Goal: Task Accomplishment & Management: Use online tool/utility

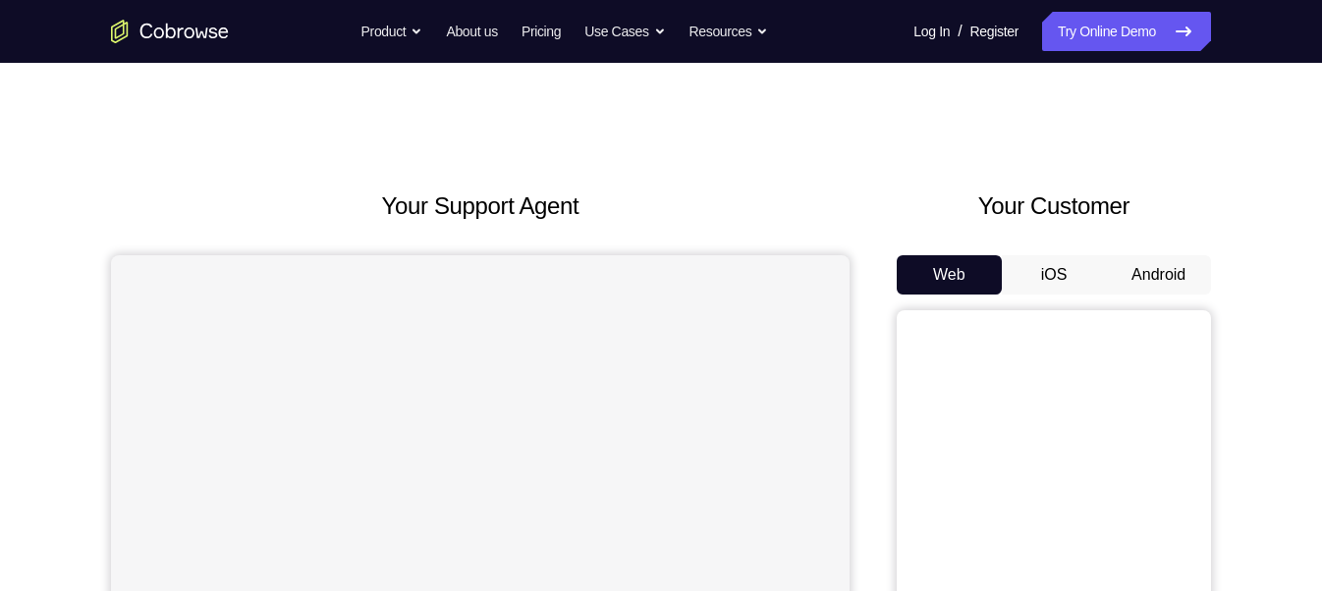
click at [1161, 276] on button "Android" at bounding box center [1158, 274] width 105 height 39
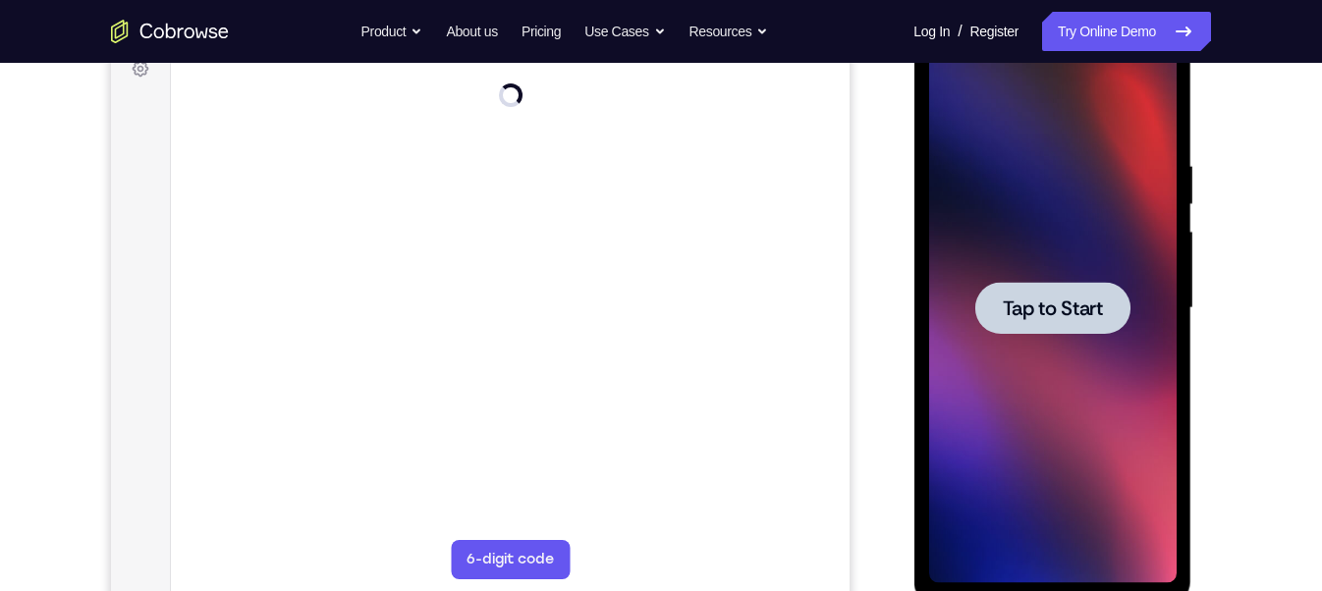
click at [1091, 325] on div at bounding box center [1051, 308] width 155 height 52
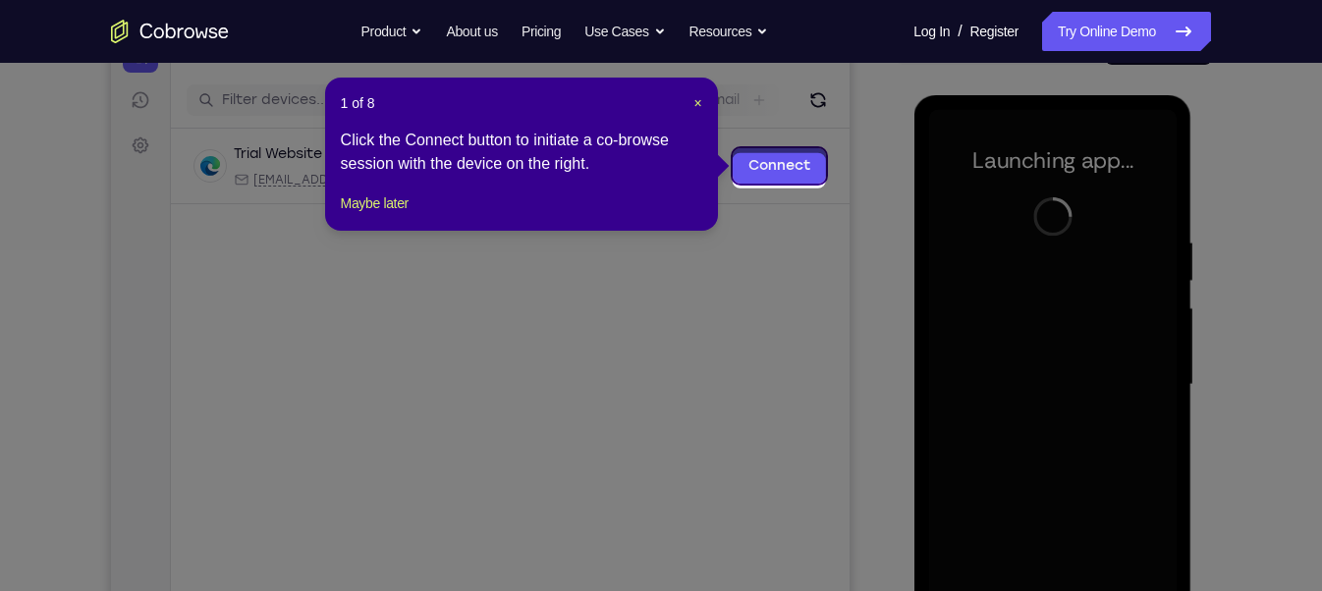
scroll to position [224, 0]
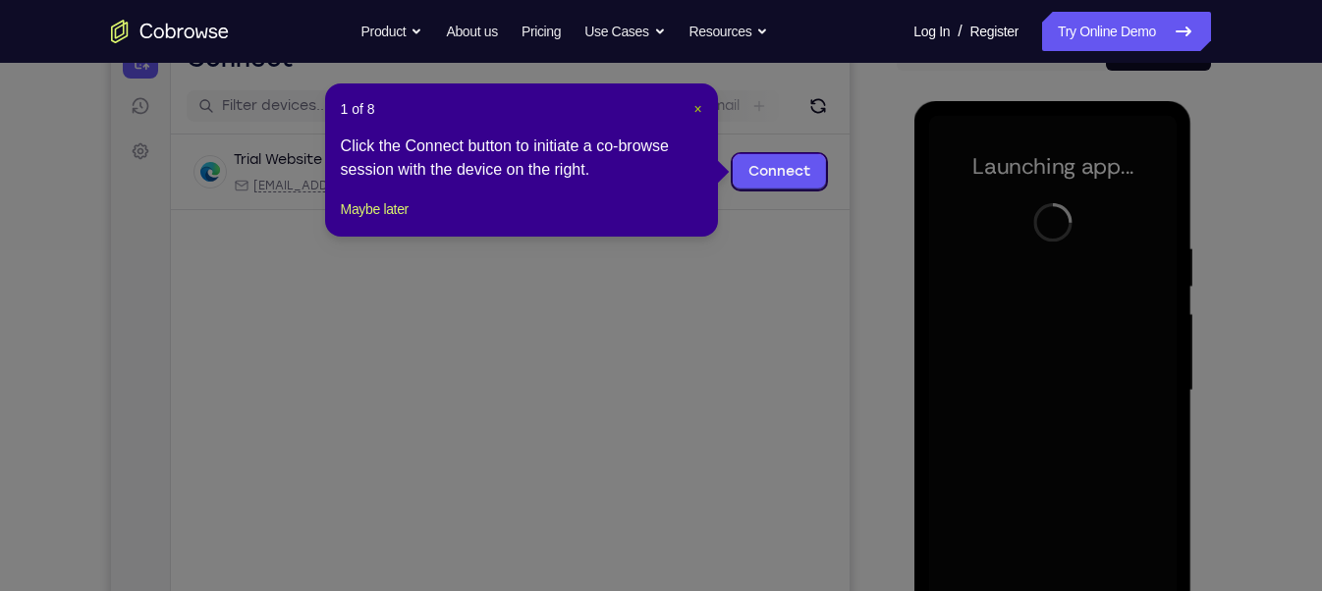
click at [697, 107] on span "×" at bounding box center [697, 109] width 8 height 16
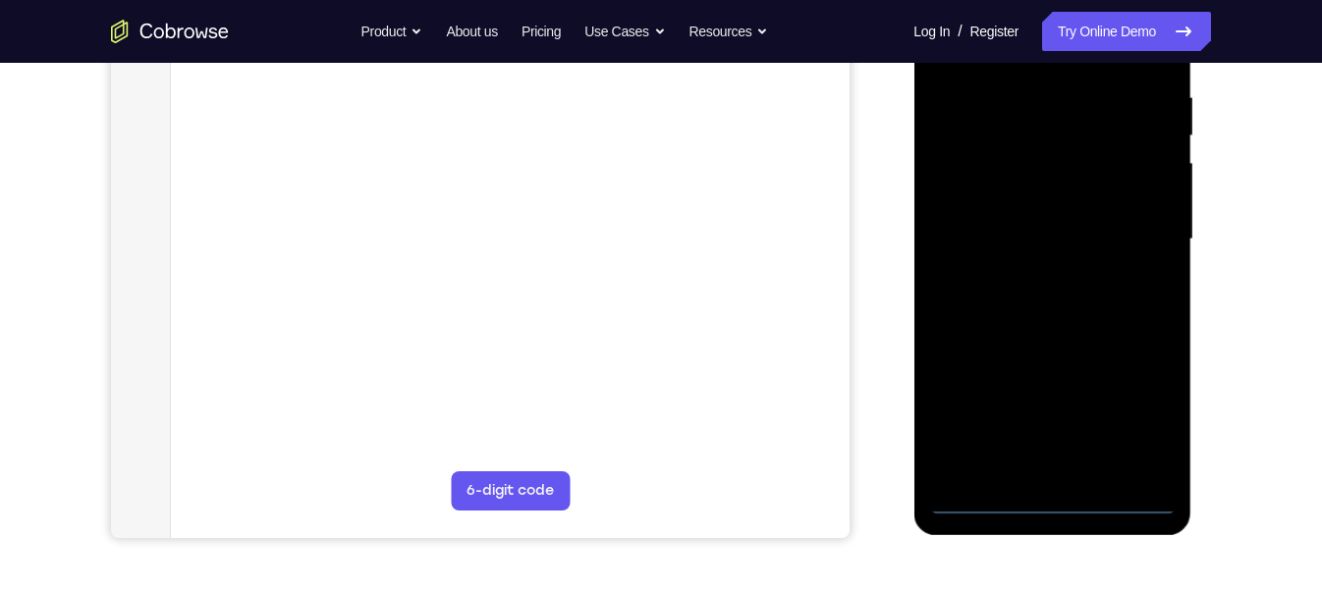
scroll to position [377, 0]
click at [1045, 493] on div at bounding box center [1052, 238] width 248 height 550
click at [1141, 410] on div at bounding box center [1052, 238] width 248 height 550
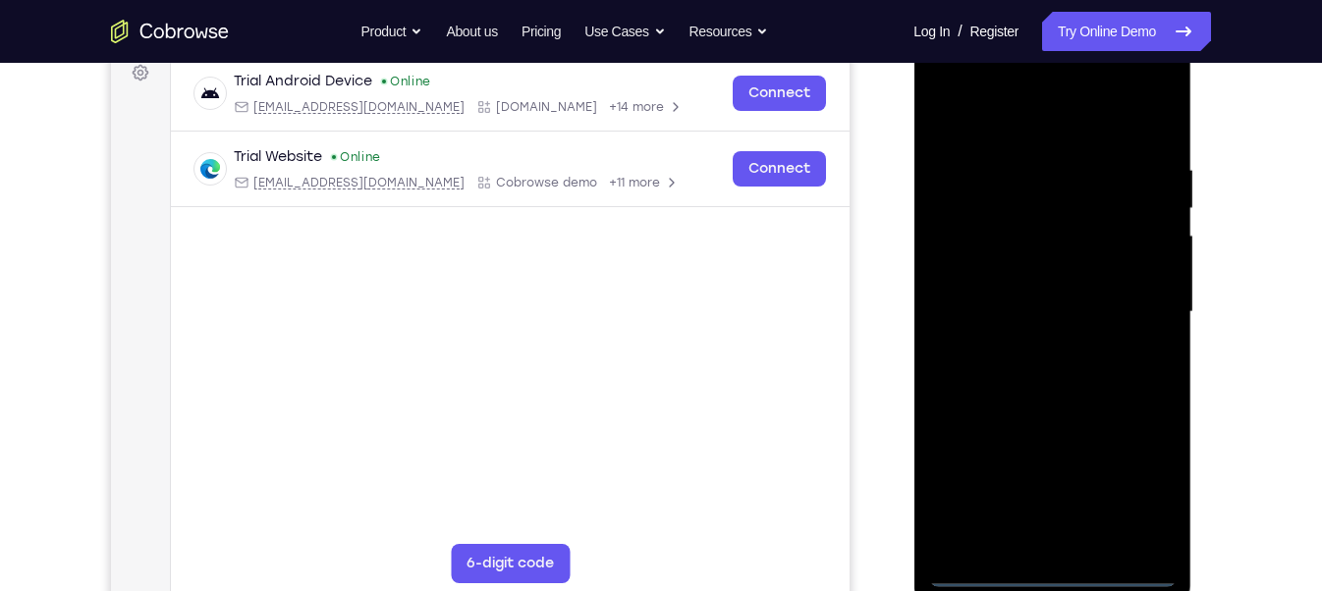
scroll to position [290, 0]
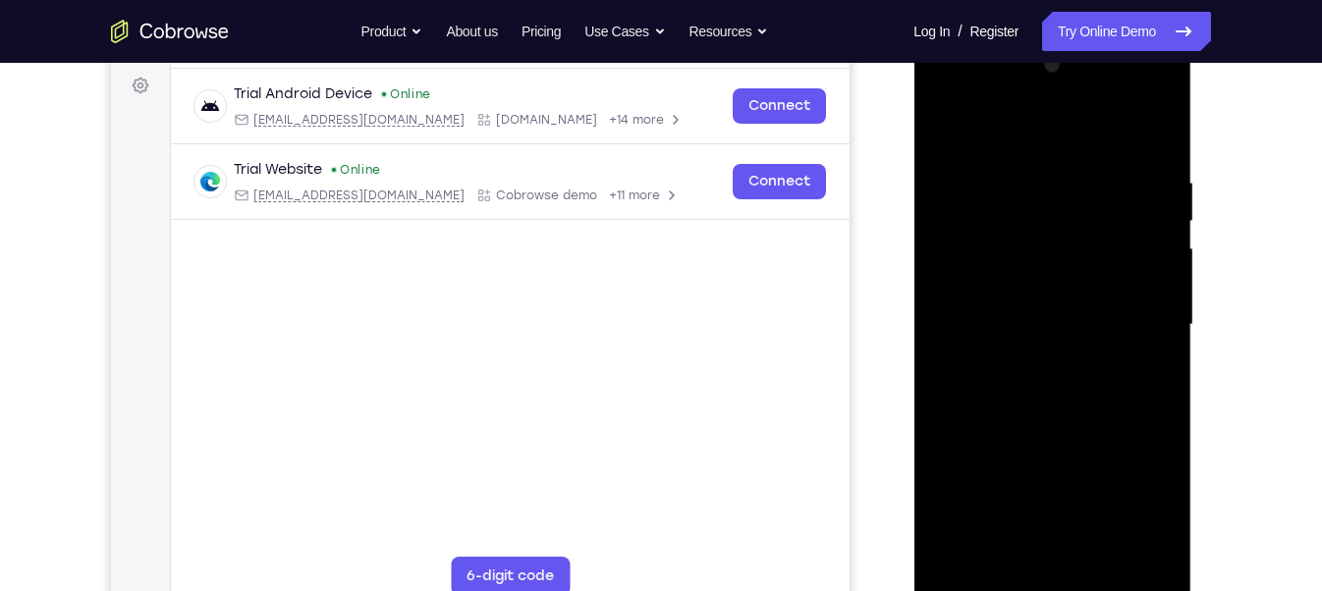
click at [1003, 135] on div at bounding box center [1052, 325] width 248 height 550
click at [1141, 312] on div at bounding box center [1052, 325] width 248 height 550
click at [1026, 358] on div at bounding box center [1052, 325] width 248 height 550
click at [1048, 290] on div at bounding box center [1052, 325] width 248 height 550
click at [1032, 277] on div at bounding box center [1052, 325] width 248 height 550
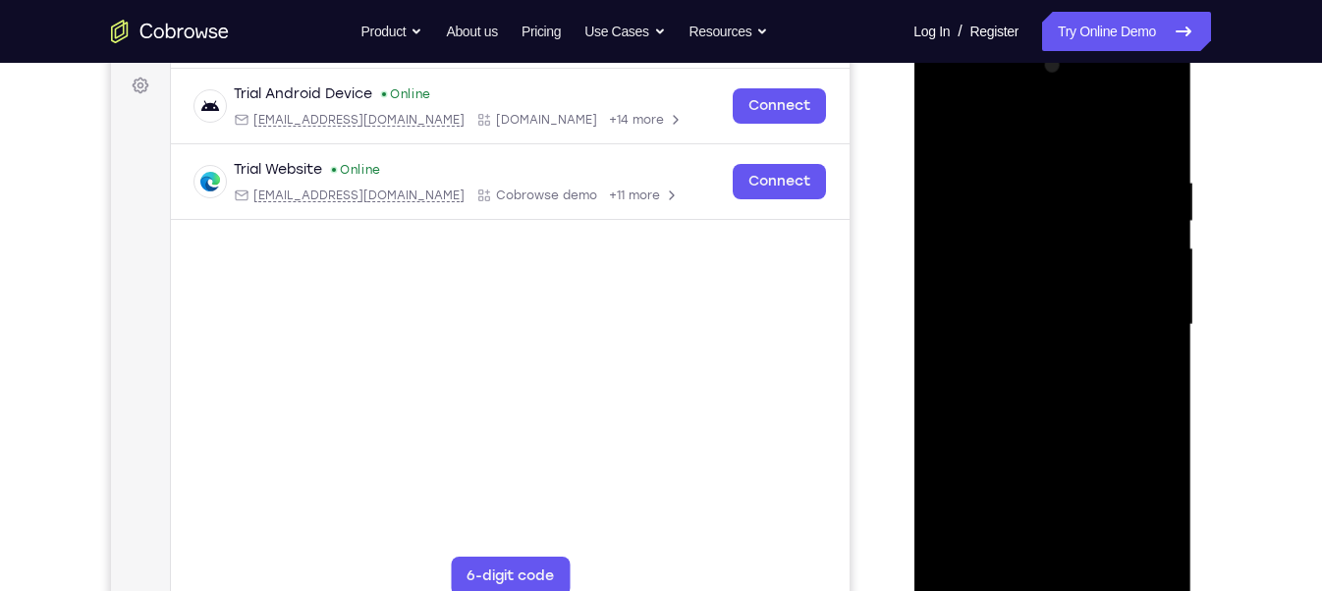
click at [1037, 310] on div at bounding box center [1052, 325] width 248 height 550
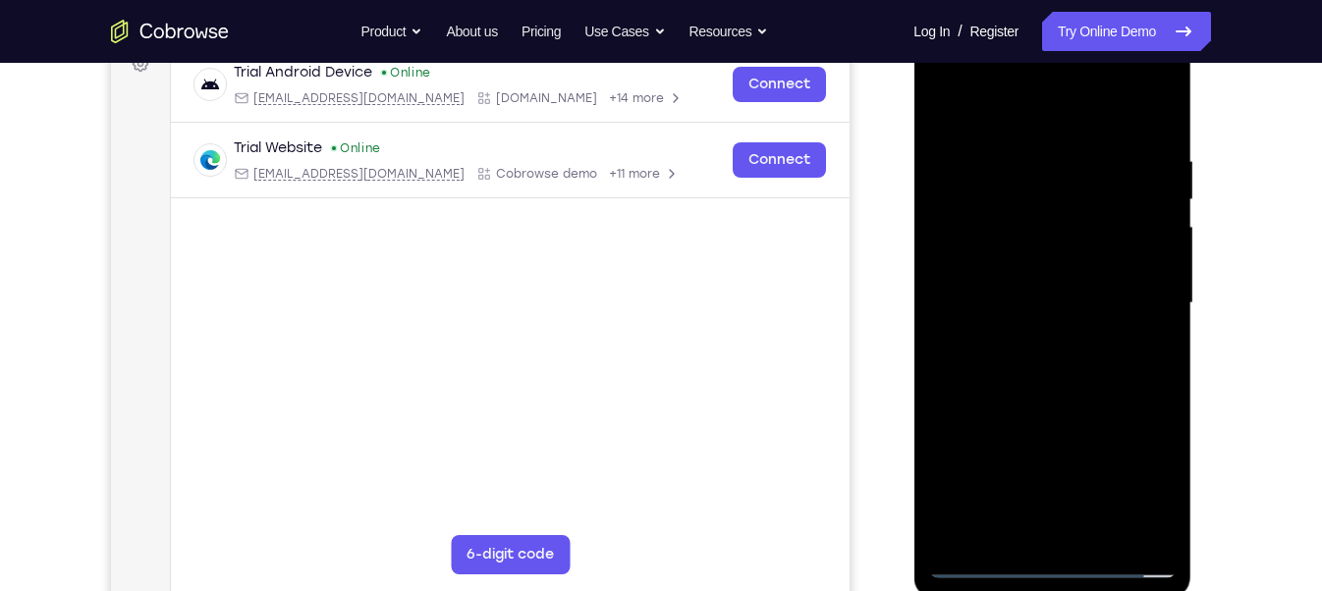
scroll to position [311, 0]
click at [1085, 301] on div at bounding box center [1052, 303] width 248 height 550
click at [1073, 366] on div at bounding box center [1052, 303] width 248 height 550
click at [1116, 394] on div at bounding box center [1052, 303] width 248 height 550
click at [1164, 384] on div at bounding box center [1052, 303] width 248 height 550
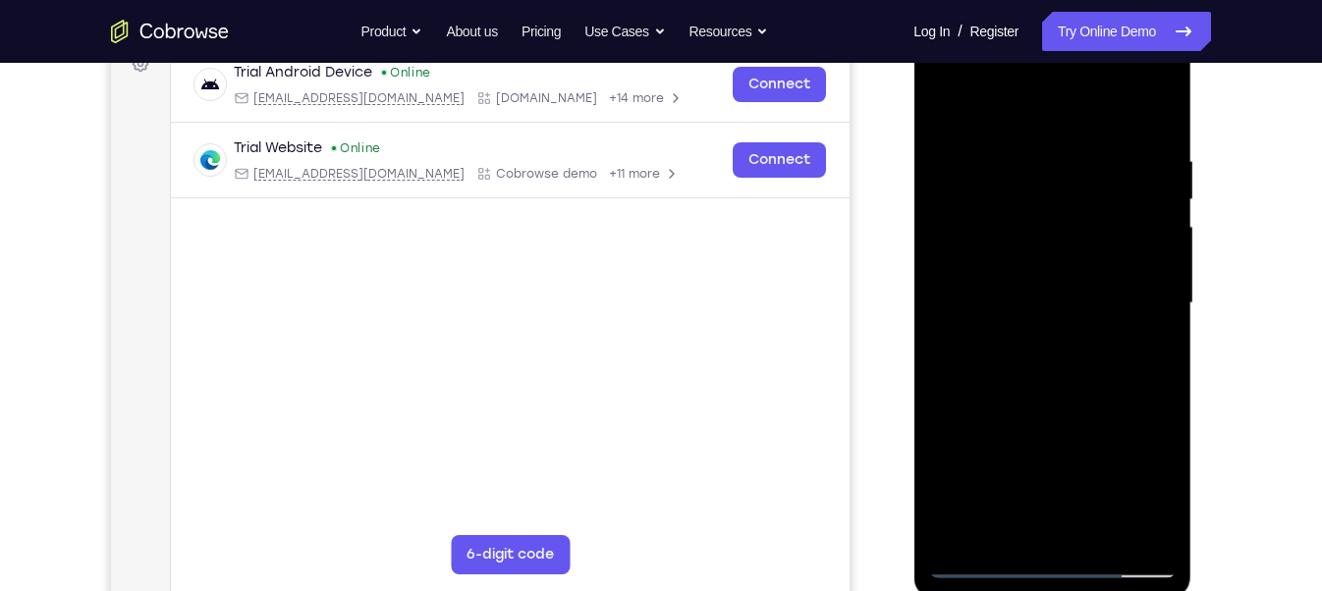
click at [1164, 384] on div at bounding box center [1052, 303] width 248 height 550
click at [1101, 543] on div at bounding box center [1052, 303] width 248 height 550
click at [1101, 540] on div at bounding box center [1052, 303] width 248 height 550
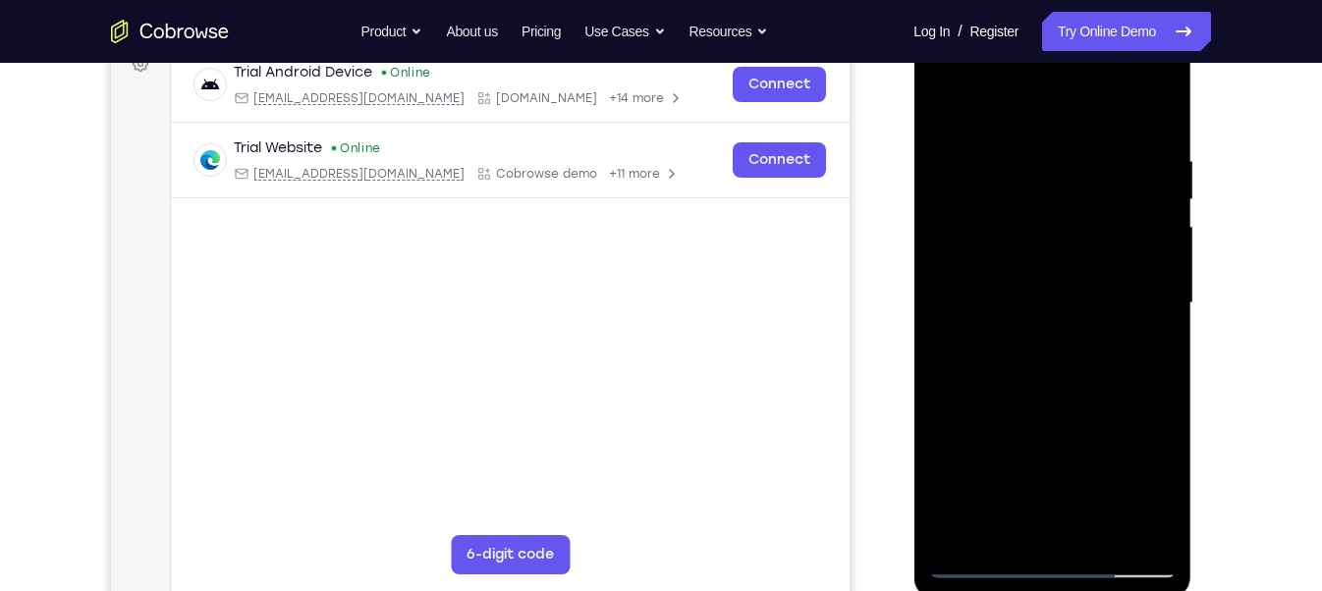
click at [1078, 401] on div at bounding box center [1052, 303] width 248 height 550
click at [1090, 322] on div at bounding box center [1052, 303] width 248 height 550
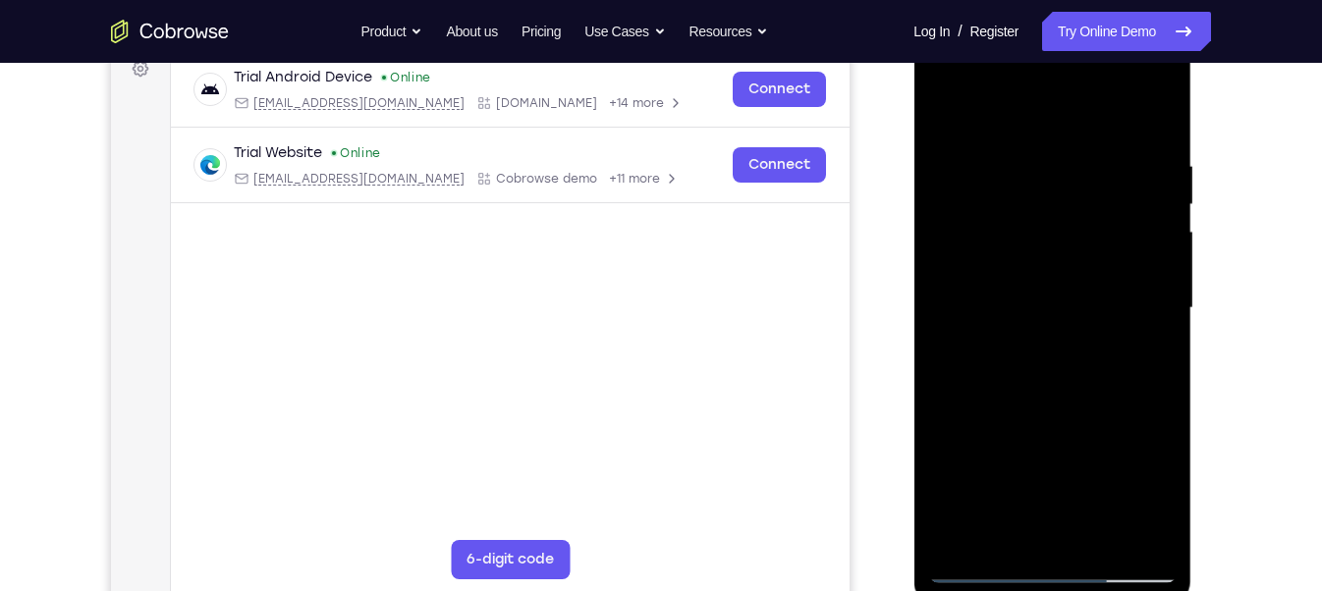
click at [1009, 493] on div at bounding box center [1052, 308] width 248 height 550
click at [1047, 491] on div at bounding box center [1052, 308] width 248 height 550
click at [1004, 469] on div at bounding box center [1052, 308] width 248 height 550
click at [953, 121] on div at bounding box center [1052, 308] width 248 height 550
click at [1037, 366] on div at bounding box center [1052, 308] width 248 height 550
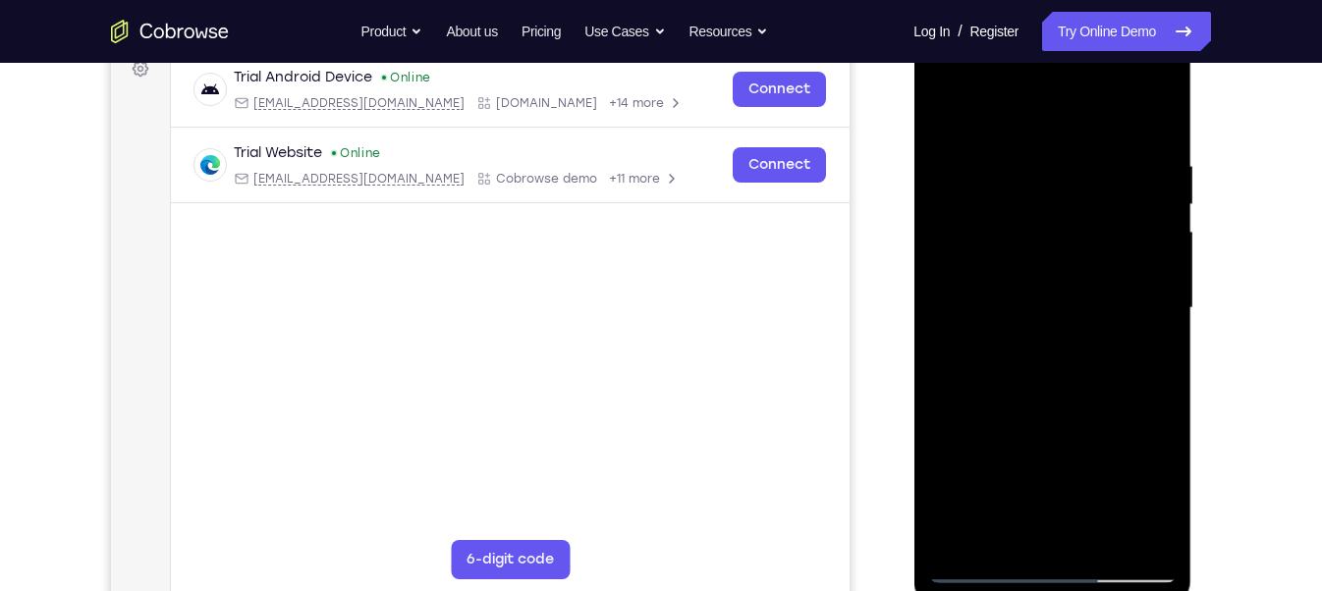
click at [1096, 496] on div at bounding box center [1052, 308] width 248 height 550
click at [1037, 490] on div at bounding box center [1052, 308] width 248 height 550
click at [1020, 438] on div at bounding box center [1052, 308] width 248 height 550
click at [947, 116] on div at bounding box center [1052, 308] width 248 height 550
click at [1015, 319] on div at bounding box center [1052, 308] width 248 height 550
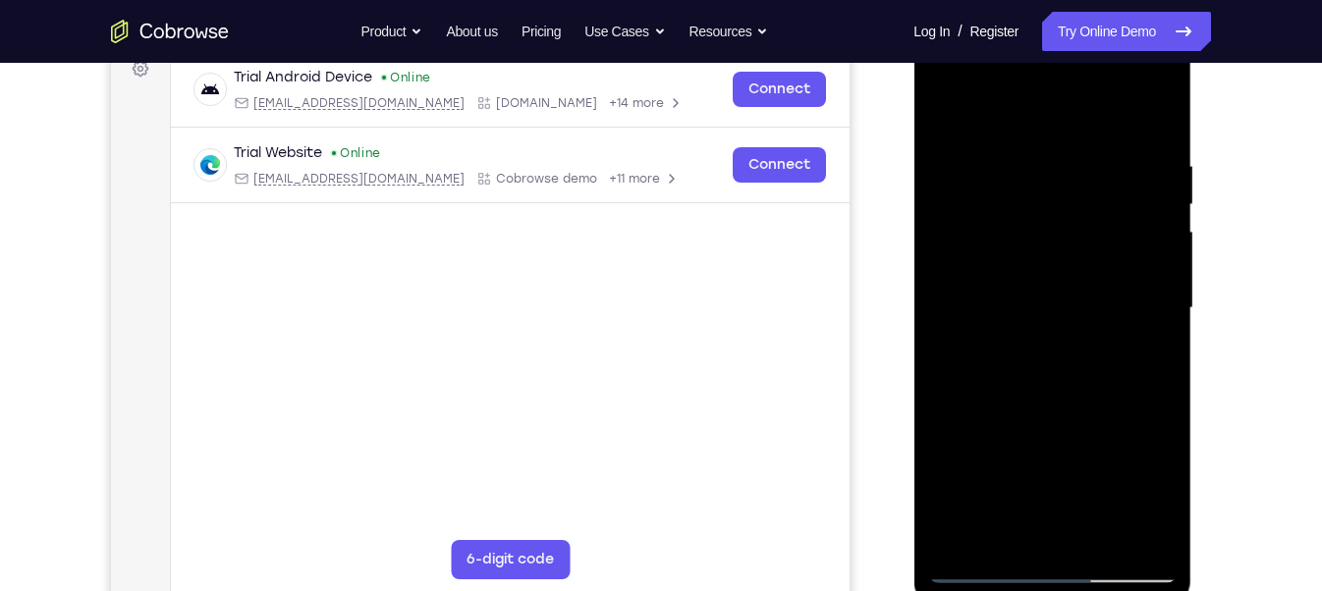
click at [1007, 531] on div at bounding box center [1052, 308] width 248 height 550
click at [1059, 392] on div at bounding box center [1052, 308] width 248 height 550
click at [1145, 357] on div at bounding box center [1052, 308] width 248 height 550
click at [948, 109] on div at bounding box center [1052, 308] width 248 height 550
click at [1038, 320] on div at bounding box center [1052, 308] width 248 height 550
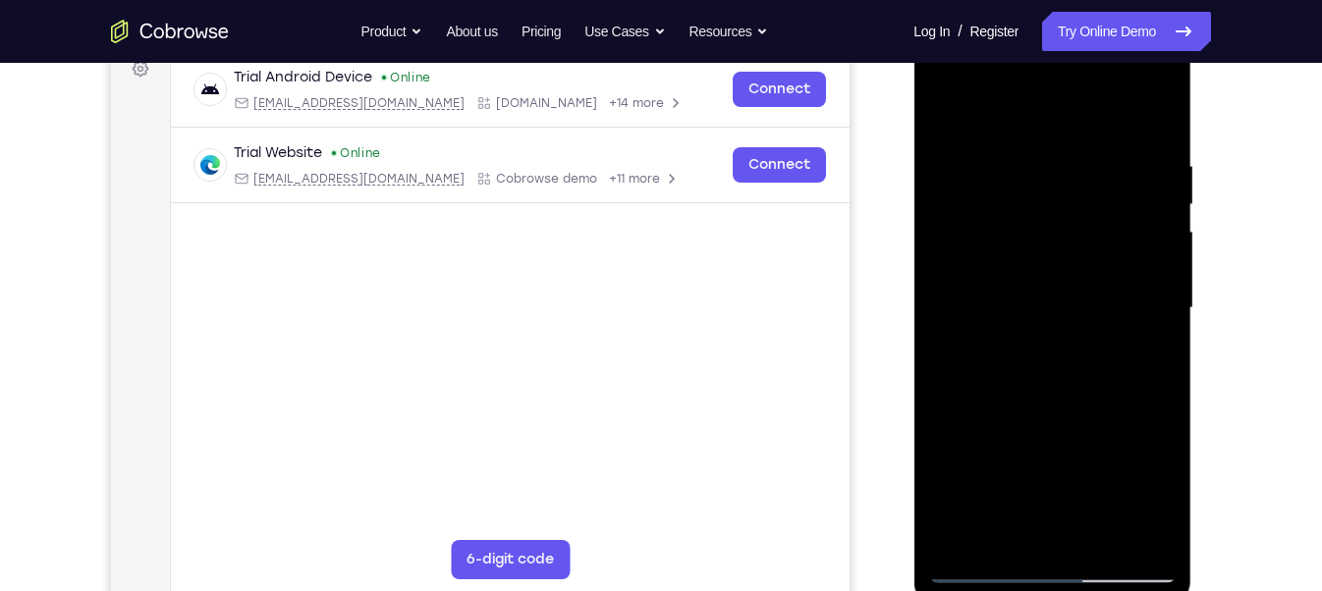
click at [1023, 328] on div at bounding box center [1052, 308] width 248 height 550
click at [1026, 319] on div at bounding box center [1052, 308] width 248 height 550
click at [993, 323] on div at bounding box center [1052, 308] width 248 height 550
click at [991, 520] on div at bounding box center [1052, 308] width 248 height 550
click at [1142, 356] on div at bounding box center [1052, 308] width 248 height 550
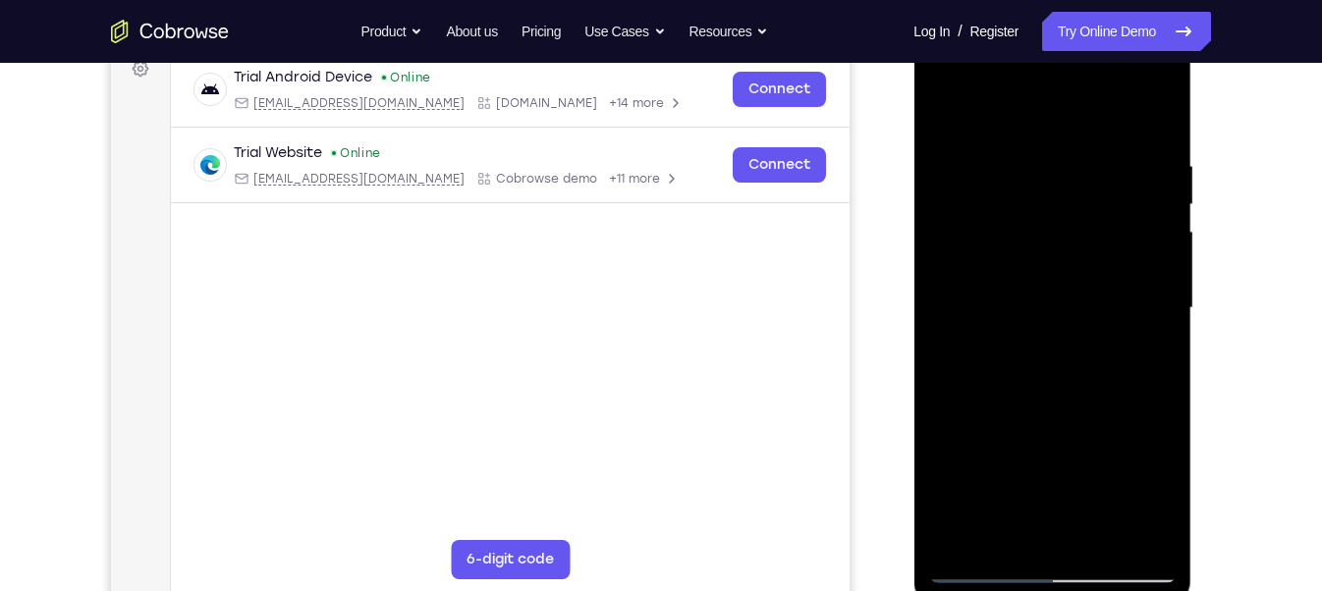
click at [942, 113] on div at bounding box center [1052, 308] width 248 height 550
click at [949, 111] on div at bounding box center [1052, 308] width 248 height 550
click at [1035, 165] on div at bounding box center [1052, 308] width 248 height 550
click at [1161, 388] on div at bounding box center [1052, 308] width 248 height 550
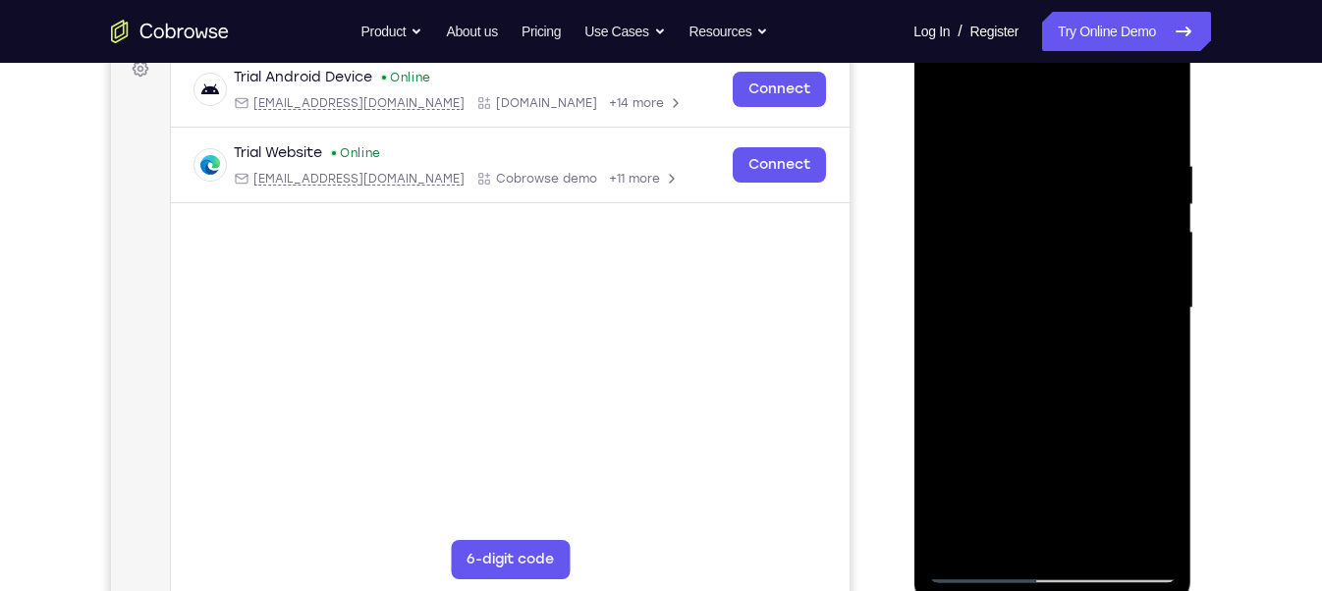
click at [1155, 357] on div at bounding box center [1052, 308] width 248 height 550
click at [1155, 119] on div at bounding box center [1052, 308] width 248 height 550
click at [1099, 539] on div at bounding box center [1052, 308] width 248 height 550
drag, startPoint x: 1042, startPoint y: 455, endPoint x: 1067, endPoint y: 339, distance: 118.5
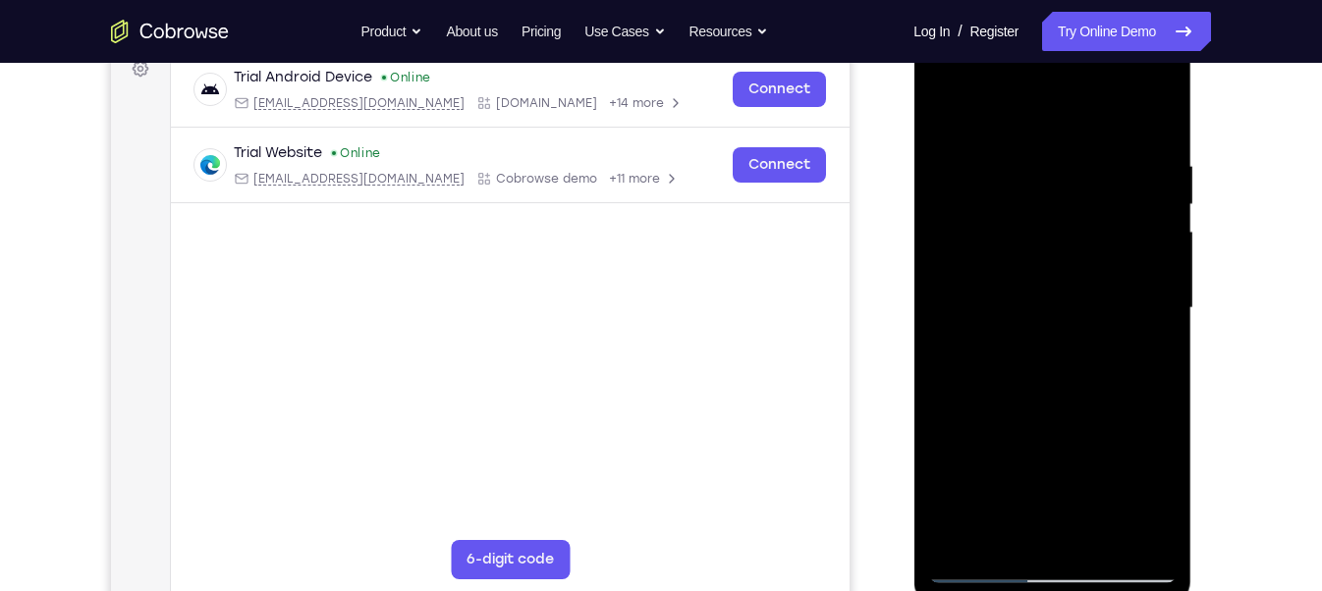
click at [1067, 339] on div at bounding box center [1052, 308] width 248 height 550
click at [1029, 506] on div at bounding box center [1052, 308] width 248 height 550
click at [978, 568] on div at bounding box center [1052, 308] width 248 height 550
drag, startPoint x: 1078, startPoint y: 370, endPoint x: 1075, endPoint y: 569, distance: 198.4
click at [1075, 569] on div at bounding box center [1052, 308] width 248 height 550
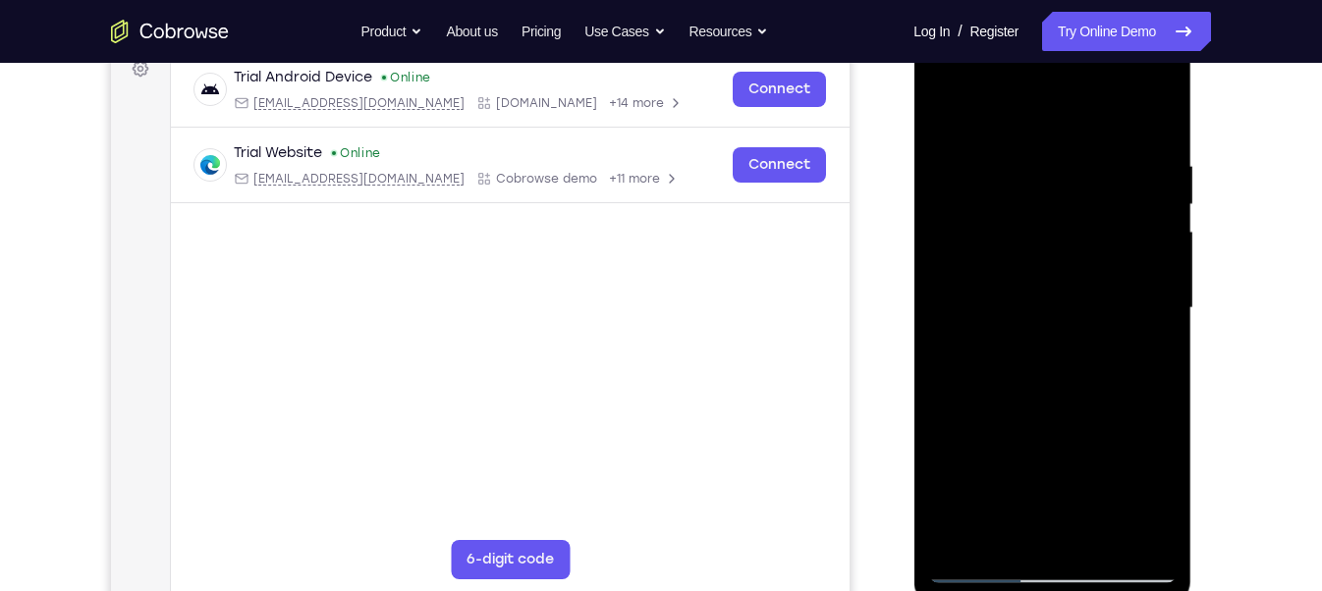
click at [951, 110] on div at bounding box center [1052, 308] width 248 height 550
drag, startPoint x: 1054, startPoint y: 271, endPoint x: 1069, endPoint y: 509, distance: 238.1
click at [1069, 509] on div at bounding box center [1052, 308] width 248 height 550
click at [1023, 158] on div at bounding box center [1052, 308] width 248 height 550
click at [1144, 291] on div at bounding box center [1052, 308] width 248 height 550
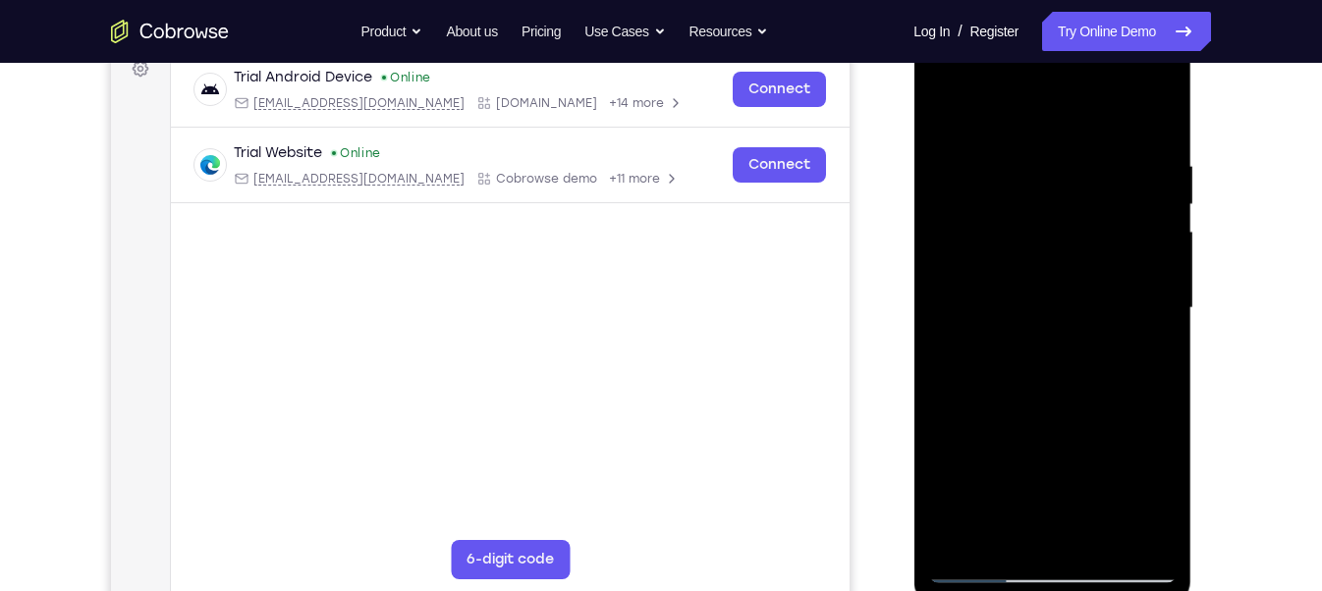
click at [1144, 291] on div at bounding box center [1052, 308] width 248 height 550
click at [1155, 121] on div at bounding box center [1052, 308] width 248 height 550
click at [1099, 538] on div at bounding box center [1052, 308] width 248 height 550
click at [1046, 288] on div at bounding box center [1052, 308] width 248 height 550
click at [1009, 524] on div at bounding box center [1052, 308] width 248 height 550
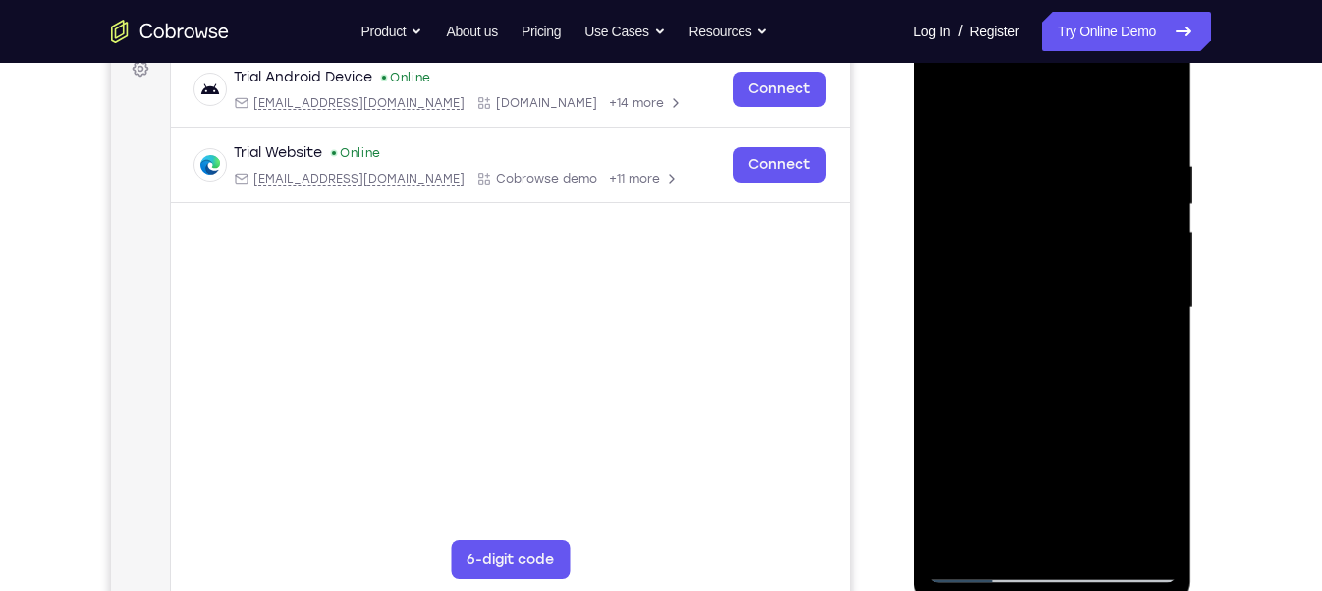
click at [953, 116] on div at bounding box center [1052, 308] width 248 height 550
click at [1136, 79] on div at bounding box center [1052, 308] width 248 height 550
click at [973, 80] on div at bounding box center [1052, 308] width 248 height 550
click at [1018, 195] on div at bounding box center [1052, 308] width 248 height 550
click at [1021, 109] on div at bounding box center [1052, 308] width 248 height 550
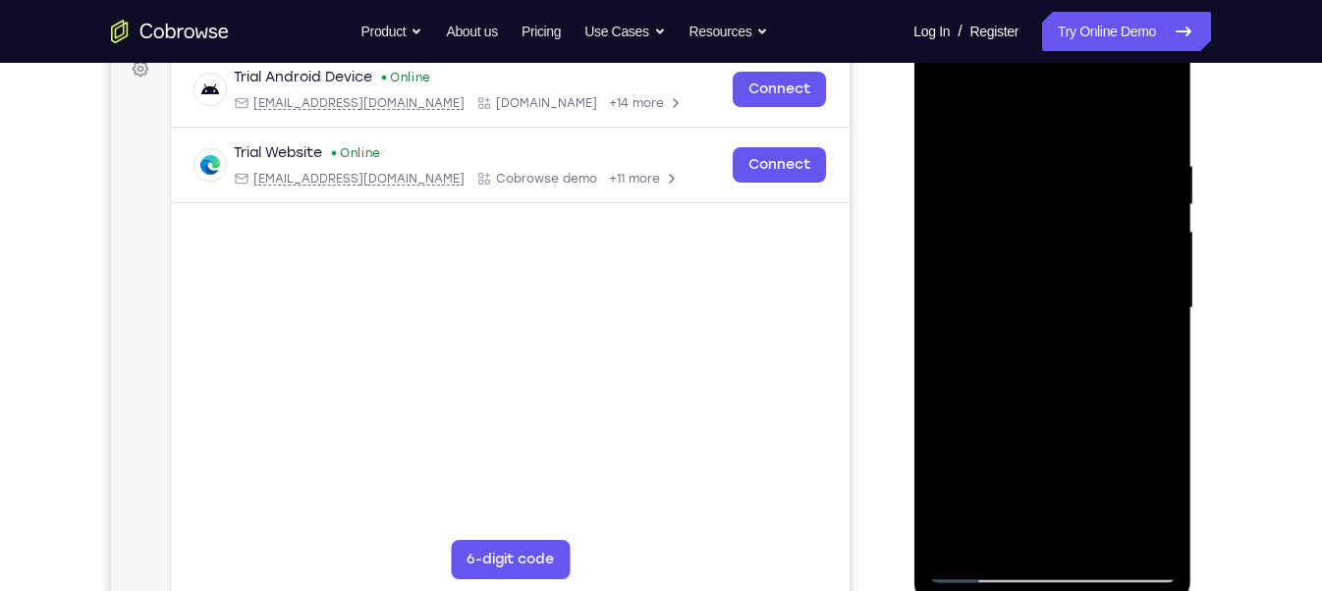
click at [1122, 146] on div at bounding box center [1052, 308] width 248 height 550
drag, startPoint x: 1031, startPoint y: 318, endPoint x: 1083, endPoint y: 96, distance: 228.0
click at [1083, 96] on div at bounding box center [1052, 308] width 248 height 550
drag, startPoint x: 1071, startPoint y: 438, endPoint x: 1104, endPoint y: 177, distance: 263.4
click at [1104, 177] on div at bounding box center [1052, 308] width 248 height 550
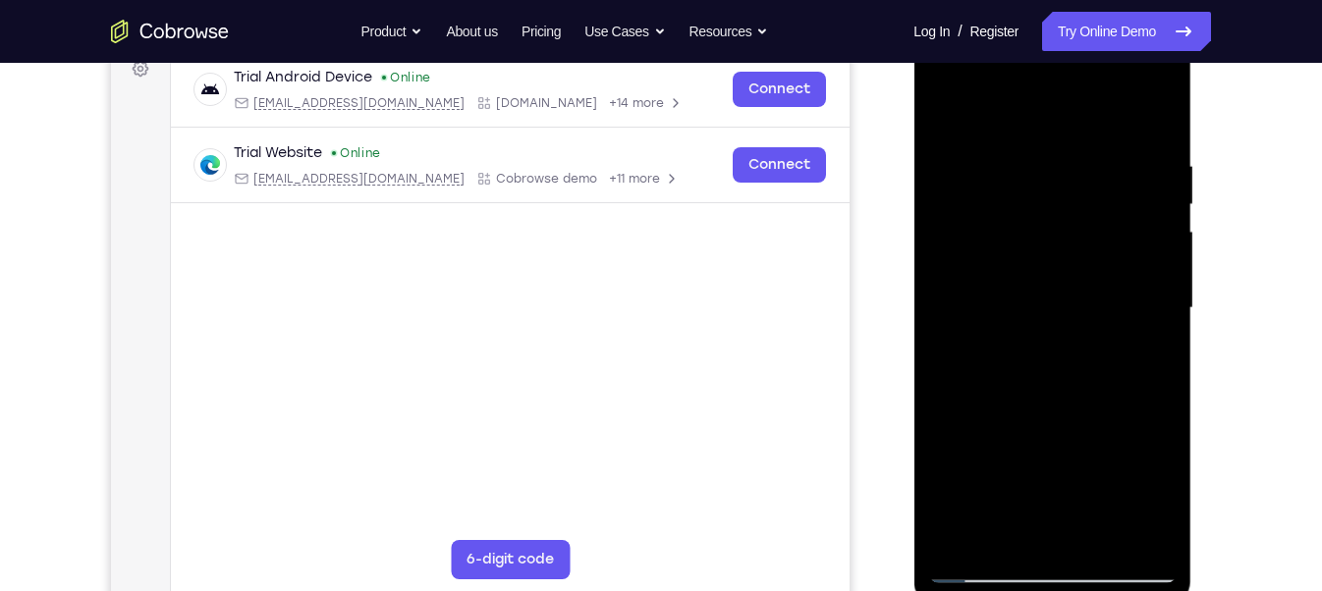
drag, startPoint x: 1037, startPoint y: 431, endPoint x: 1063, endPoint y: 165, distance: 267.4
click at [1063, 165] on div at bounding box center [1052, 308] width 248 height 550
drag, startPoint x: 1054, startPoint y: 368, endPoint x: 1087, endPoint y: 84, distance: 285.8
click at [1087, 84] on div at bounding box center [1052, 308] width 248 height 550
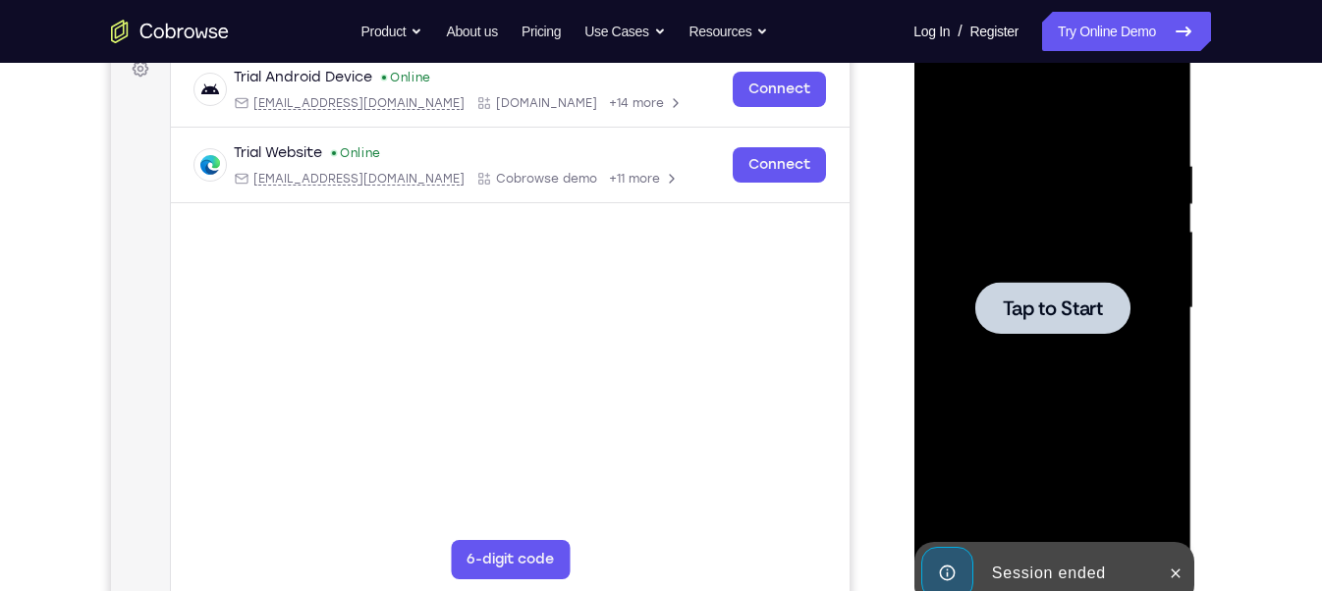
click at [1052, 304] on span "Tap to Start" at bounding box center [1052, 309] width 100 height 20
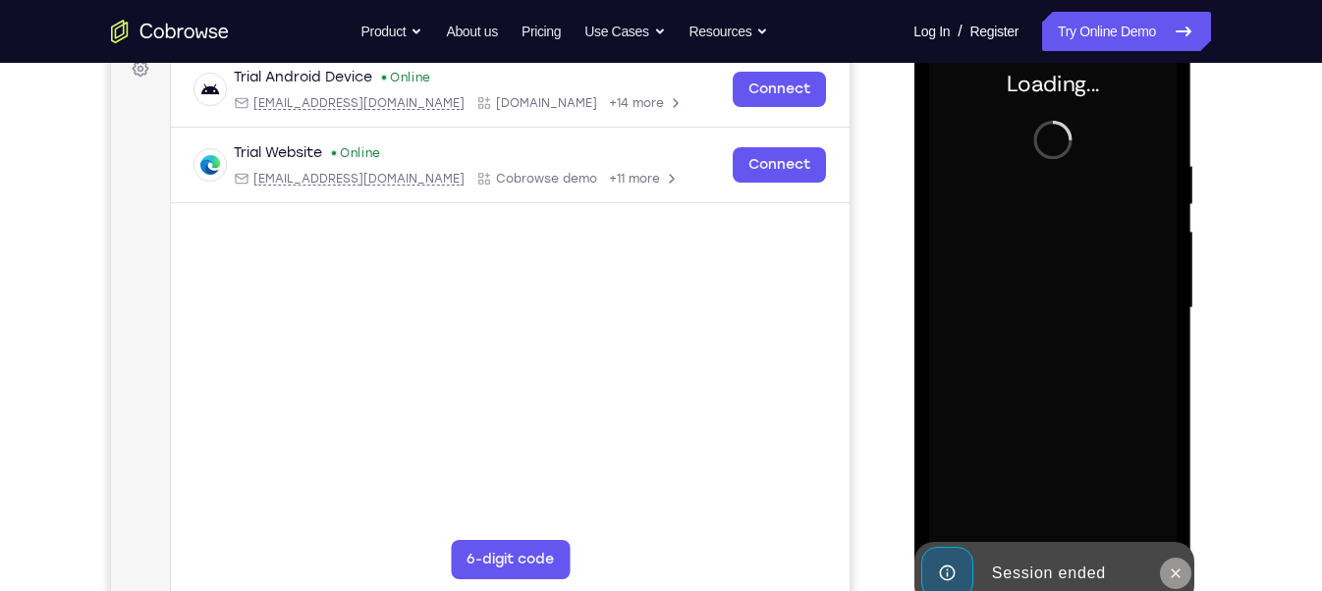
click at [1175, 571] on icon at bounding box center [1175, 574] width 16 height 16
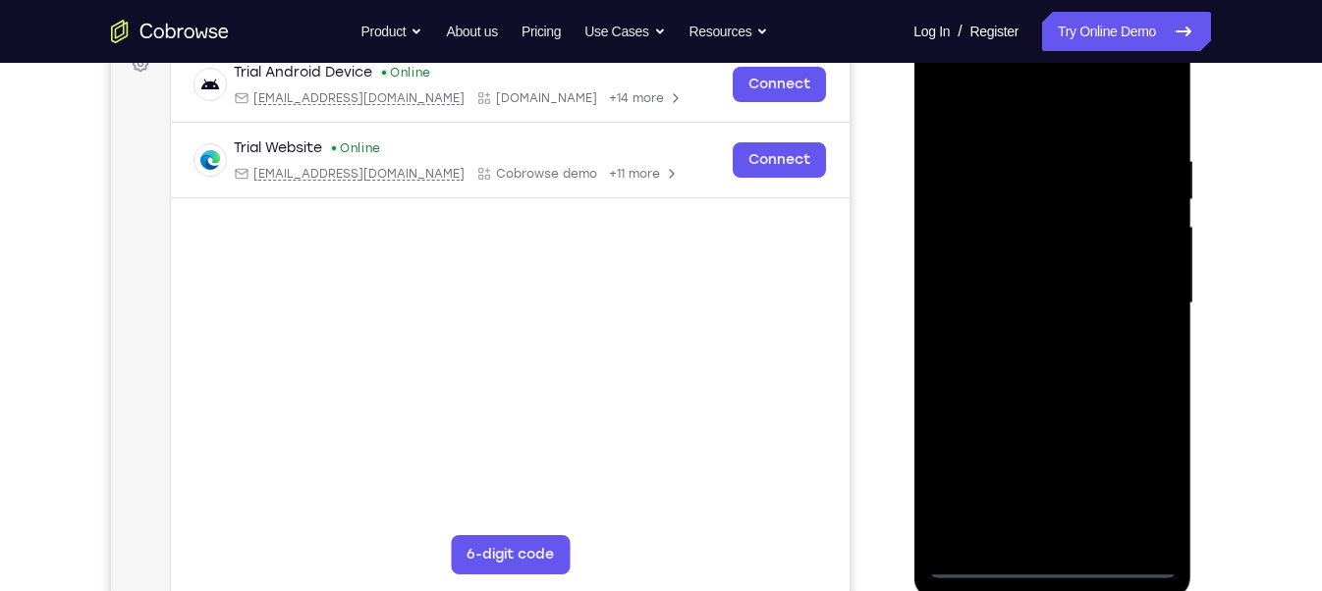
scroll to position [316, 0]
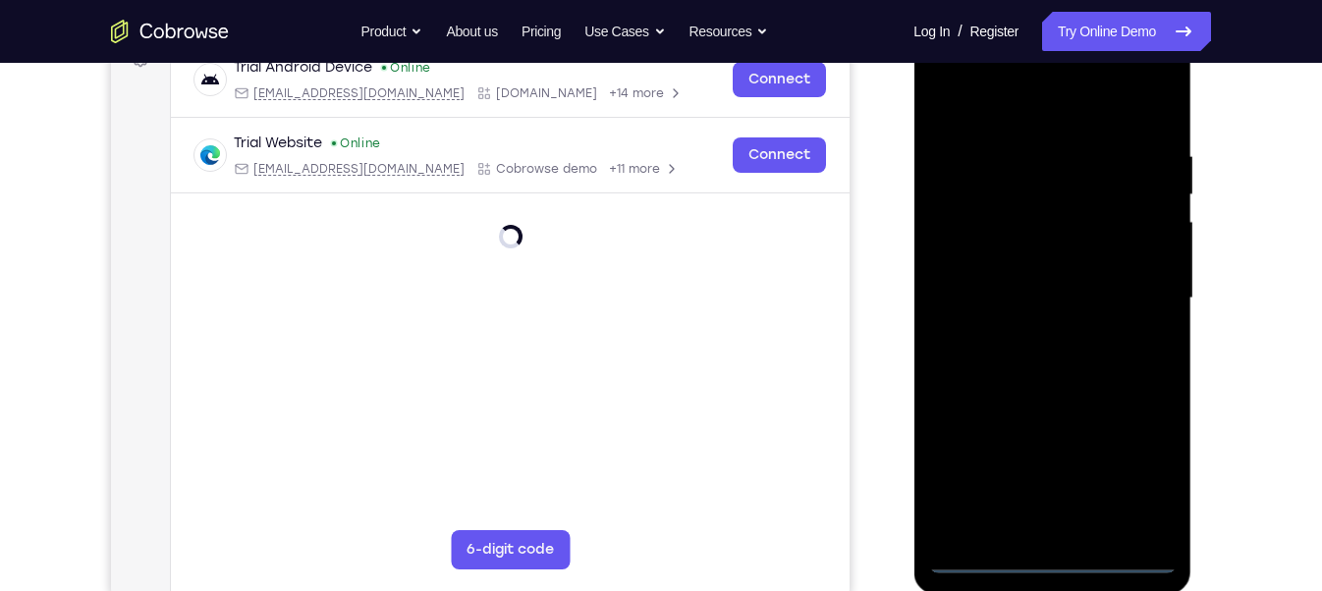
click at [1049, 559] on div at bounding box center [1052, 299] width 248 height 550
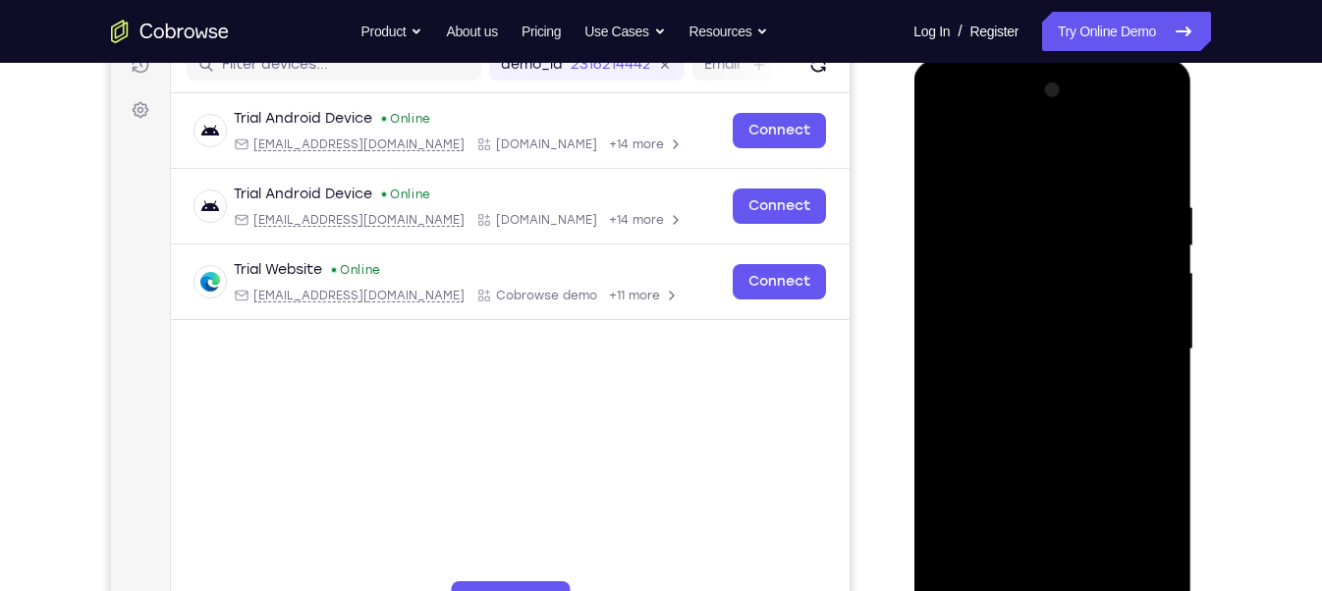
scroll to position [263, 0]
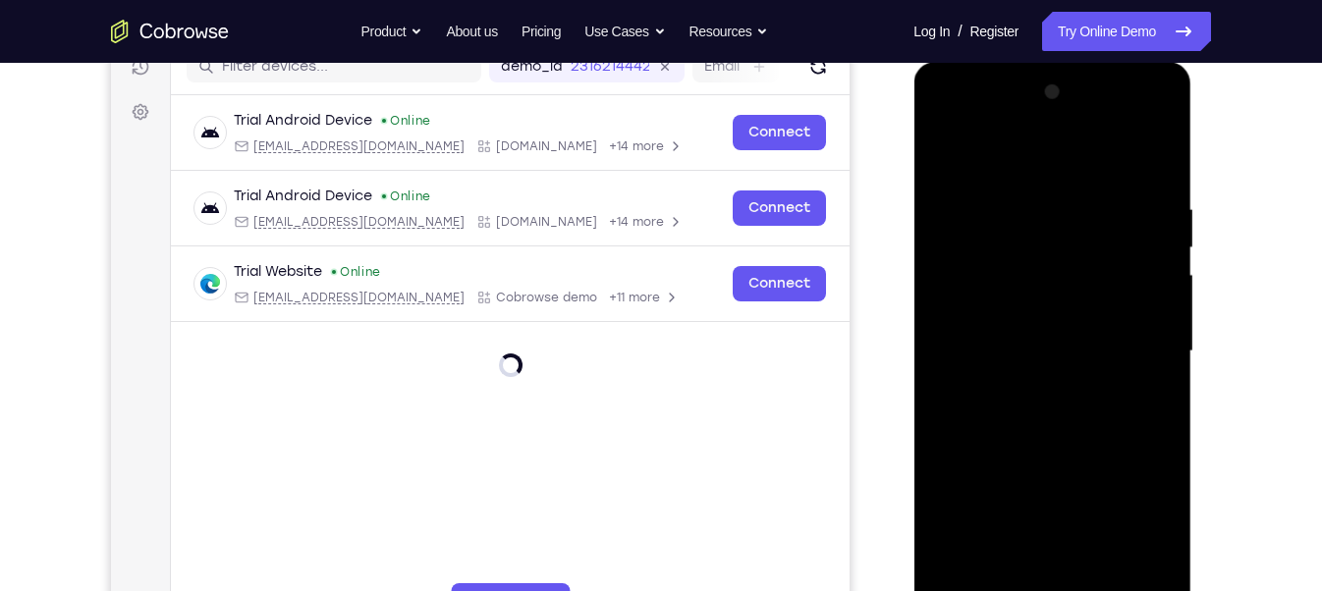
click at [1131, 514] on div at bounding box center [1052, 352] width 248 height 550
click at [1027, 159] on div at bounding box center [1052, 352] width 248 height 550
click at [1044, 227] on div at bounding box center [1052, 352] width 248 height 550
click at [1132, 193] on div at bounding box center [1052, 352] width 248 height 550
click at [1023, 238] on div at bounding box center [1052, 352] width 248 height 550
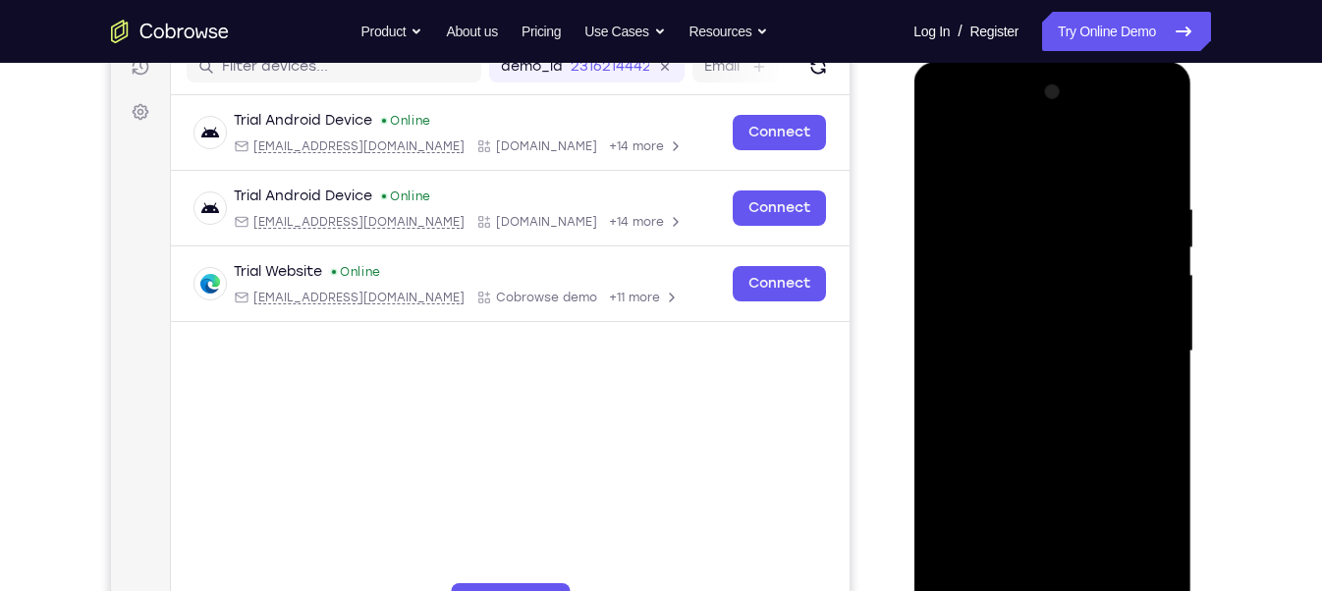
click at [1125, 191] on div at bounding box center [1052, 352] width 248 height 550
drag, startPoint x: 1020, startPoint y: 301, endPoint x: 1045, endPoint y: 146, distance: 156.1
click at [1045, 146] on div at bounding box center [1052, 352] width 248 height 550
drag, startPoint x: 1046, startPoint y: 344, endPoint x: 1076, endPoint y: 114, distance: 231.8
click at [1076, 114] on div at bounding box center [1052, 352] width 248 height 550
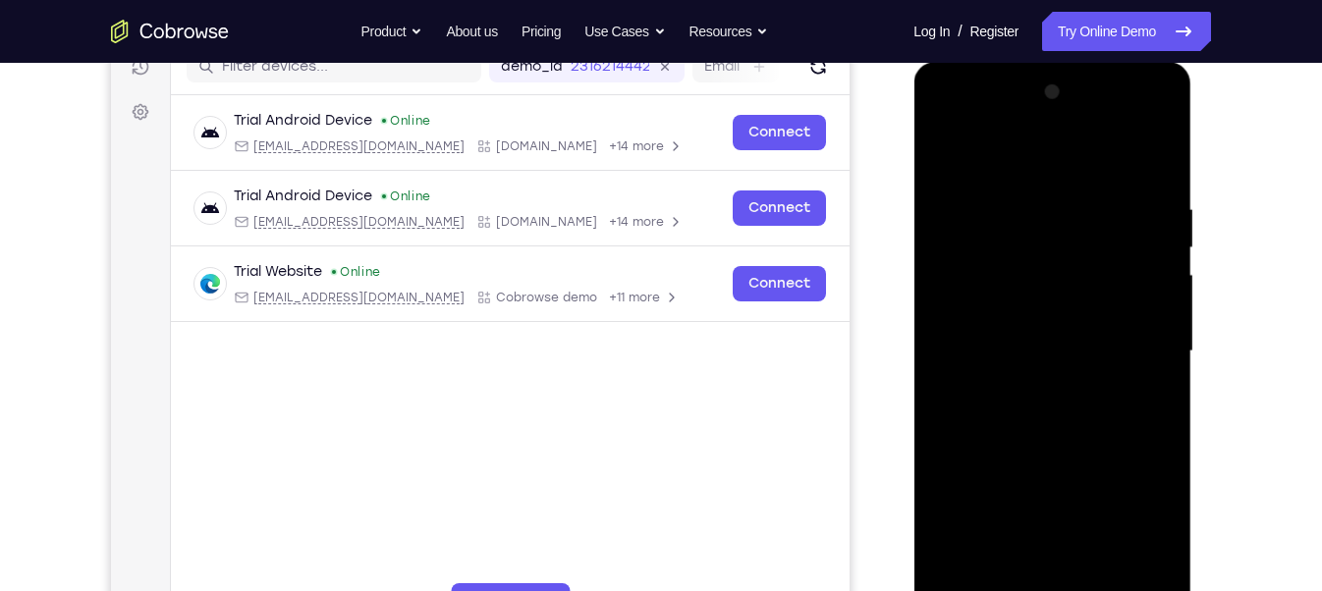
drag, startPoint x: 1074, startPoint y: 304, endPoint x: 1099, endPoint y: 83, distance: 222.5
click at [1099, 83] on div at bounding box center [1052, 352] width 248 height 550
drag, startPoint x: 1045, startPoint y: 362, endPoint x: 1053, endPoint y: 184, distance: 178.9
click at [1053, 184] on div at bounding box center [1052, 352] width 248 height 550
drag, startPoint x: 1043, startPoint y: 383, endPoint x: 1052, endPoint y: 235, distance: 148.6
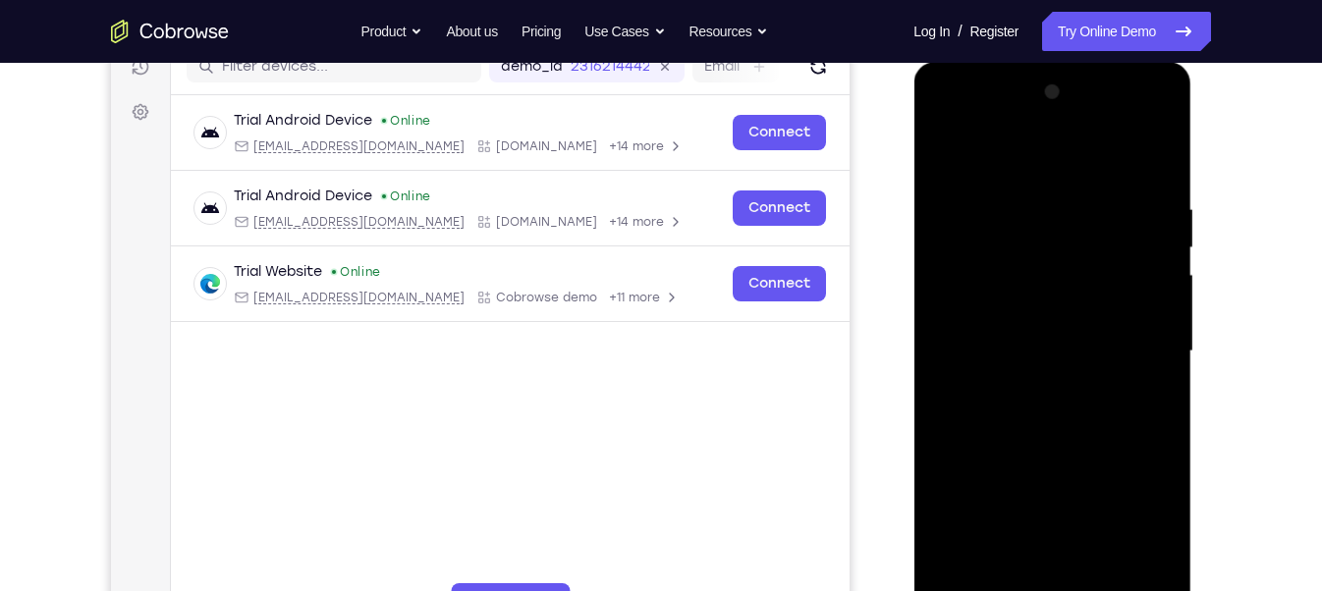
click at [1052, 235] on div at bounding box center [1052, 352] width 248 height 550
click at [1029, 414] on div at bounding box center [1052, 352] width 248 height 550
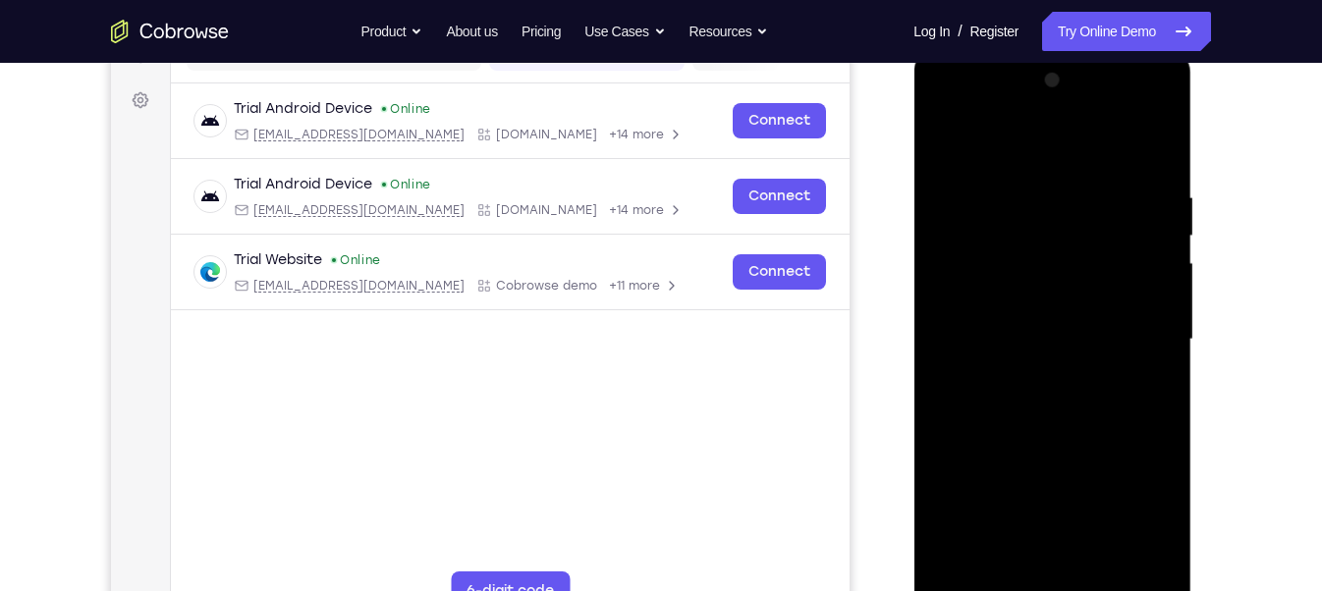
scroll to position [309, 0]
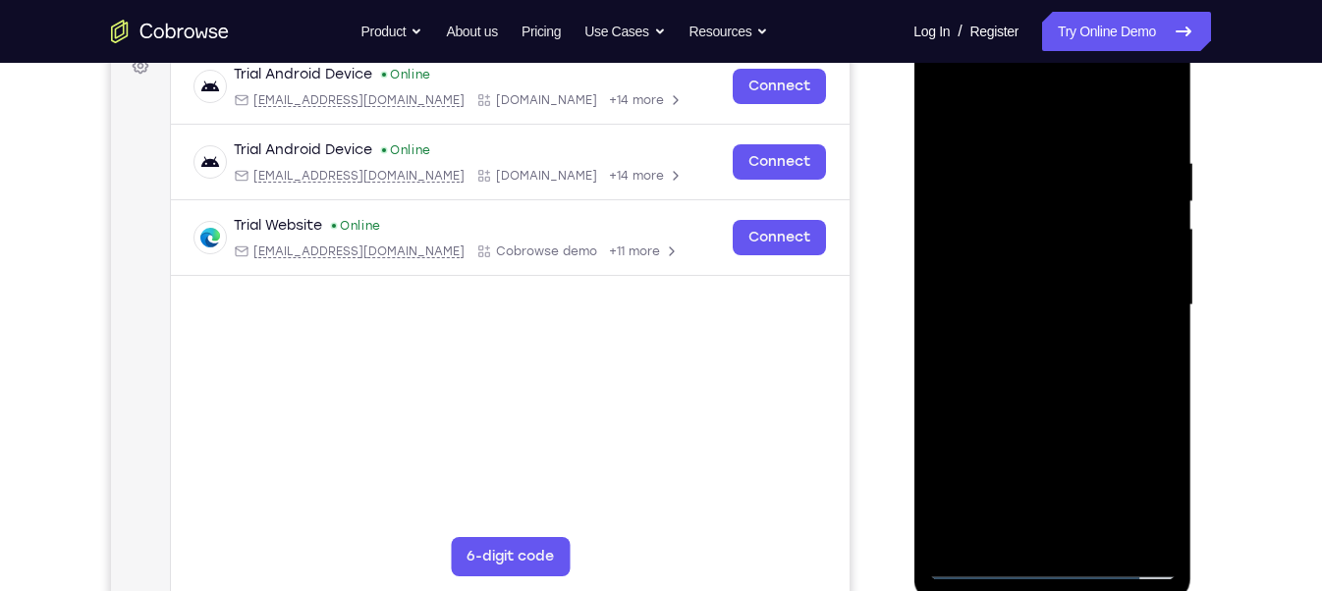
click at [982, 554] on div at bounding box center [1052, 305] width 248 height 550
click at [983, 557] on div at bounding box center [1052, 305] width 248 height 550
click at [980, 563] on div at bounding box center [1052, 305] width 248 height 550
drag, startPoint x: 1054, startPoint y: 457, endPoint x: 1051, endPoint y: 258, distance: 198.4
click at [1051, 258] on div at bounding box center [1052, 305] width 248 height 550
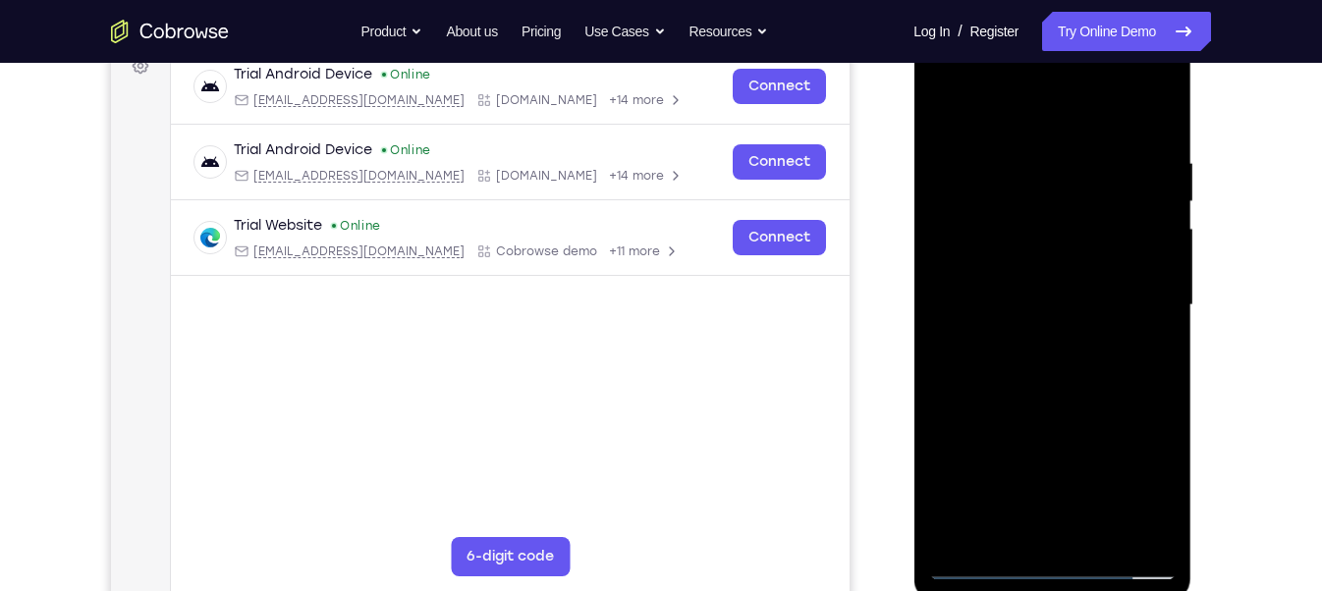
drag, startPoint x: 1033, startPoint y: 431, endPoint x: 987, endPoint y: 208, distance: 227.7
click at [987, 208] on div at bounding box center [1052, 305] width 248 height 550
click at [1016, 508] on div at bounding box center [1052, 305] width 248 height 550
click at [982, 559] on div at bounding box center [1052, 305] width 248 height 550
click at [990, 488] on div at bounding box center [1052, 305] width 248 height 550
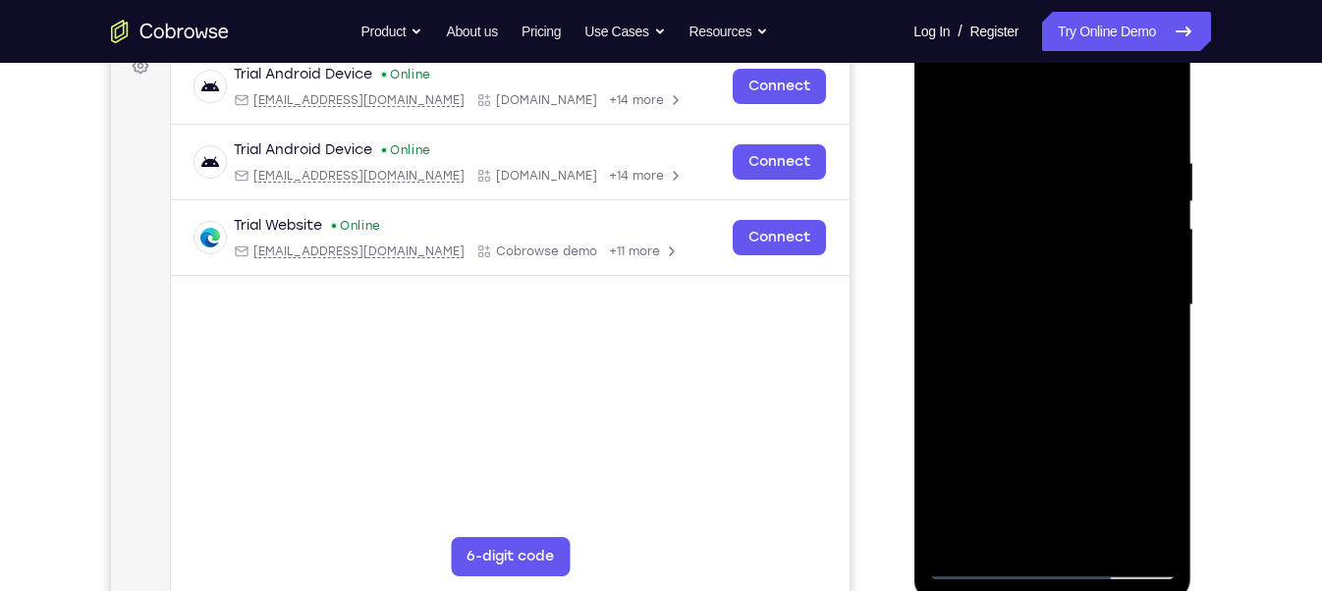
click at [975, 565] on div at bounding box center [1052, 305] width 248 height 550
click at [980, 553] on div at bounding box center [1052, 305] width 248 height 550
click at [978, 560] on div at bounding box center [1052, 305] width 248 height 550
click at [958, 409] on div at bounding box center [1052, 305] width 248 height 550
click at [972, 574] on div at bounding box center [1052, 305] width 248 height 550
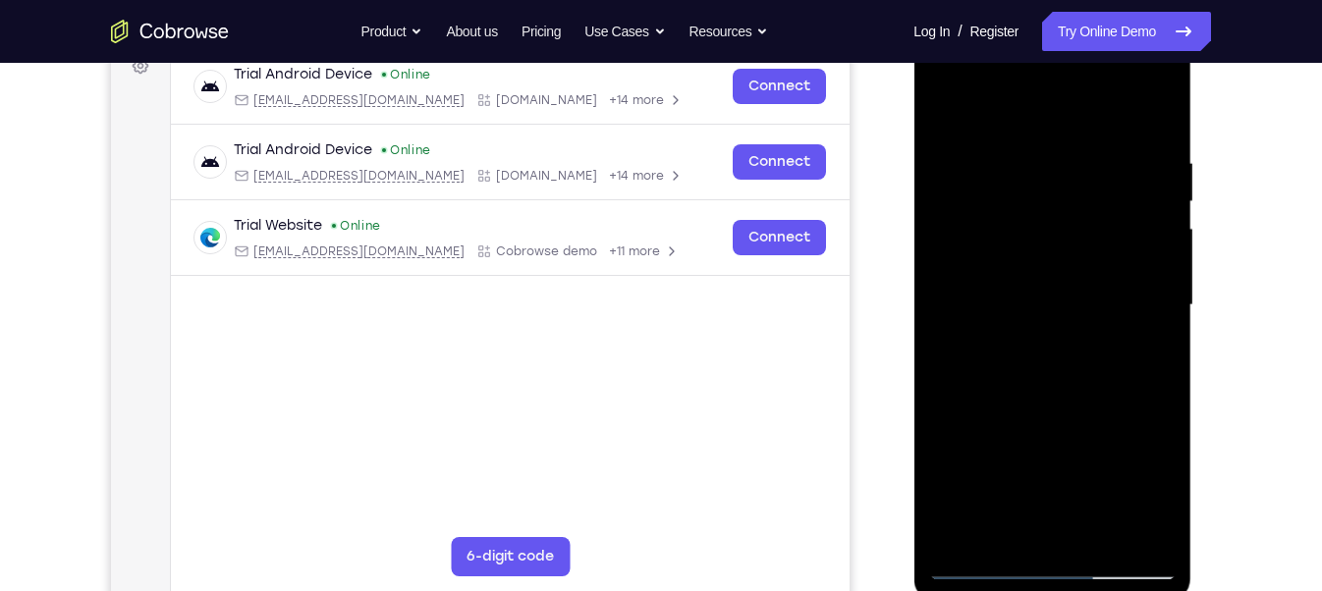
drag, startPoint x: 1066, startPoint y: 451, endPoint x: 1052, endPoint y: 451, distance: 13.8
click at [1052, 451] on div at bounding box center [1052, 305] width 248 height 550
click at [1043, 450] on div at bounding box center [1052, 305] width 248 height 550
click at [1012, 337] on div at bounding box center [1052, 305] width 248 height 550
click at [982, 560] on div at bounding box center [1052, 305] width 248 height 550
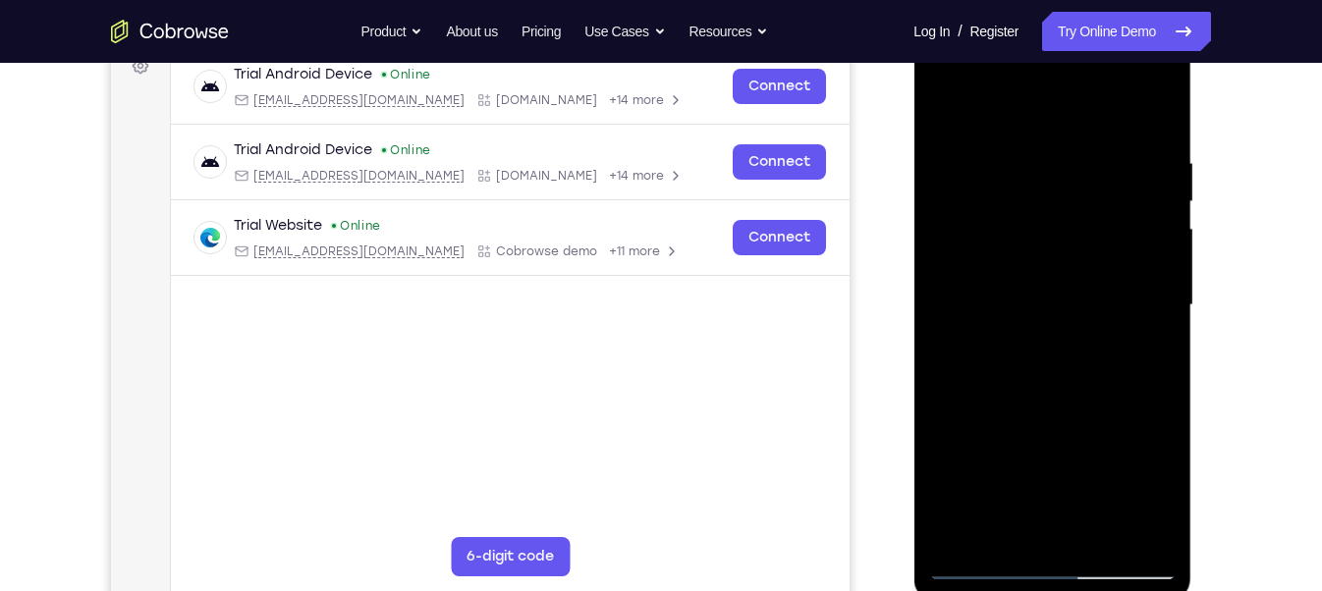
click at [1071, 489] on div at bounding box center [1052, 305] width 248 height 550
click at [984, 562] on div at bounding box center [1052, 305] width 248 height 550
click at [950, 407] on div at bounding box center [1052, 305] width 248 height 550
click at [980, 568] on div at bounding box center [1052, 305] width 248 height 550
click at [979, 560] on div at bounding box center [1052, 305] width 248 height 550
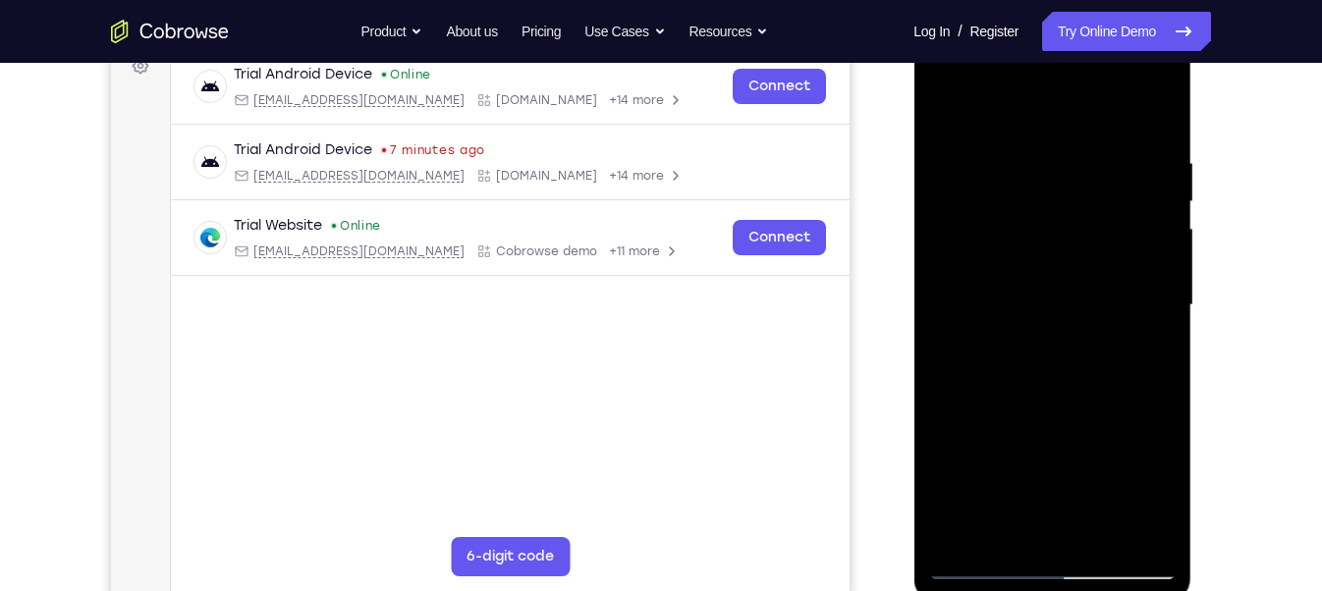
click at [1020, 506] on div at bounding box center [1052, 305] width 248 height 550
drag, startPoint x: 1078, startPoint y: 401, endPoint x: 1093, endPoint y: 173, distance: 228.3
click at [1093, 173] on div at bounding box center [1052, 305] width 248 height 550
click at [978, 563] on div at bounding box center [1052, 305] width 248 height 550
click at [1015, 486] on div at bounding box center [1052, 305] width 248 height 550
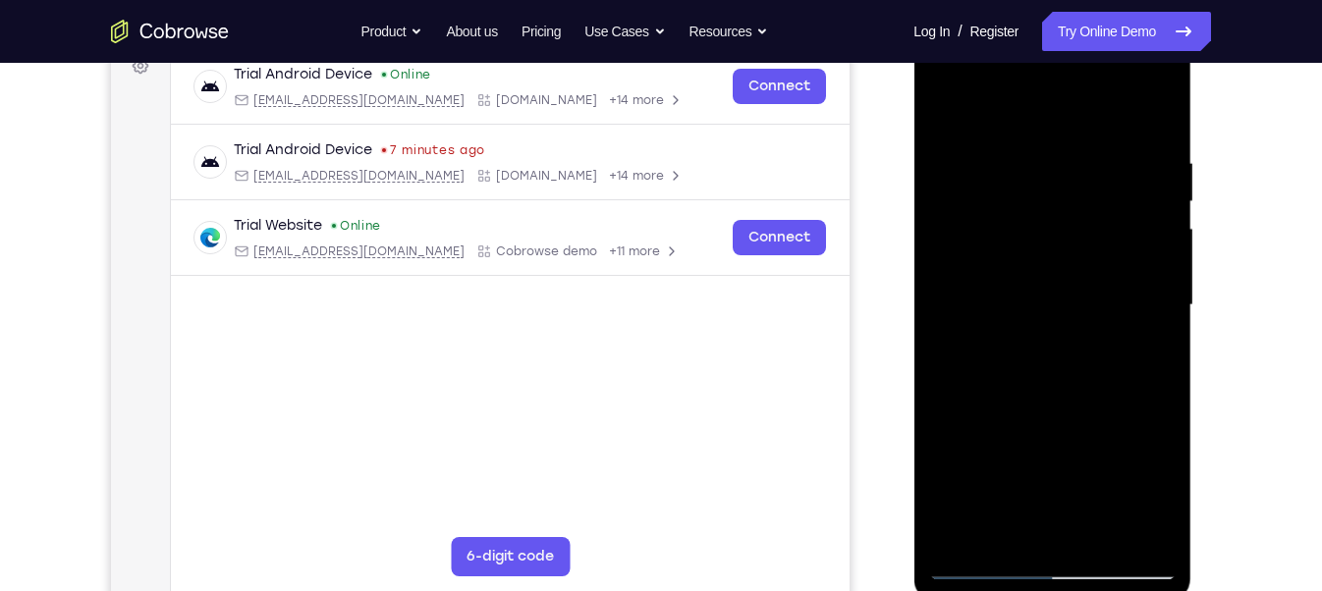
click at [979, 556] on div at bounding box center [1052, 305] width 248 height 550
click at [979, 560] on div at bounding box center [1052, 305] width 248 height 550
click at [1082, 484] on div at bounding box center [1052, 305] width 248 height 550
click at [985, 564] on div at bounding box center [1052, 305] width 248 height 550
click at [959, 408] on div at bounding box center [1052, 305] width 248 height 550
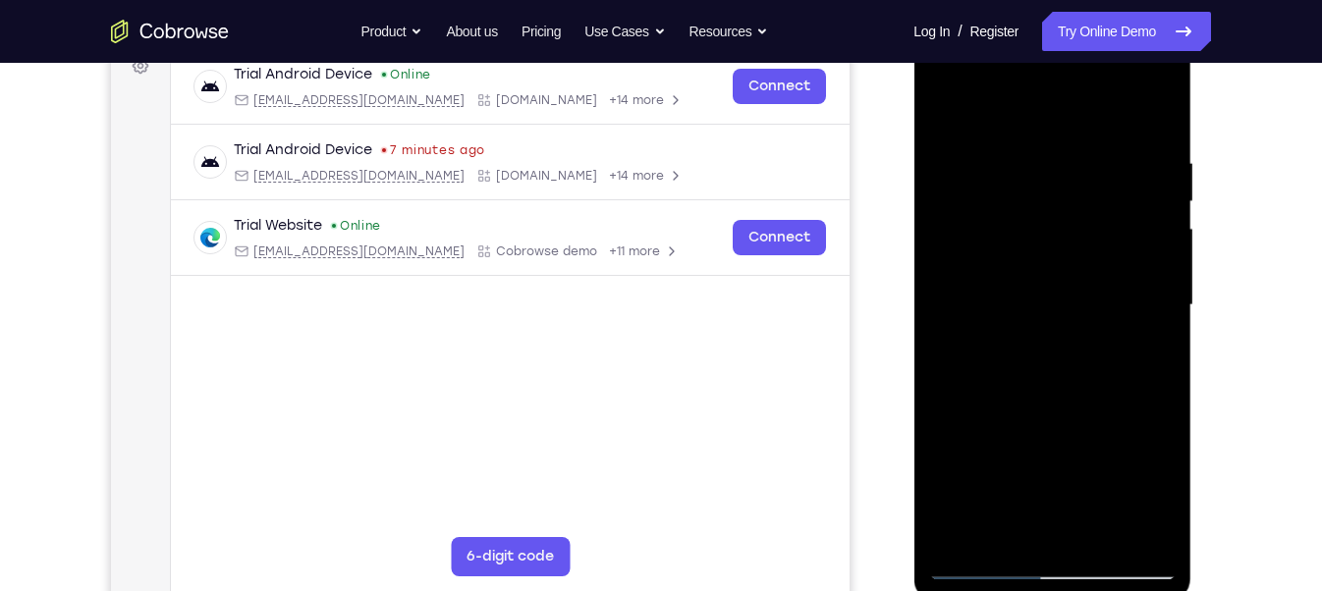
click at [983, 565] on div at bounding box center [1052, 305] width 248 height 550
click at [963, 409] on div at bounding box center [1052, 305] width 248 height 550
click at [982, 562] on div at bounding box center [1052, 305] width 248 height 550
drag, startPoint x: 1021, startPoint y: 491, endPoint x: 1047, endPoint y: 409, distance: 86.4
click at [1047, 409] on div at bounding box center [1052, 305] width 248 height 550
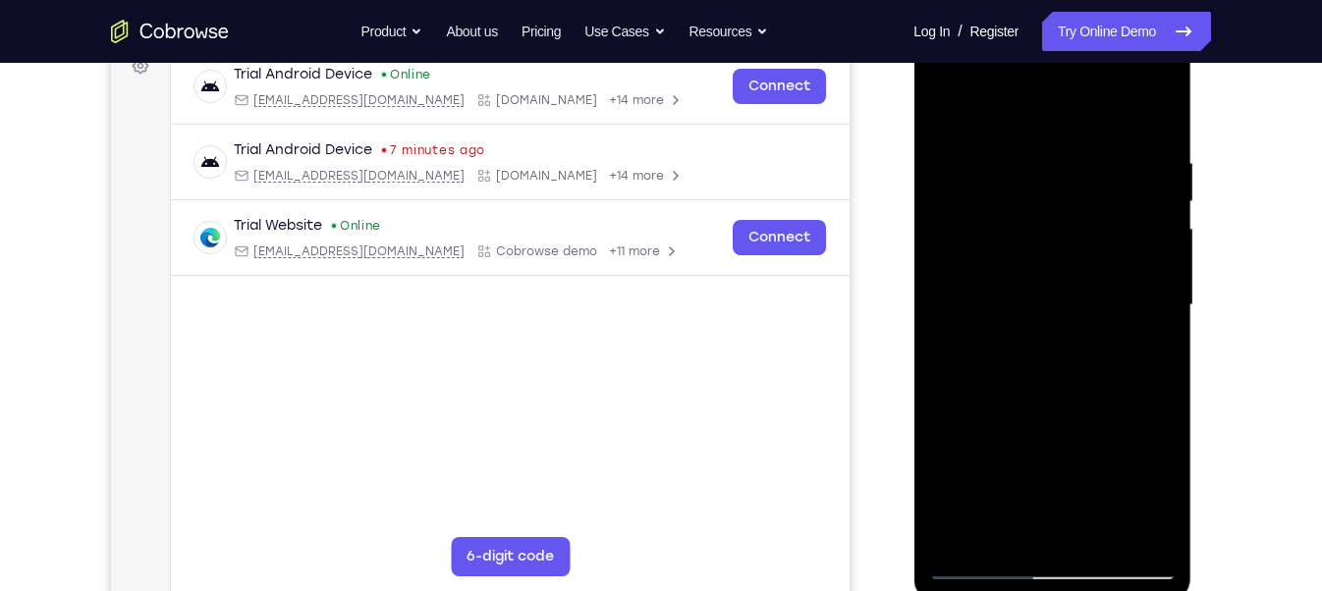
click at [1043, 241] on div at bounding box center [1052, 305] width 248 height 550
click at [981, 561] on div at bounding box center [1052, 305] width 248 height 550
click at [1077, 413] on div at bounding box center [1052, 305] width 248 height 550
click at [1051, 369] on div at bounding box center [1052, 305] width 248 height 550
click at [958, 327] on div at bounding box center [1052, 305] width 248 height 550
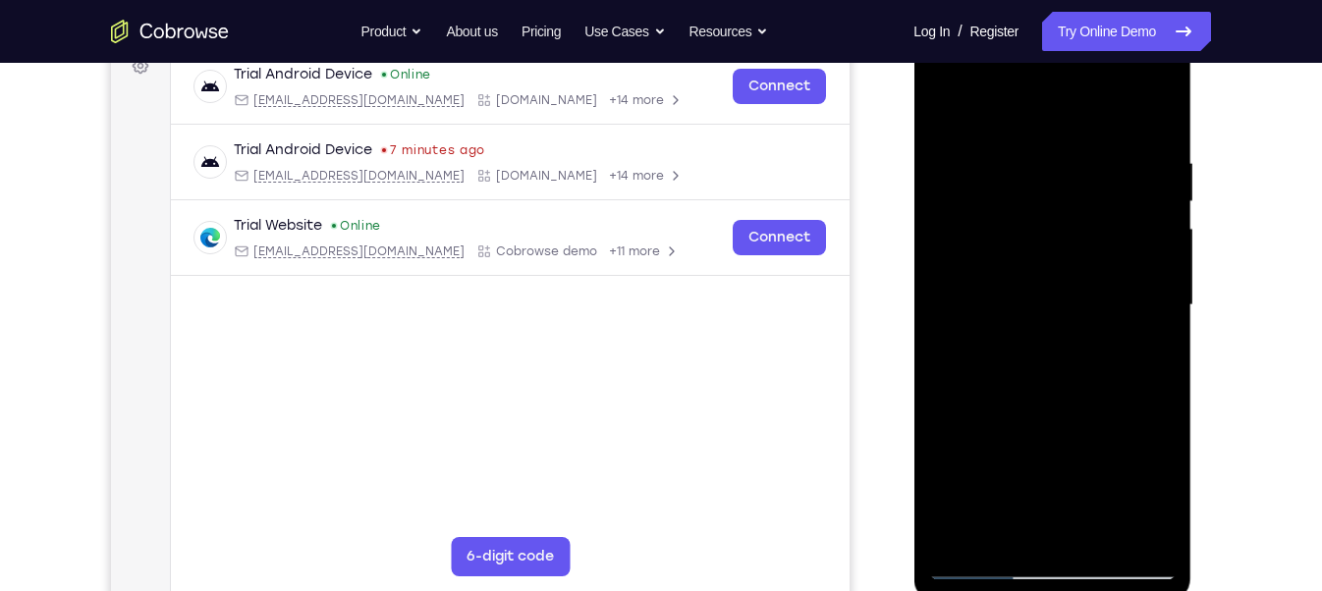
click at [981, 559] on div at bounding box center [1052, 305] width 248 height 550
click at [976, 556] on div at bounding box center [1052, 305] width 248 height 550
click at [984, 564] on div at bounding box center [1052, 305] width 248 height 550
click at [995, 376] on div at bounding box center [1052, 305] width 248 height 550
click at [1049, 365] on div at bounding box center [1052, 305] width 248 height 550
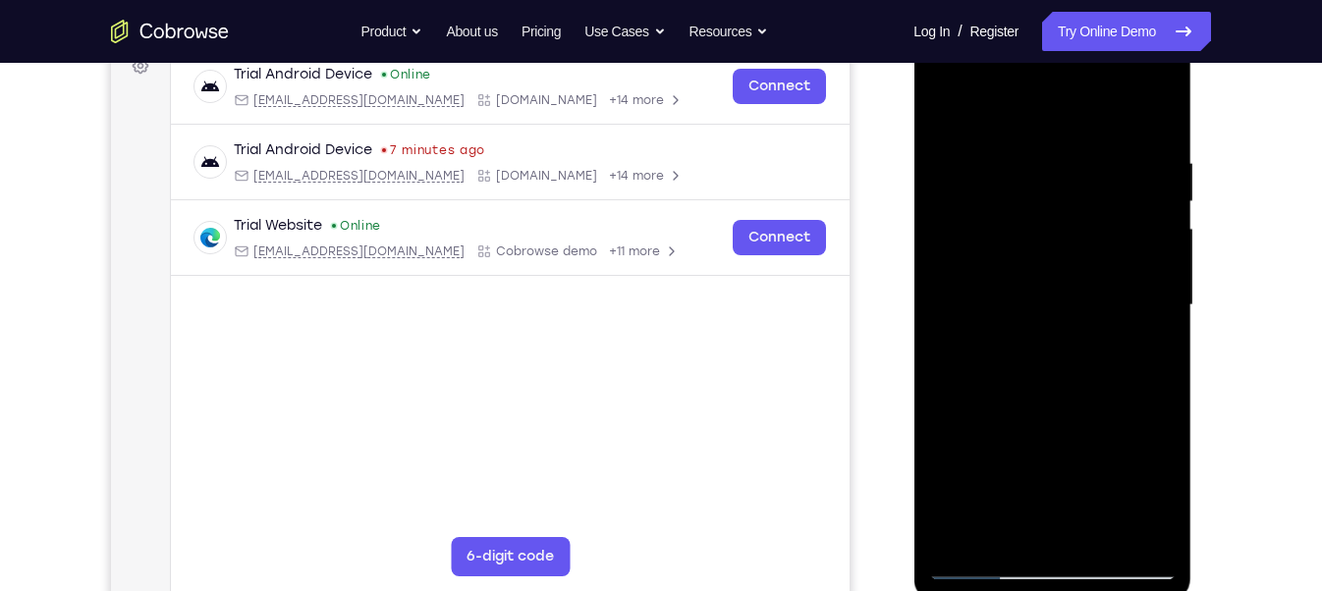
click at [1132, 141] on div at bounding box center [1052, 305] width 248 height 550
drag, startPoint x: 1166, startPoint y: 155, endPoint x: 1150, endPoint y: 228, distance: 74.4
click at [1150, 228] on div at bounding box center [1052, 305] width 248 height 550
drag, startPoint x: 1116, startPoint y: 242, endPoint x: 976, endPoint y: 193, distance: 147.5
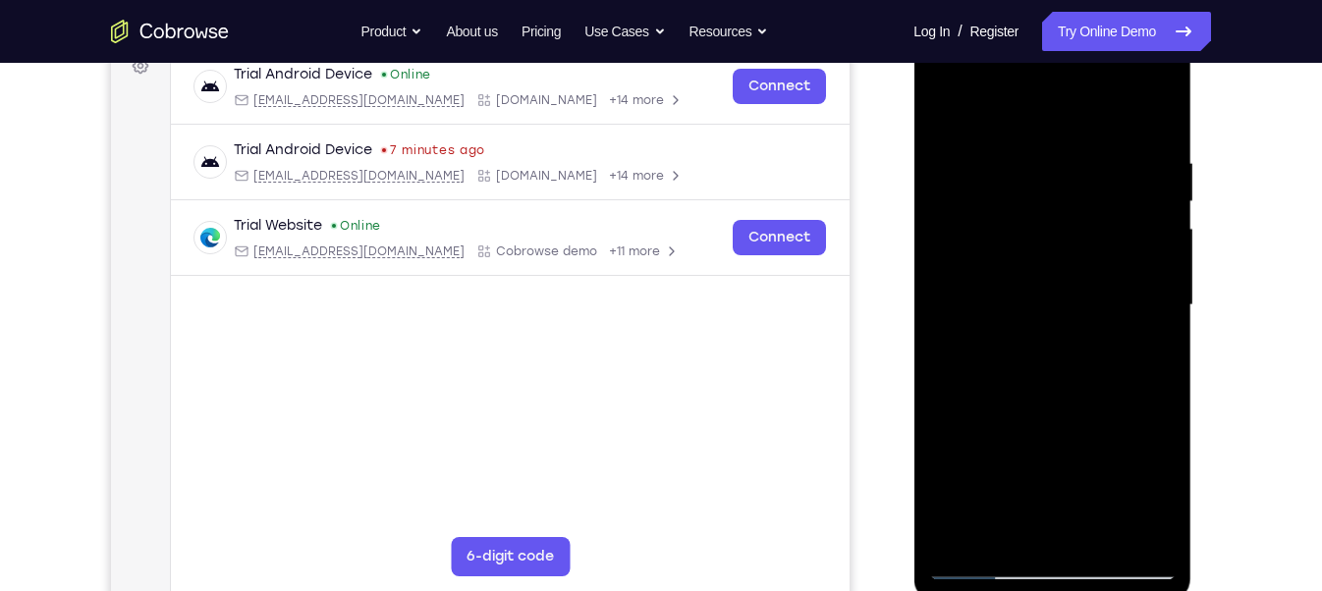
click at [976, 193] on div at bounding box center [1052, 305] width 248 height 550
drag, startPoint x: 1001, startPoint y: 215, endPoint x: 1175, endPoint y: 219, distance: 173.9
click at [1175, 219] on div at bounding box center [1052, 305] width 248 height 550
click at [1137, 205] on div at bounding box center [1052, 305] width 248 height 550
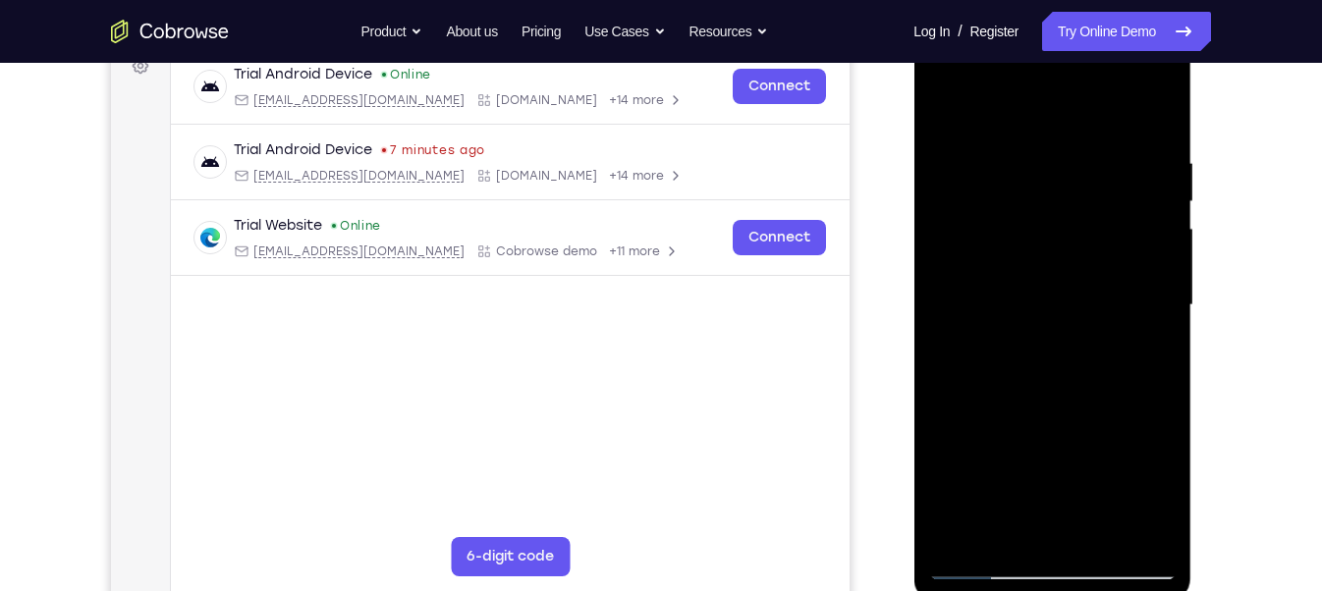
click at [1158, 192] on div at bounding box center [1052, 305] width 248 height 550
drag, startPoint x: 1123, startPoint y: 216, endPoint x: 1119, endPoint y: 249, distance: 33.6
click at [1119, 249] on div at bounding box center [1052, 305] width 248 height 550
drag, startPoint x: 1128, startPoint y: 249, endPoint x: 1084, endPoint y: 270, distance: 47.9
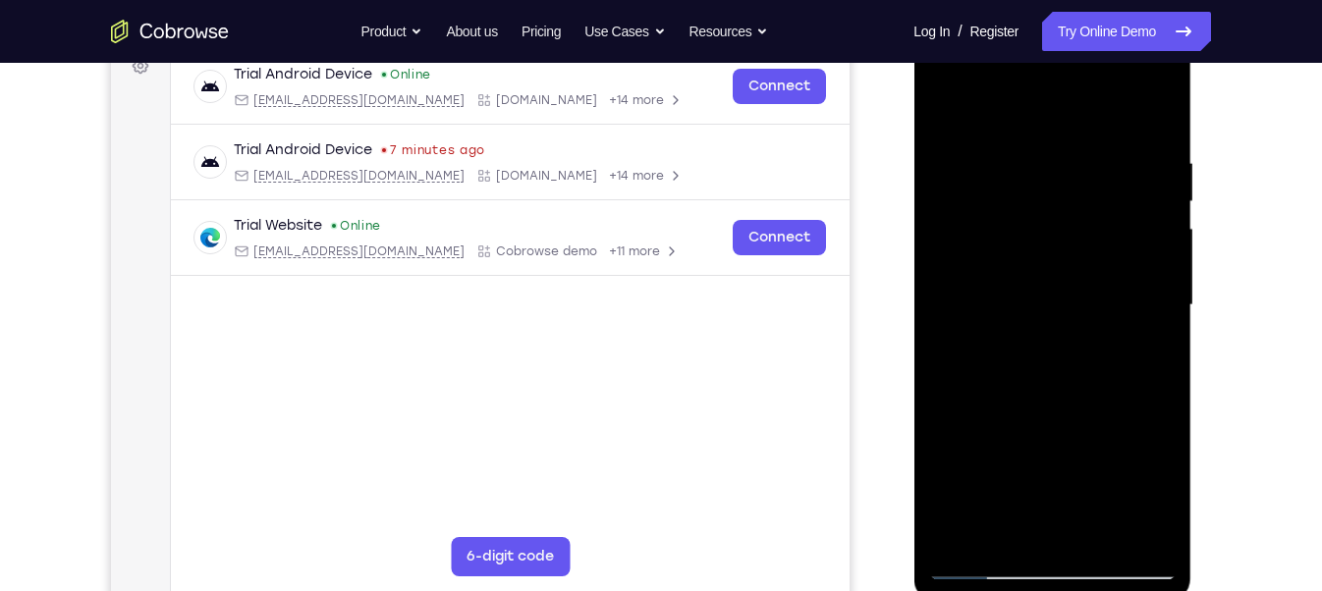
click at [1084, 270] on div at bounding box center [1052, 305] width 248 height 550
click at [1069, 192] on div at bounding box center [1052, 305] width 248 height 550
click at [1132, 74] on div at bounding box center [1052, 305] width 248 height 550
click at [983, 80] on div at bounding box center [1052, 305] width 248 height 550
click at [1125, 294] on div at bounding box center [1052, 305] width 248 height 550
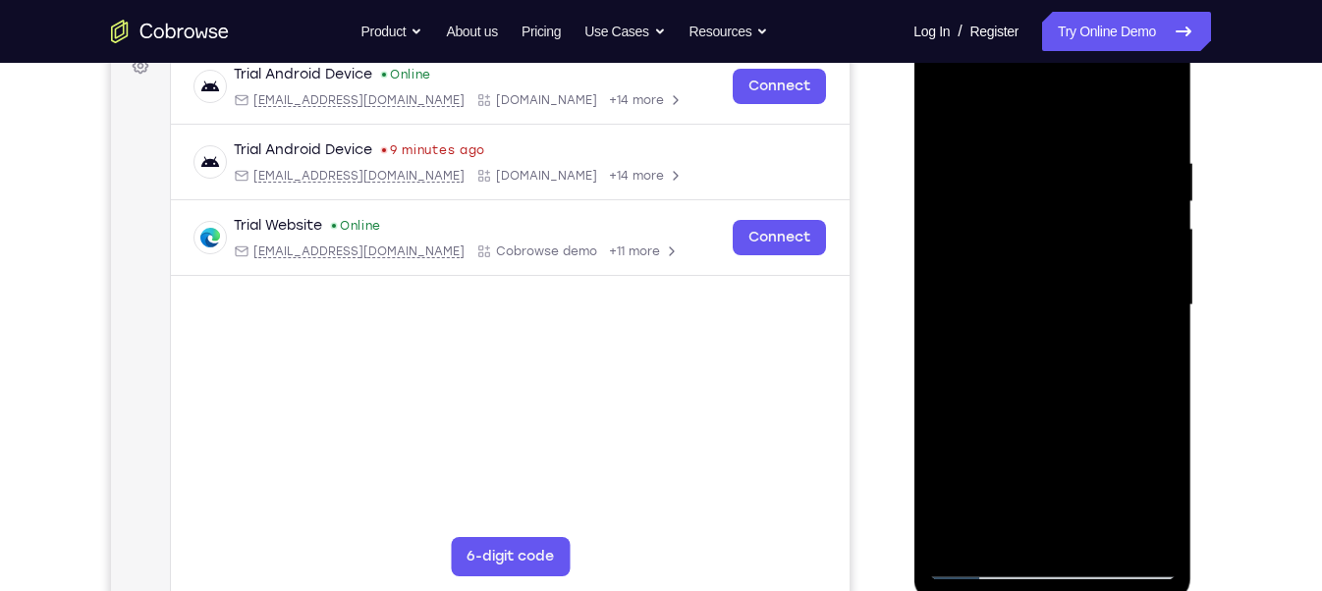
click at [1035, 340] on div at bounding box center [1052, 305] width 248 height 550
click at [1061, 284] on div at bounding box center [1052, 305] width 248 height 550
click at [1046, 254] on div at bounding box center [1052, 305] width 248 height 550
click at [1045, 301] on div at bounding box center [1052, 305] width 248 height 550
click at [1064, 375] on div at bounding box center [1052, 305] width 248 height 550
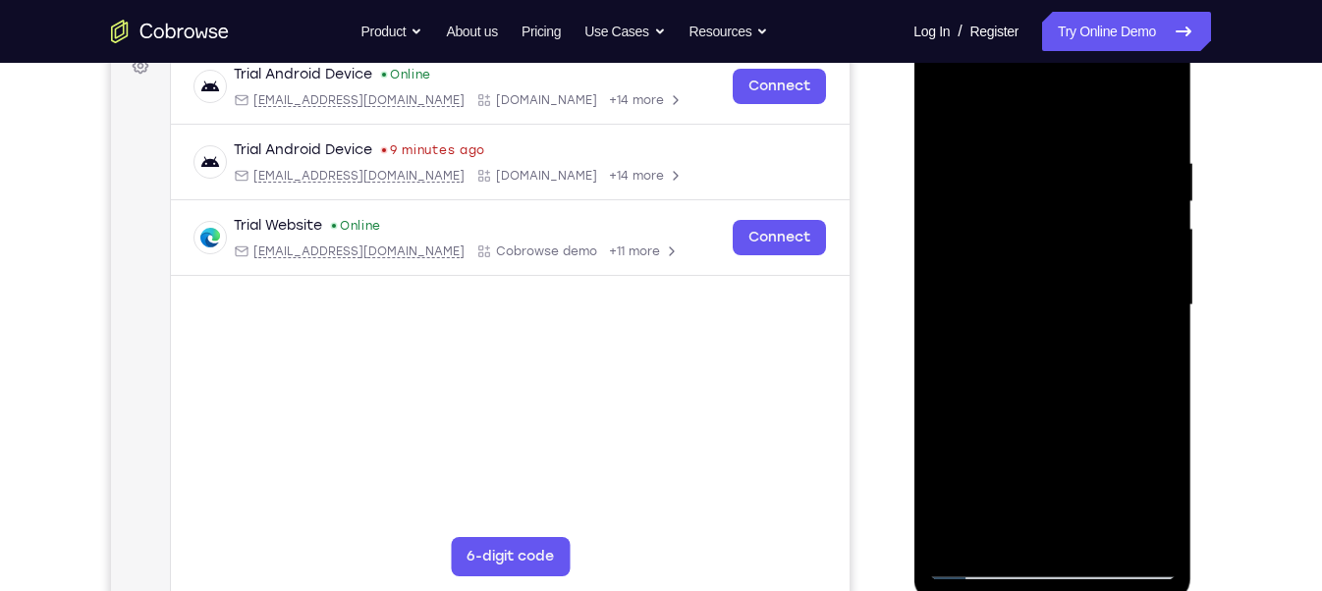
click at [1075, 359] on div at bounding box center [1052, 305] width 248 height 550
click at [1083, 367] on div at bounding box center [1052, 305] width 248 height 550
click at [1079, 385] on div at bounding box center [1052, 305] width 248 height 550
click at [1102, 537] on div at bounding box center [1052, 305] width 248 height 550
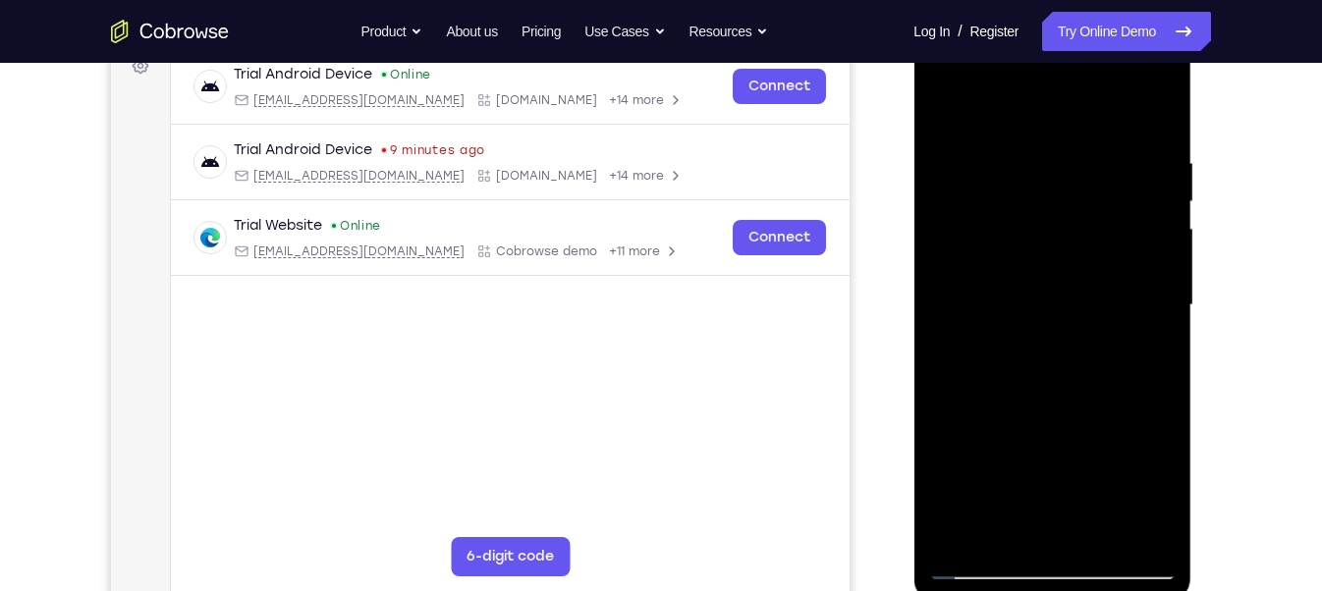
click at [1069, 410] on div at bounding box center [1052, 305] width 248 height 550
click at [1060, 275] on div at bounding box center [1052, 305] width 248 height 550
click at [1009, 528] on div at bounding box center [1052, 305] width 248 height 550
click at [1062, 388] on div at bounding box center [1052, 305] width 248 height 550
click at [1147, 346] on div at bounding box center [1052, 305] width 248 height 550
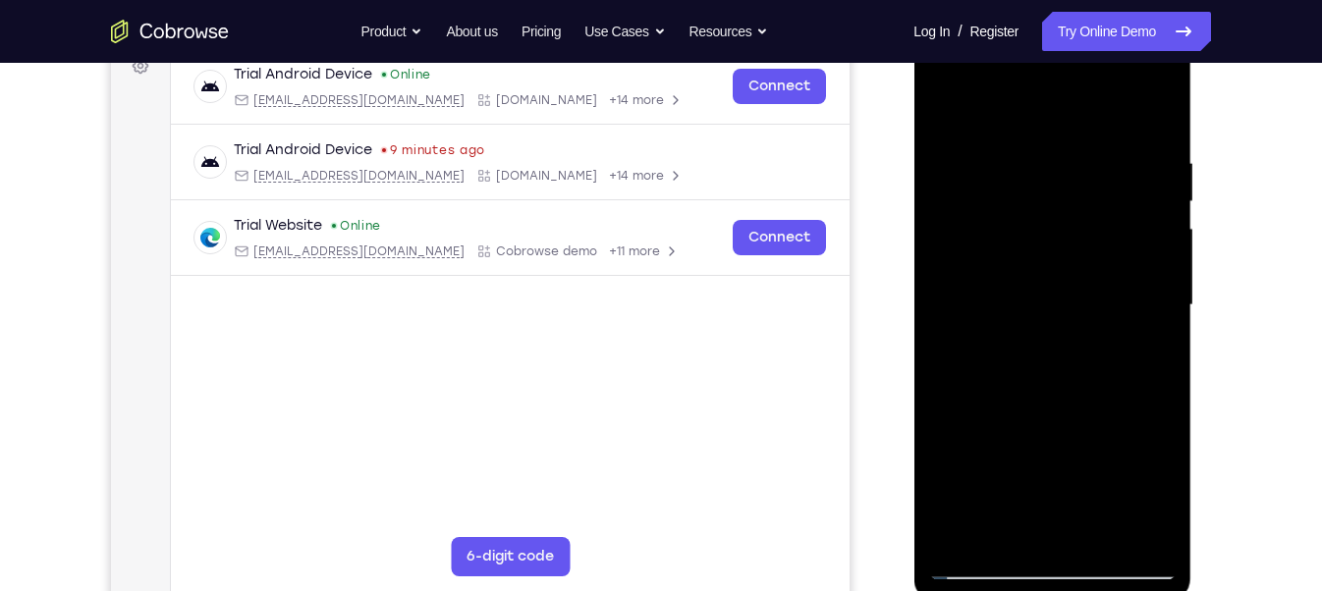
click at [946, 111] on div at bounding box center [1052, 305] width 248 height 550
click at [1138, 74] on div at bounding box center [1052, 305] width 248 height 550
click at [1059, 108] on div at bounding box center [1052, 305] width 248 height 550
click at [962, 432] on div at bounding box center [1052, 305] width 248 height 550
click at [1143, 231] on div at bounding box center [1052, 305] width 248 height 550
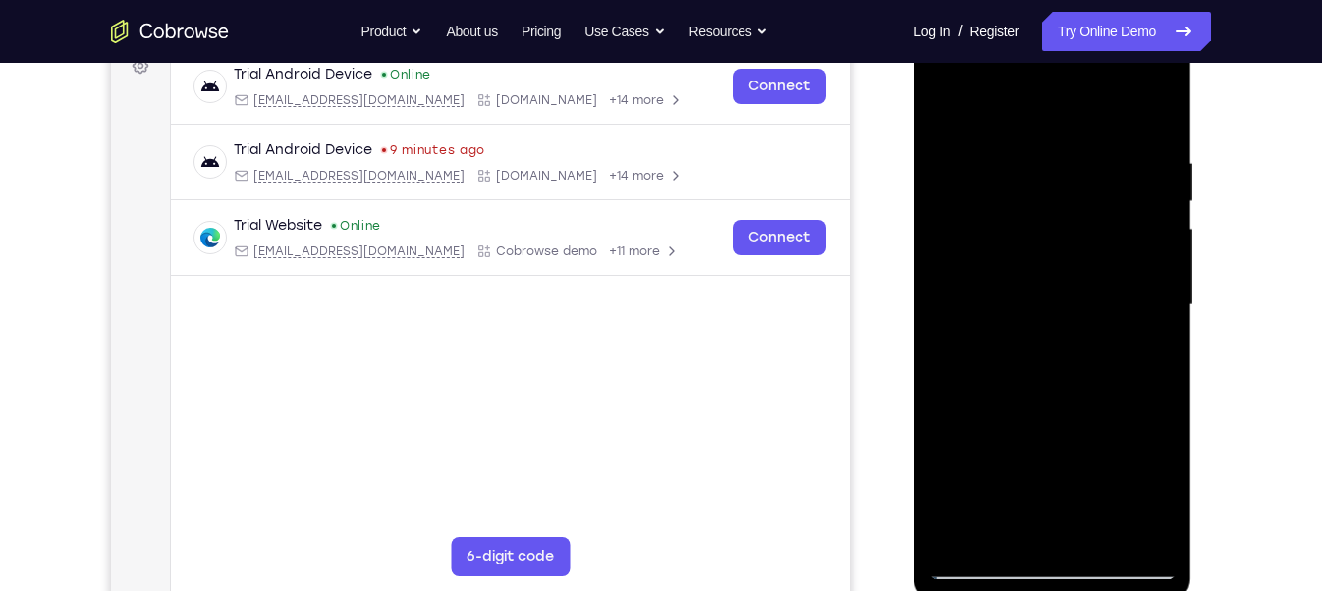
click at [1143, 231] on div at bounding box center [1052, 305] width 248 height 550
click at [1036, 189] on div at bounding box center [1052, 305] width 248 height 550
click at [1141, 69] on div at bounding box center [1052, 305] width 248 height 550
click at [1006, 149] on div at bounding box center [1052, 305] width 248 height 550
click at [1051, 273] on div at bounding box center [1052, 305] width 248 height 550
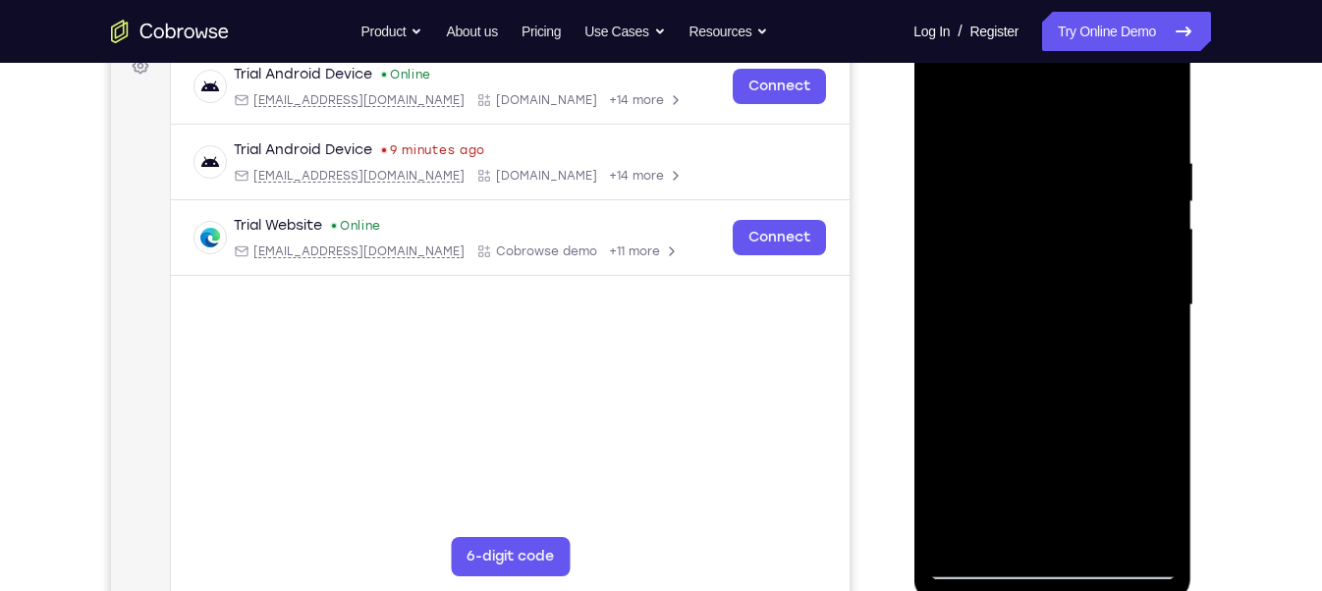
click at [1016, 525] on div at bounding box center [1052, 305] width 248 height 550
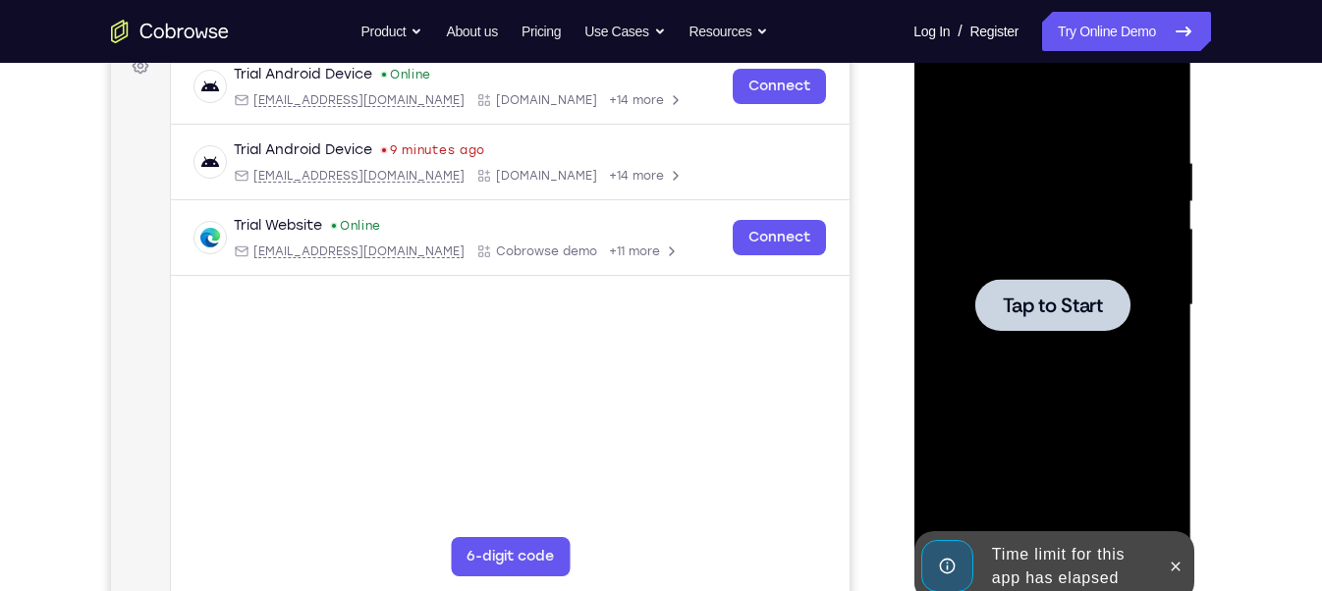
click at [1076, 320] on div at bounding box center [1051, 305] width 155 height 52
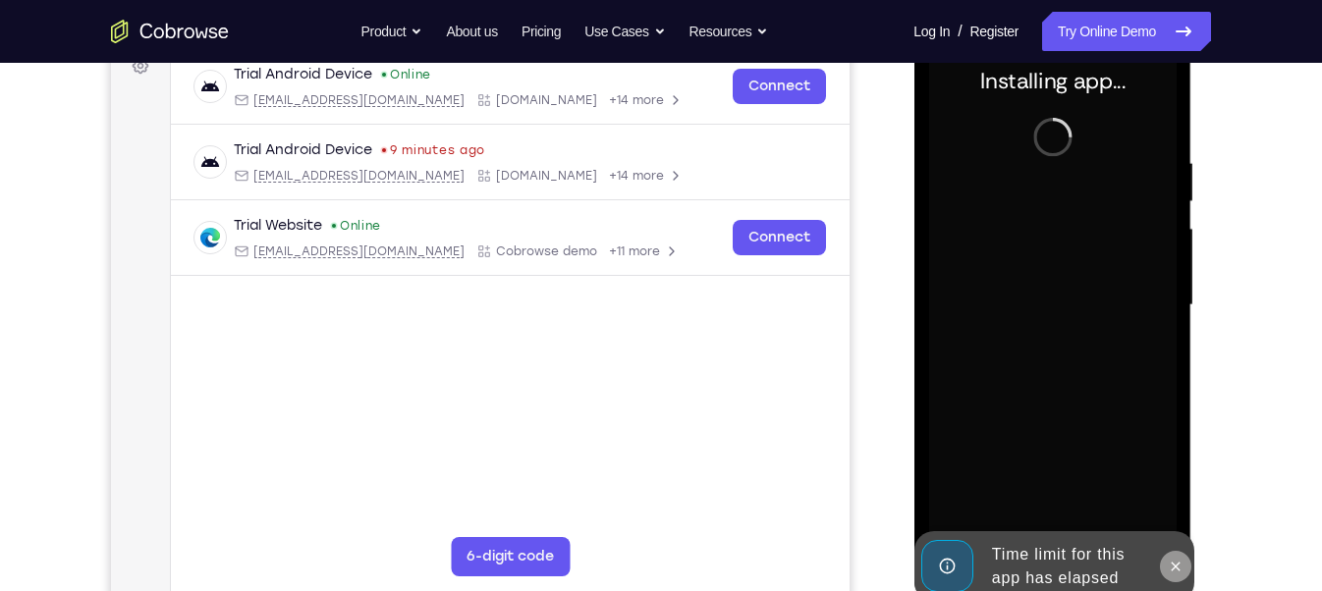
click at [1179, 564] on icon at bounding box center [1175, 567] width 16 height 16
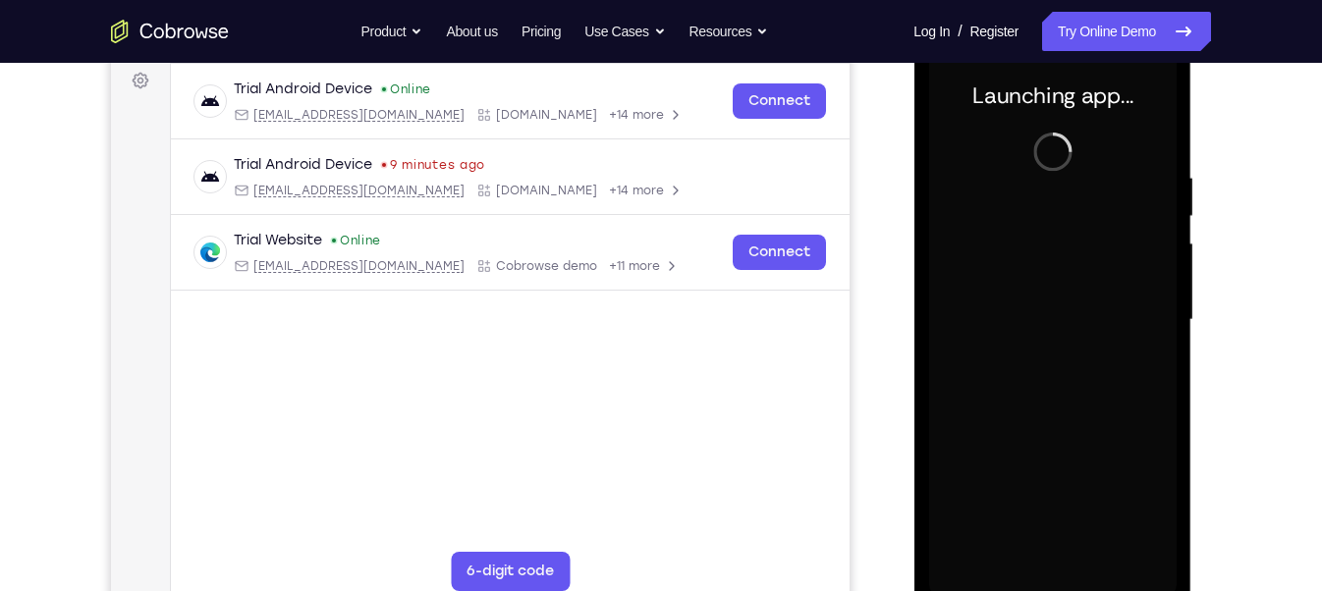
scroll to position [295, 0]
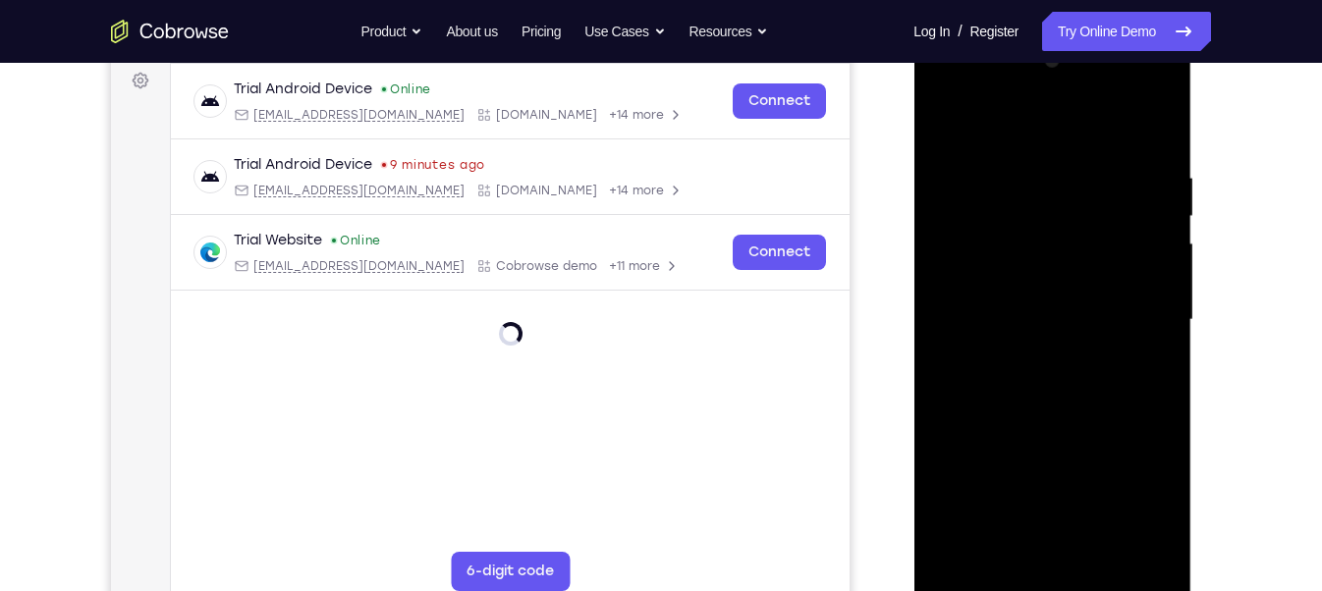
click at [1049, 584] on div at bounding box center [1052, 320] width 248 height 550
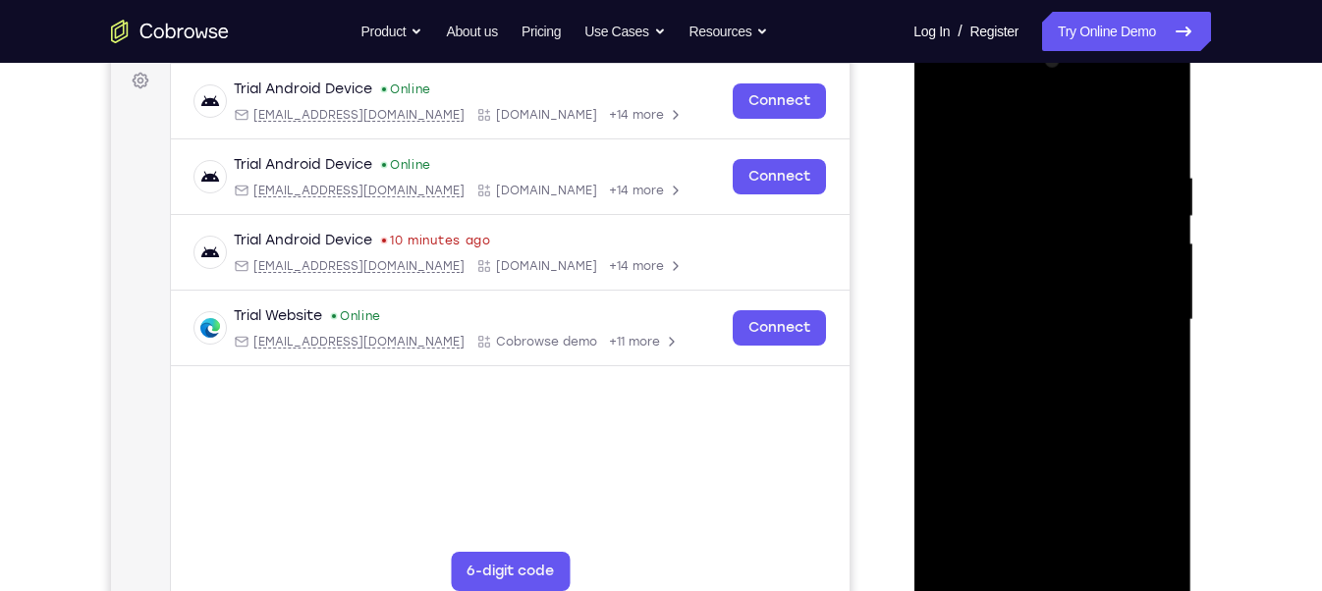
click at [1123, 497] on div at bounding box center [1052, 320] width 248 height 550
click at [1023, 136] on div at bounding box center [1052, 320] width 248 height 550
click at [1032, 210] on div at bounding box center [1052, 320] width 248 height 550
click at [1029, 124] on div at bounding box center [1052, 320] width 248 height 550
drag, startPoint x: 1060, startPoint y: 385, endPoint x: 1074, endPoint y: 178, distance: 207.7
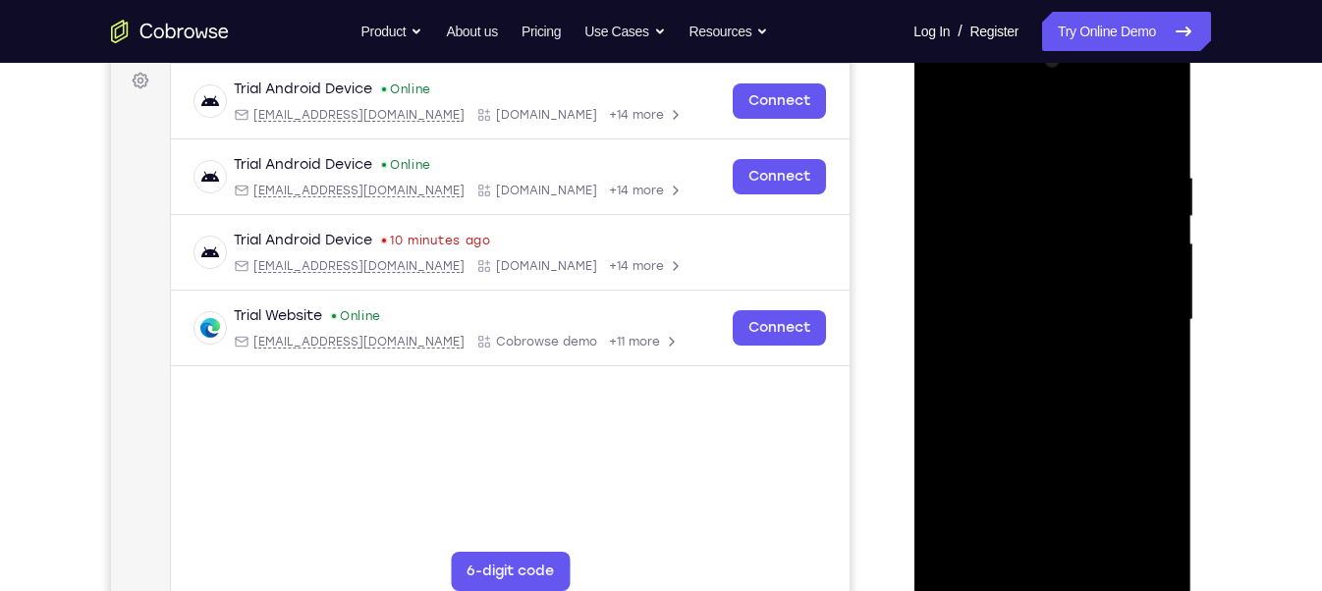
click at [1074, 178] on div at bounding box center [1052, 320] width 248 height 550
drag, startPoint x: 1030, startPoint y: 374, endPoint x: 1035, endPoint y: 113, distance: 261.3
click at [1035, 113] on div at bounding box center [1052, 320] width 248 height 550
drag, startPoint x: 1044, startPoint y: 377, endPoint x: 1037, endPoint y: 162, distance: 215.2
click at [1037, 162] on div at bounding box center [1052, 320] width 248 height 550
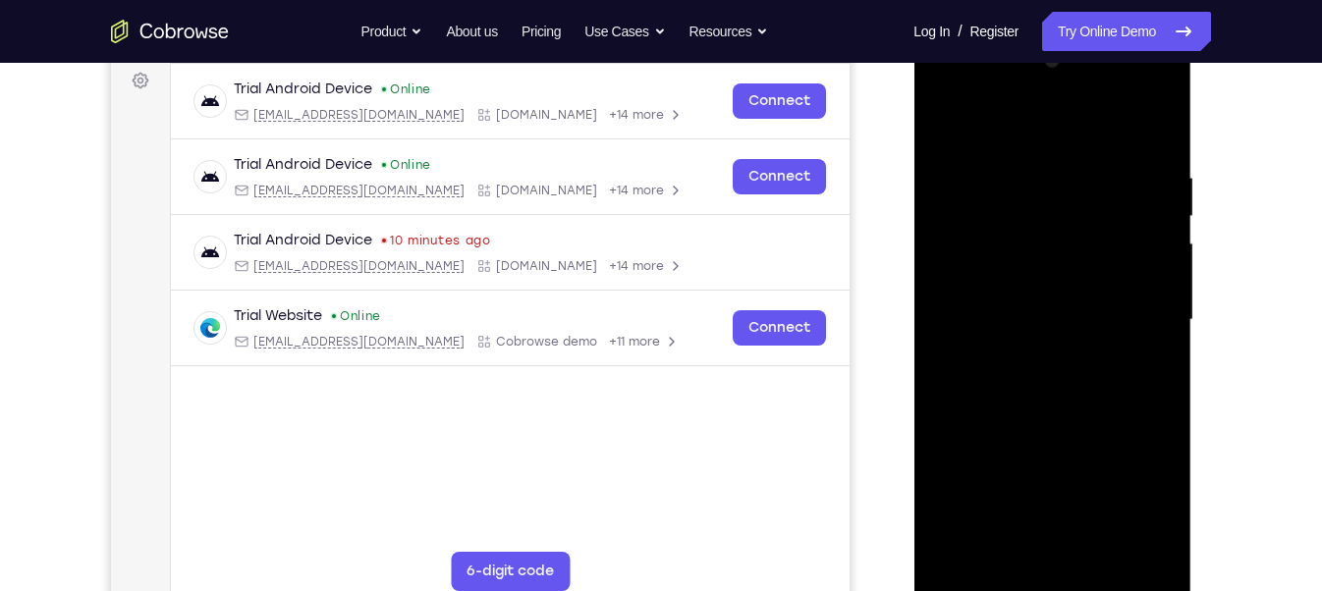
drag, startPoint x: 1023, startPoint y: 400, endPoint x: 1008, endPoint y: 158, distance: 242.1
click at [1008, 158] on div at bounding box center [1052, 320] width 248 height 550
drag, startPoint x: 1023, startPoint y: 424, endPoint x: 1021, endPoint y: 199, distance: 224.9
click at [1021, 199] on div at bounding box center [1052, 320] width 248 height 550
drag, startPoint x: 1033, startPoint y: 410, endPoint x: 1032, endPoint y: 173, distance: 236.7
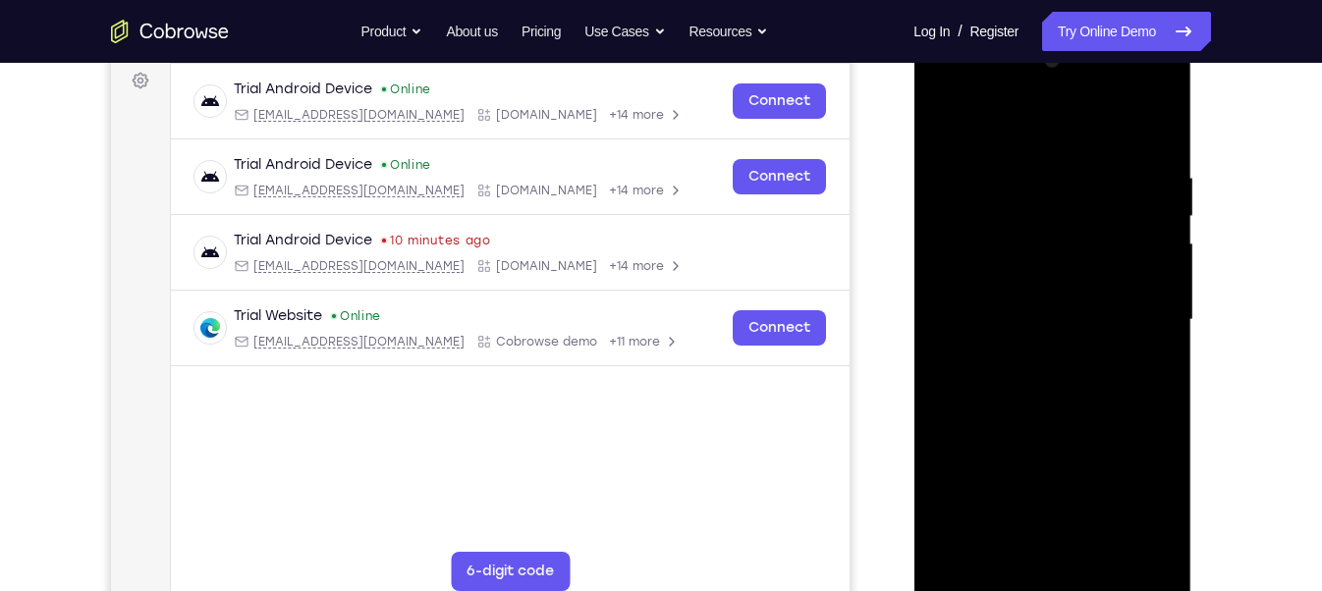
click at [1032, 173] on div at bounding box center [1052, 320] width 248 height 550
drag, startPoint x: 1018, startPoint y: 376, endPoint x: 1019, endPoint y: 132, distance: 244.6
click at [1019, 132] on div at bounding box center [1052, 320] width 248 height 550
drag, startPoint x: 1002, startPoint y: 384, endPoint x: 1012, endPoint y: 141, distance: 242.8
click at [1012, 141] on div at bounding box center [1052, 320] width 248 height 550
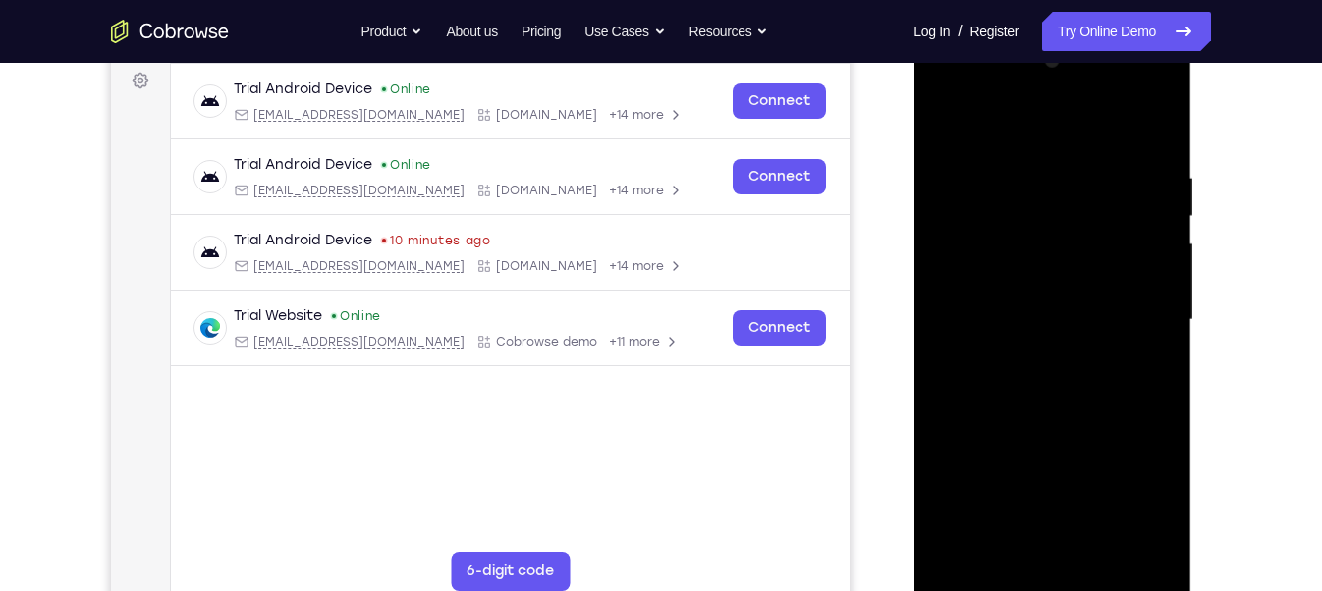
drag, startPoint x: 1019, startPoint y: 337, endPoint x: 1018, endPoint y: 198, distance: 138.5
click at [1018, 198] on div at bounding box center [1052, 320] width 248 height 550
drag, startPoint x: 1053, startPoint y: 420, endPoint x: 1072, endPoint y: 265, distance: 156.3
click at [1072, 265] on div at bounding box center [1052, 320] width 248 height 550
click at [1049, 418] on div at bounding box center [1052, 320] width 248 height 550
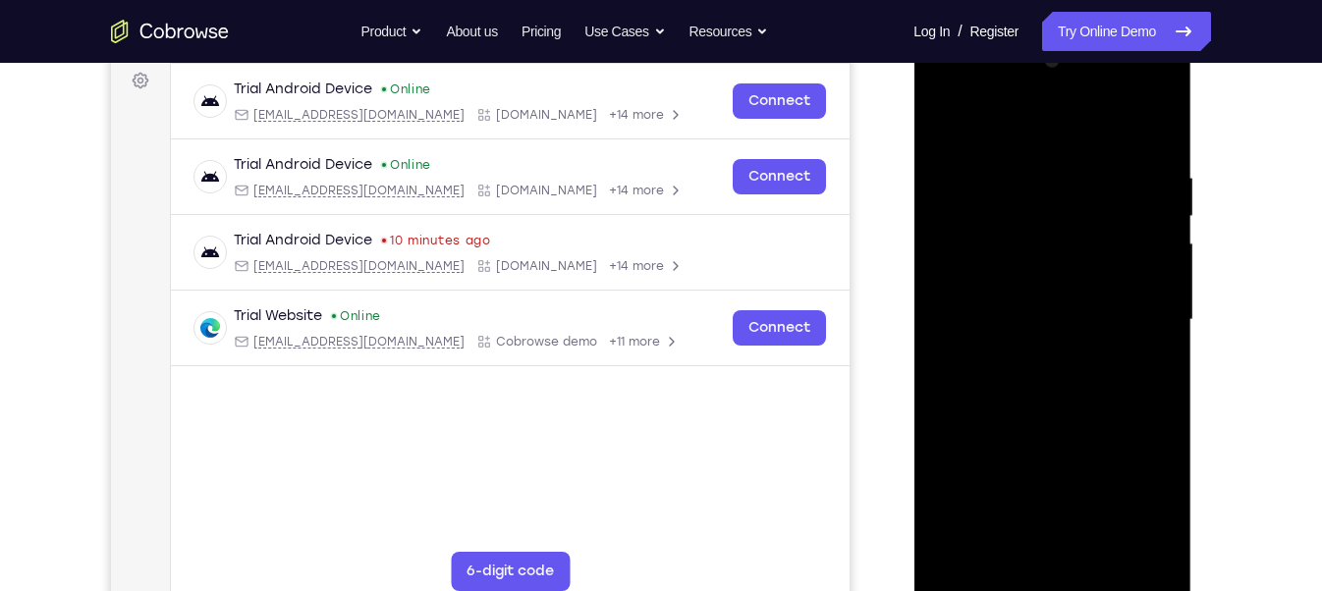
click at [961, 545] on div at bounding box center [1052, 320] width 248 height 550
click at [1149, 218] on div at bounding box center [1052, 320] width 248 height 550
click at [1065, 180] on div at bounding box center [1052, 320] width 248 height 550
click at [1133, 86] on div at bounding box center [1052, 320] width 248 height 550
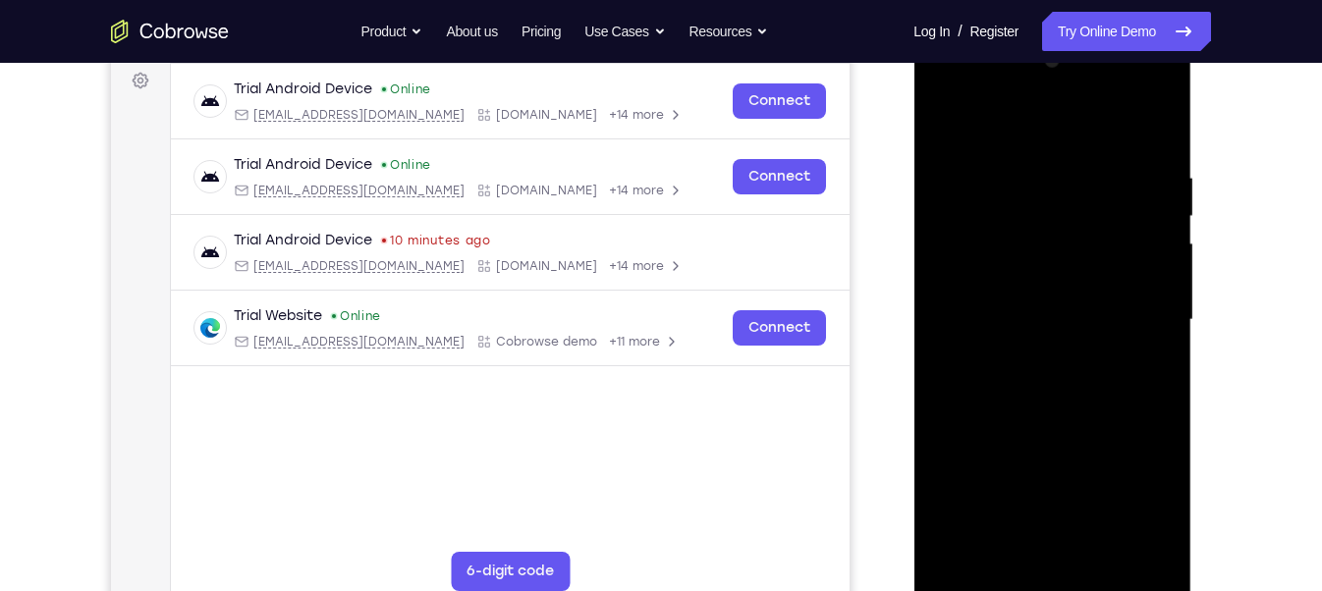
click at [976, 89] on div at bounding box center [1052, 320] width 248 height 550
click at [1141, 308] on div at bounding box center [1052, 320] width 248 height 550
click at [1026, 352] on div at bounding box center [1052, 320] width 248 height 550
click at [1048, 299] on div at bounding box center [1052, 320] width 248 height 550
click at [1049, 273] on div at bounding box center [1052, 320] width 248 height 550
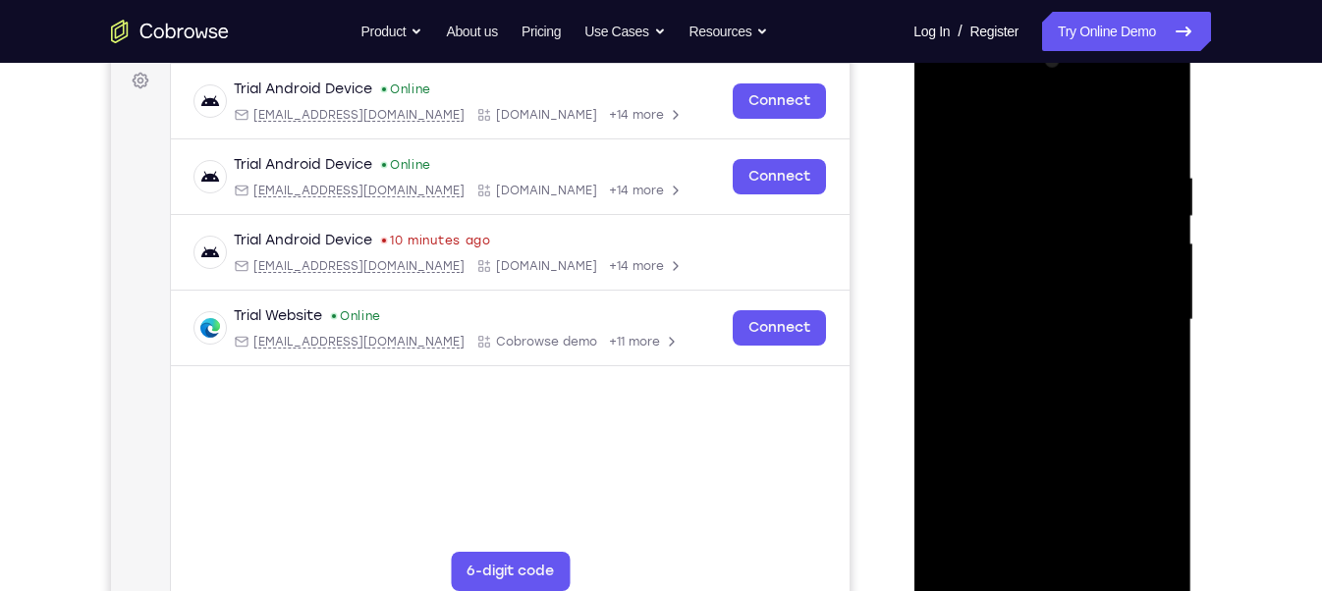
click at [1050, 312] on div at bounding box center [1052, 320] width 248 height 550
click at [1074, 386] on div at bounding box center [1052, 320] width 248 height 550
click at [1082, 374] on div at bounding box center [1052, 320] width 248 height 550
click at [1102, 409] on div at bounding box center [1052, 320] width 248 height 550
click at [1102, 552] on div at bounding box center [1052, 320] width 248 height 550
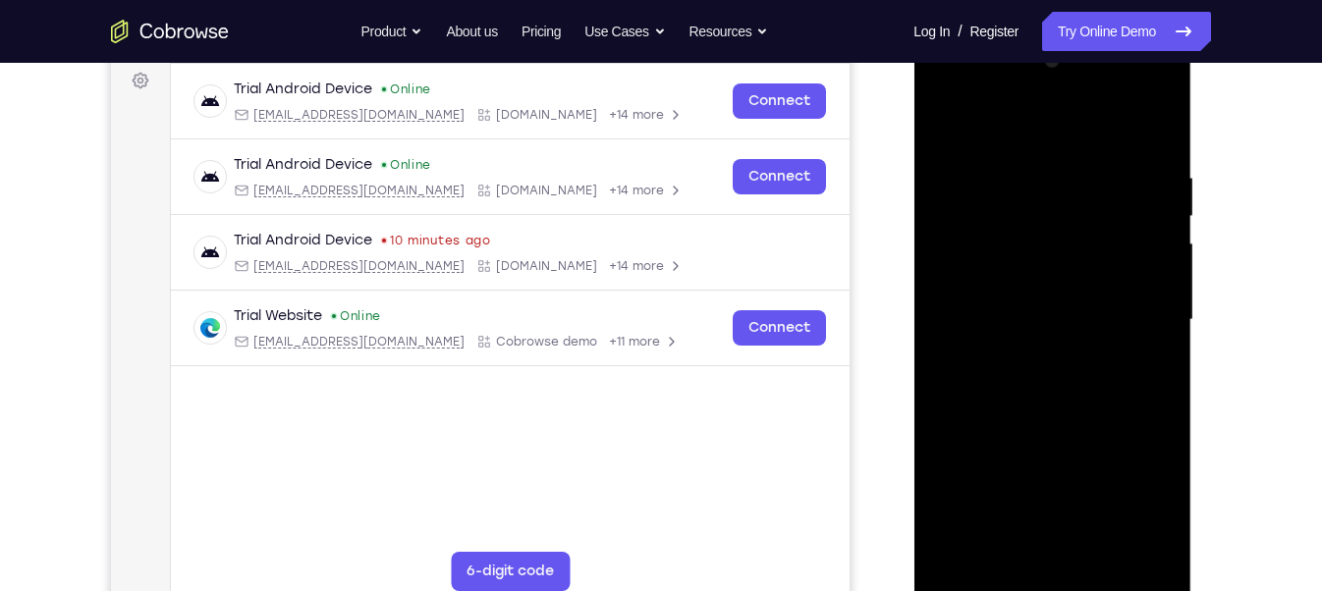
click at [1074, 418] on div at bounding box center [1052, 320] width 248 height 550
click at [1065, 288] on div at bounding box center [1052, 320] width 248 height 550
click at [1015, 553] on div at bounding box center [1052, 320] width 248 height 550
click at [948, 122] on div at bounding box center [1052, 320] width 248 height 550
click at [951, 119] on div at bounding box center [1052, 320] width 248 height 550
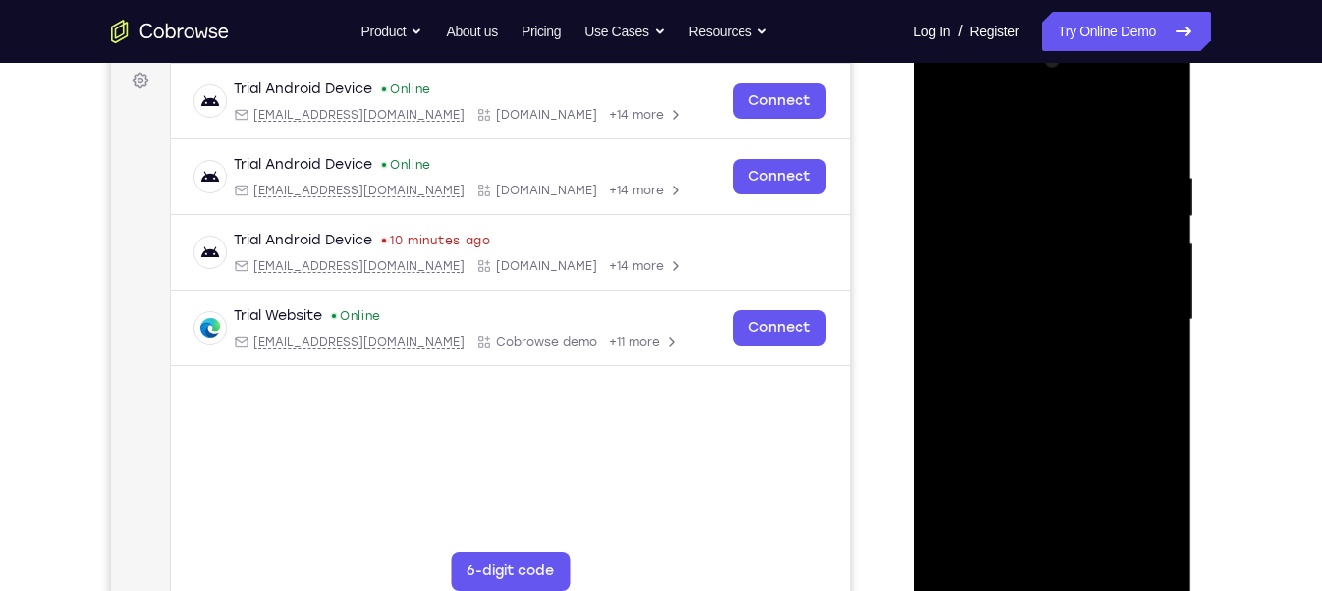
click at [1018, 164] on div at bounding box center [1052, 320] width 248 height 550
click at [1125, 306] on div at bounding box center [1052, 320] width 248 height 550
click at [1158, 360] on div at bounding box center [1052, 320] width 248 height 550
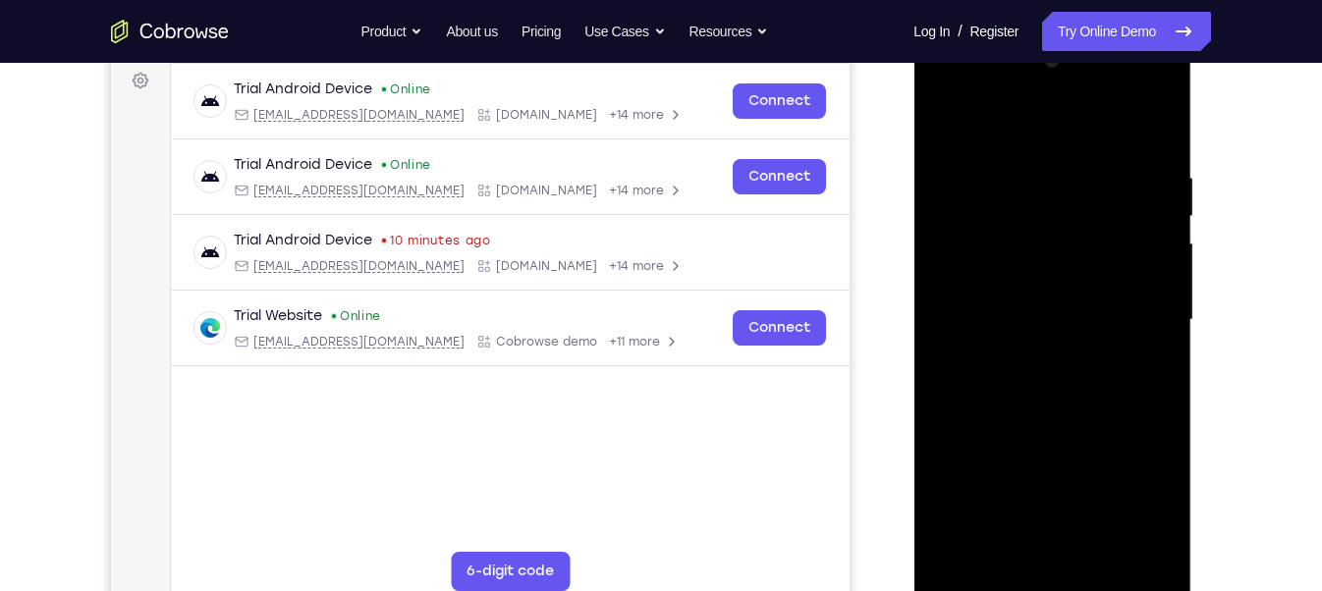
click at [1149, 131] on div at bounding box center [1052, 320] width 248 height 550
click at [1102, 551] on div at bounding box center [1052, 320] width 248 height 550
click at [1085, 294] on div at bounding box center [1052, 320] width 248 height 550
click at [995, 539] on div at bounding box center [1052, 320] width 248 height 550
click at [1136, 88] on div at bounding box center [1052, 320] width 248 height 550
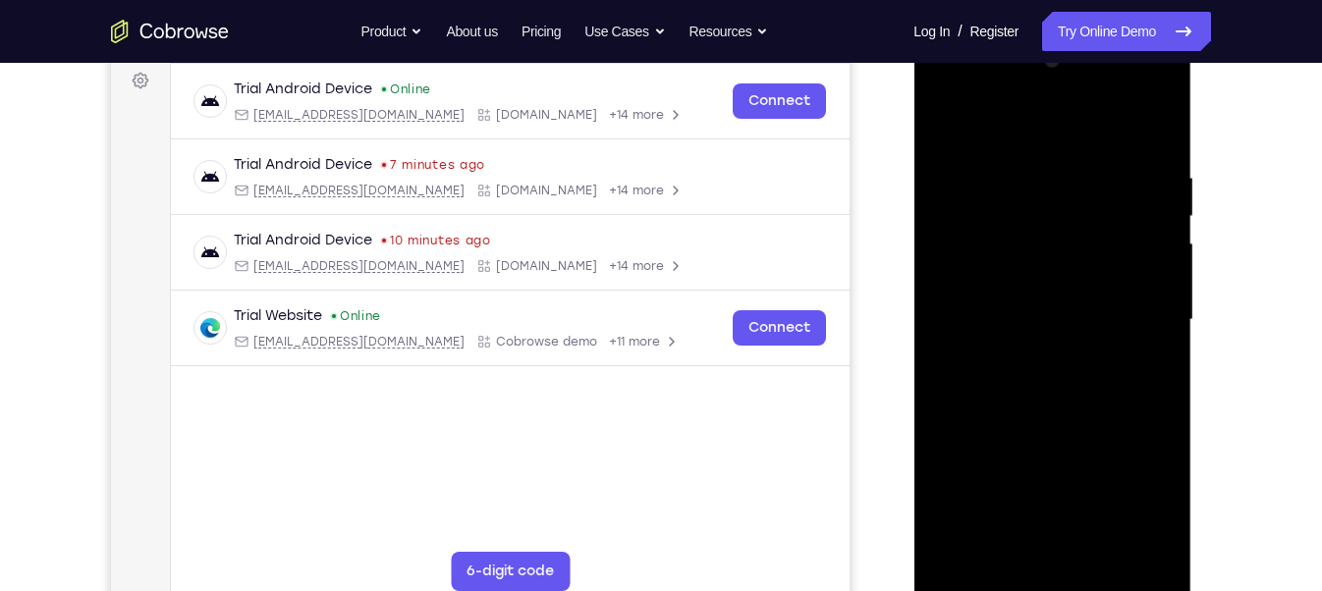
click at [1055, 130] on div at bounding box center [1052, 320] width 248 height 550
click at [1014, 339] on div at bounding box center [1052, 320] width 248 height 550
drag, startPoint x: 1075, startPoint y: 274, endPoint x: 1083, endPoint y: 188, distance: 86.8
click at [1083, 188] on div at bounding box center [1052, 320] width 248 height 550
drag, startPoint x: 1001, startPoint y: 318, endPoint x: 1018, endPoint y: 208, distance: 111.3
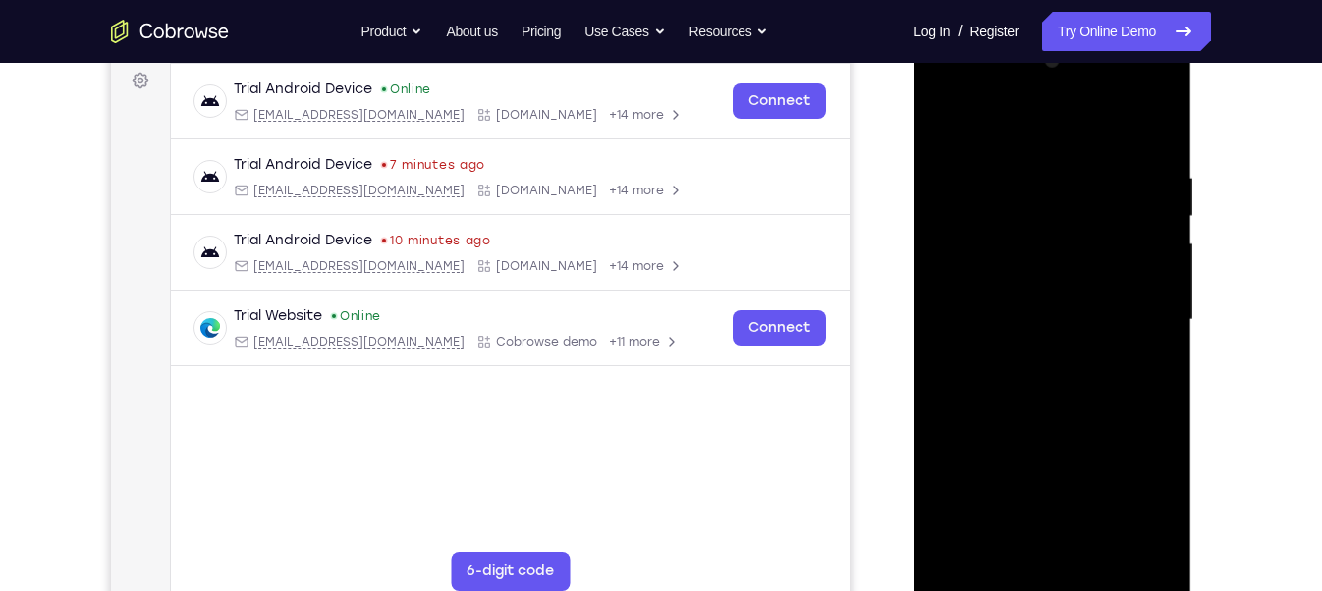
click at [1018, 208] on div at bounding box center [1052, 320] width 248 height 550
drag, startPoint x: 1094, startPoint y: 336, endPoint x: 1106, endPoint y: 204, distance: 132.1
click at [1106, 204] on div at bounding box center [1052, 320] width 248 height 550
drag, startPoint x: 1069, startPoint y: 200, endPoint x: 1070, endPoint y: 246, distance: 45.2
click at [1070, 246] on div at bounding box center [1052, 320] width 248 height 550
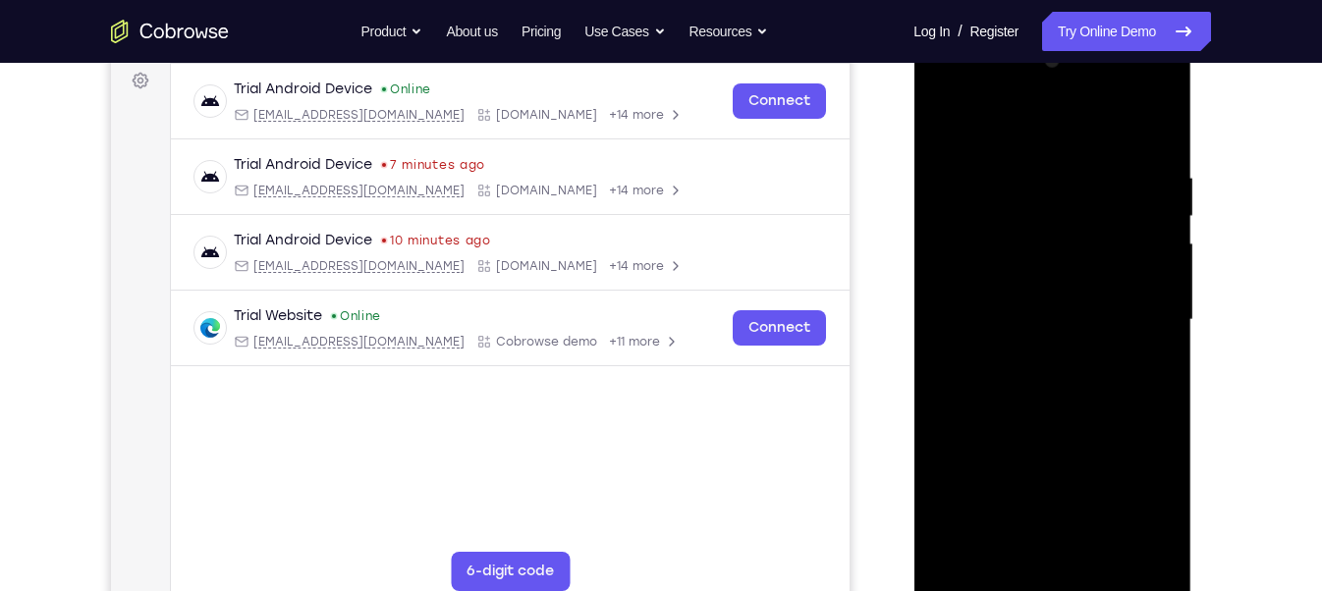
click at [992, 200] on div at bounding box center [1052, 320] width 248 height 550
drag, startPoint x: 1010, startPoint y: 355, endPoint x: 1043, endPoint y: 198, distance: 159.7
click at [1043, 198] on div at bounding box center [1052, 320] width 248 height 550
click at [998, 351] on div at bounding box center [1052, 320] width 248 height 550
drag, startPoint x: 1071, startPoint y: 243, endPoint x: 1050, endPoint y: 404, distance: 162.4
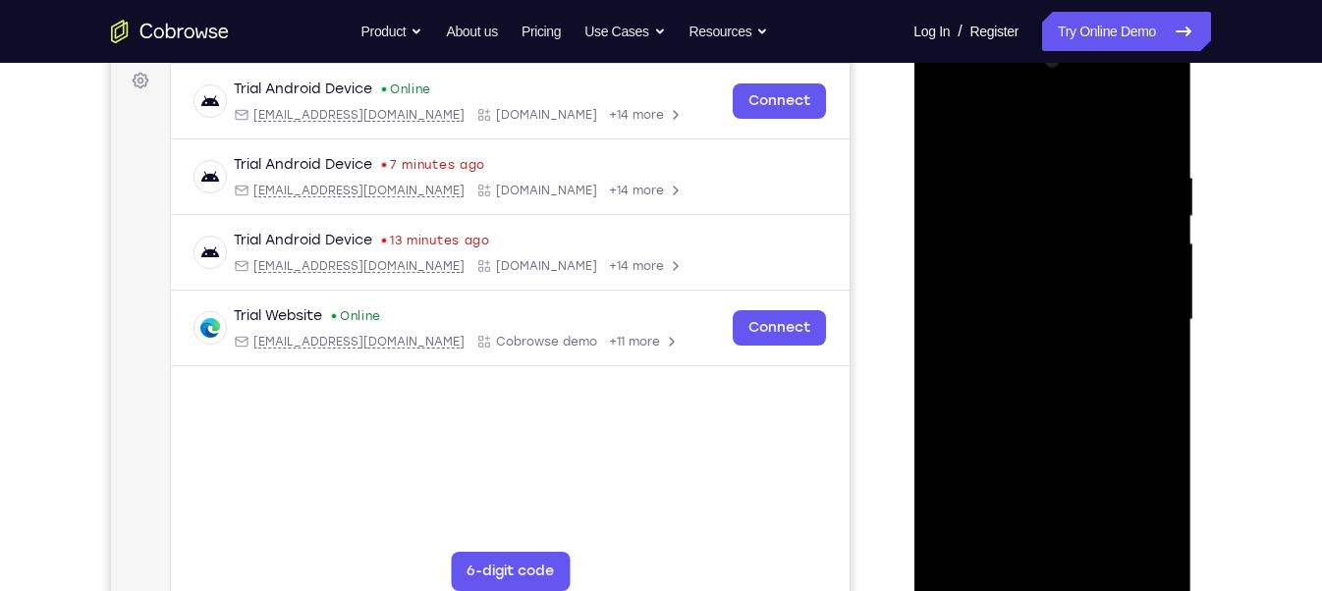
click at [1050, 404] on div at bounding box center [1052, 320] width 248 height 550
drag, startPoint x: 1099, startPoint y: 251, endPoint x: 1071, endPoint y: 488, distance: 238.4
click at [1071, 488] on div at bounding box center [1052, 320] width 248 height 550
drag, startPoint x: 1108, startPoint y: 299, endPoint x: 1096, endPoint y: 496, distance: 197.8
click at [1096, 496] on div at bounding box center [1052, 320] width 248 height 550
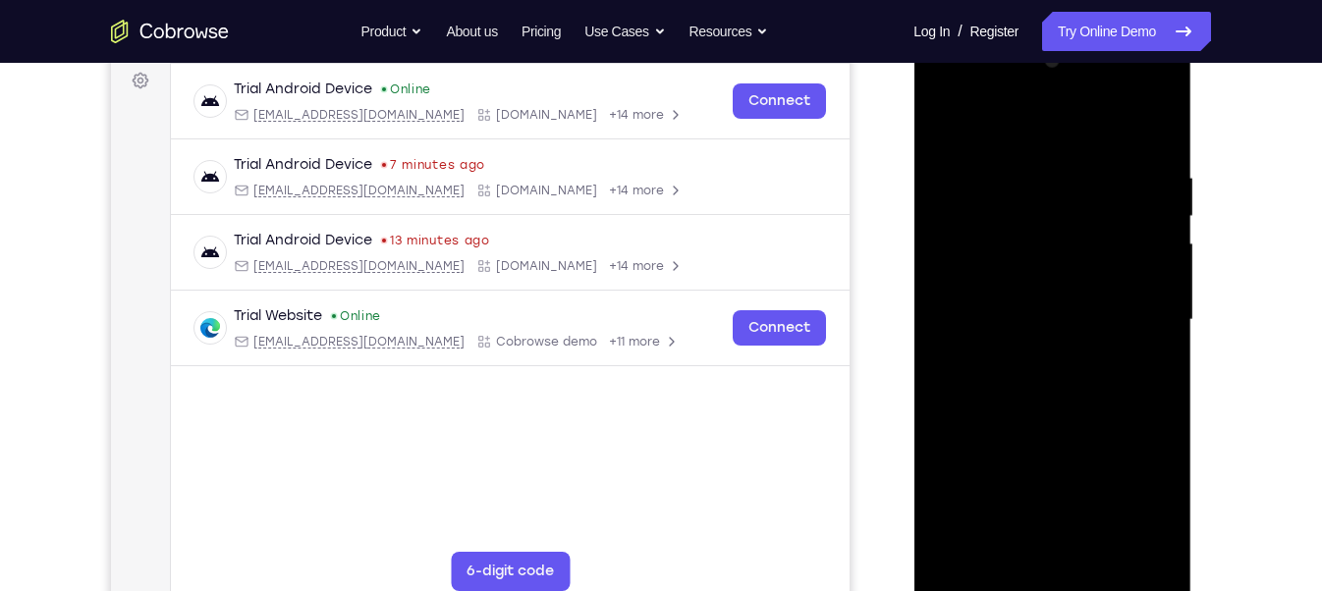
drag, startPoint x: 1098, startPoint y: 266, endPoint x: 1096, endPoint y: 402, distance: 135.6
click at [1096, 402] on div at bounding box center [1052, 320] width 248 height 550
drag, startPoint x: 1106, startPoint y: 284, endPoint x: 1097, endPoint y: 442, distance: 158.4
click at [1097, 442] on div at bounding box center [1052, 320] width 248 height 550
click at [1100, 178] on div at bounding box center [1052, 320] width 248 height 550
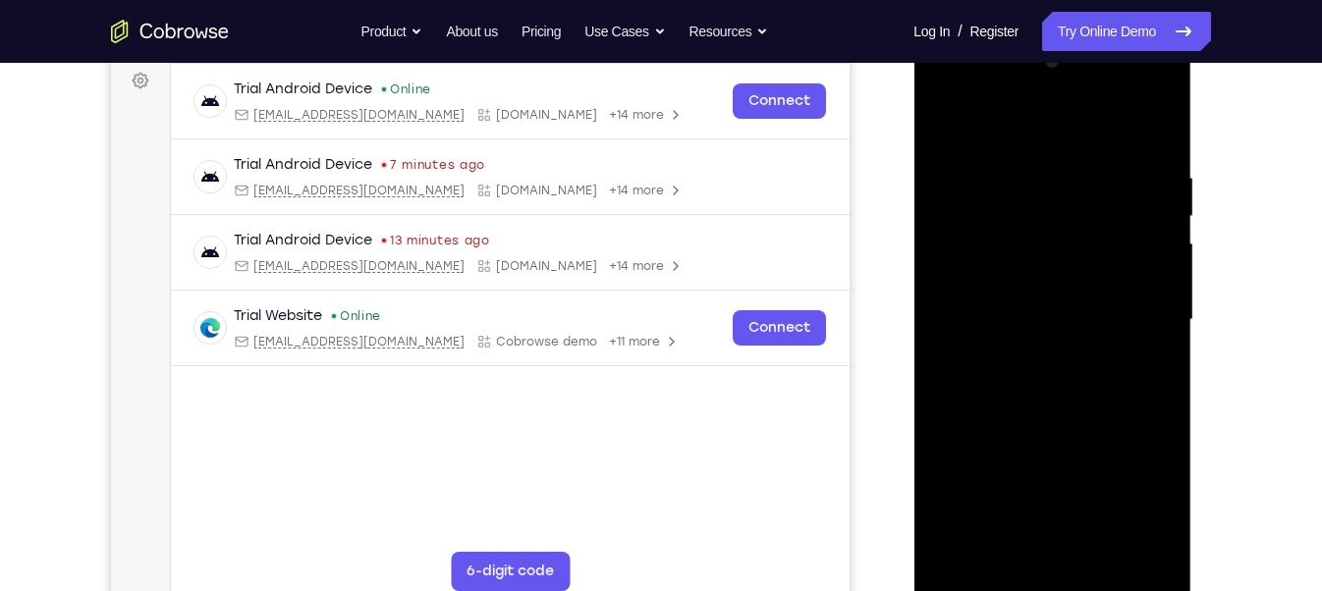
click at [1114, 191] on div at bounding box center [1052, 320] width 248 height 550
drag, startPoint x: 1025, startPoint y: 335, endPoint x: 1026, endPoint y: 290, distance: 45.2
click at [1026, 290] on div at bounding box center [1052, 320] width 248 height 550
drag, startPoint x: 992, startPoint y: 341, endPoint x: 997, endPoint y: 271, distance: 69.9
click at [997, 271] on div at bounding box center [1052, 320] width 248 height 550
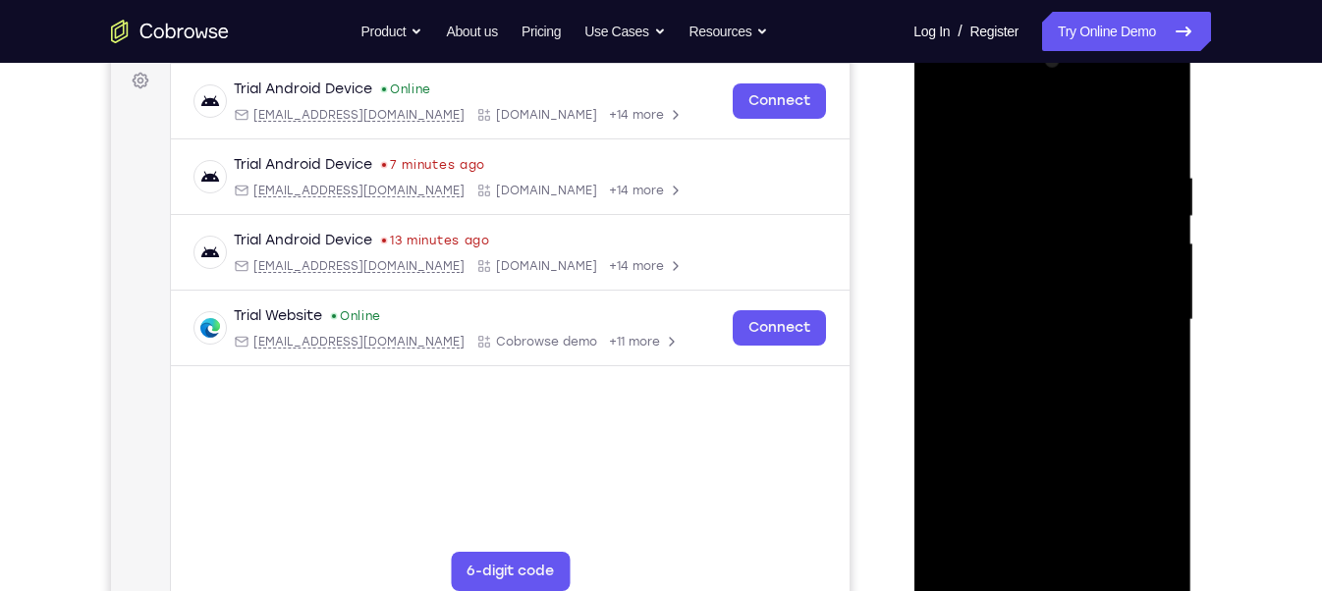
click at [998, 345] on div at bounding box center [1052, 320] width 248 height 550
click at [992, 380] on div at bounding box center [1052, 320] width 248 height 550
click at [959, 333] on div at bounding box center [1052, 320] width 248 height 550
click at [1046, 251] on div at bounding box center [1052, 320] width 248 height 550
click at [959, 338] on div at bounding box center [1052, 320] width 248 height 550
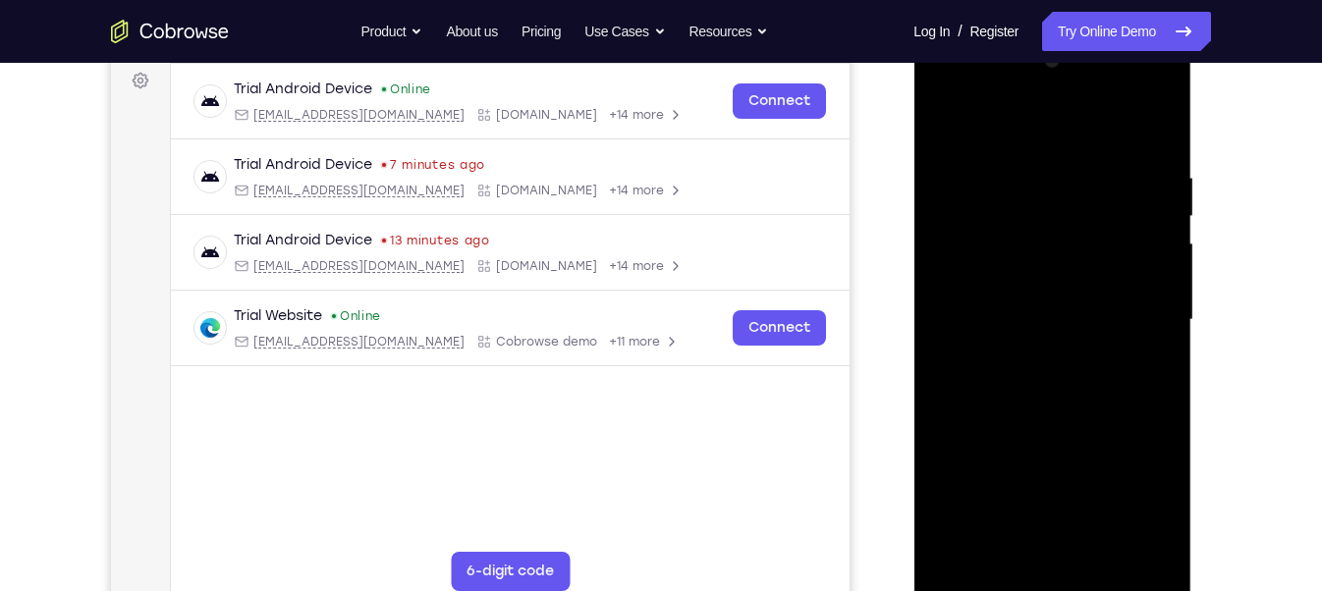
click at [1116, 377] on div at bounding box center [1052, 320] width 248 height 550
click at [1049, 371] on div at bounding box center [1052, 320] width 248 height 550
click at [991, 370] on div at bounding box center [1052, 320] width 248 height 550
click at [991, 371] on div at bounding box center [1052, 320] width 248 height 550
click at [1022, 375] on div at bounding box center [1052, 320] width 248 height 550
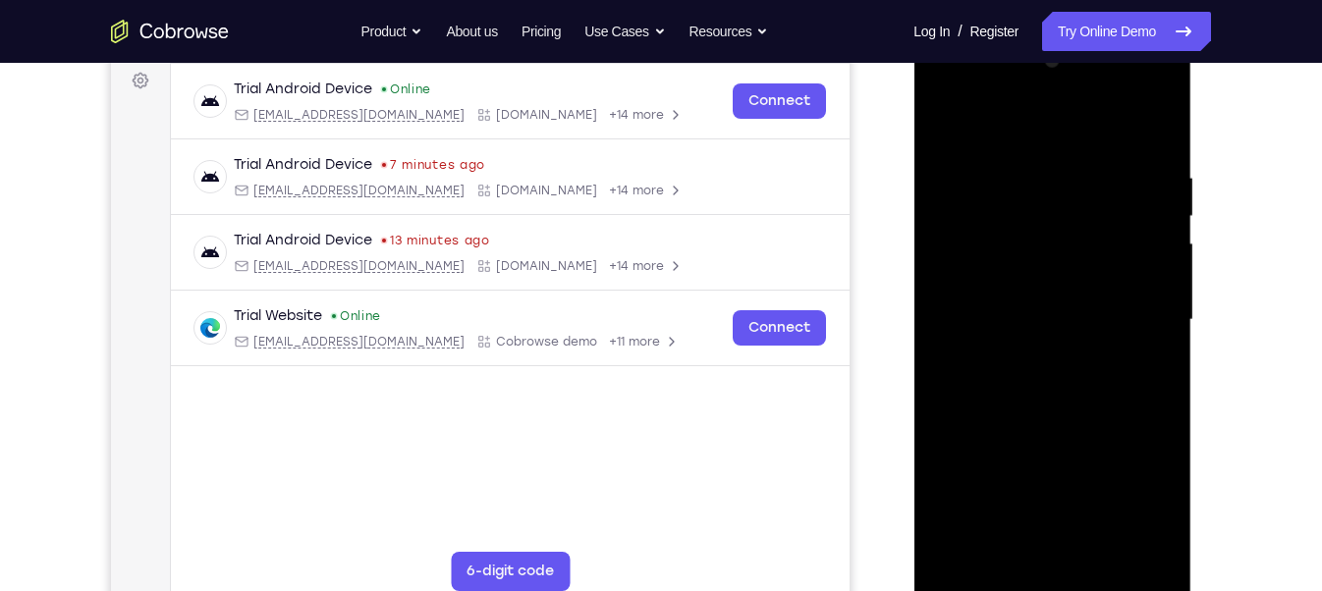
drag, startPoint x: 1059, startPoint y: 340, endPoint x: 1064, endPoint y: 284, distance: 56.2
click at [1064, 284] on div at bounding box center [1052, 320] width 248 height 550
click at [1082, 363] on div at bounding box center [1052, 320] width 248 height 550
drag, startPoint x: 1100, startPoint y: 323, endPoint x: 1105, endPoint y: 506, distance: 182.8
click at [1105, 506] on div at bounding box center [1052, 320] width 248 height 550
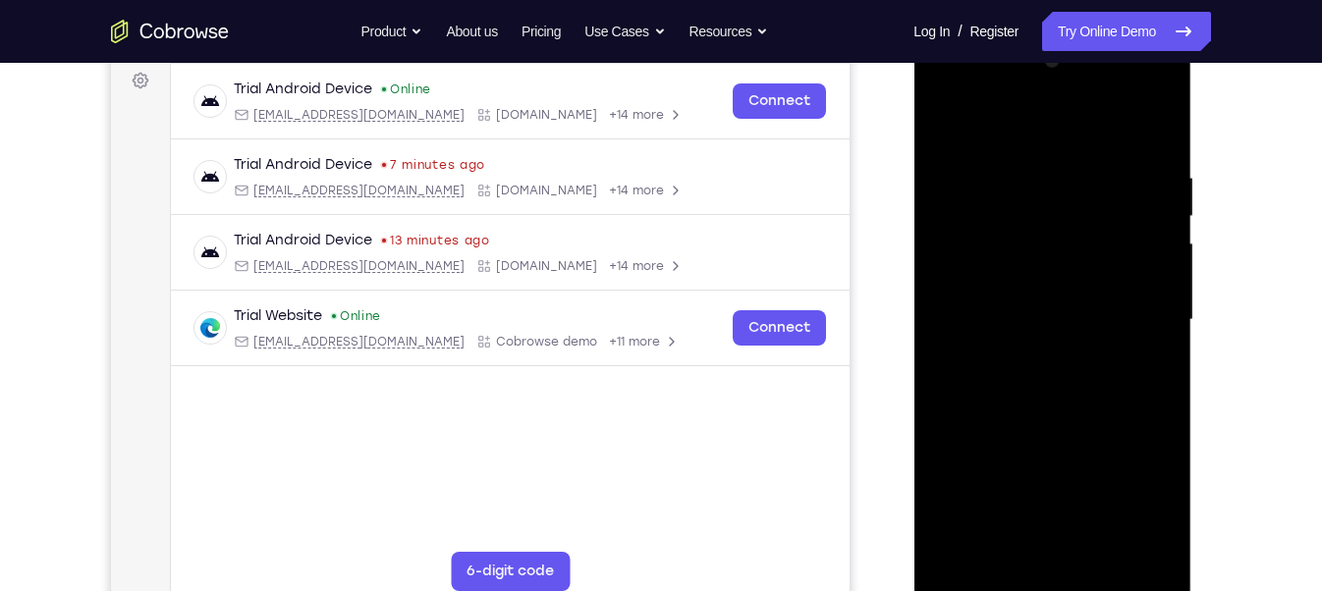
drag, startPoint x: 1086, startPoint y: 332, endPoint x: 1095, endPoint y: 462, distance: 129.9
click at [1095, 462] on div at bounding box center [1052, 320] width 248 height 550
click at [1080, 352] on div at bounding box center [1052, 320] width 248 height 550
drag, startPoint x: 1083, startPoint y: 305, endPoint x: 1087, endPoint y: 215, distance: 90.4
click at [1087, 215] on div at bounding box center [1052, 320] width 248 height 550
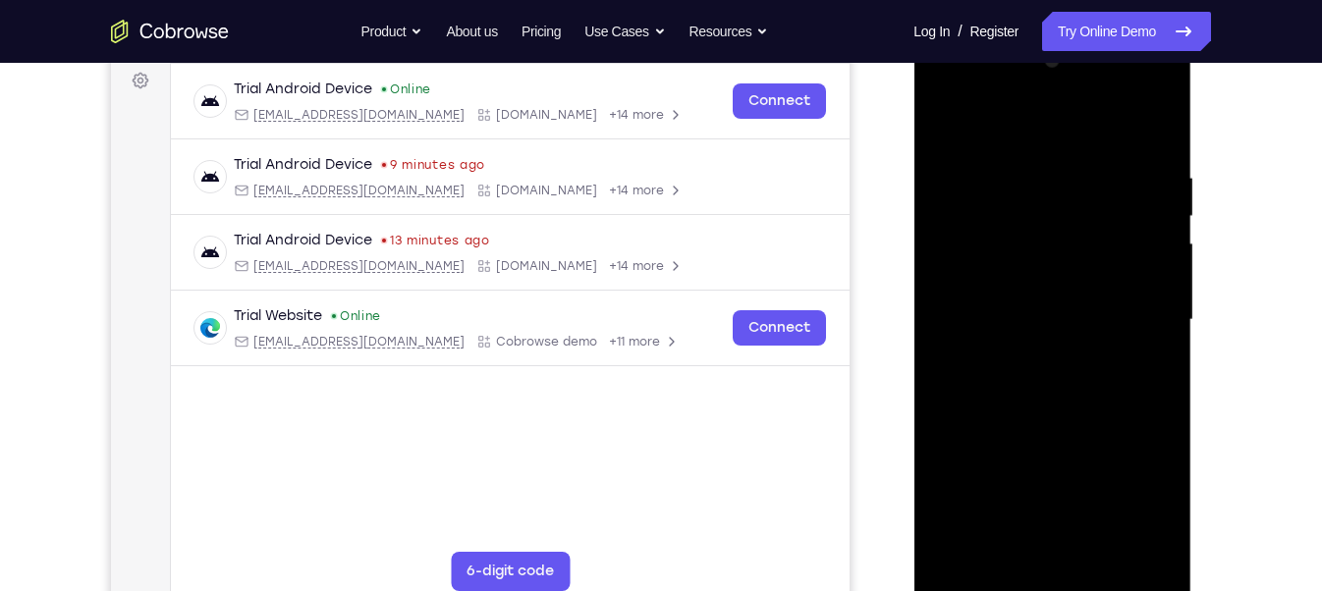
drag, startPoint x: 1072, startPoint y: 338, endPoint x: 1072, endPoint y: 293, distance: 45.2
click at [1072, 293] on div at bounding box center [1052, 320] width 248 height 550
click at [1082, 379] on div at bounding box center [1052, 320] width 248 height 550
drag, startPoint x: 1066, startPoint y: 321, endPoint x: 1080, endPoint y: 202, distance: 119.8
click at [1080, 202] on div at bounding box center [1052, 320] width 248 height 550
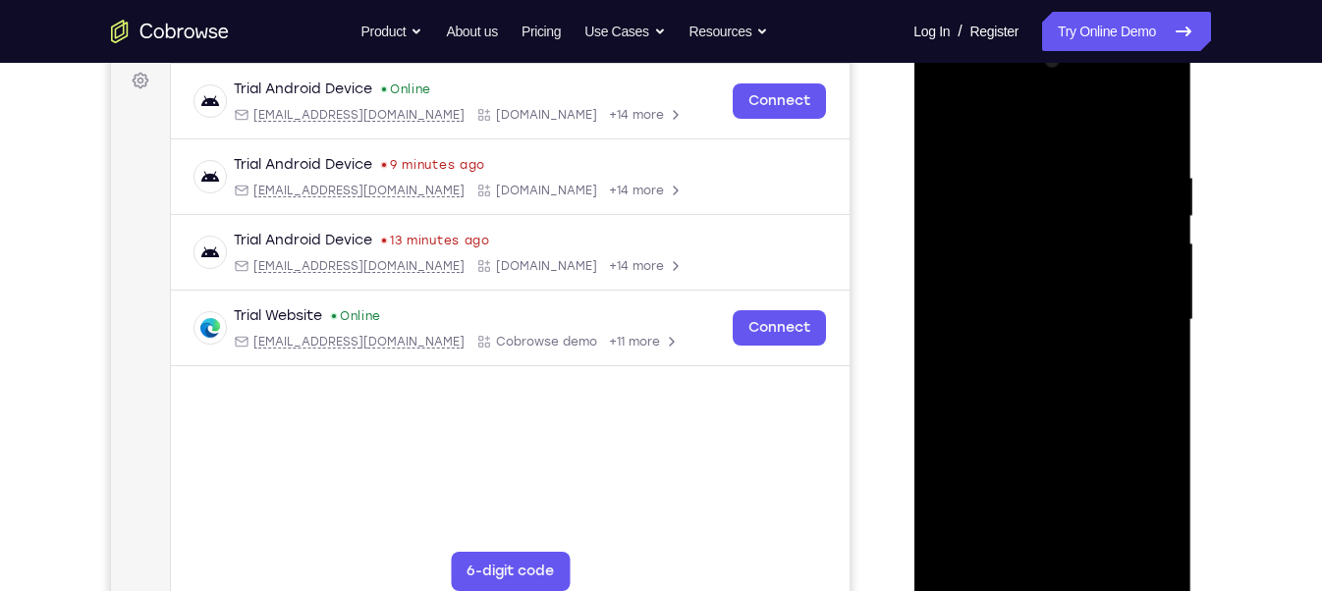
click at [1051, 386] on div at bounding box center [1052, 320] width 248 height 550
click at [1018, 307] on div at bounding box center [1052, 320] width 248 height 550
click at [961, 349] on div at bounding box center [1052, 320] width 248 height 550
click at [1047, 309] on div at bounding box center [1052, 320] width 248 height 550
click at [1058, 386] on div at bounding box center [1052, 320] width 248 height 550
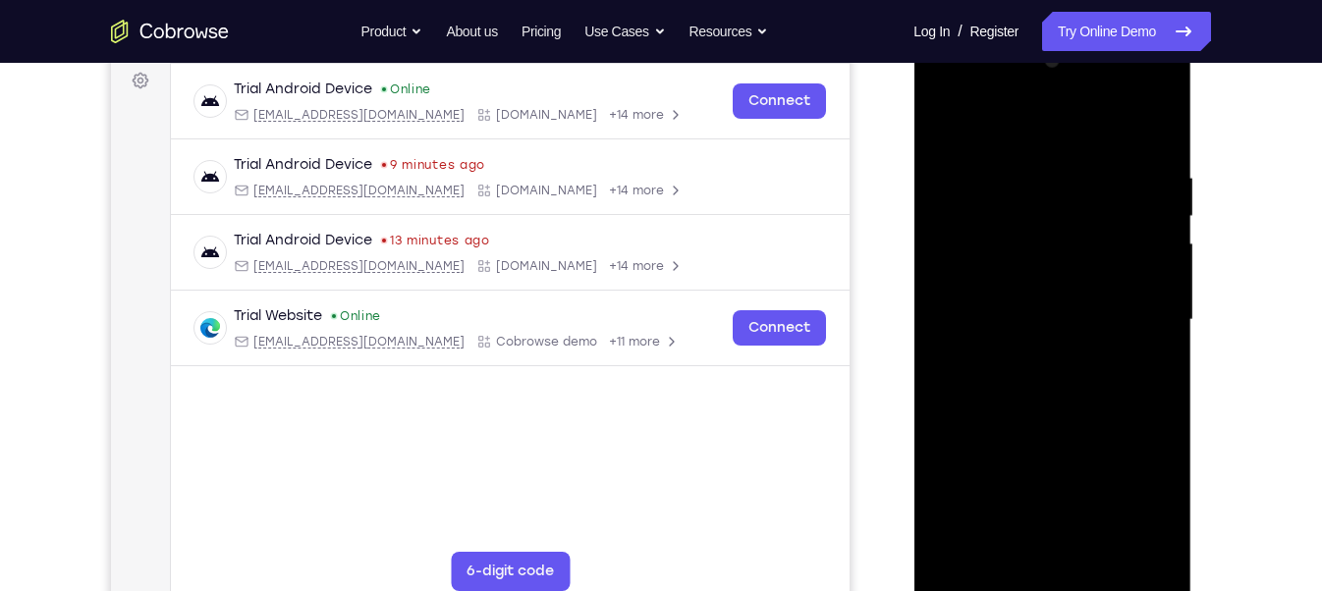
click at [1135, 136] on div at bounding box center [1052, 320] width 248 height 550
click at [1142, 137] on div at bounding box center [1052, 320] width 248 height 550
drag, startPoint x: 1125, startPoint y: 155, endPoint x: 1110, endPoint y: 183, distance: 31.2
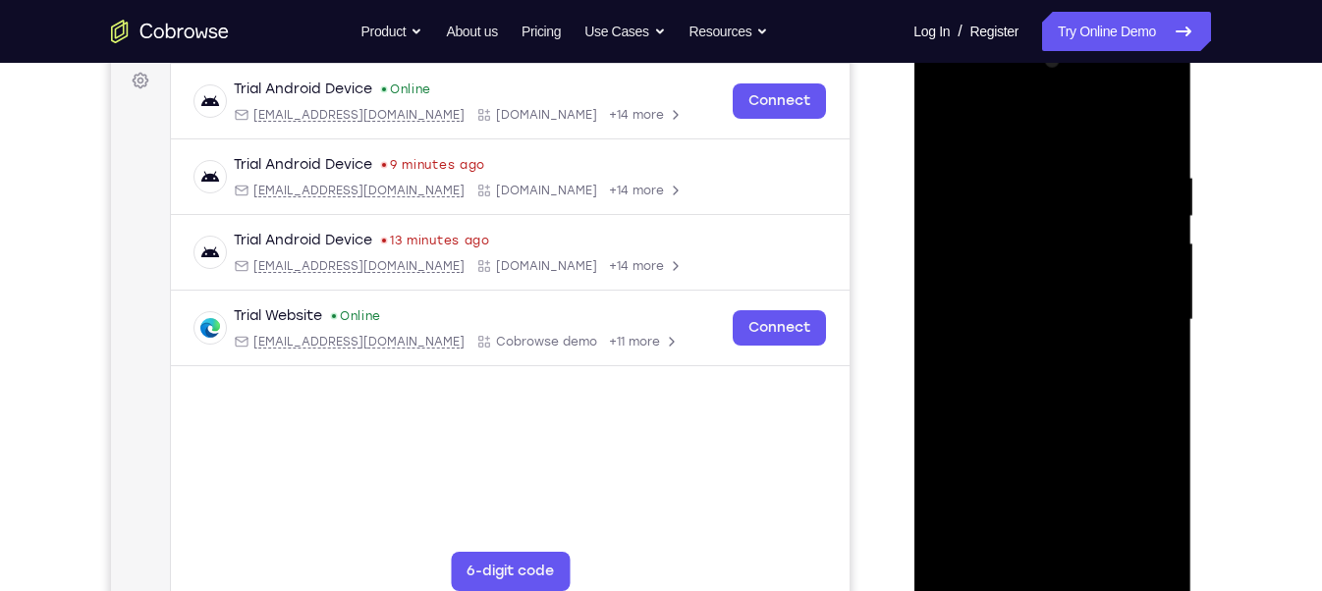
click at [1110, 183] on div at bounding box center [1052, 320] width 248 height 550
drag, startPoint x: 1126, startPoint y: 187, endPoint x: 1126, endPoint y: 256, distance: 69.7
click at [1126, 256] on div at bounding box center [1052, 320] width 248 height 550
click at [1036, 168] on div at bounding box center [1052, 320] width 248 height 550
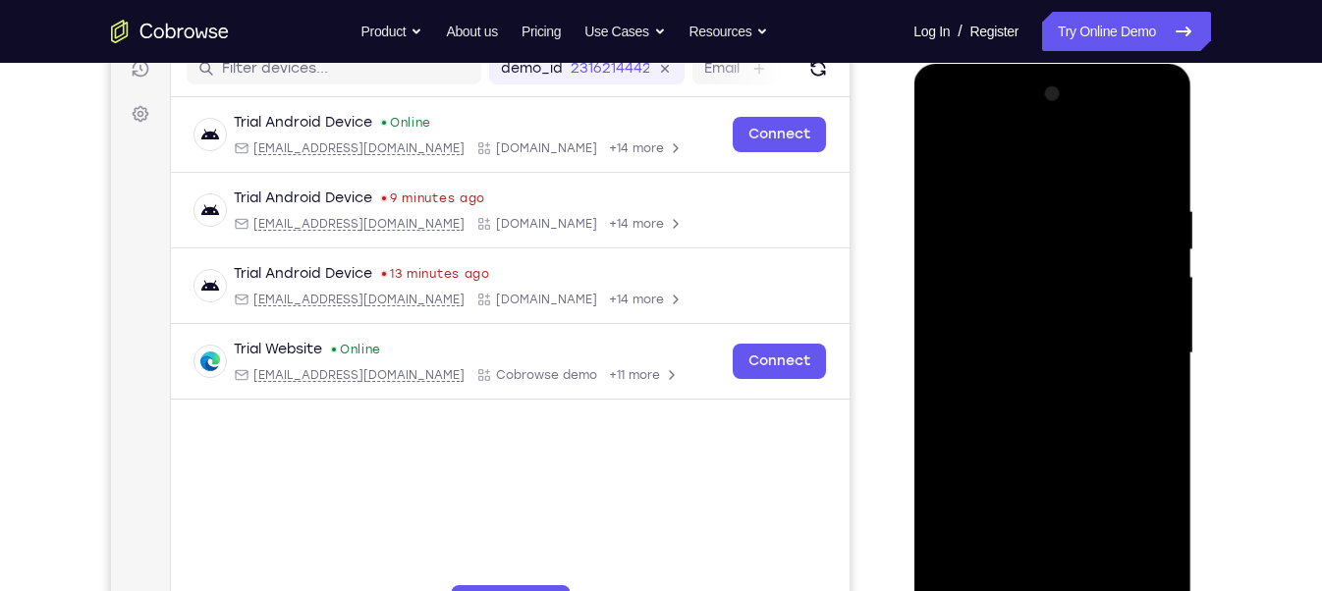
scroll to position [254, 0]
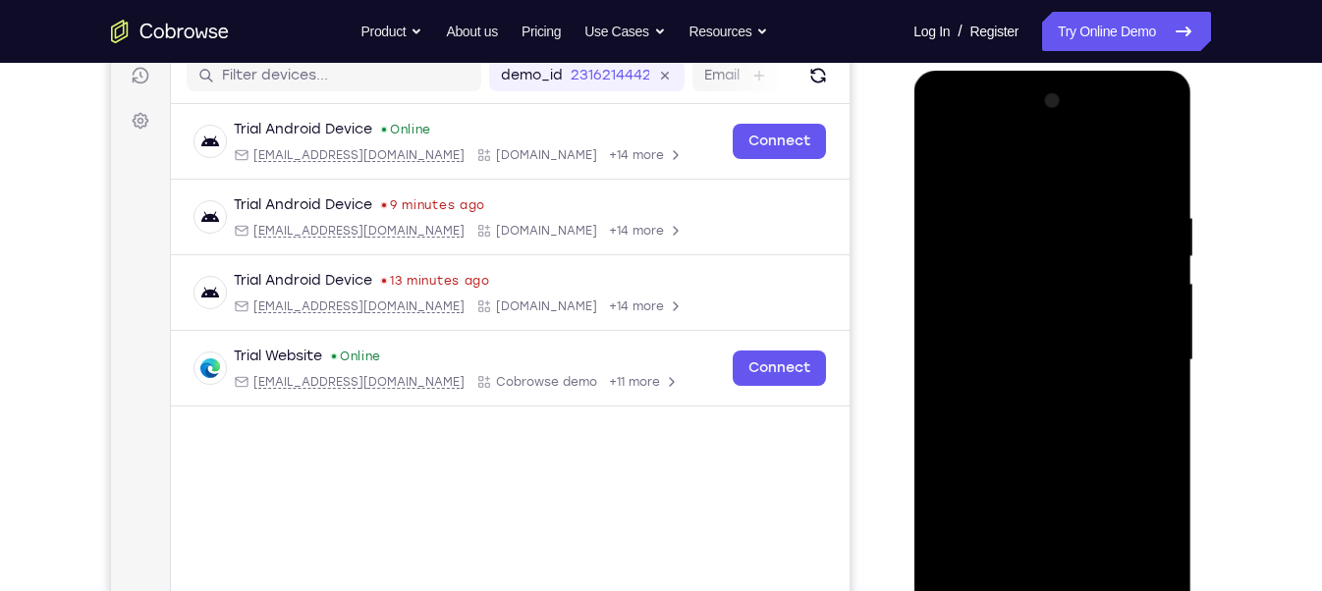
click at [1136, 125] on div at bounding box center [1052, 360] width 248 height 550
click at [1026, 218] on div at bounding box center [1052, 360] width 248 height 550
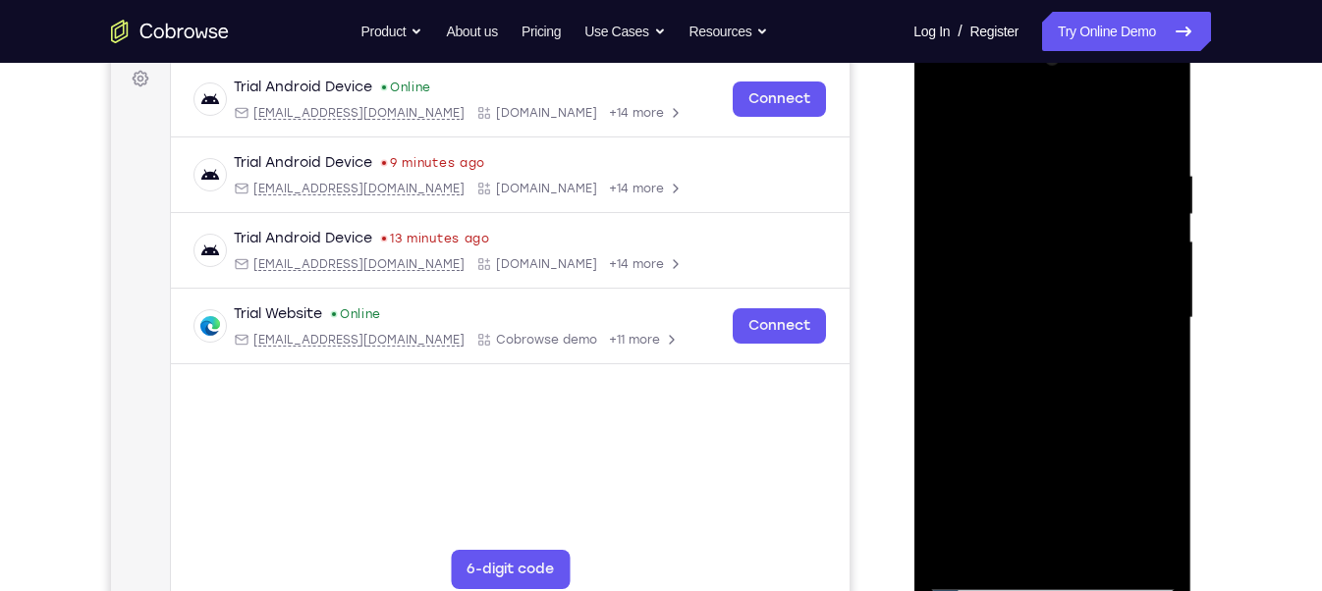
scroll to position [299, 0]
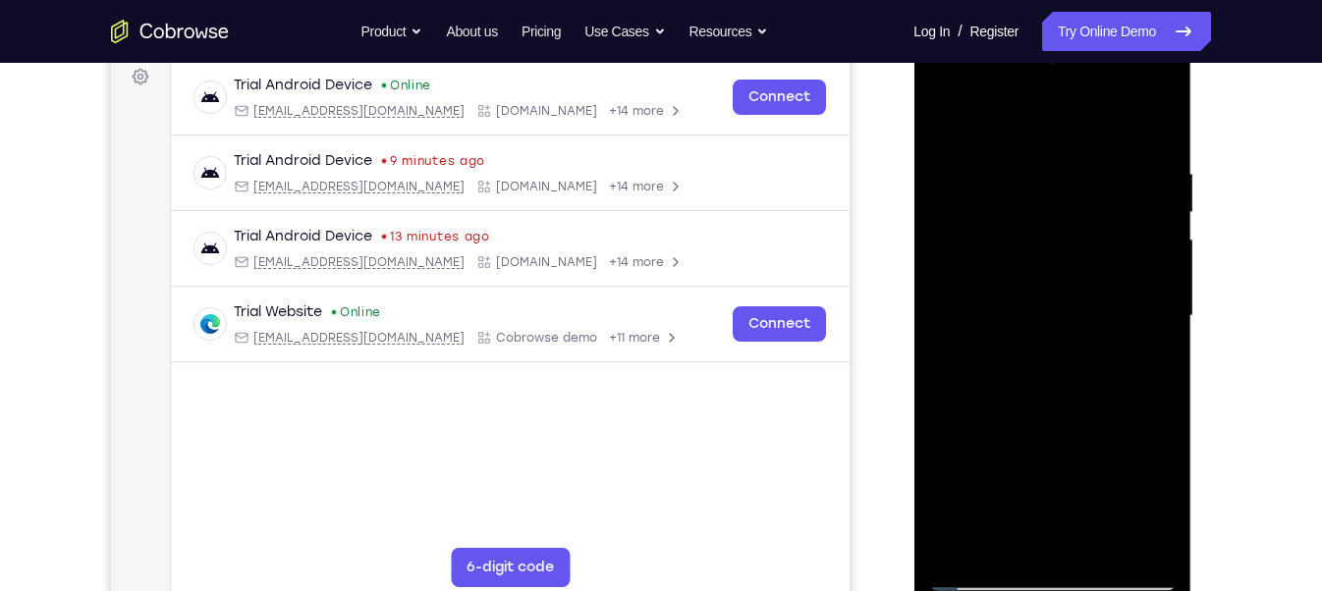
click at [1008, 531] on div at bounding box center [1052, 316] width 248 height 550
click at [998, 532] on div at bounding box center [1052, 316] width 248 height 550
click at [1025, 534] on div at bounding box center [1052, 316] width 248 height 550
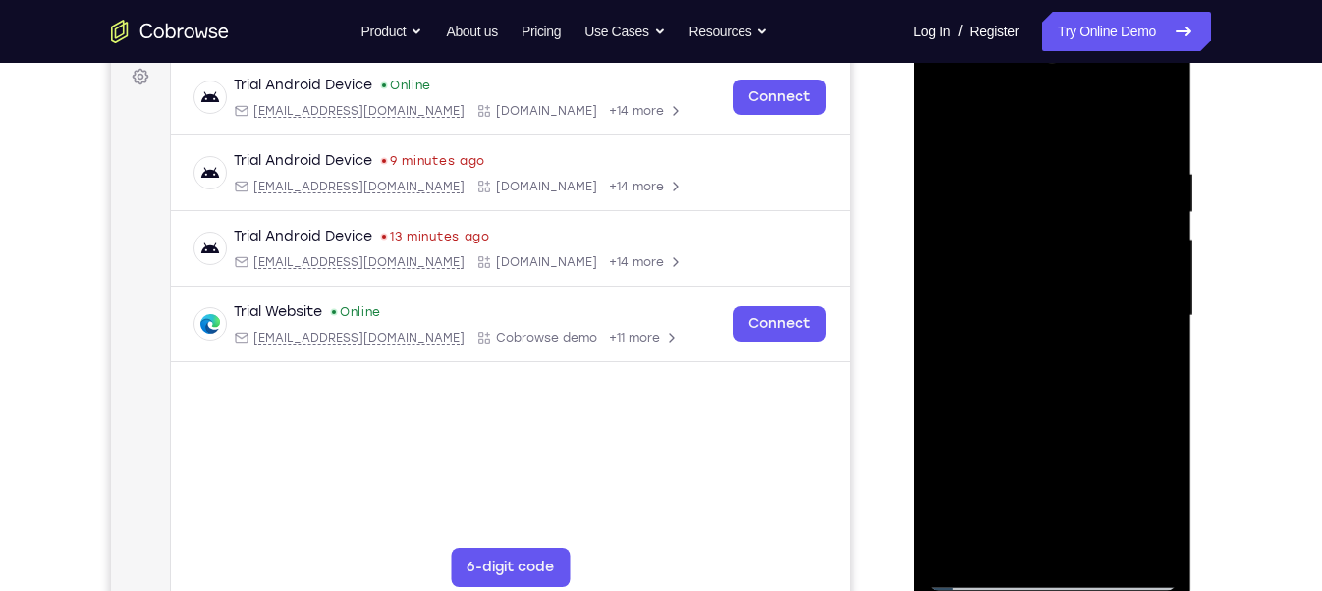
click at [1047, 398] on div at bounding box center [1052, 316] width 248 height 550
click at [1147, 360] on div at bounding box center [1052, 316] width 248 height 550
click at [950, 124] on div at bounding box center [1052, 316] width 248 height 550
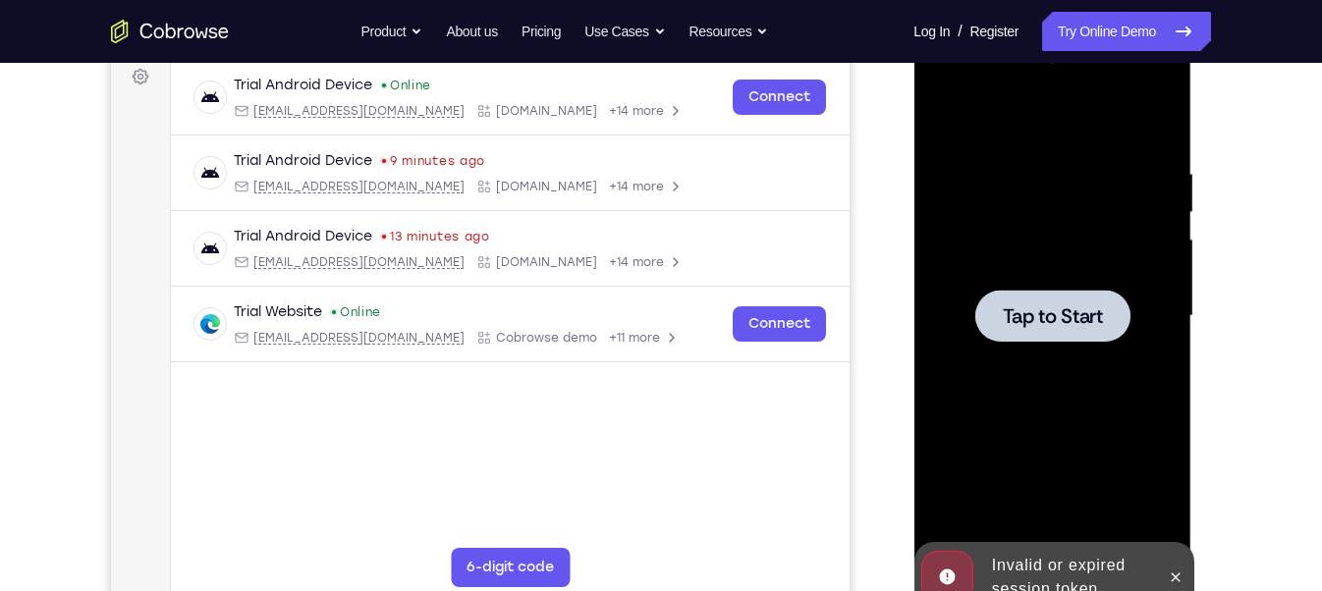
click at [1021, 301] on div at bounding box center [1051, 316] width 155 height 52
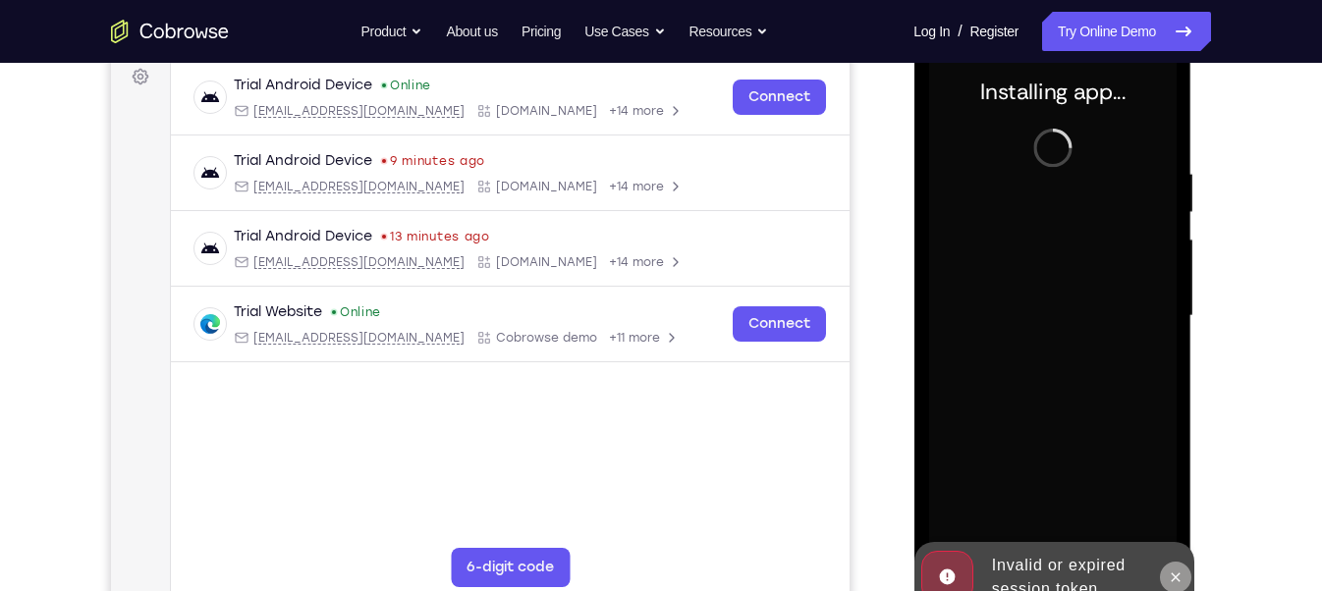
click at [1180, 572] on icon at bounding box center [1175, 578] width 16 height 16
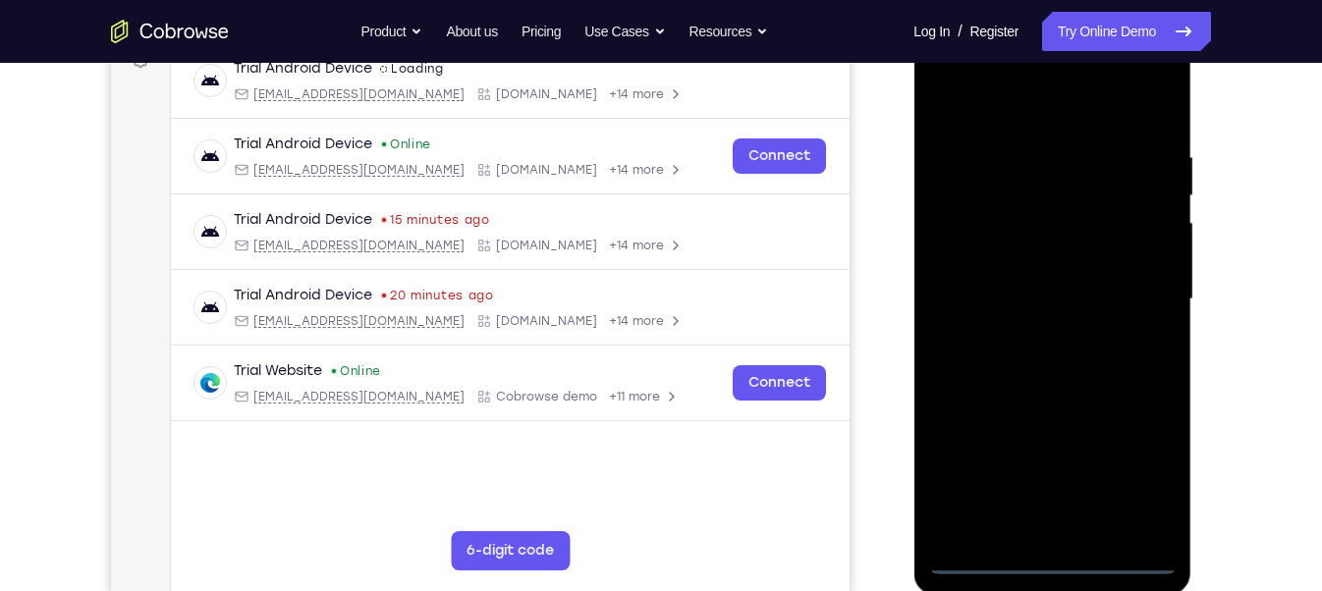
scroll to position [318, 0]
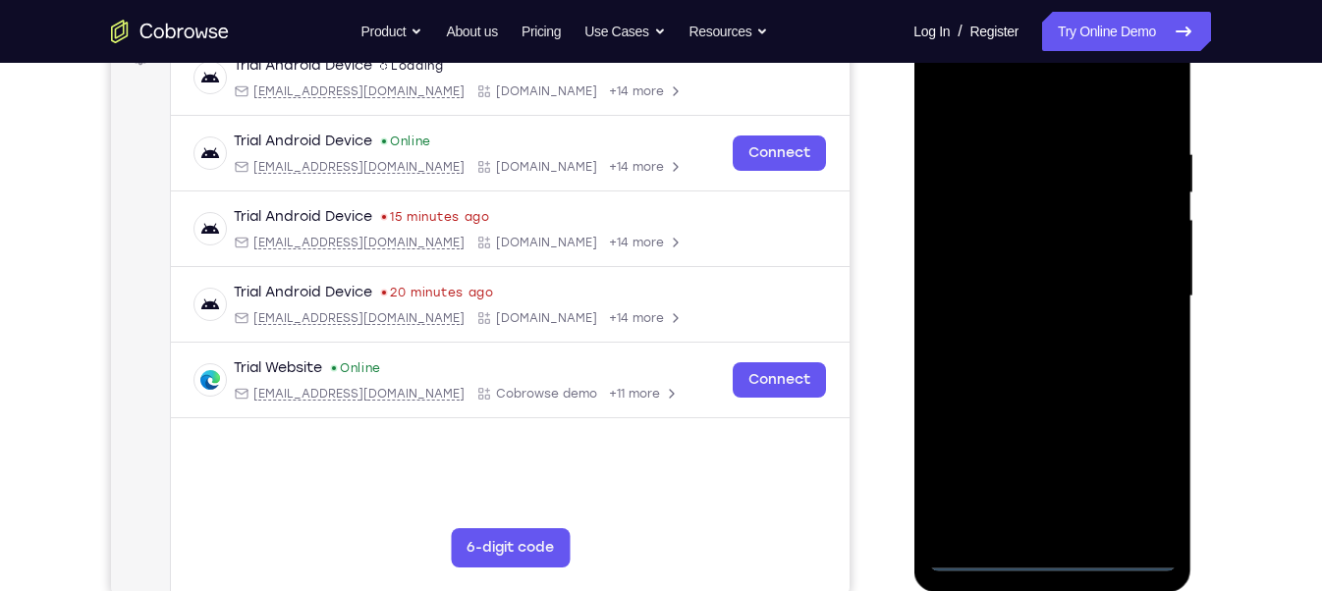
click at [1052, 564] on div at bounding box center [1052, 297] width 248 height 550
click at [1127, 476] on div at bounding box center [1052, 297] width 248 height 550
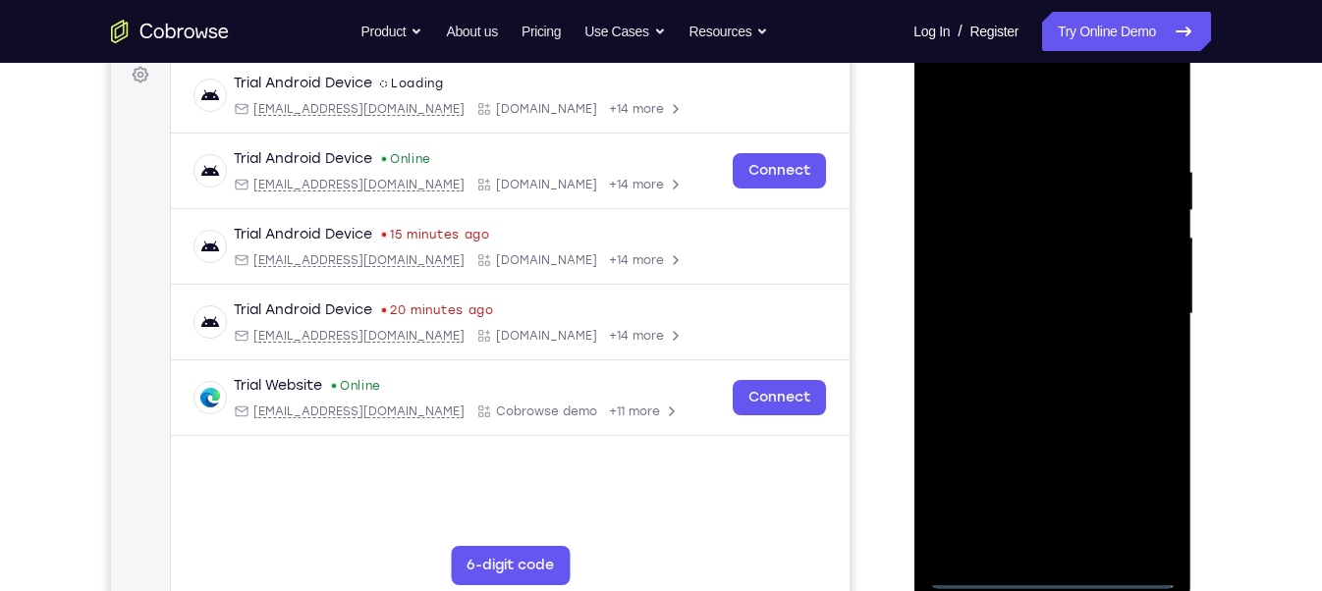
click at [1023, 129] on div at bounding box center [1052, 314] width 248 height 550
click at [1137, 309] on div at bounding box center [1052, 314] width 248 height 550
click at [1031, 345] on div at bounding box center [1052, 314] width 248 height 550
click at [1048, 284] on div at bounding box center [1052, 314] width 248 height 550
click at [1057, 282] on div at bounding box center [1052, 314] width 248 height 550
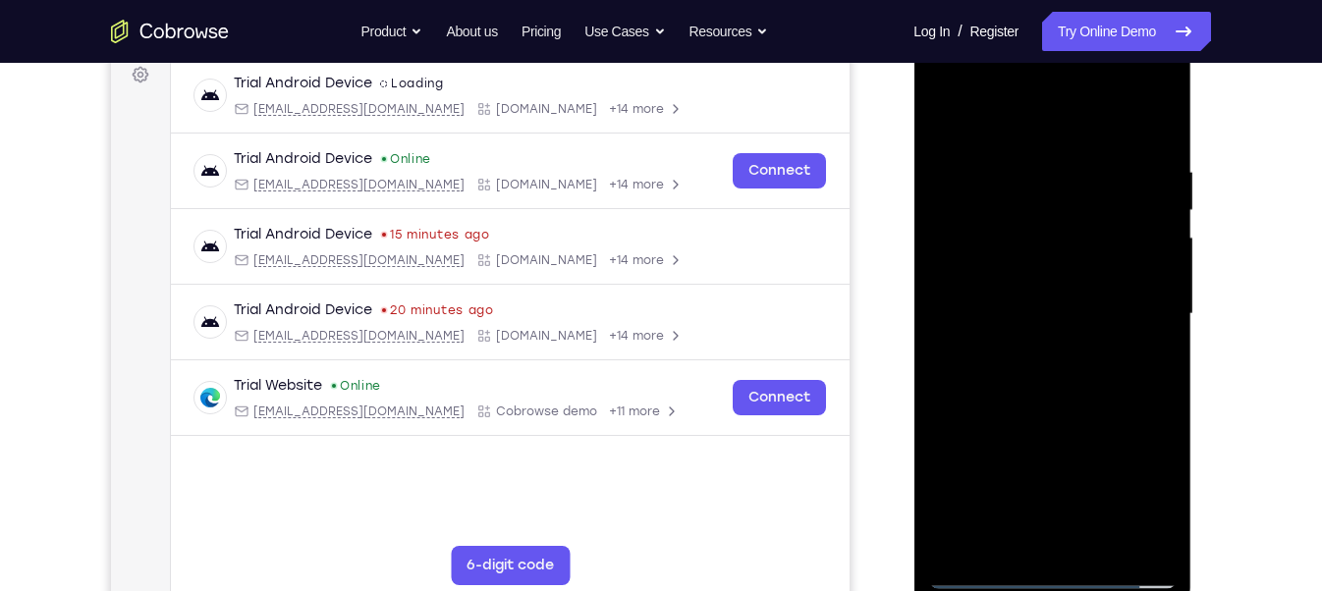
click at [1056, 308] on div at bounding box center [1052, 314] width 248 height 550
click at [1067, 398] on div at bounding box center [1052, 314] width 248 height 550
click at [1103, 546] on div at bounding box center [1052, 314] width 248 height 550
click at [1058, 414] on div at bounding box center [1052, 314] width 248 height 550
click at [1049, 323] on div at bounding box center [1052, 314] width 248 height 550
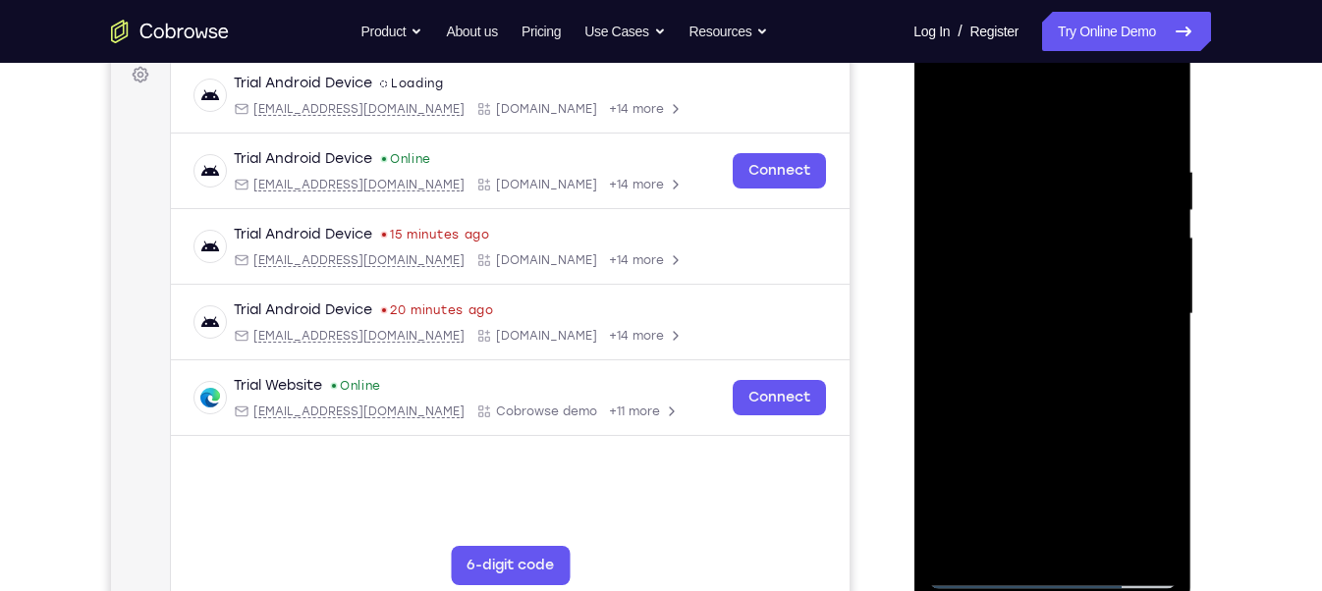
click at [1104, 346] on div at bounding box center [1052, 314] width 248 height 550
click at [1001, 341] on div at bounding box center [1052, 314] width 248 height 550
click at [1004, 286] on div at bounding box center [1052, 314] width 248 height 550
click at [981, 564] on div at bounding box center [1052, 314] width 248 height 550
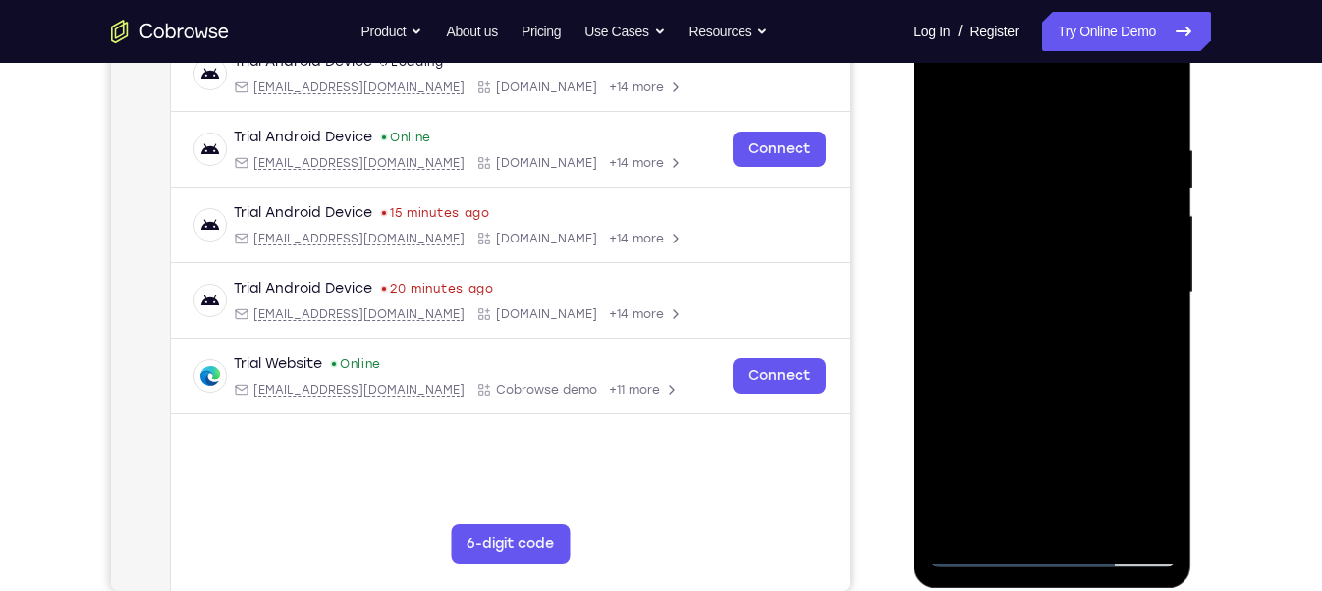
scroll to position [324, 0]
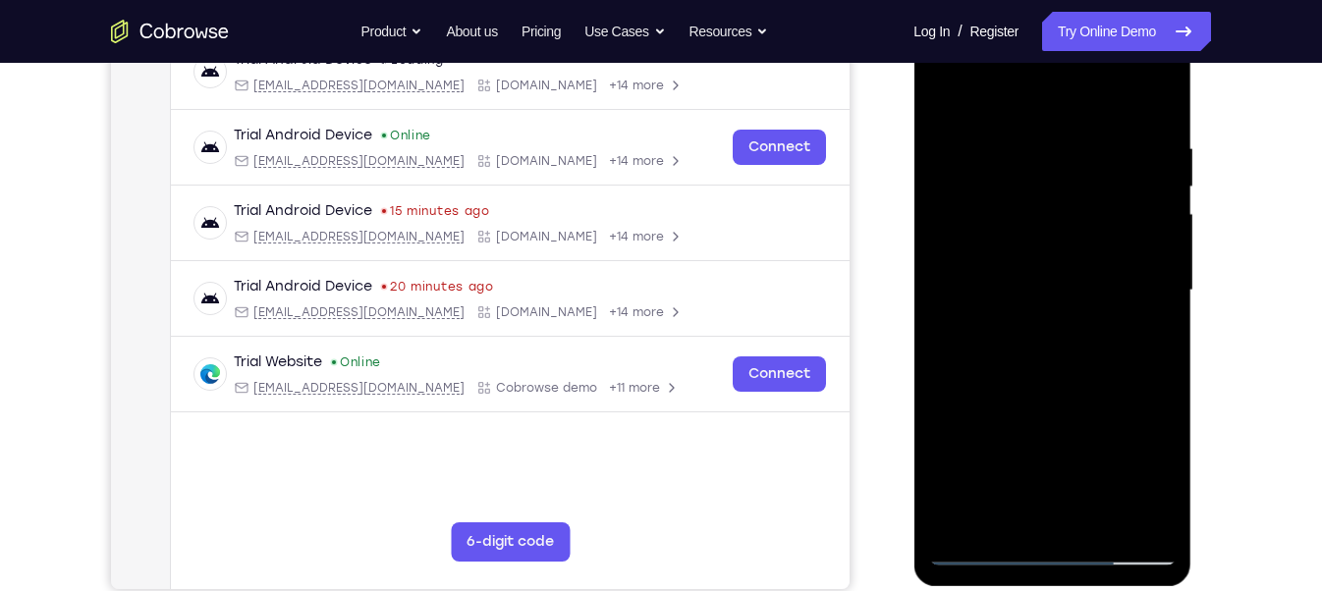
click at [980, 546] on div at bounding box center [1052, 291] width 248 height 550
click at [1043, 267] on div at bounding box center [1052, 291] width 248 height 550
click at [1017, 511] on div at bounding box center [1052, 291] width 248 height 550
click at [1042, 370] on div at bounding box center [1052, 291] width 248 height 550
click at [1147, 339] on div at bounding box center [1052, 291] width 248 height 550
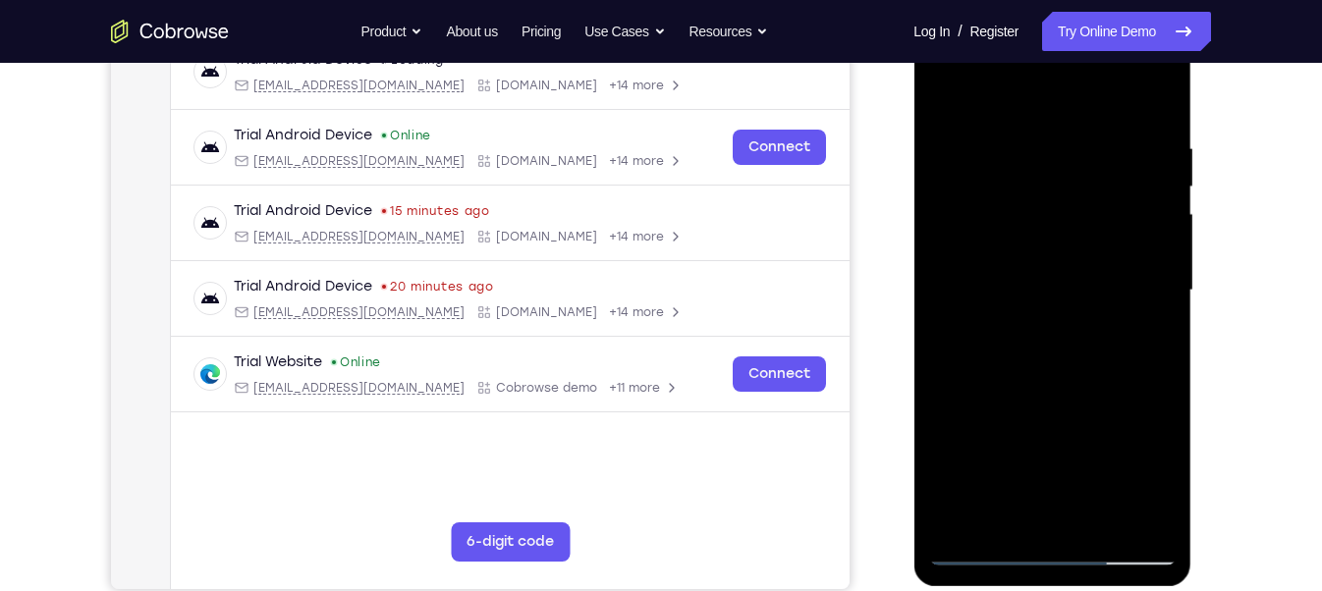
click at [978, 549] on div at bounding box center [1052, 291] width 248 height 550
click at [1058, 354] on div at bounding box center [1052, 291] width 248 height 550
click at [1147, 339] on div at bounding box center [1052, 291] width 248 height 550
click at [951, 101] on div at bounding box center [1052, 291] width 248 height 550
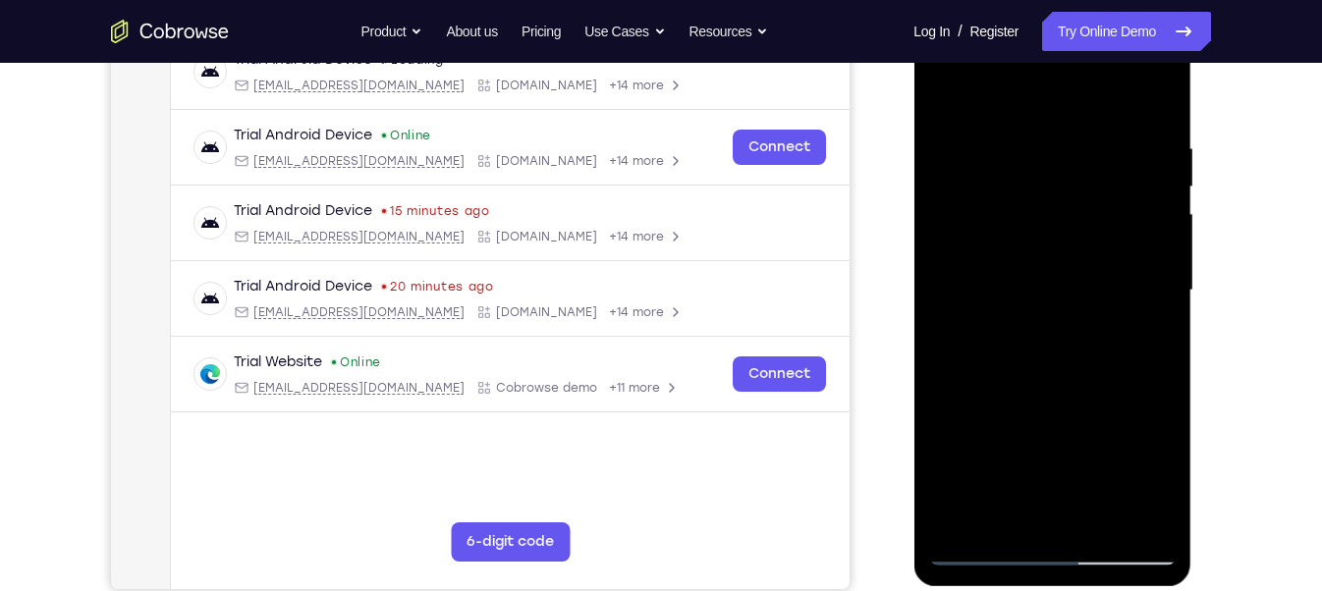
click at [981, 551] on div at bounding box center [1052, 291] width 248 height 550
click at [951, 92] on div at bounding box center [1052, 291] width 248 height 550
click at [1098, 515] on div at bounding box center [1052, 291] width 248 height 550
click at [993, 259] on div at bounding box center [1052, 291] width 248 height 550
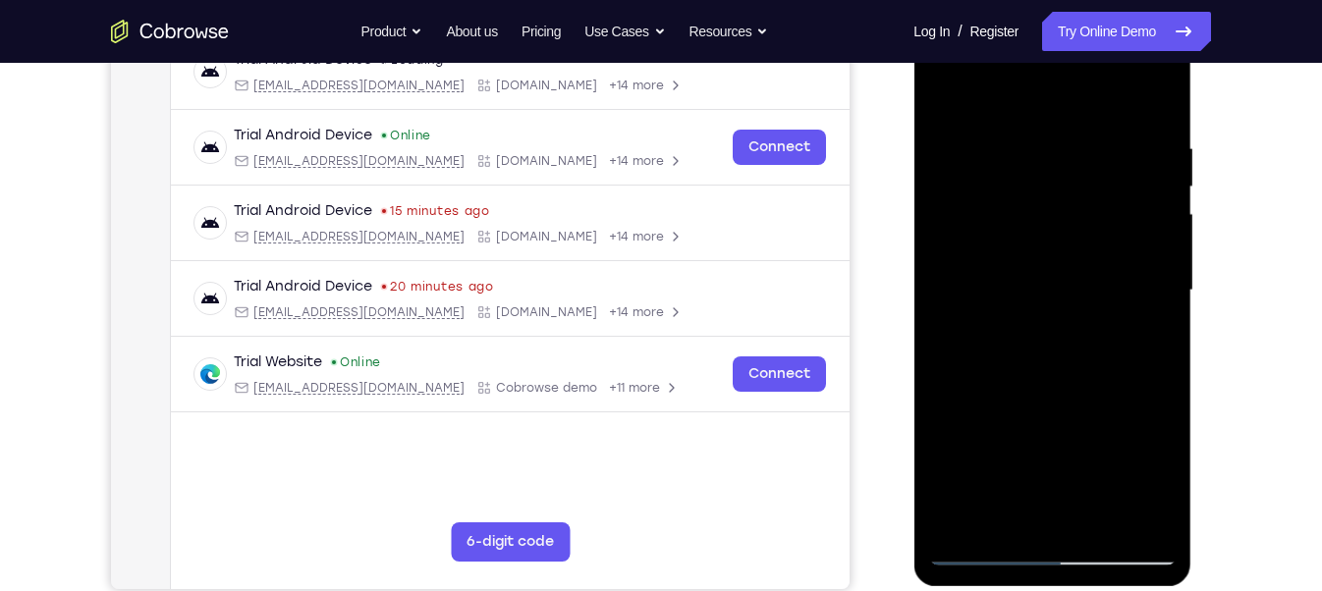
click at [1020, 505] on div at bounding box center [1052, 291] width 248 height 550
drag, startPoint x: 1004, startPoint y: 516, endPoint x: 990, endPoint y: 547, distance: 34.3
click at [990, 547] on div at bounding box center [1052, 291] width 248 height 550
click at [1001, 517] on div at bounding box center [1052, 291] width 248 height 550
click at [1002, 515] on div at bounding box center [1052, 291] width 248 height 550
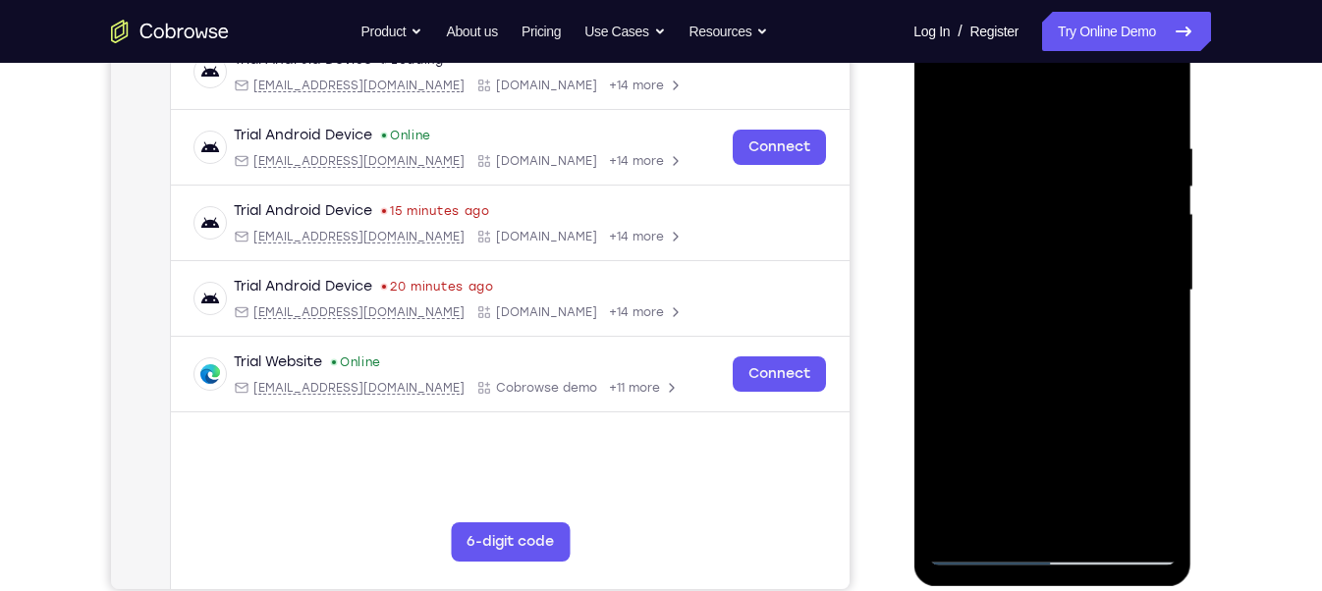
click at [1161, 399] on div at bounding box center [1052, 291] width 248 height 550
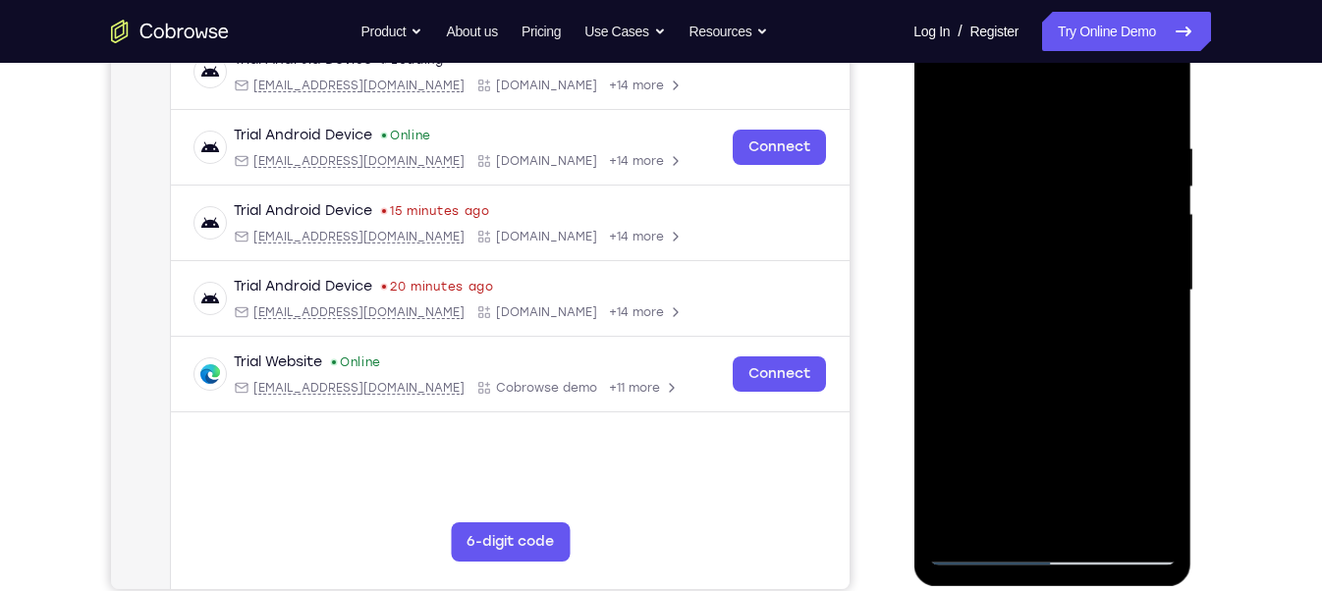
click at [1161, 399] on div at bounding box center [1052, 291] width 248 height 550
drag, startPoint x: 1034, startPoint y: 457, endPoint x: 1047, endPoint y: 378, distance: 79.6
click at [1047, 378] on div at bounding box center [1052, 291] width 248 height 550
drag, startPoint x: 1053, startPoint y: 450, endPoint x: 1062, endPoint y: 335, distance: 115.3
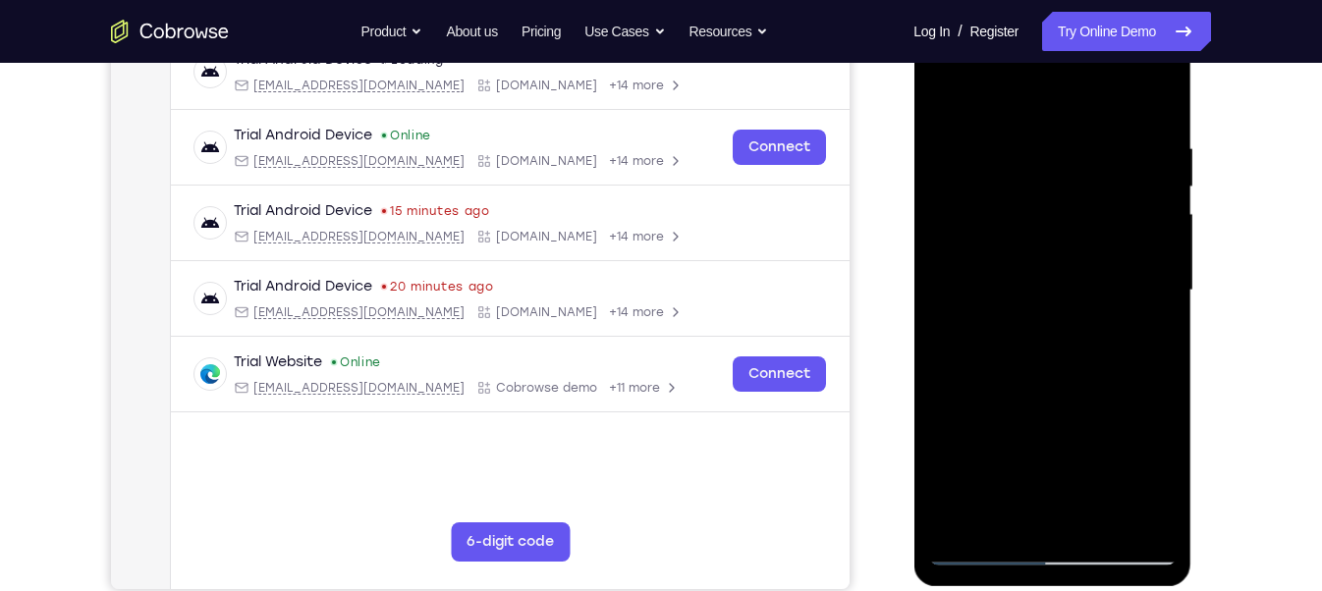
click at [1062, 335] on div at bounding box center [1052, 291] width 248 height 550
drag, startPoint x: 1051, startPoint y: 469, endPoint x: 1083, endPoint y: 339, distance: 134.6
click at [1083, 339] on div at bounding box center [1052, 291] width 248 height 550
drag, startPoint x: 1047, startPoint y: 466, endPoint x: 1085, endPoint y: 335, distance: 136.1
click at [1085, 335] on div at bounding box center [1052, 291] width 248 height 550
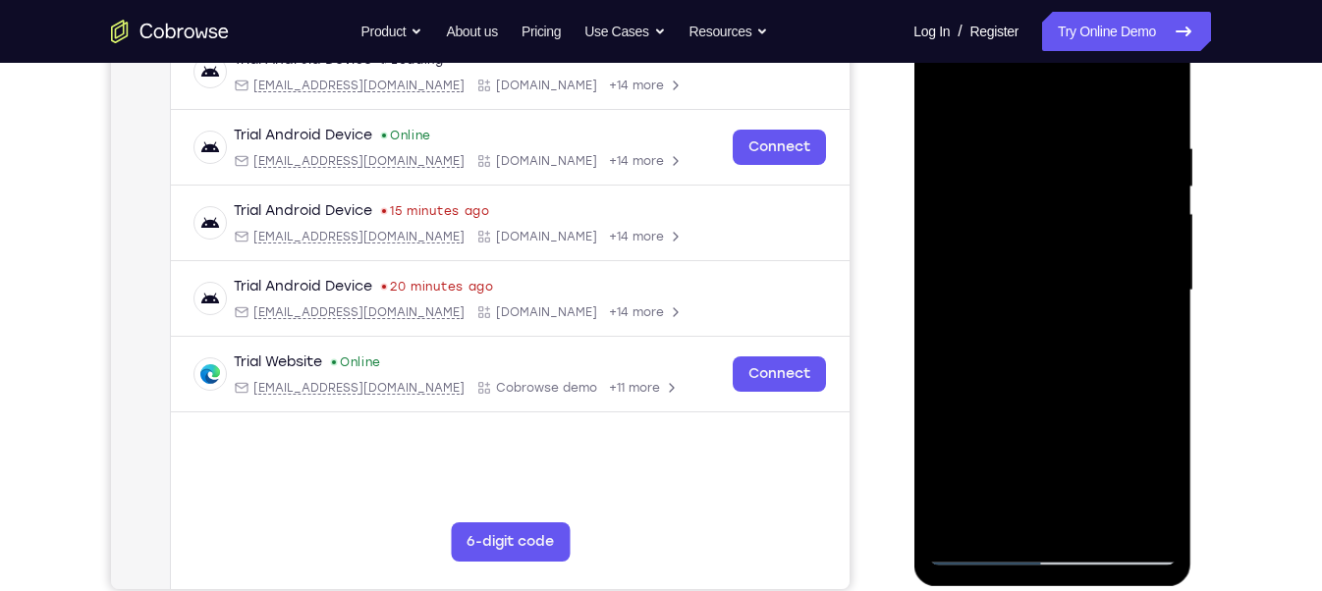
click at [1075, 363] on div at bounding box center [1052, 291] width 248 height 550
click at [1093, 361] on div at bounding box center [1052, 291] width 248 height 550
drag, startPoint x: 1064, startPoint y: 436, endPoint x: 1078, endPoint y: 320, distance: 116.8
click at [1078, 320] on div at bounding box center [1052, 291] width 248 height 550
drag, startPoint x: 1037, startPoint y: 442, endPoint x: 1072, endPoint y: 261, distance: 184.0
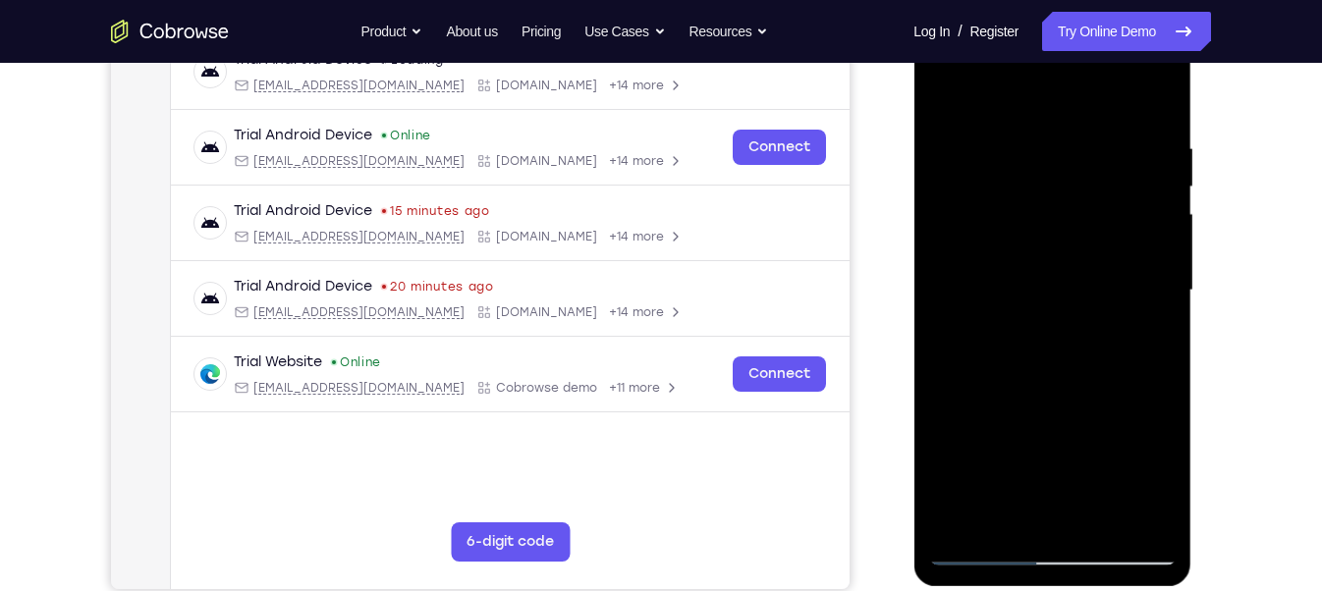
click at [1072, 261] on div at bounding box center [1052, 291] width 248 height 550
drag, startPoint x: 1029, startPoint y: 432, endPoint x: 1051, endPoint y: 316, distance: 117.9
click at [1051, 316] on div at bounding box center [1052, 291] width 248 height 550
click at [953, 443] on div at bounding box center [1052, 291] width 248 height 550
click at [1006, 185] on div at bounding box center [1052, 291] width 248 height 550
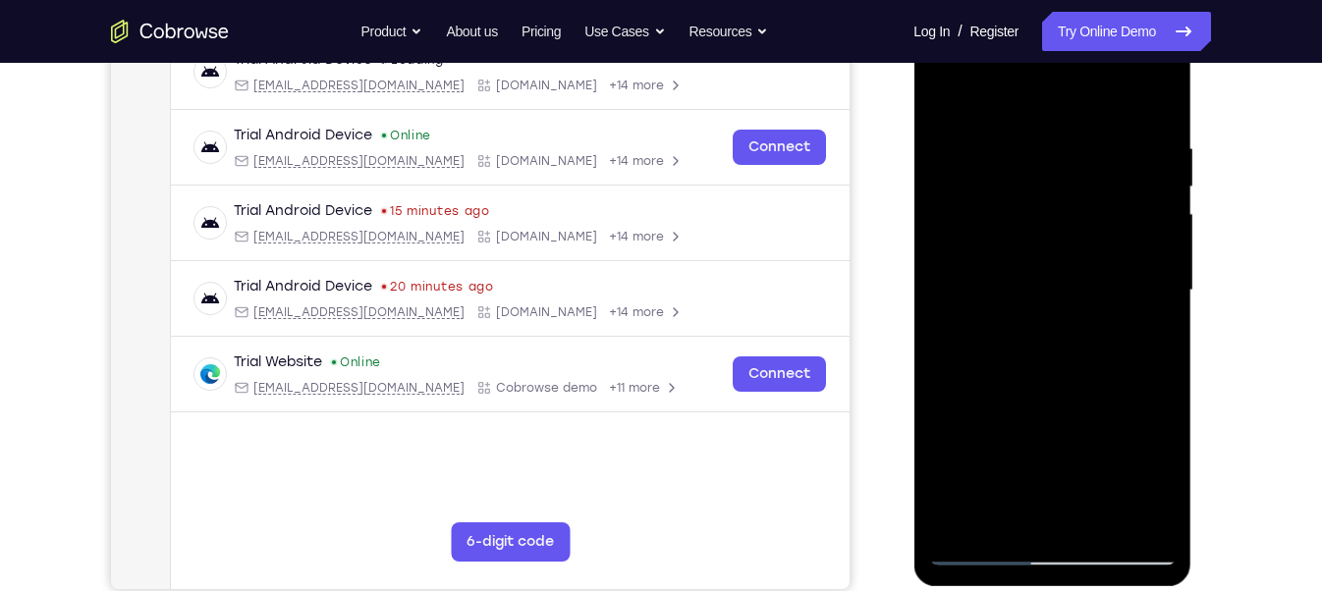
click at [1049, 375] on div at bounding box center [1052, 291] width 248 height 550
click at [1144, 337] on div at bounding box center [1052, 291] width 248 height 550
click at [1003, 513] on div at bounding box center [1052, 291] width 248 height 550
click at [1105, 440] on div at bounding box center [1052, 291] width 248 height 550
drag, startPoint x: 1092, startPoint y: 255, endPoint x: 1091, endPoint y: 334, distance: 78.6
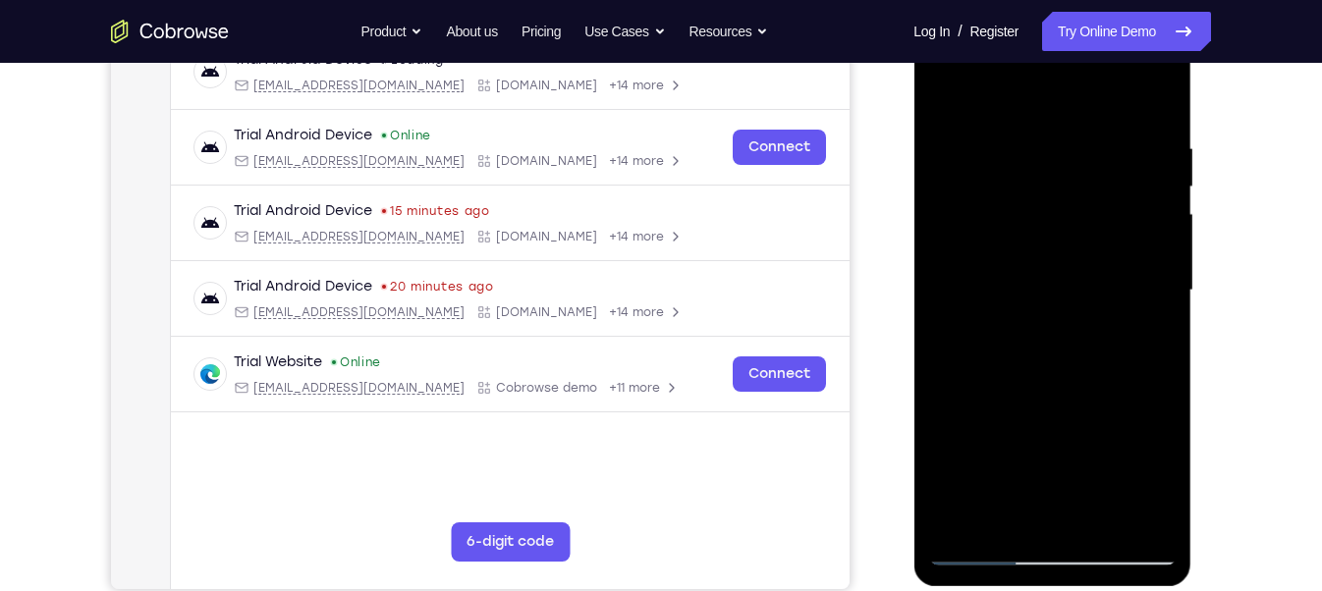
click at [1091, 334] on div at bounding box center [1052, 291] width 248 height 550
click at [1040, 158] on div at bounding box center [1052, 291] width 248 height 550
click at [1085, 266] on div at bounding box center [1052, 291] width 248 height 550
click at [1144, 339] on div at bounding box center [1052, 291] width 248 height 550
click at [1012, 338] on div at bounding box center [1052, 291] width 248 height 550
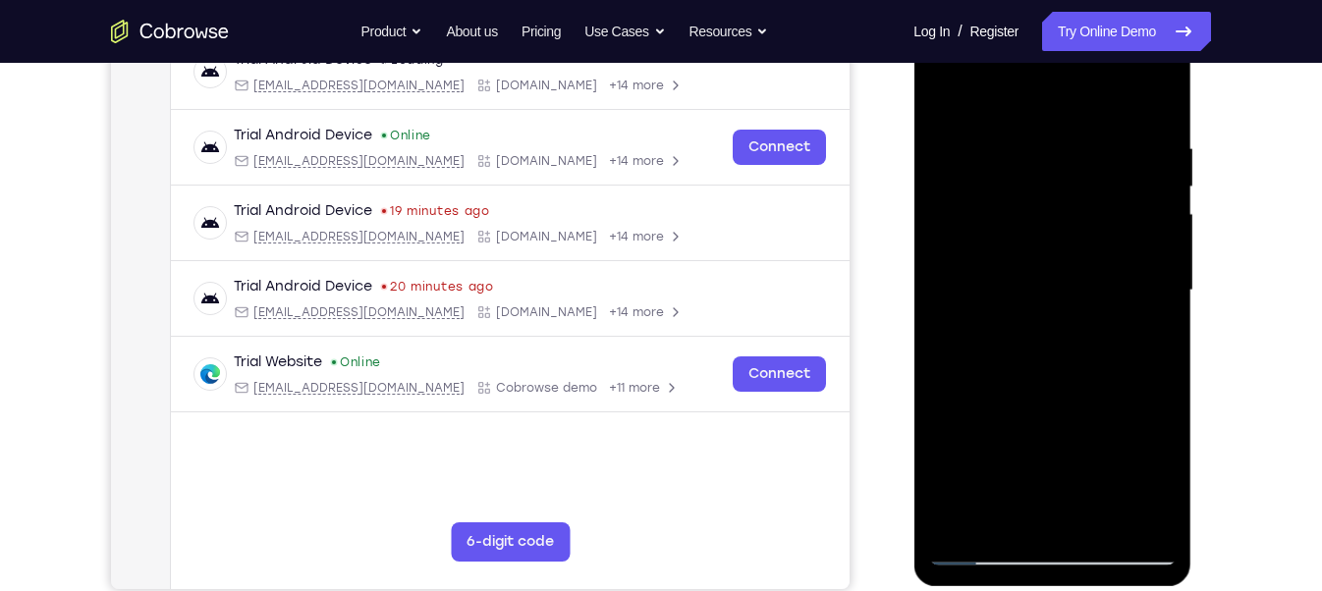
click at [1037, 213] on div at bounding box center [1052, 291] width 248 height 550
click at [975, 513] on div at bounding box center [1052, 291] width 248 height 550
click at [1026, 207] on div at bounding box center [1052, 291] width 248 height 550
click at [1055, 390] on div at bounding box center [1052, 291] width 248 height 550
click at [1088, 388] on div at bounding box center [1052, 291] width 248 height 550
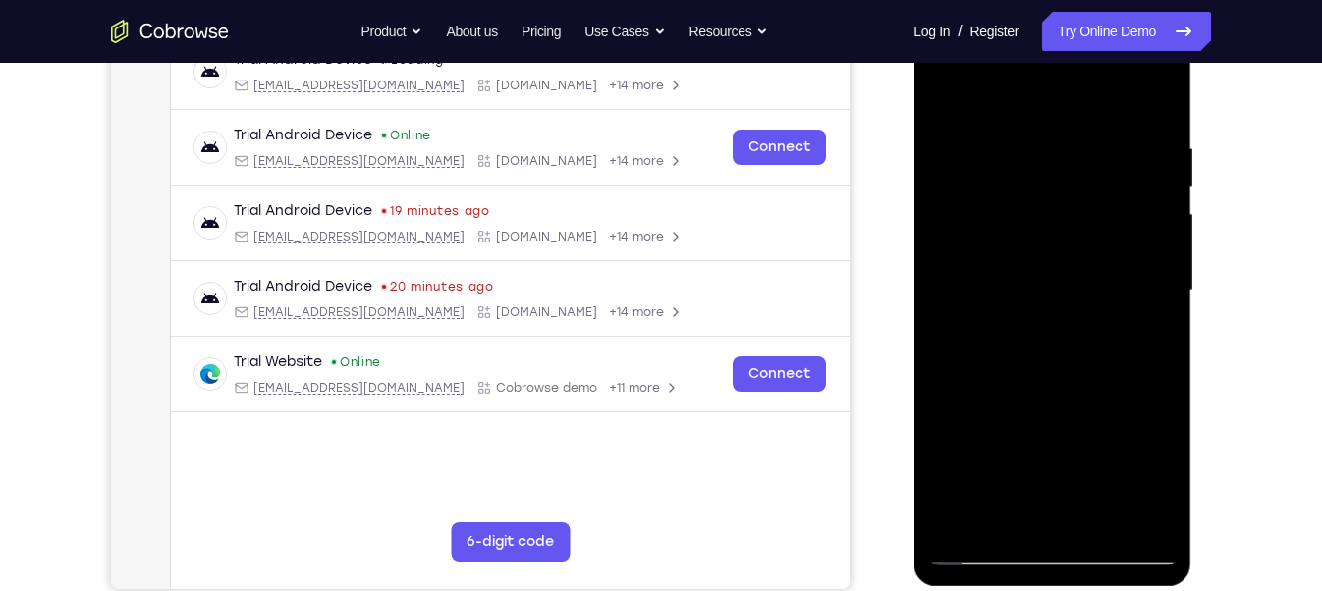
click at [1074, 339] on div at bounding box center [1052, 291] width 248 height 550
drag, startPoint x: 1069, startPoint y: 338, endPoint x: 1083, endPoint y: 338, distance: 14.7
drag, startPoint x: 1083, startPoint y: 338, endPoint x: 1114, endPoint y: 298, distance: 50.5
click at [1114, 298] on div at bounding box center [1052, 291] width 248 height 550
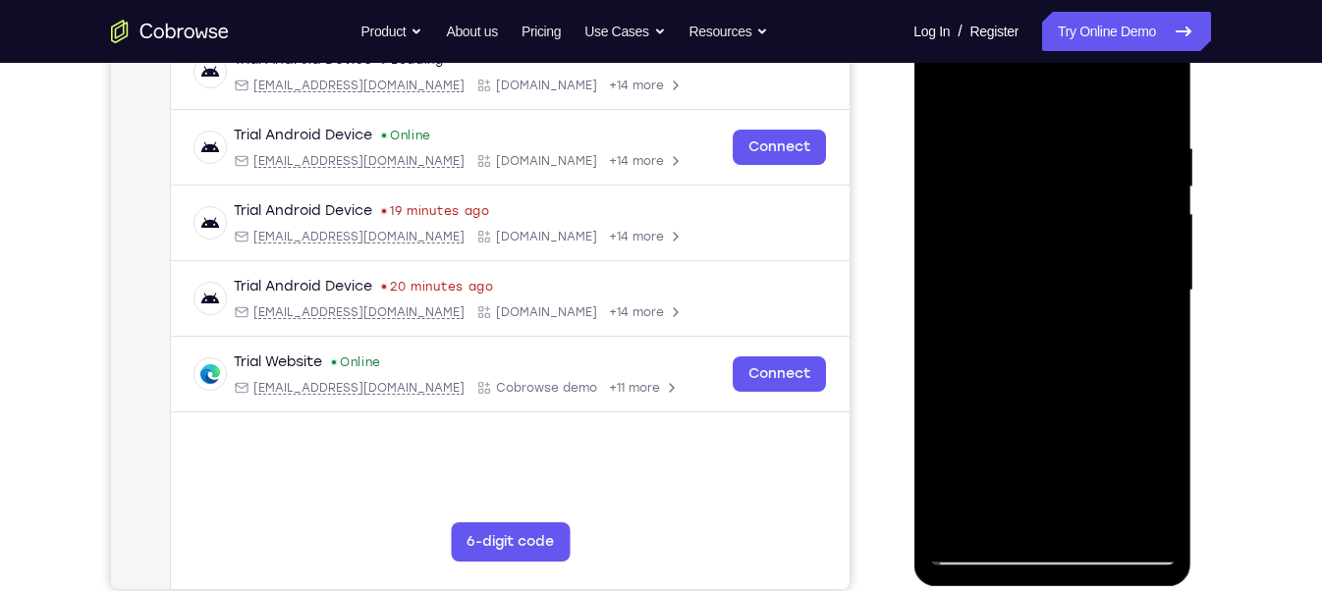
click at [1078, 508] on div at bounding box center [1052, 291] width 248 height 550
click at [1143, 340] on div at bounding box center [1052, 291] width 248 height 550
click at [1039, 230] on div at bounding box center [1052, 291] width 248 height 550
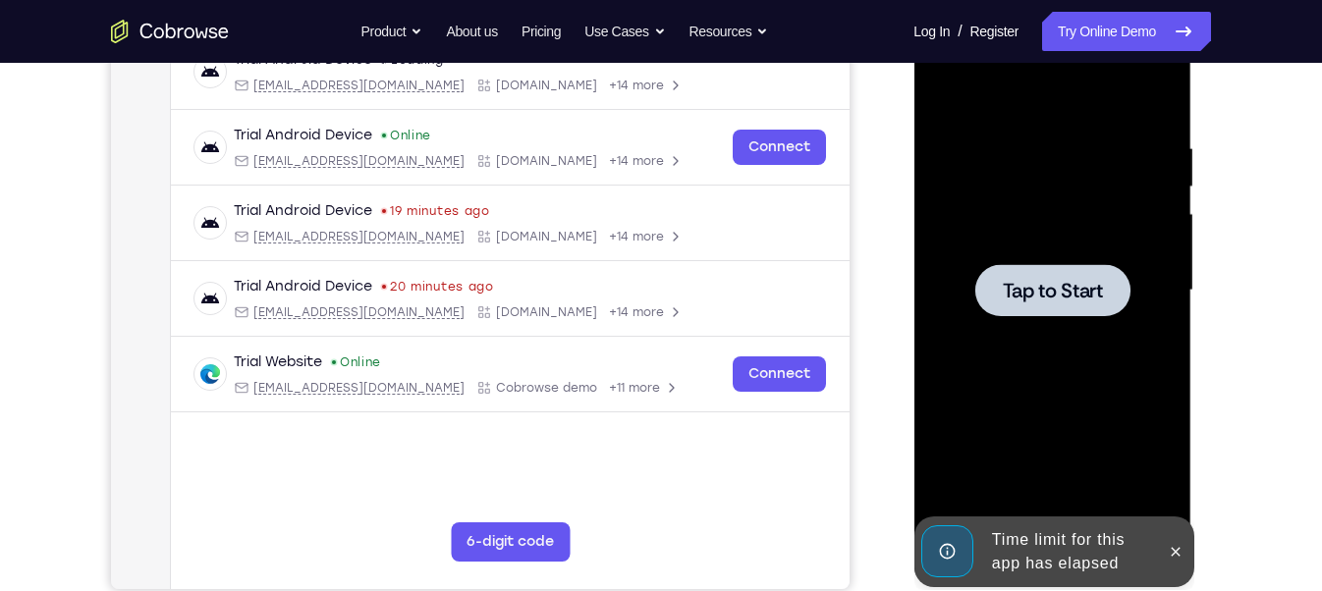
click at [1082, 379] on div at bounding box center [1052, 291] width 248 height 550
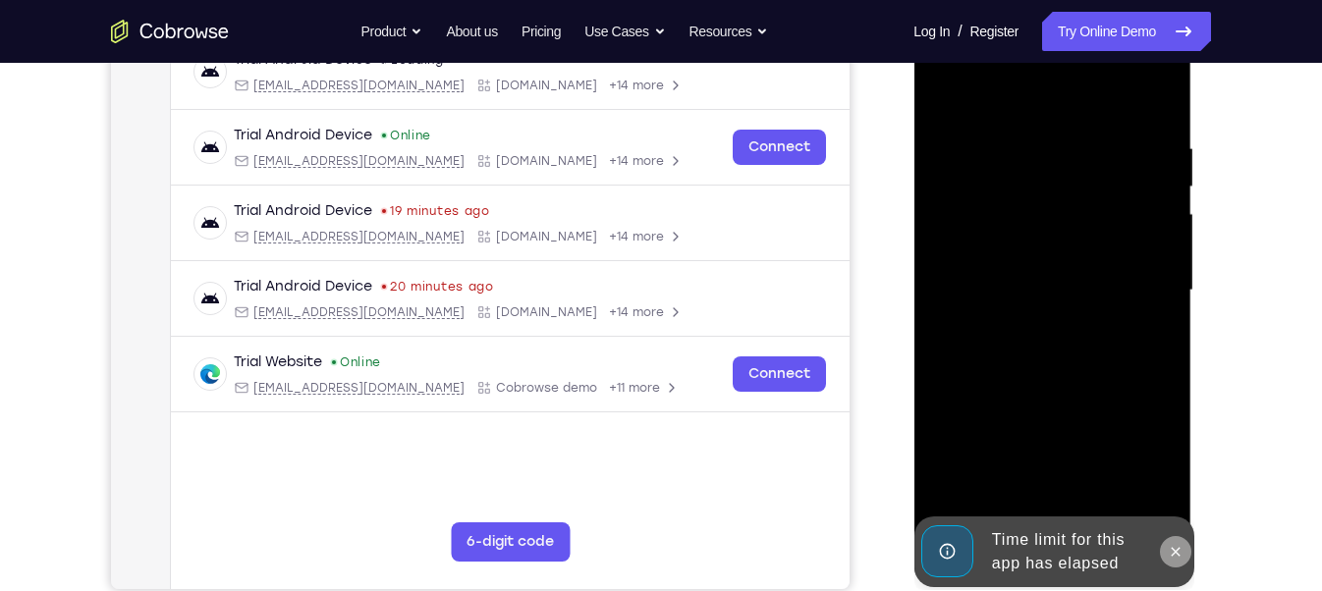
click at [1175, 557] on icon at bounding box center [1175, 552] width 16 height 16
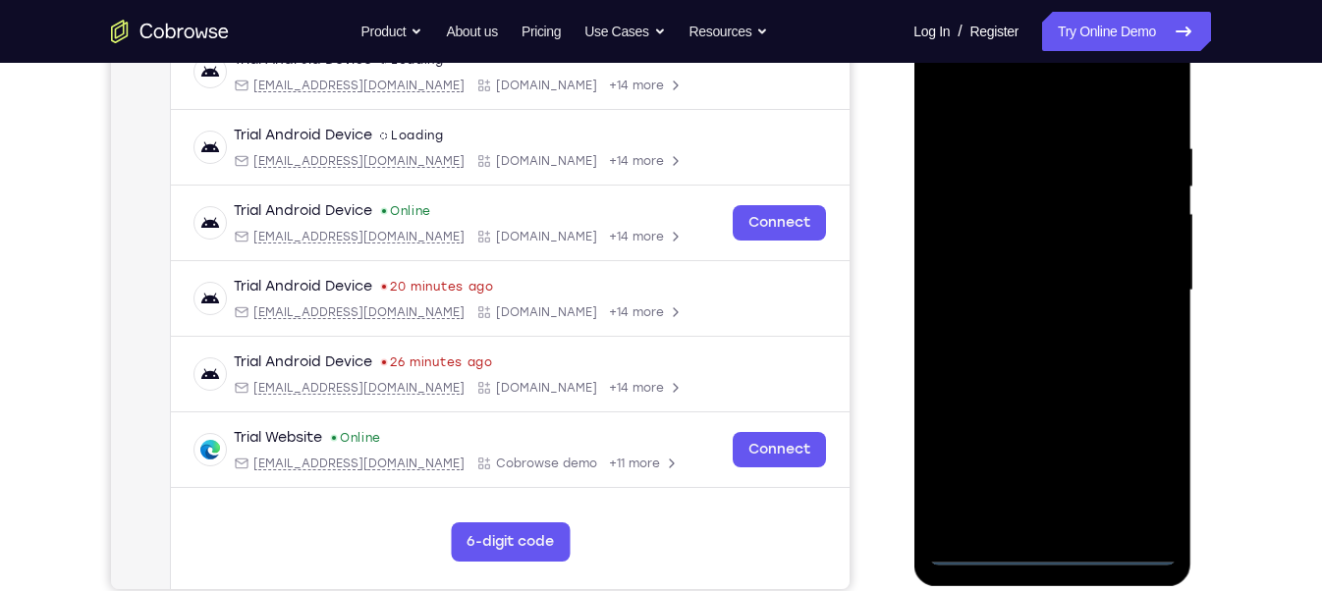
click at [1062, 550] on div at bounding box center [1052, 291] width 248 height 550
click at [1144, 469] on div at bounding box center [1052, 291] width 248 height 550
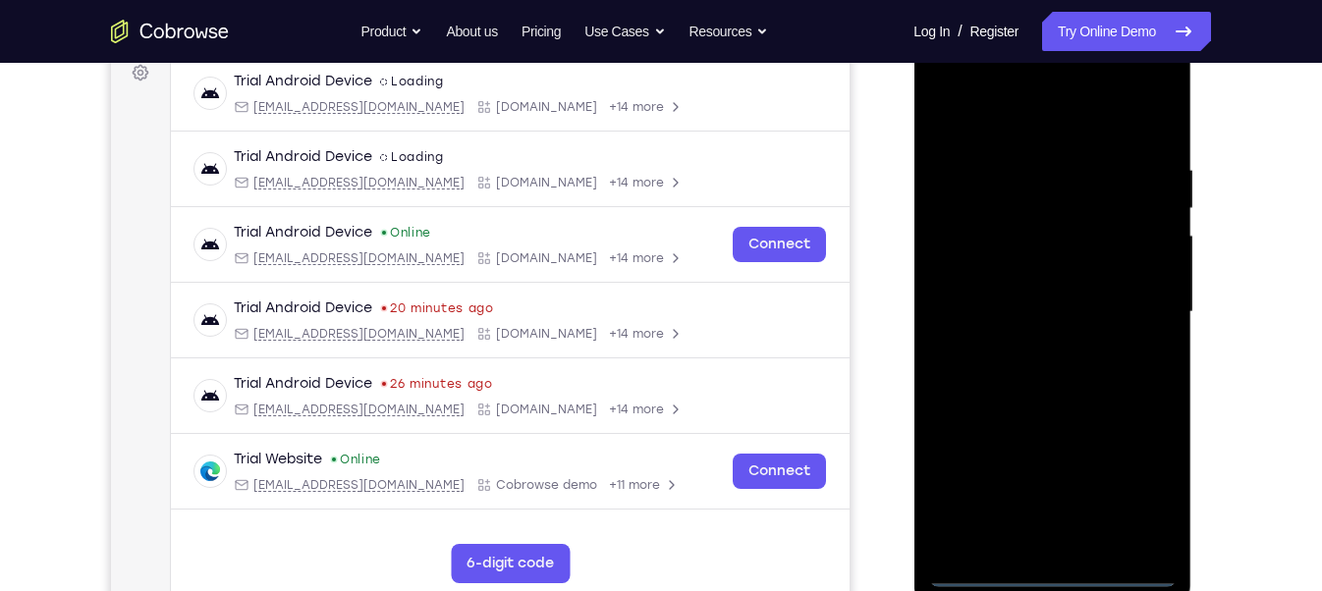
scroll to position [300, 0]
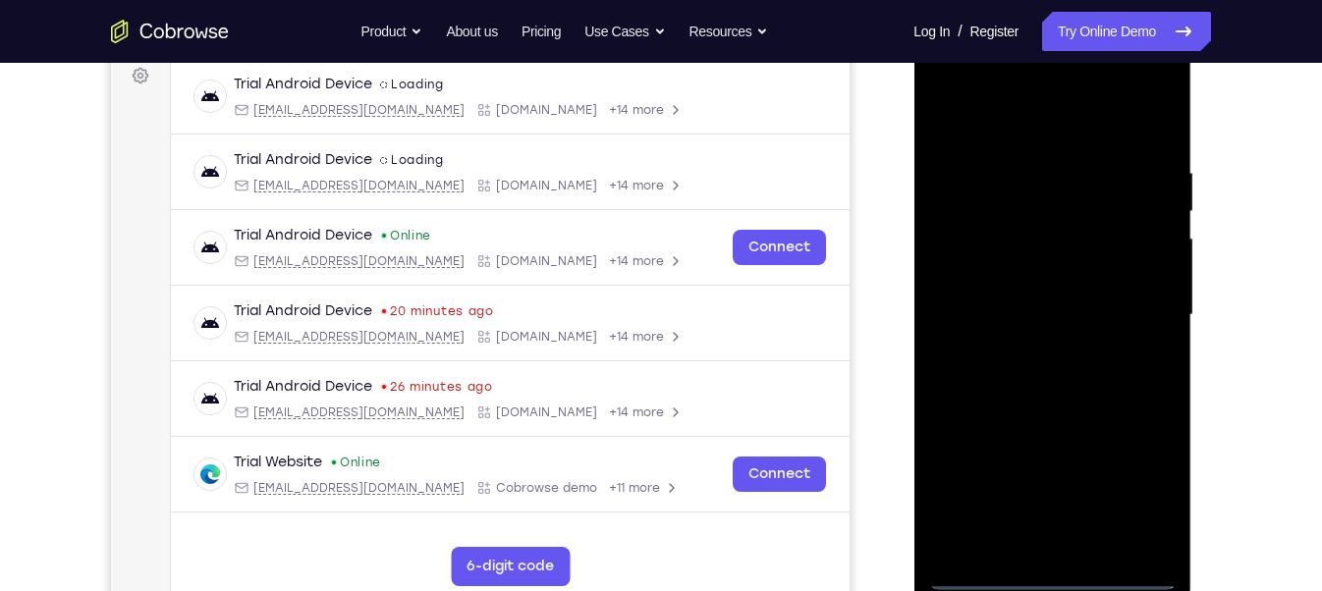
click at [1011, 120] on div at bounding box center [1052, 315] width 248 height 550
click at [1131, 303] on div at bounding box center [1052, 315] width 248 height 550
click at [1031, 541] on div at bounding box center [1052, 315] width 248 height 550
click at [1075, 293] on div at bounding box center [1052, 315] width 248 height 550
click at [1070, 270] on div at bounding box center [1052, 315] width 248 height 550
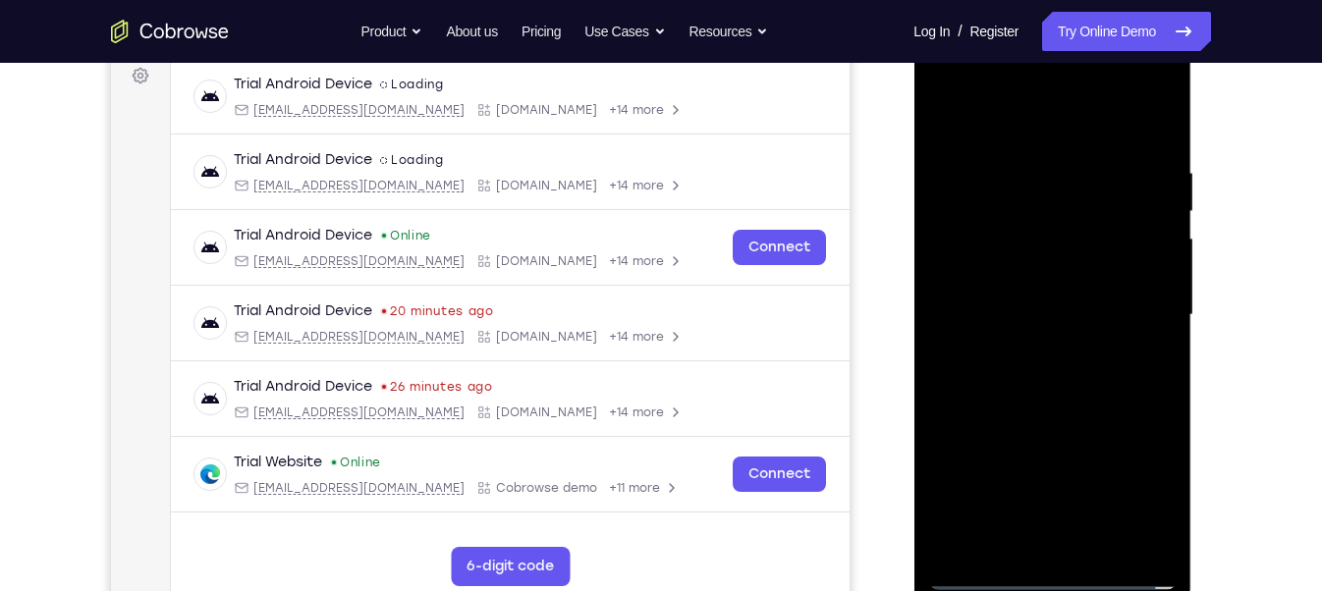
click at [1049, 302] on div at bounding box center [1052, 315] width 248 height 550
click at [1037, 313] on div at bounding box center [1052, 315] width 248 height 550
click at [1043, 369] on div at bounding box center [1052, 315] width 248 height 550
click at [1150, 338] on div at bounding box center [1052, 315] width 248 height 550
click at [981, 279] on div at bounding box center [1052, 315] width 248 height 550
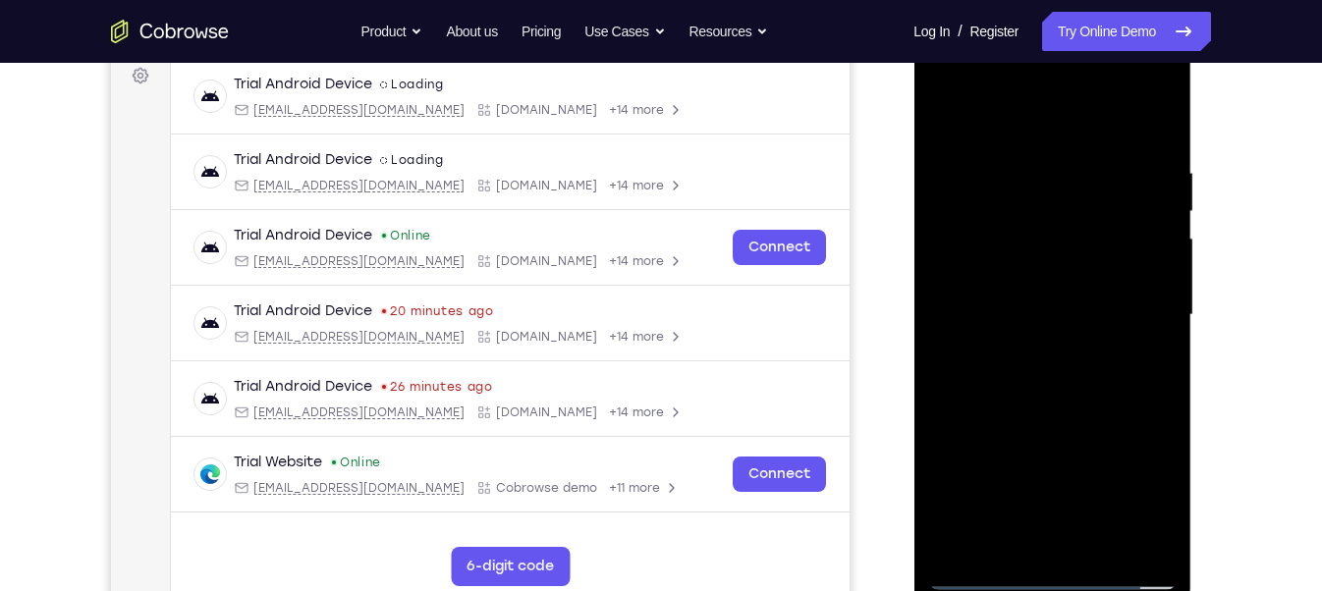
click at [1023, 307] on div at bounding box center [1052, 315] width 248 height 550
click at [1090, 377] on div at bounding box center [1052, 315] width 248 height 550
click at [1055, 408] on div at bounding box center [1052, 315] width 248 height 550
click at [1105, 549] on div at bounding box center [1052, 315] width 248 height 550
click at [1063, 413] on div at bounding box center [1052, 315] width 248 height 550
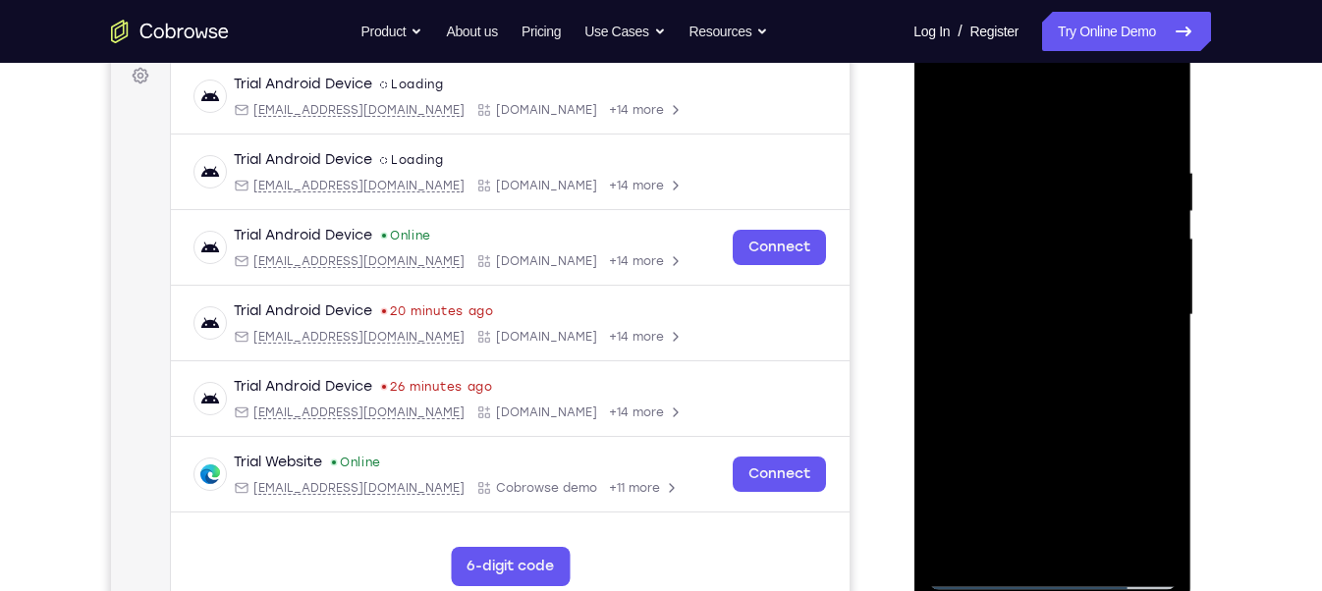
click at [1069, 295] on div at bounding box center [1052, 315] width 248 height 550
click at [1028, 399] on div at bounding box center [1052, 315] width 248 height 550
click at [1082, 400] on div at bounding box center [1052, 315] width 248 height 550
click at [1004, 377] on div at bounding box center [1052, 315] width 248 height 550
click at [1014, 532] on div at bounding box center [1052, 315] width 248 height 550
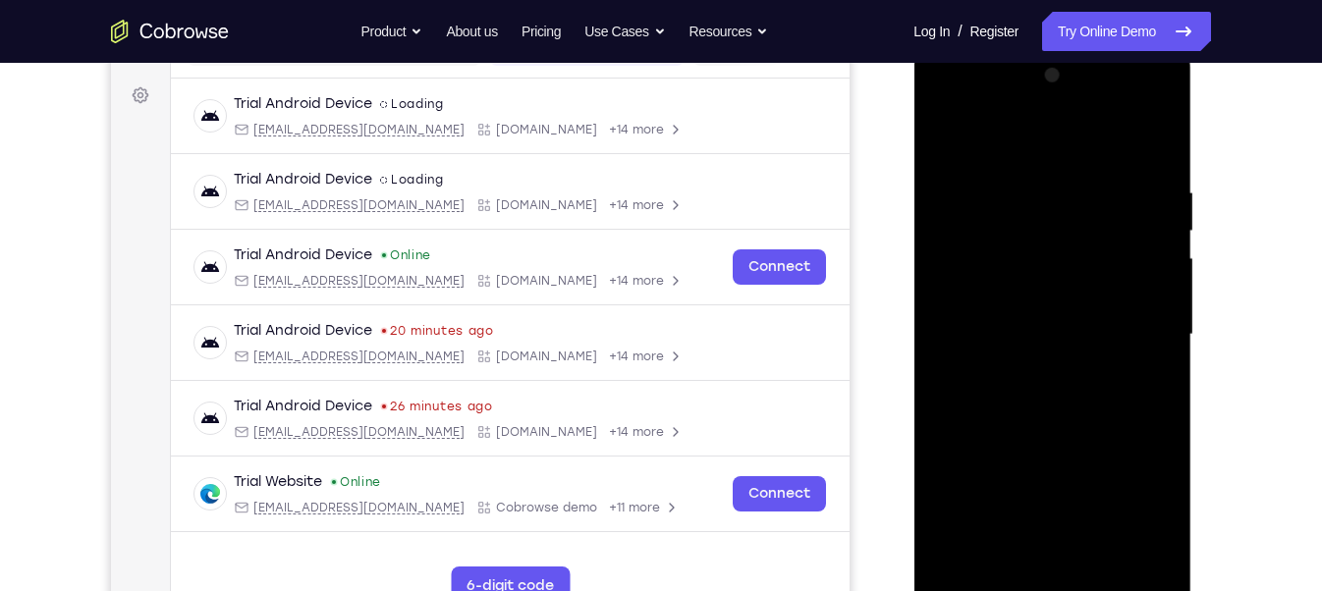
scroll to position [278, 0]
click at [1147, 383] on div at bounding box center [1052, 337] width 248 height 550
click at [1037, 324] on div at bounding box center [1052, 337] width 248 height 550
drag, startPoint x: 1037, startPoint y: 324, endPoint x: 1054, endPoint y: 509, distance: 185.4
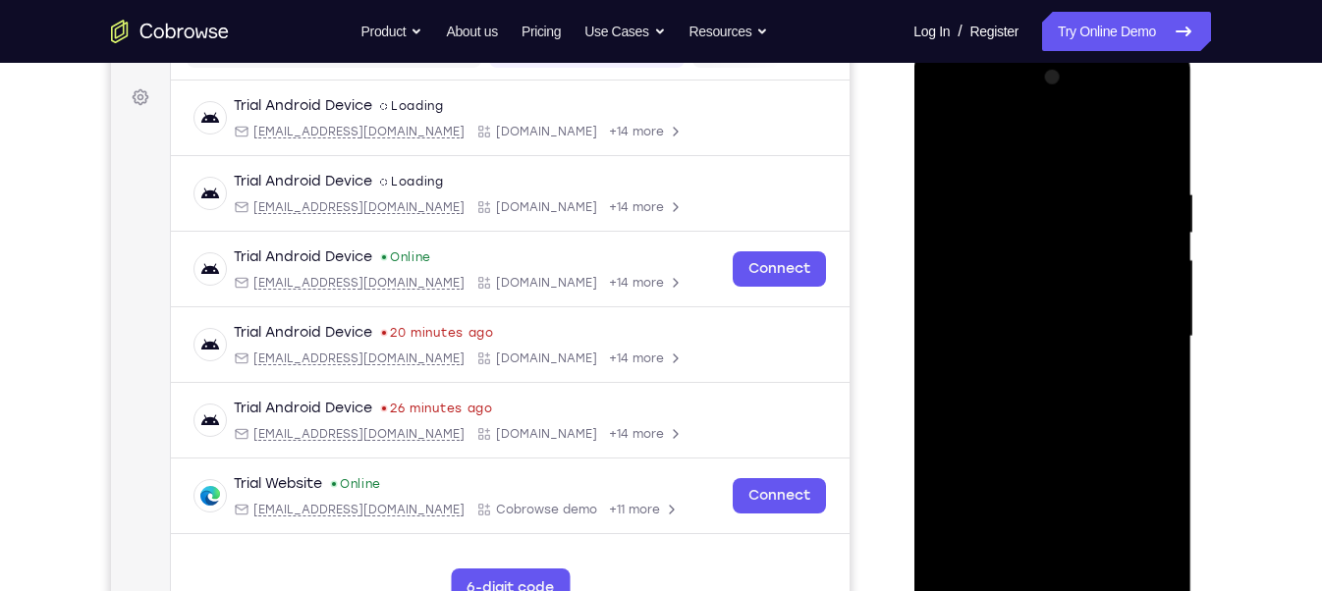
click at [1054, 509] on div at bounding box center [1052, 337] width 248 height 550
click at [1043, 484] on div at bounding box center [1052, 337] width 248 height 550
click at [1034, 486] on div at bounding box center [1052, 337] width 248 height 550
click at [1066, 493] on div at bounding box center [1052, 337] width 248 height 550
click at [1008, 467] on div at bounding box center [1052, 337] width 248 height 550
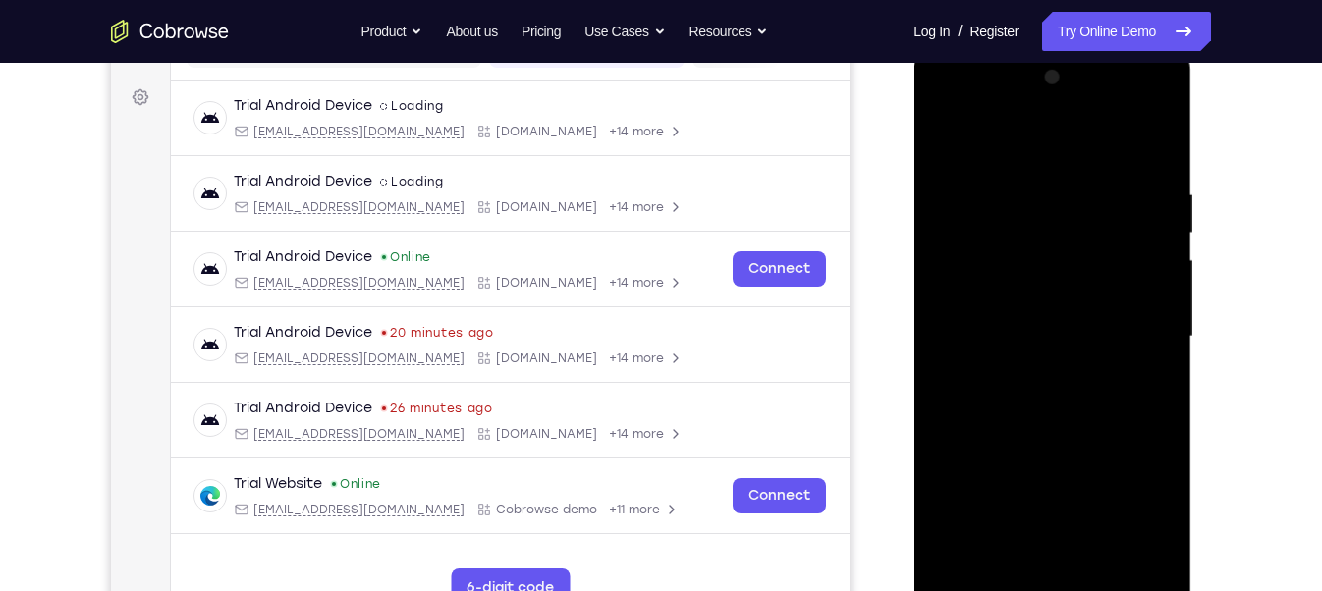
click at [951, 138] on div at bounding box center [1052, 337] width 248 height 550
click at [1098, 568] on div at bounding box center [1052, 337] width 248 height 550
click at [1038, 348] on div at bounding box center [1052, 337] width 248 height 550
click at [1010, 552] on div at bounding box center [1052, 337] width 248 height 550
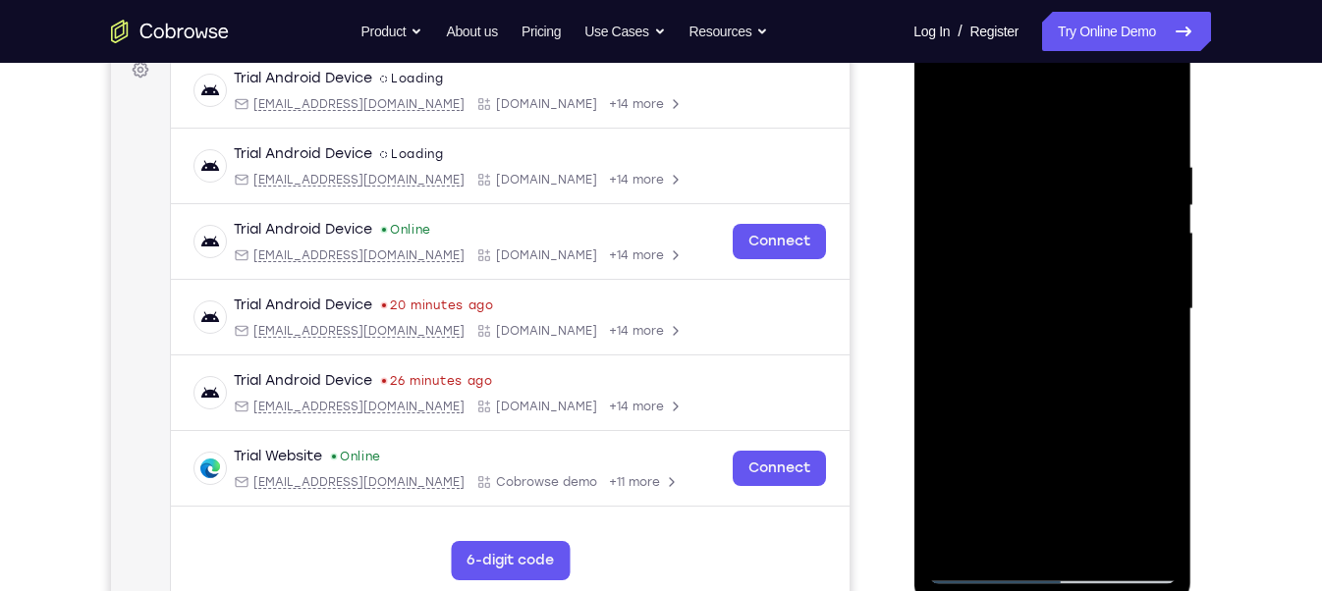
scroll to position [294, 0]
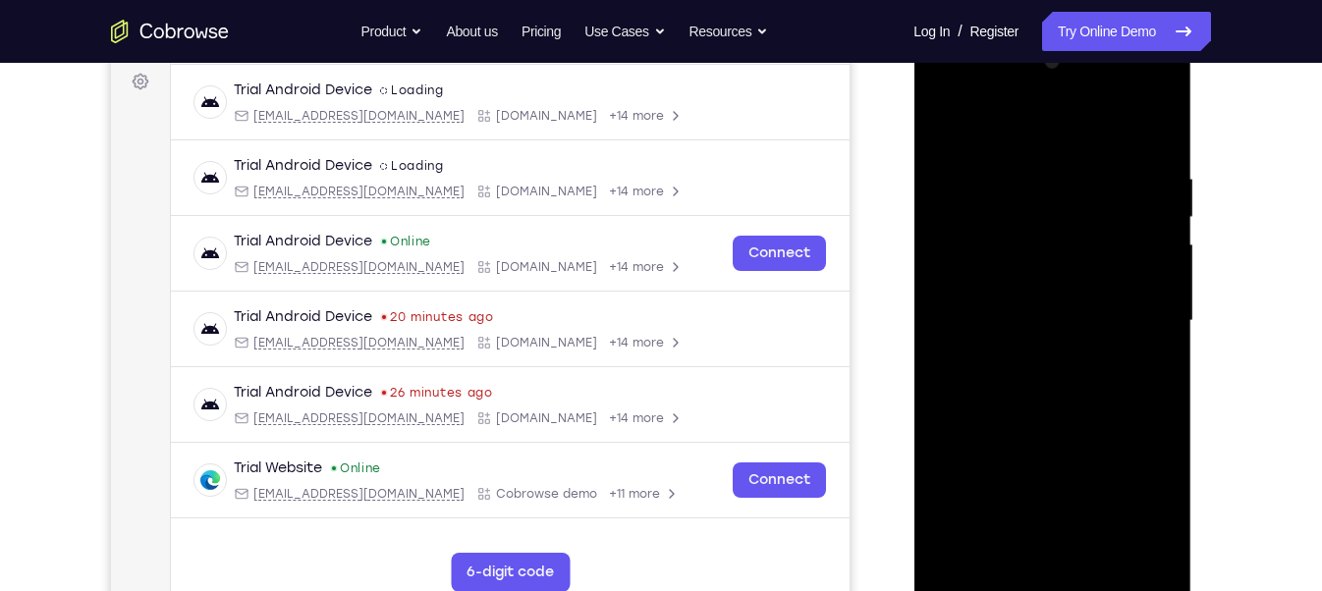
click at [1136, 89] on div at bounding box center [1052, 321] width 248 height 550
click at [986, 91] on div at bounding box center [1052, 321] width 248 height 550
click at [1018, 209] on div at bounding box center [1052, 321] width 248 height 550
click at [1026, 127] on div at bounding box center [1052, 321] width 248 height 550
drag, startPoint x: 1057, startPoint y: 349, endPoint x: 1078, endPoint y: 215, distance: 135.3
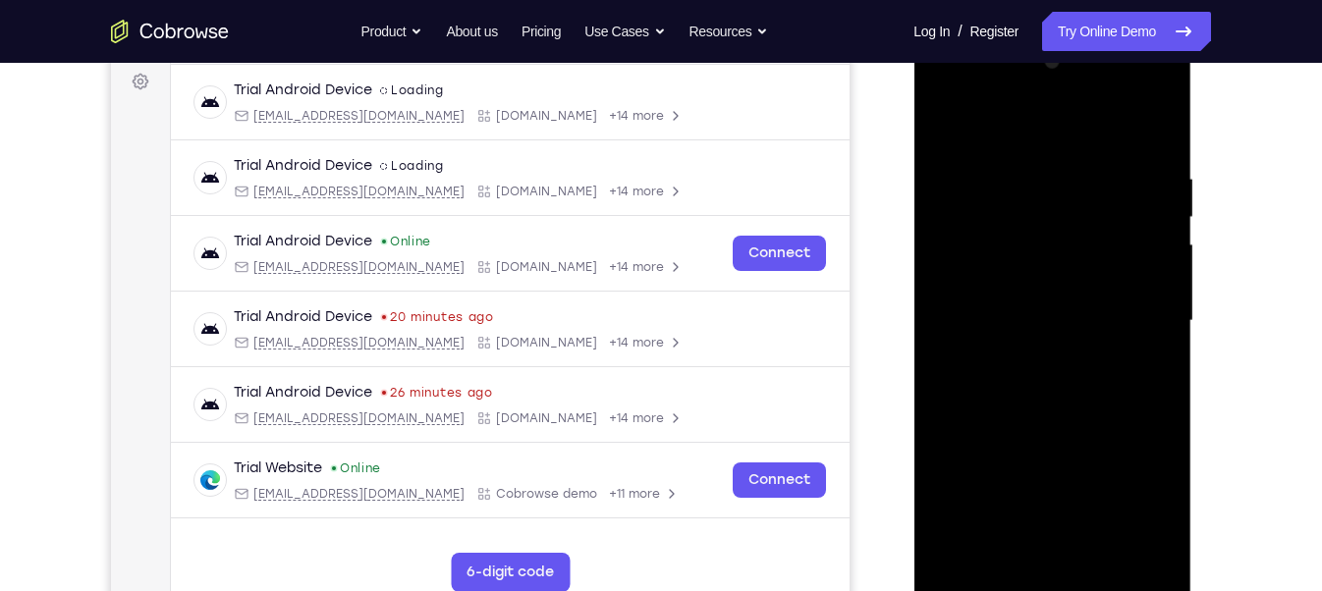
click at [1078, 215] on div at bounding box center [1052, 321] width 248 height 550
drag, startPoint x: 1040, startPoint y: 415, endPoint x: 1062, endPoint y: 220, distance: 196.6
click at [1062, 220] on div at bounding box center [1052, 321] width 248 height 550
drag, startPoint x: 1060, startPoint y: 430, endPoint x: 1065, endPoint y: 232, distance: 198.5
click at [1065, 232] on div at bounding box center [1052, 321] width 248 height 550
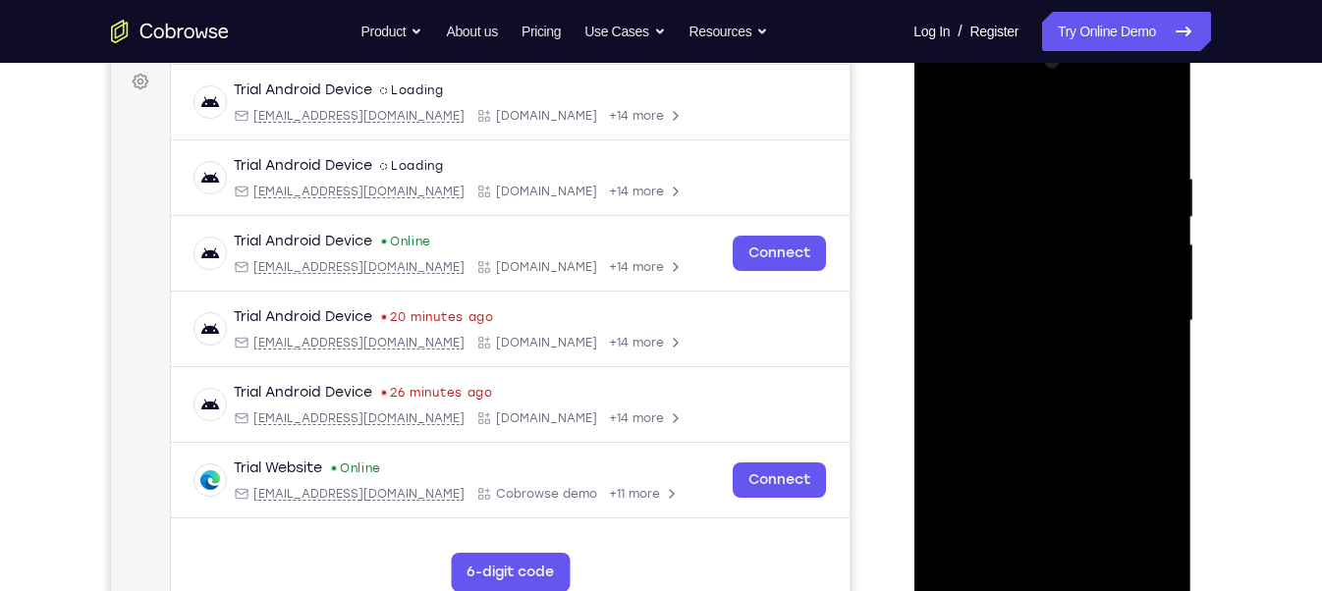
drag, startPoint x: 1018, startPoint y: 428, endPoint x: 1020, endPoint y: 239, distance: 189.6
click at [1020, 239] on div at bounding box center [1052, 321] width 248 height 550
drag, startPoint x: 1000, startPoint y: 418, endPoint x: 1027, endPoint y: 230, distance: 190.6
click at [1027, 230] on div at bounding box center [1052, 321] width 248 height 550
click at [1066, 371] on div at bounding box center [1052, 321] width 248 height 550
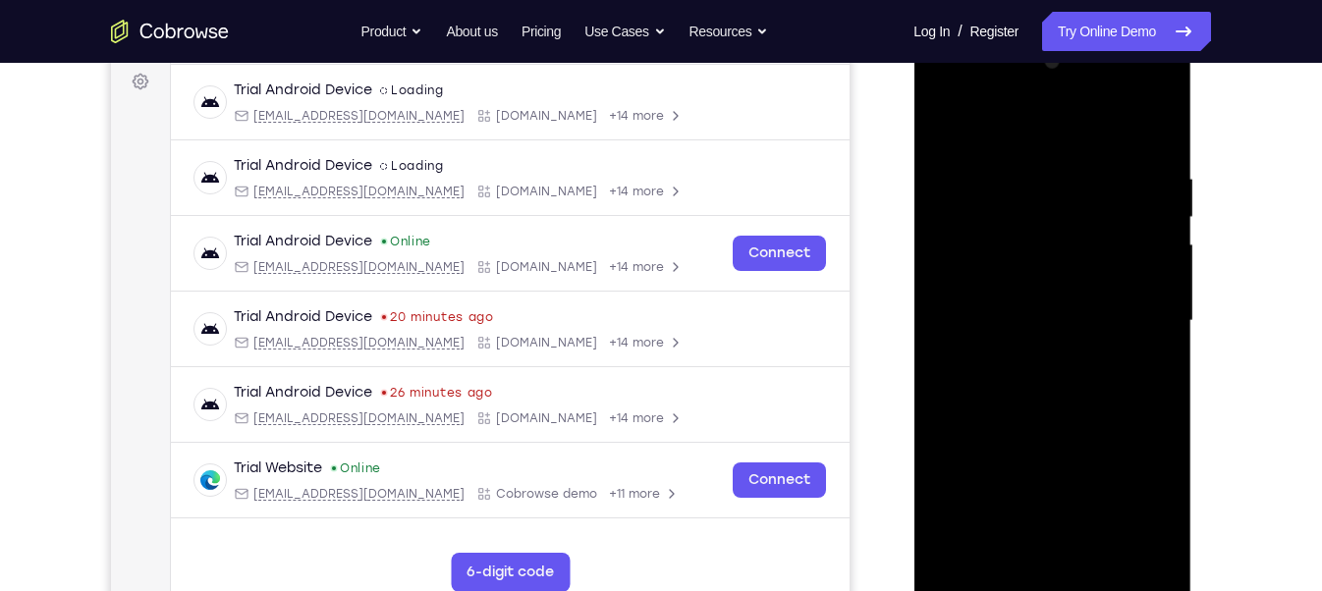
click at [1018, 505] on div at bounding box center [1052, 321] width 248 height 550
drag, startPoint x: 1043, startPoint y: 271, endPoint x: 1051, endPoint y: 182, distance: 89.7
click at [1051, 182] on div at bounding box center [1052, 321] width 248 height 550
drag, startPoint x: 1054, startPoint y: 345, endPoint x: 1073, endPoint y: 249, distance: 97.1
click at [1073, 249] on div at bounding box center [1052, 321] width 248 height 550
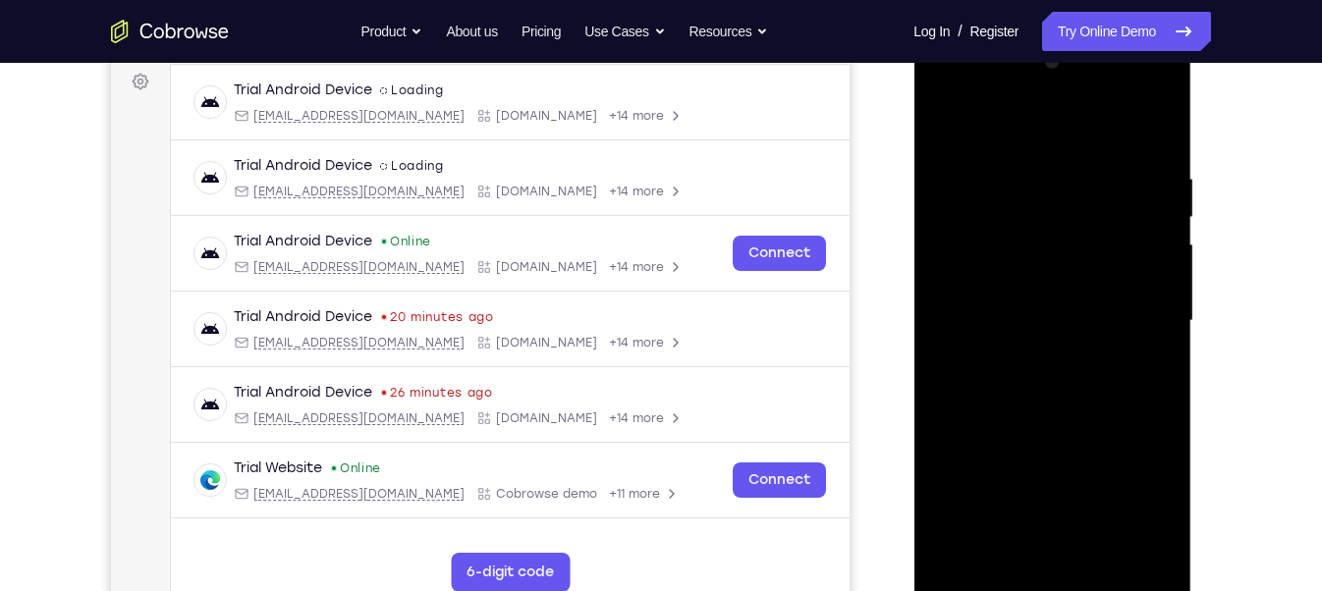
click at [1085, 329] on div at bounding box center [1052, 321] width 248 height 550
click at [1082, 417] on div at bounding box center [1052, 321] width 248 height 550
click at [1046, 122] on div at bounding box center [1052, 321] width 248 height 550
drag, startPoint x: 1066, startPoint y: 137, endPoint x: 1165, endPoint y: 123, distance: 100.1
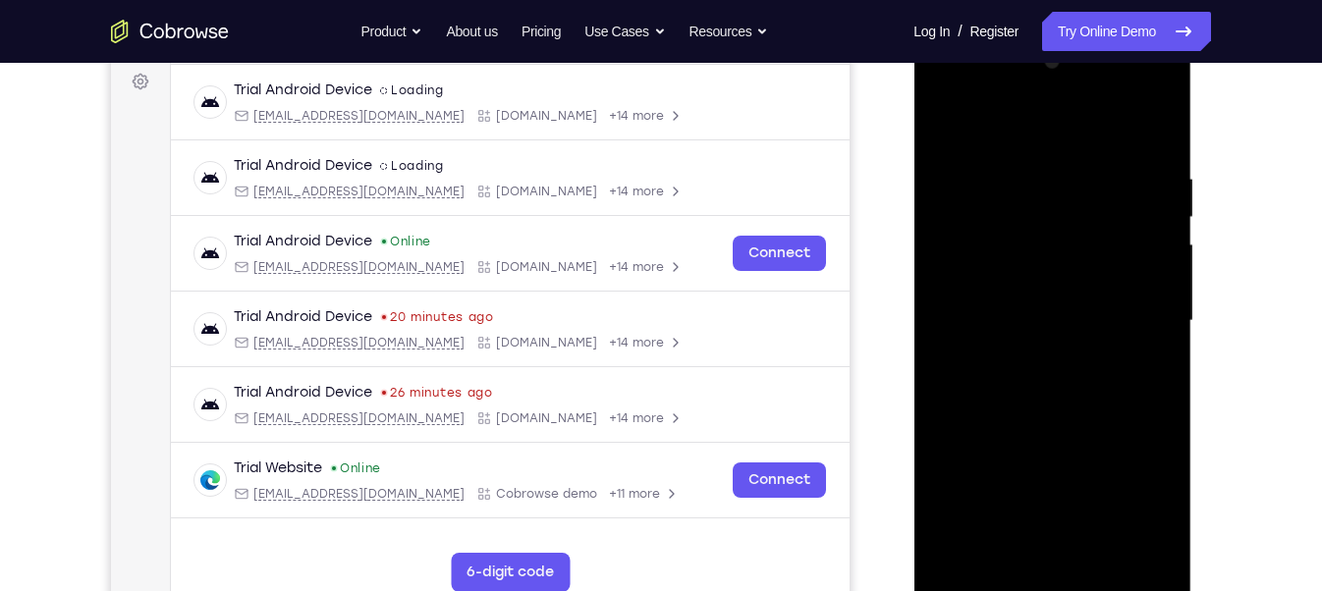
click at [1165, 123] on div at bounding box center [1052, 321] width 248 height 550
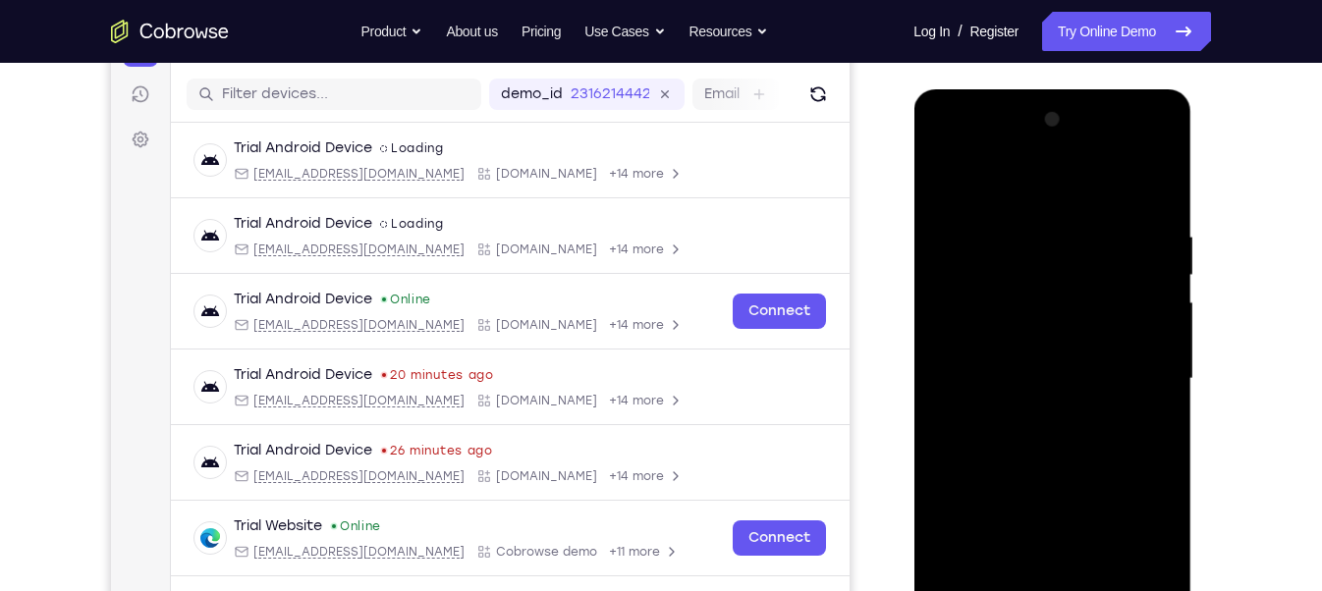
scroll to position [235, 0]
drag, startPoint x: 1069, startPoint y: 200, endPoint x: 1186, endPoint y: 179, distance: 119.8
click at [1186, 179] on div at bounding box center [1052, 382] width 278 height 585
click at [1071, 230] on div at bounding box center [1052, 380] width 248 height 550
click at [1134, 146] on div at bounding box center [1052, 380] width 248 height 550
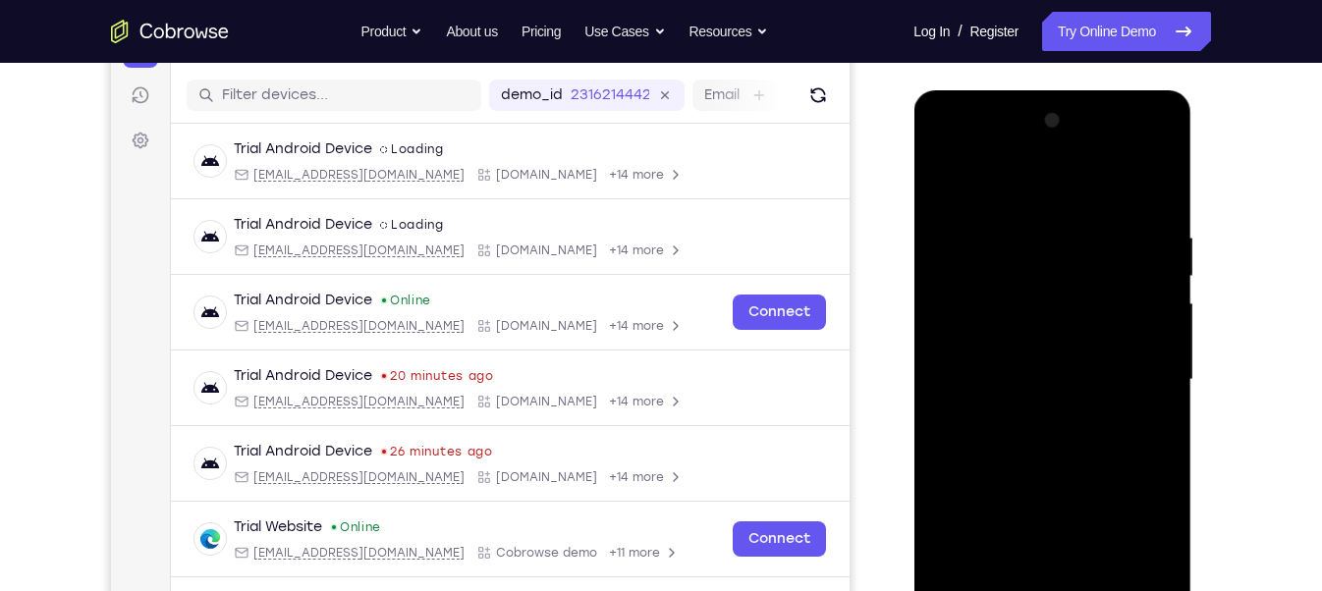
click at [1029, 191] on div at bounding box center [1052, 380] width 248 height 550
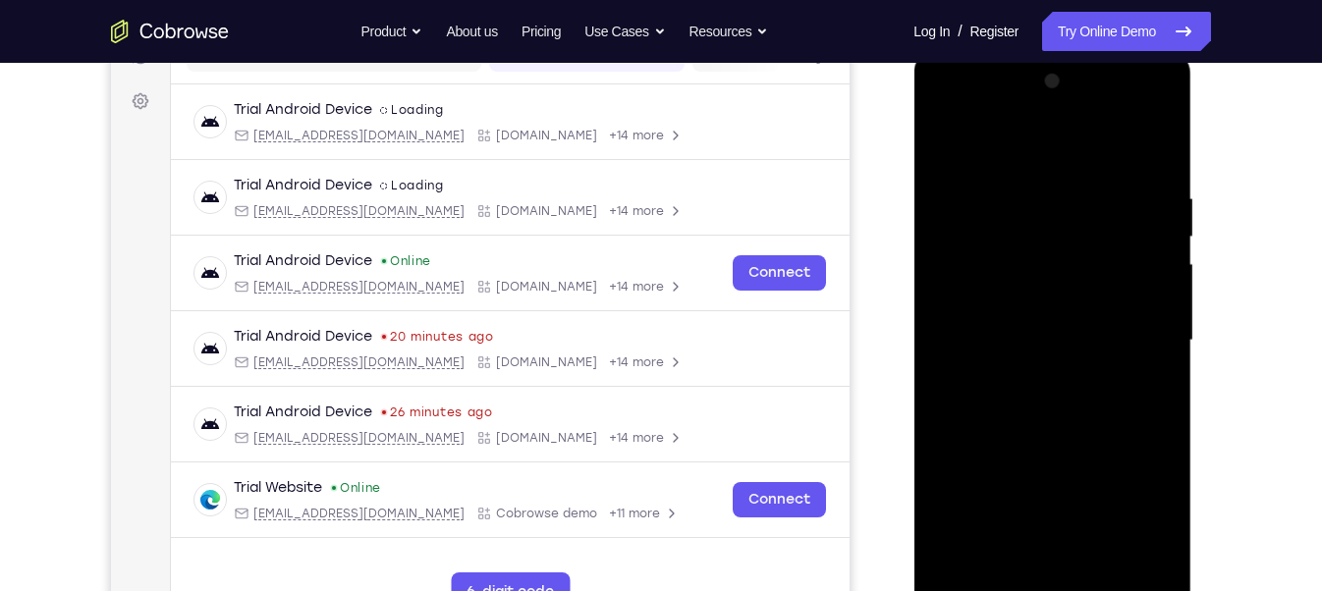
scroll to position [278, 0]
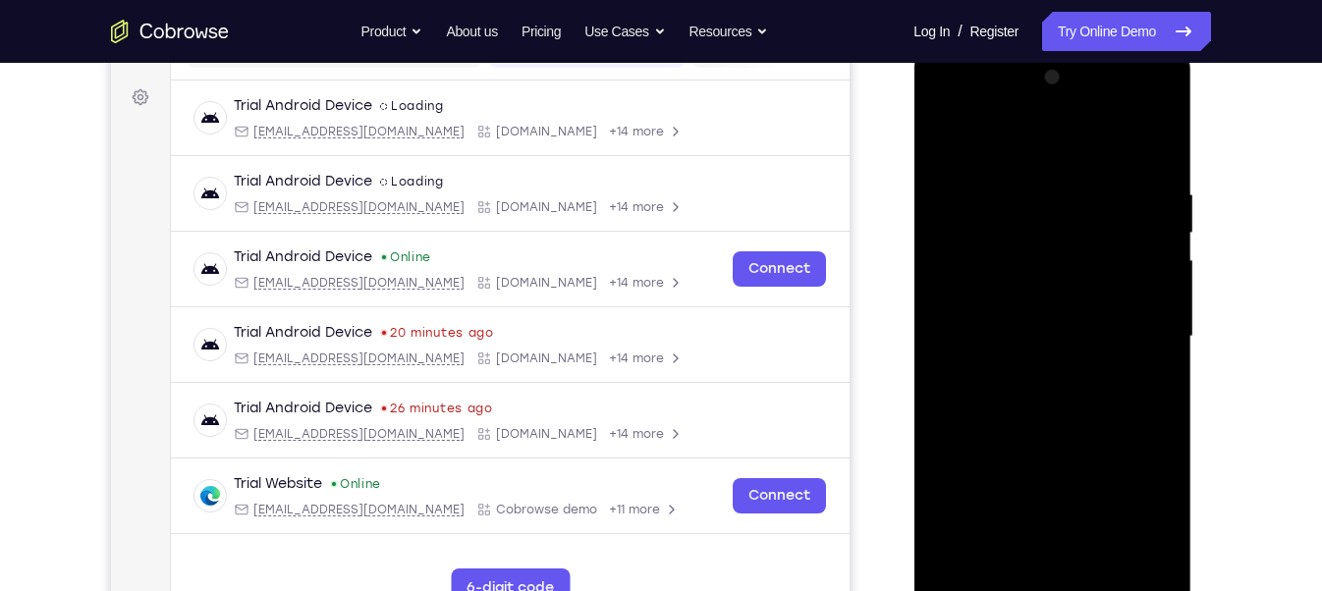
click at [975, 554] on div at bounding box center [1052, 337] width 248 height 550
click at [1063, 421] on div at bounding box center [1052, 337] width 248 height 550
click at [1145, 388] on div at bounding box center [1052, 337] width 248 height 550
click at [958, 141] on div at bounding box center [1052, 337] width 248 height 550
click at [955, 136] on div at bounding box center [1052, 337] width 248 height 550
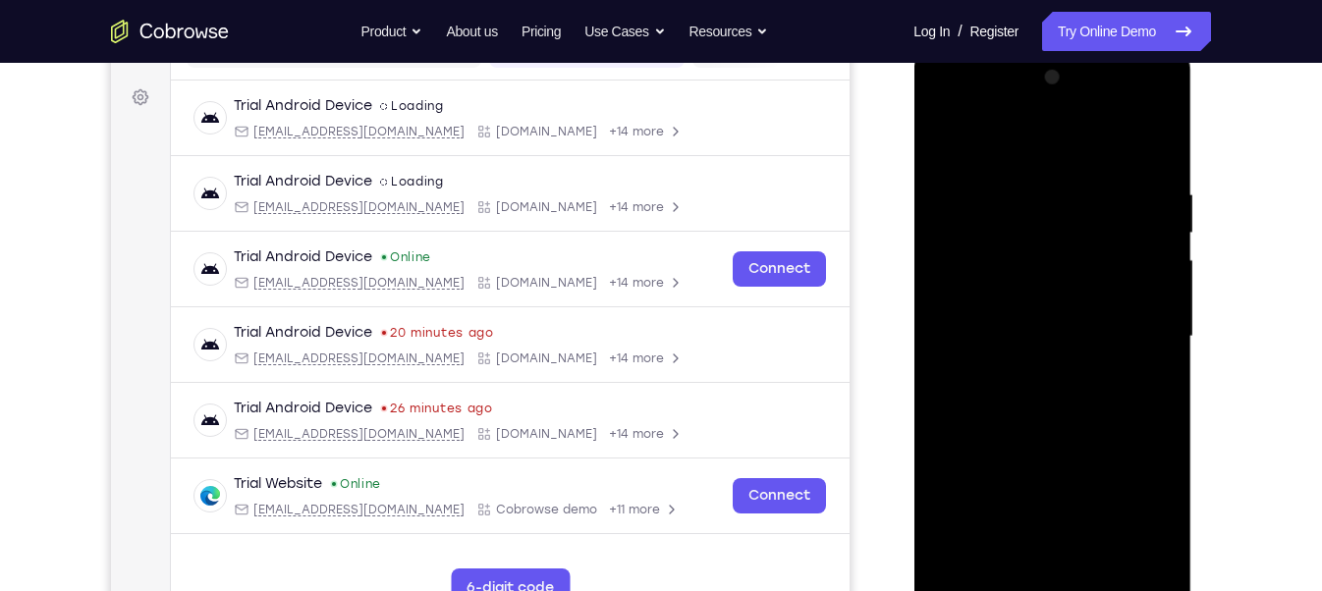
click at [1105, 568] on div at bounding box center [1052, 337] width 248 height 550
click at [1046, 355] on div at bounding box center [1052, 337] width 248 height 550
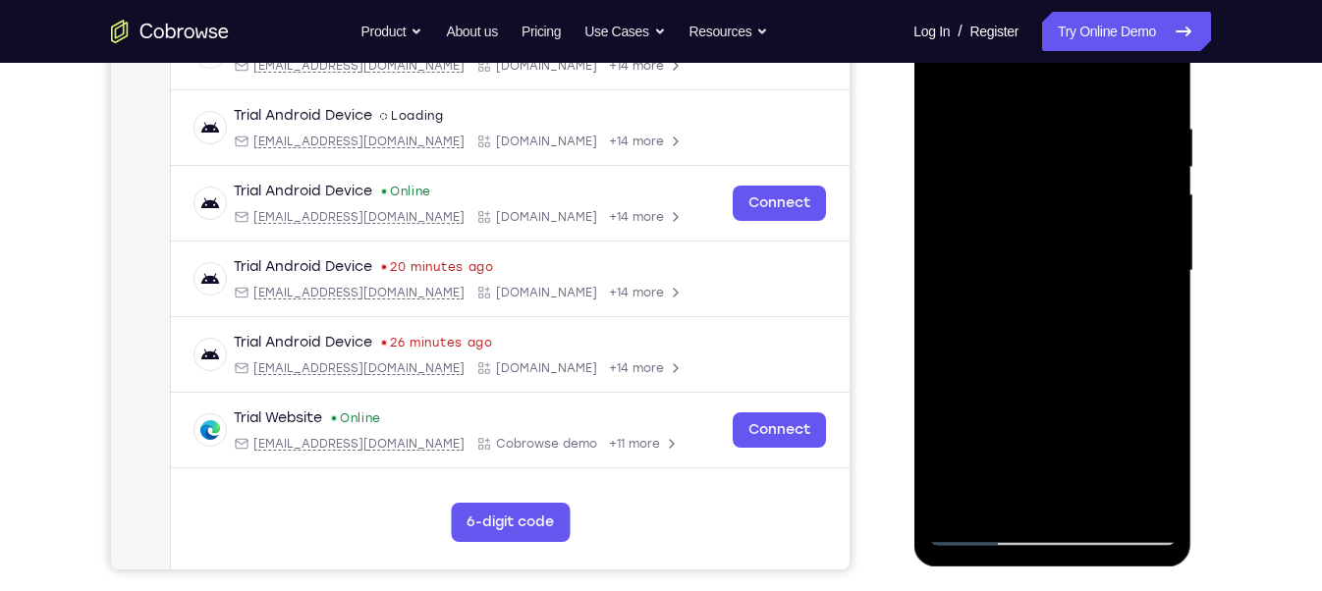
scroll to position [346, 0]
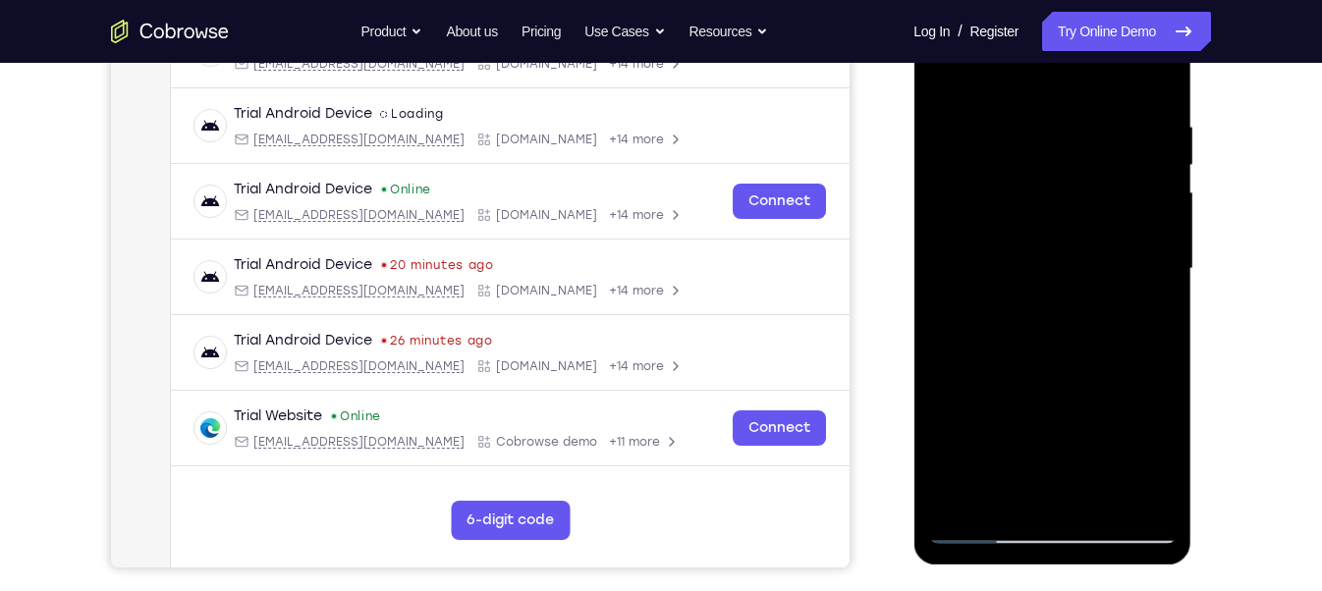
click at [983, 530] on div at bounding box center [1052, 269] width 248 height 550
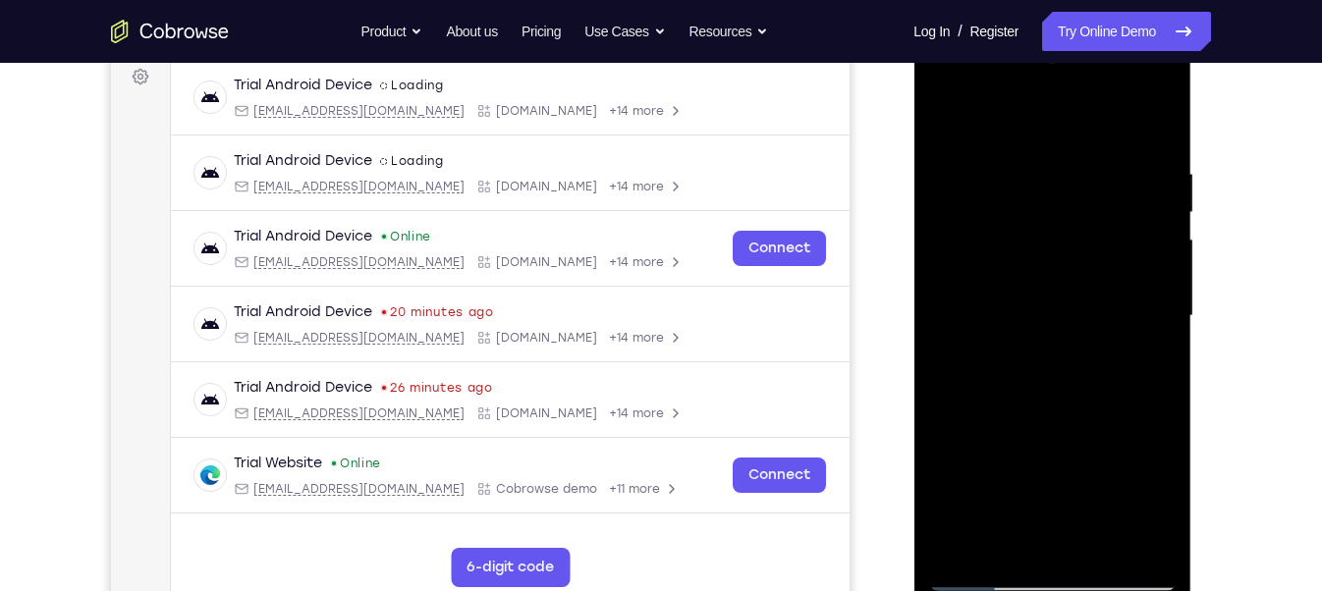
scroll to position [298, 0]
click at [950, 119] on div at bounding box center [1052, 317] width 248 height 550
click at [1031, 181] on div at bounding box center [1052, 317] width 248 height 550
click at [1144, 272] on div at bounding box center [1052, 317] width 248 height 550
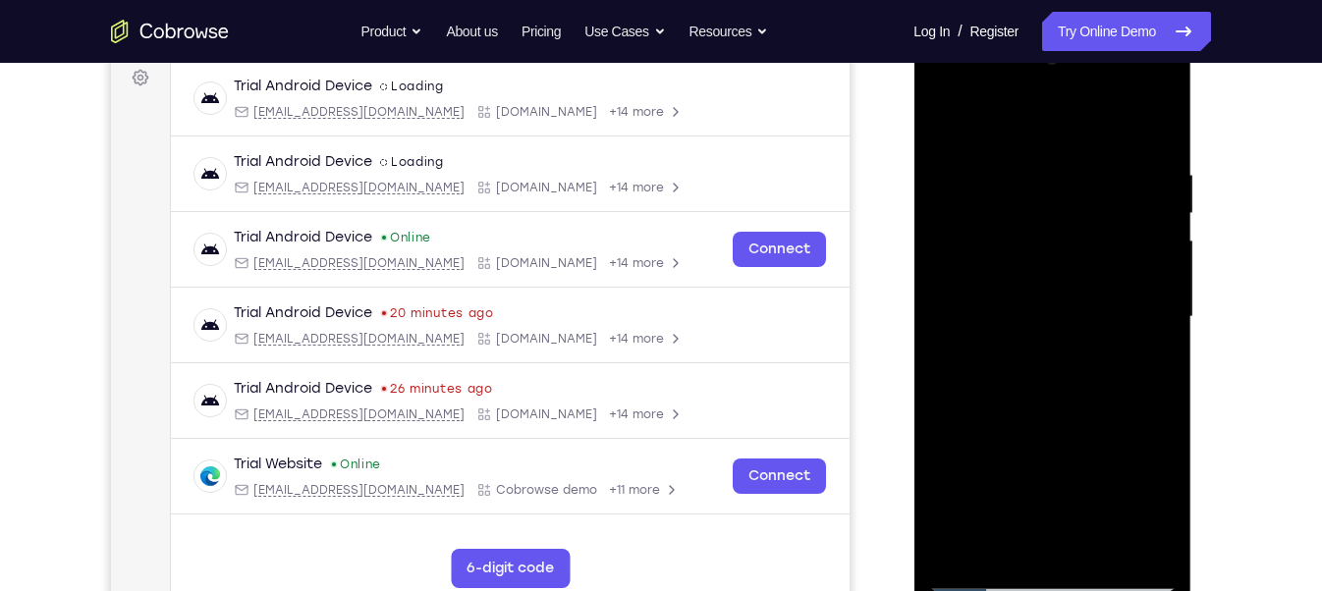
click at [1155, 132] on div at bounding box center [1052, 317] width 248 height 550
click at [1069, 161] on div at bounding box center [1052, 317] width 248 height 550
click at [1142, 290] on div at bounding box center [1052, 317] width 248 height 550
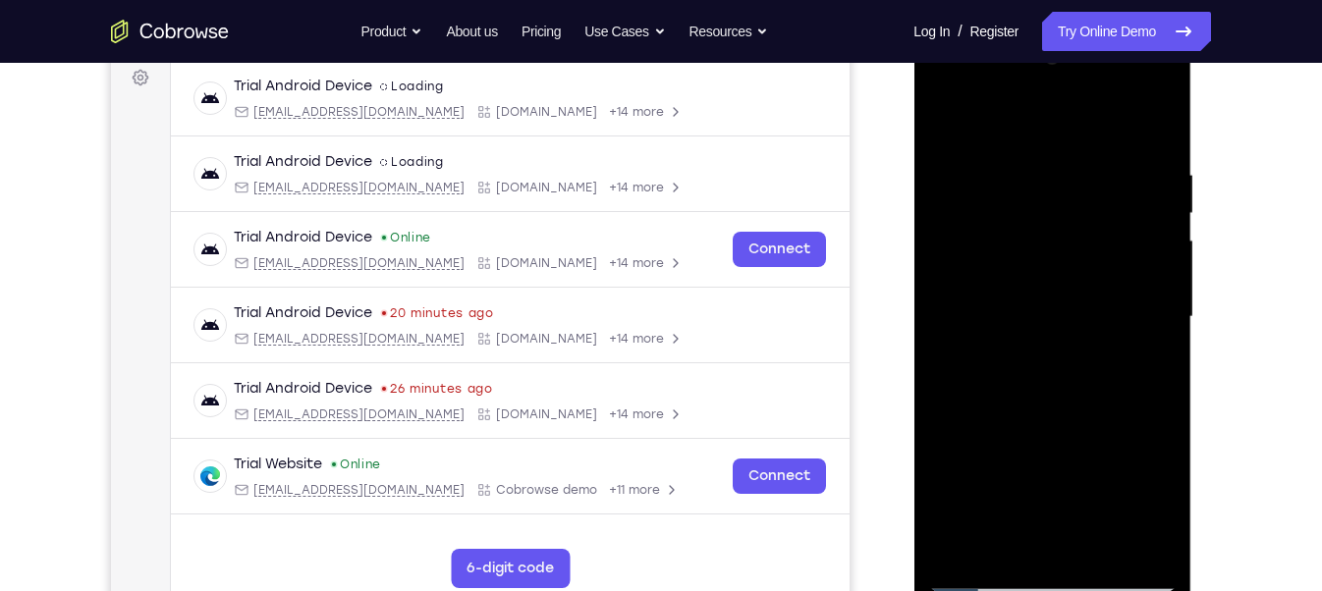
click at [1122, 296] on div at bounding box center [1052, 317] width 248 height 550
click at [1154, 128] on div at bounding box center [1052, 317] width 248 height 550
click at [1015, 548] on div at bounding box center [1052, 317] width 248 height 550
click at [965, 544] on div at bounding box center [1052, 317] width 248 height 550
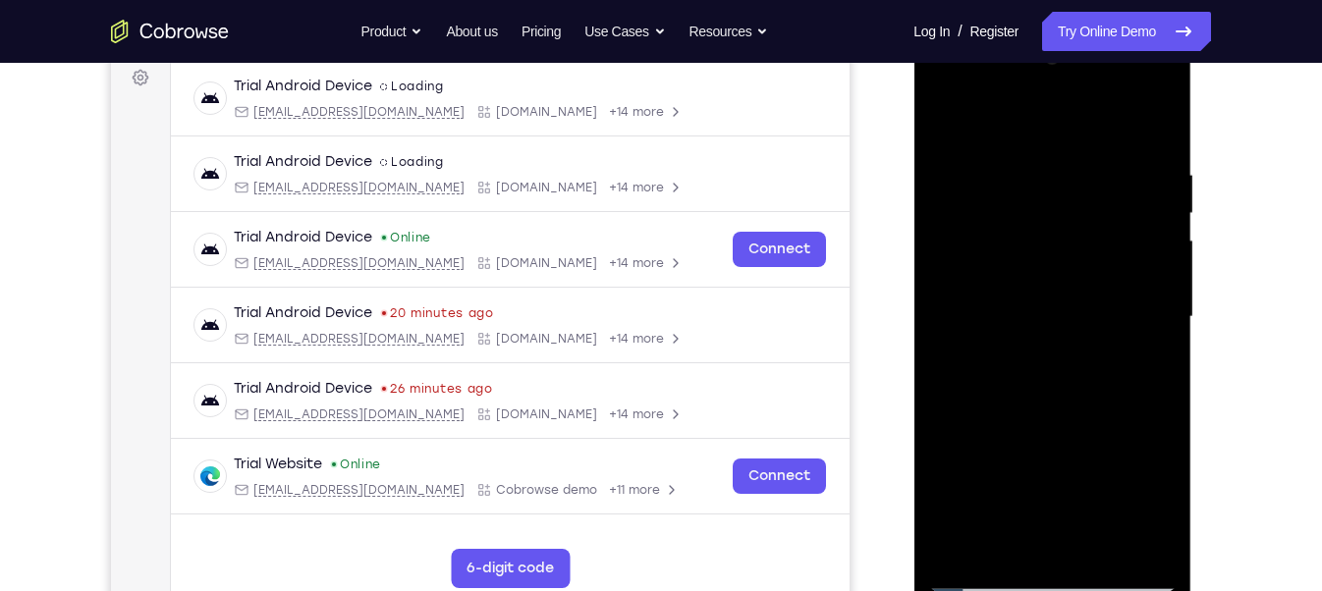
click at [1099, 551] on div at bounding box center [1052, 317] width 248 height 550
click at [981, 573] on div at bounding box center [1052, 317] width 248 height 550
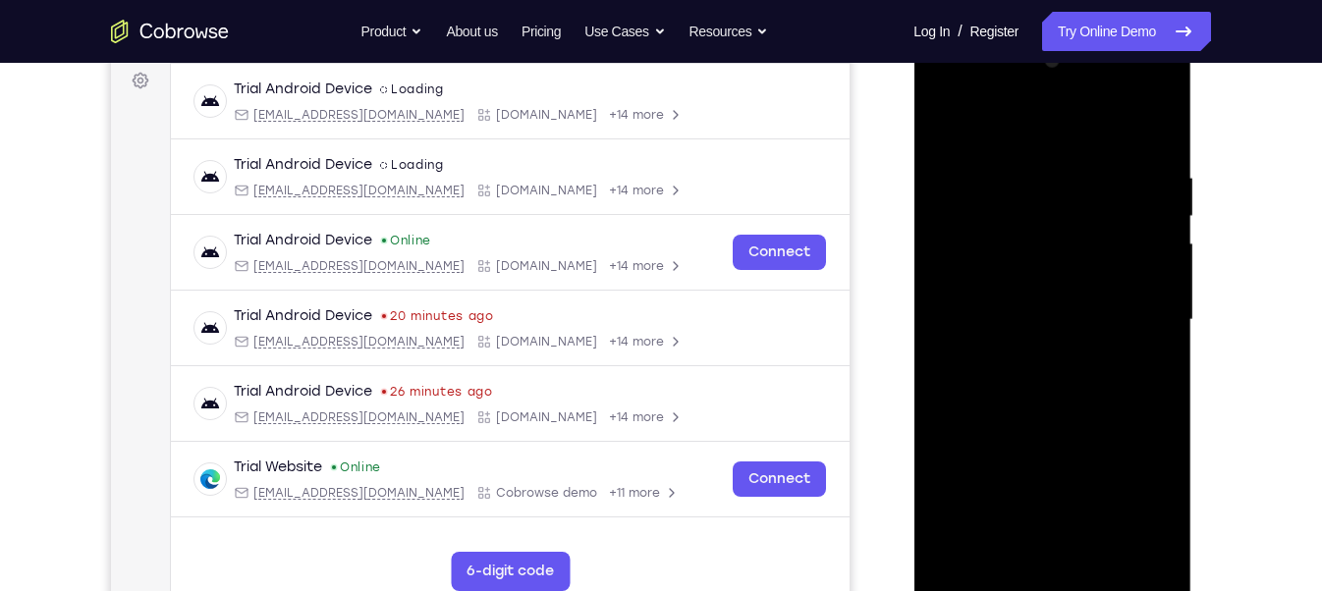
drag, startPoint x: 1050, startPoint y: 259, endPoint x: 1043, endPoint y: 488, distance: 229.0
click at [1043, 488] on div at bounding box center [1052, 320] width 248 height 550
click at [1020, 172] on div at bounding box center [1052, 320] width 248 height 550
click at [1152, 341] on div at bounding box center [1052, 320] width 248 height 550
click at [1158, 349] on div at bounding box center [1052, 320] width 248 height 550
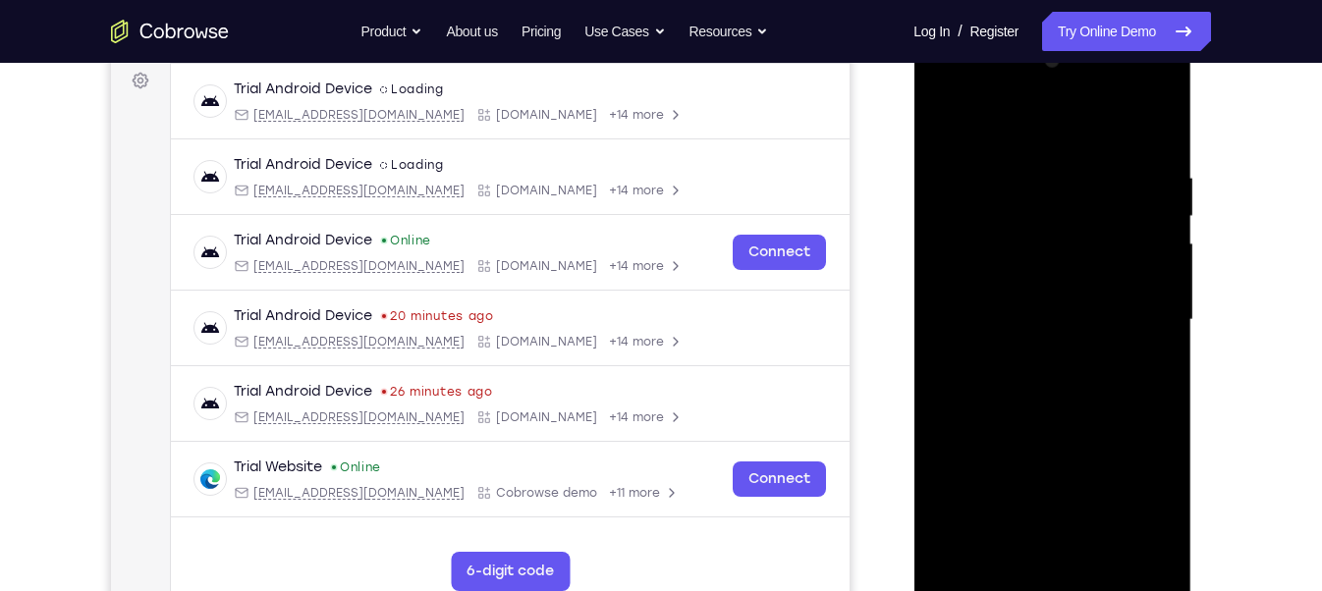
click at [1157, 136] on div at bounding box center [1052, 320] width 248 height 550
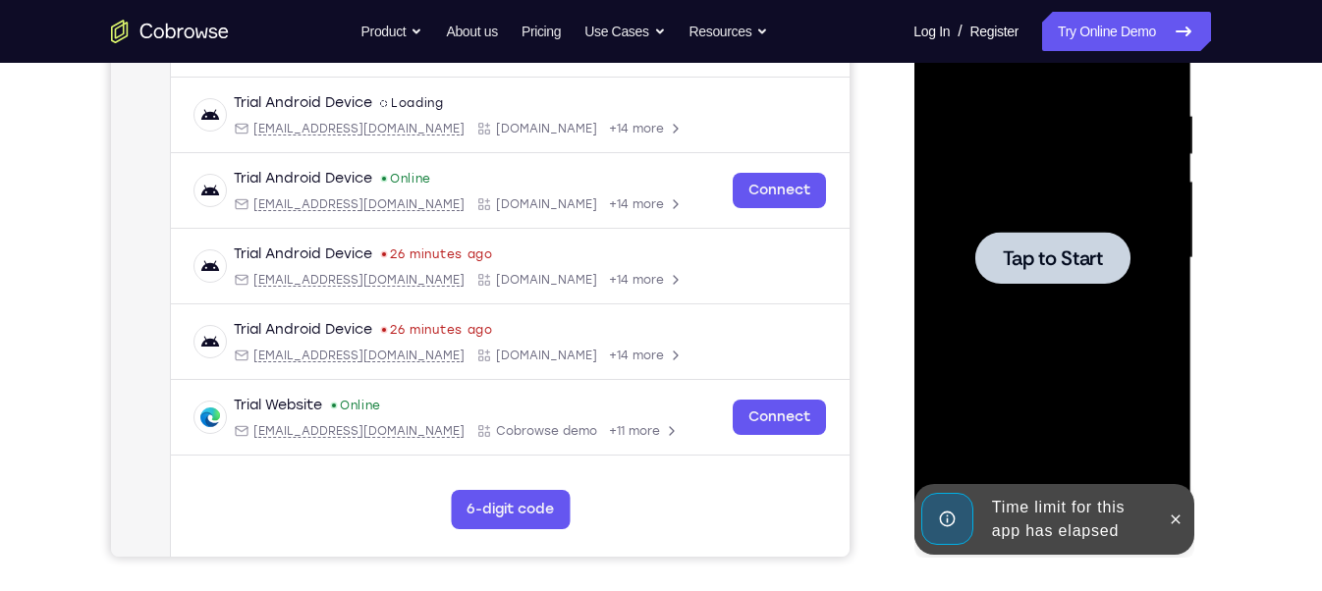
scroll to position [358, 0]
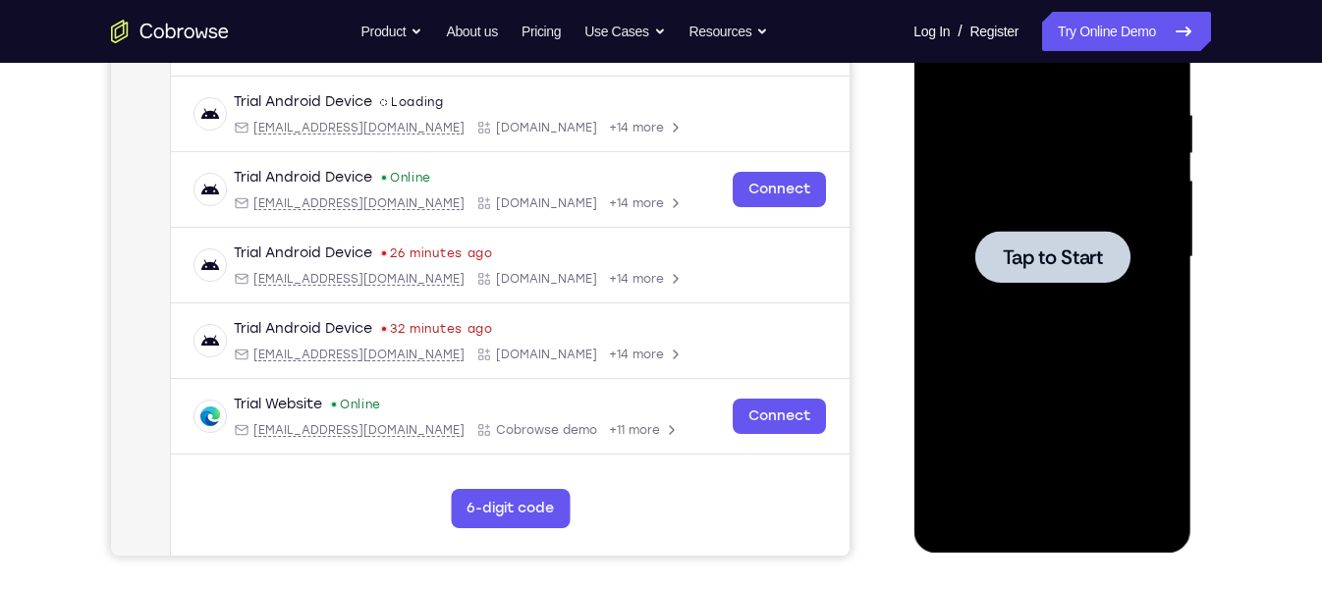
drag, startPoint x: 1621, startPoint y: 257, endPoint x: 1057, endPoint y: 288, distance: 564.6
click at [1057, 288] on div at bounding box center [1052, 257] width 248 height 550
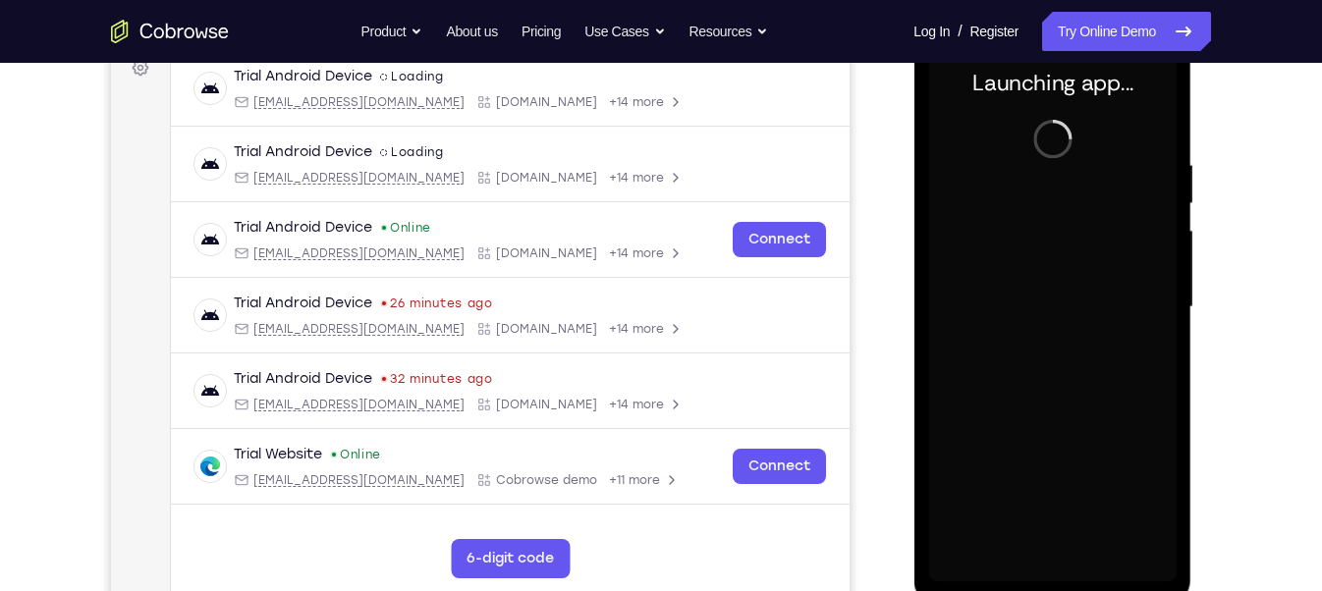
scroll to position [316, 0]
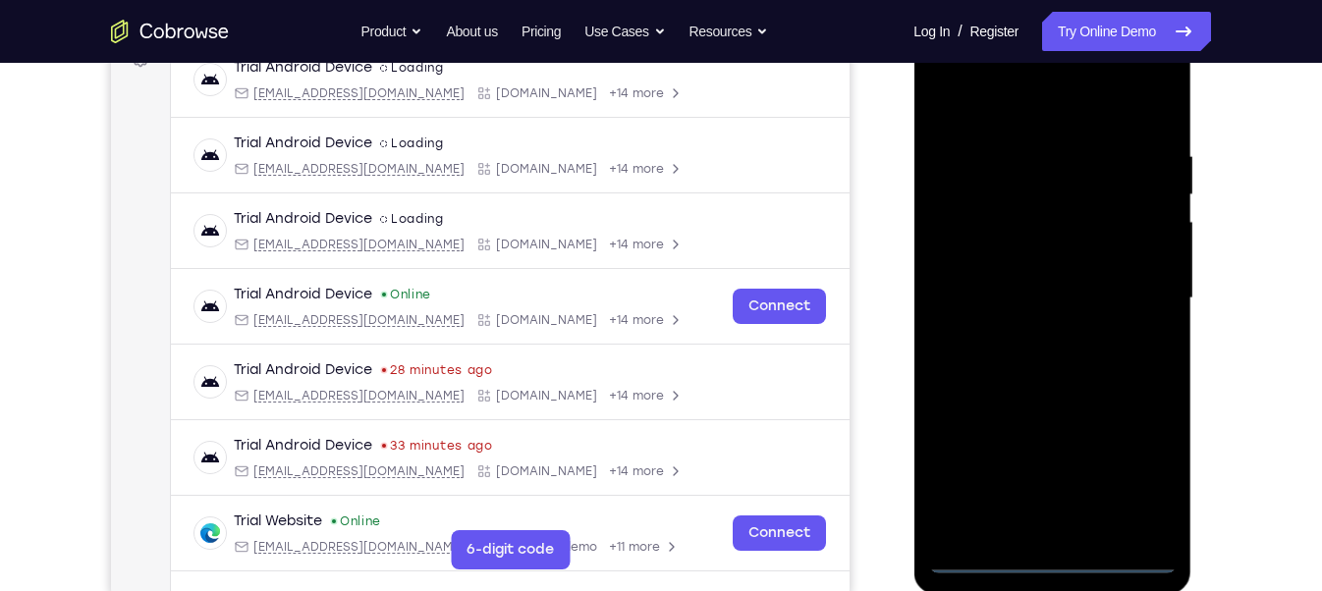
click at [1071, 561] on div at bounding box center [1052, 299] width 248 height 550
click at [1127, 467] on div at bounding box center [1052, 299] width 248 height 550
click at [997, 112] on div at bounding box center [1052, 299] width 248 height 550
click at [1132, 303] on div at bounding box center [1052, 299] width 248 height 550
click at [1020, 342] on div at bounding box center [1052, 299] width 248 height 550
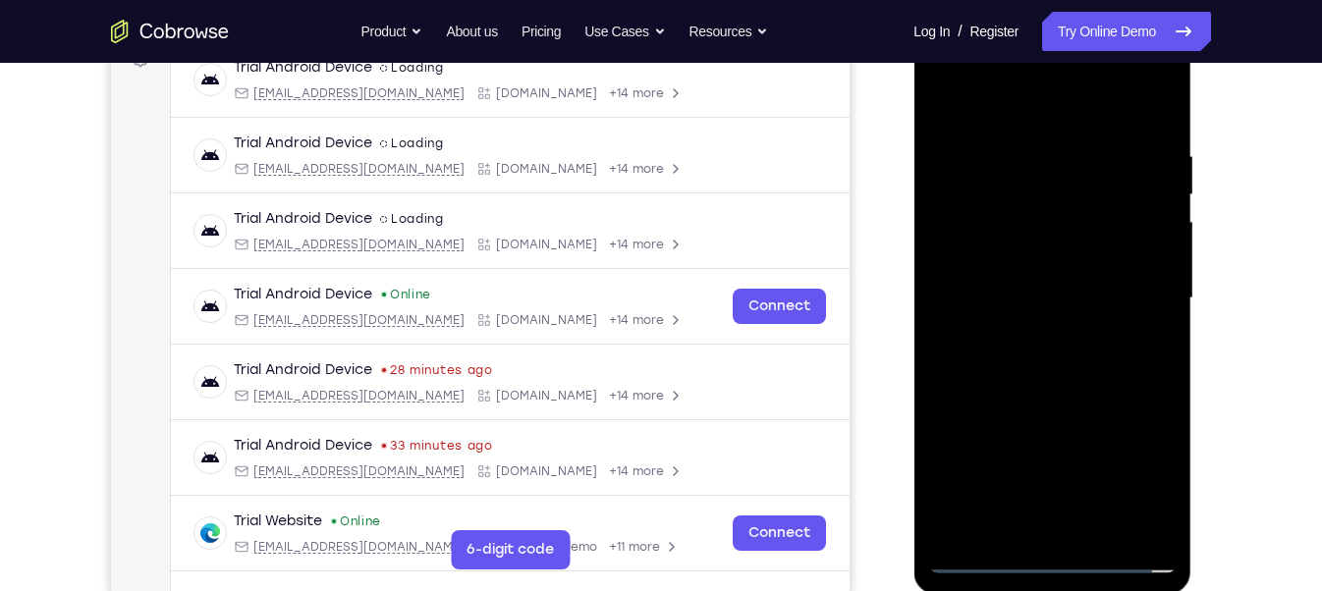
click at [1023, 281] on div at bounding box center [1052, 299] width 248 height 550
click at [1021, 254] on div at bounding box center [1052, 299] width 248 height 550
click at [1148, 254] on div at bounding box center [1052, 299] width 248 height 550
click at [1113, 291] on div at bounding box center [1052, 299] width 248 height 550
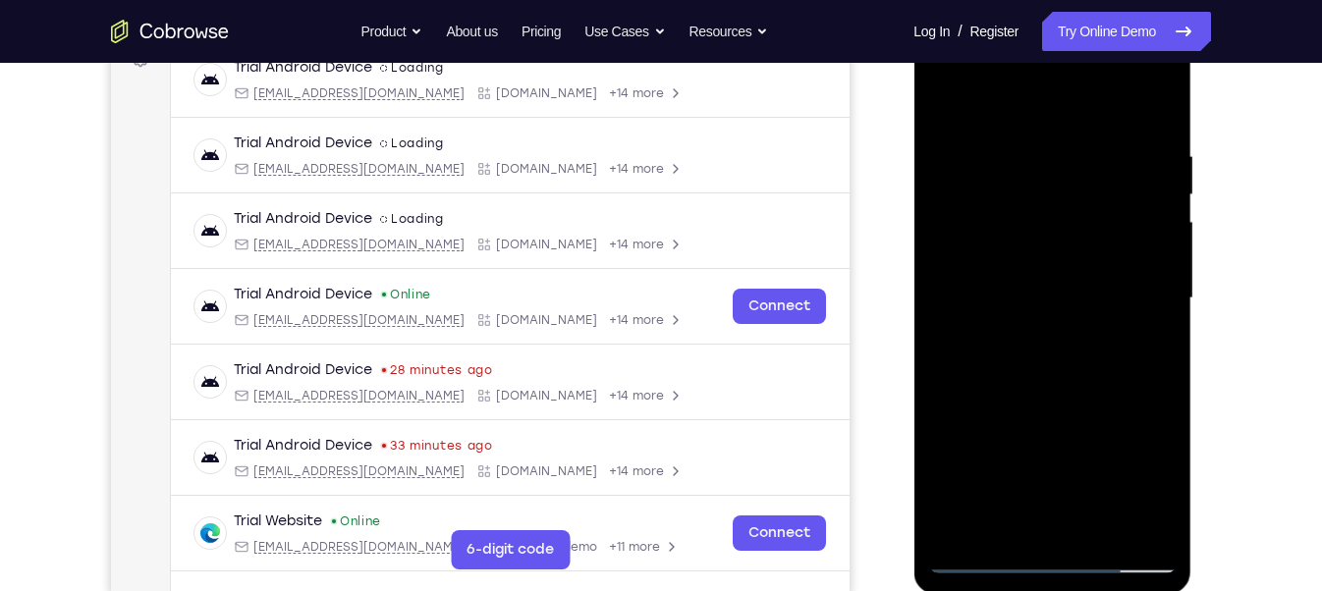
click at [1103, 386] on div at bounding box center [1052, 299] width 248 height 550
click at [1160, 342] on div at bounding box center [1052, 299] width 248 height 550
click at [1097, 530] on div at bounding box center [1052, 299] width 248 height 550
click at [1051, 403] on div at bounding box center [1052, 299] width 248 height 550
click at [1071, 268] on div at bounding box center [1052, 299] width 248 height 550
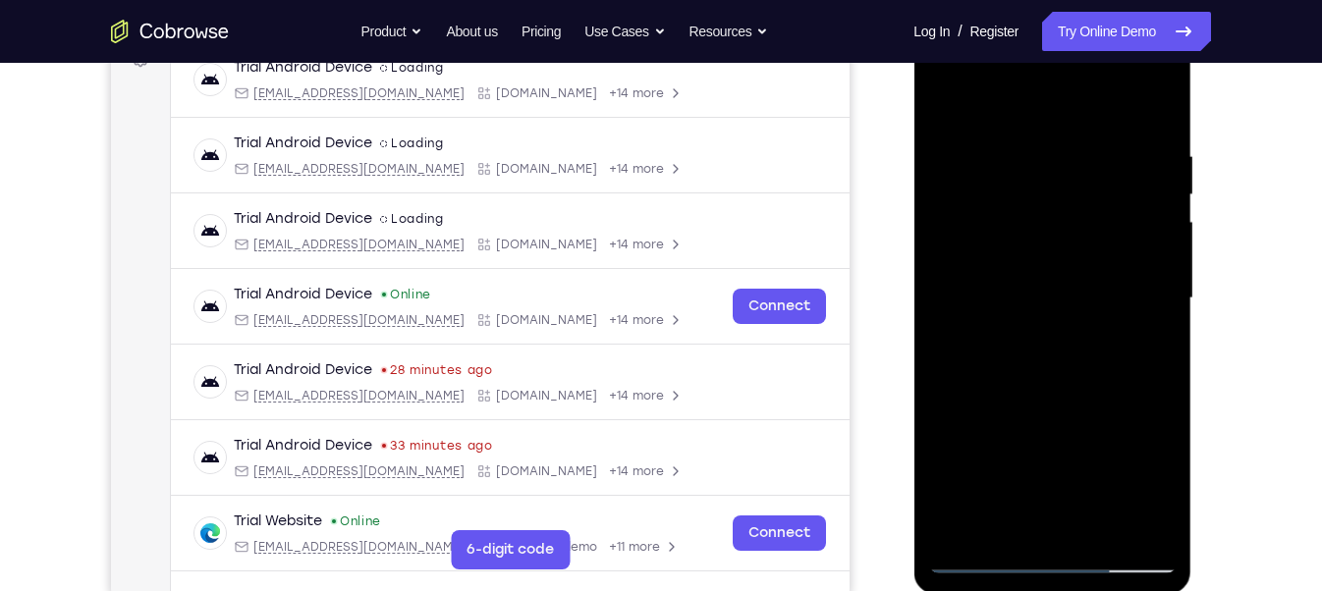
click at [1052, 483] on div at bounding box center [1052, 299] width 248 height 550
click at [1138, 476] on div at bounding box center [1052, 299] width 248 height 550
click at [1144, 347] on div at bounding box center [1052, 299] width 248 height 550
drag, startPoint x: 969, startPoint y: 110, endPoint x: 1169, endPoint y: 81, distance: 201.5
click at [1169, 81] on div at bounding box center [1052, 299] width 248 height 550
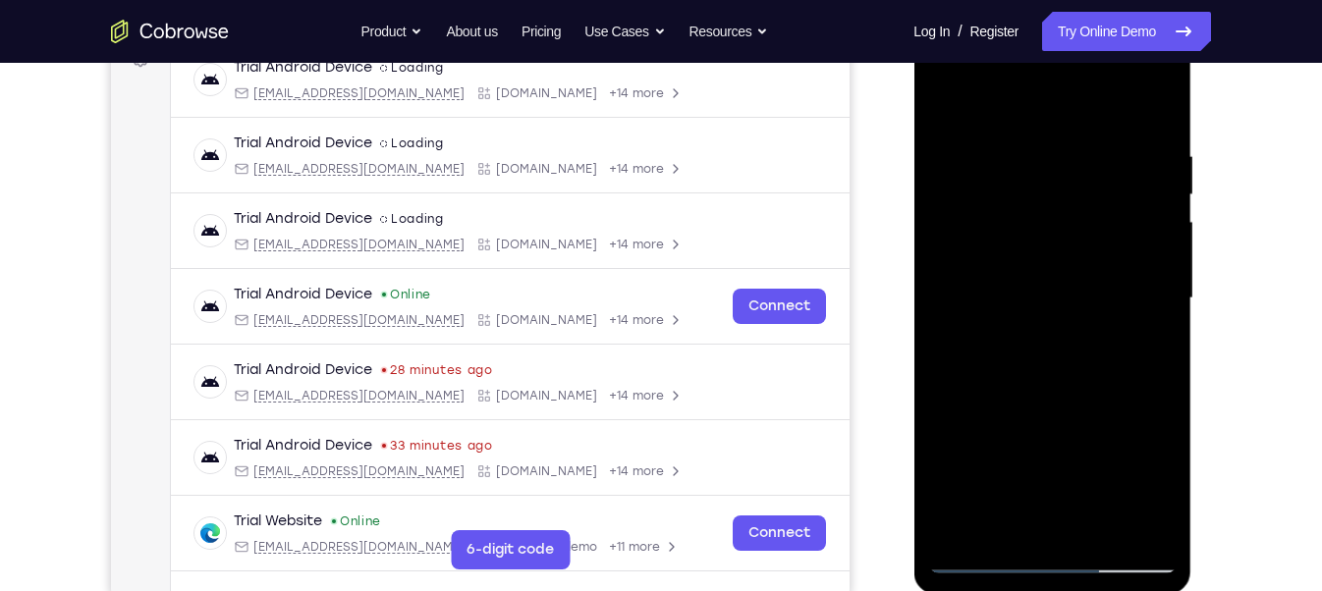
click at [945, 103] on div at bounding box center [1052, 299] width 248 height 550
click at [1023, 143] on div at bounding box center [1052, 299] width 248 height 550
click at [1154, 286] on div at bounding box center [1052, 299] width 248 height 550
click at [1156, 254] on div at bounding box center [1052, 299] width 248 height 550
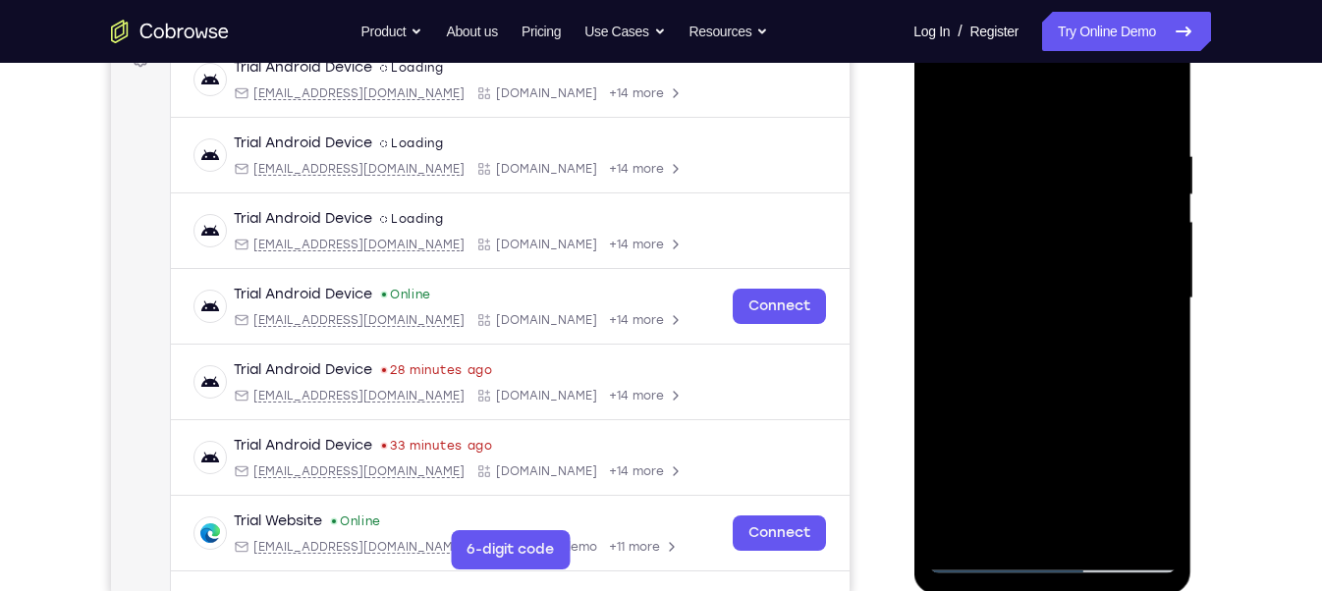
click at [1156, 254] on div at bounding box center [1052, 299] width 248 height 550
click at [1157, 322] on div at bounding box center [1052, 299] width 248 height 550
click at [1161, 211] on div at bounding box center [1052, 299] width 248 height 550
click at [1149, 109] on div at bounding box center [1052, 299] width 248 height 550
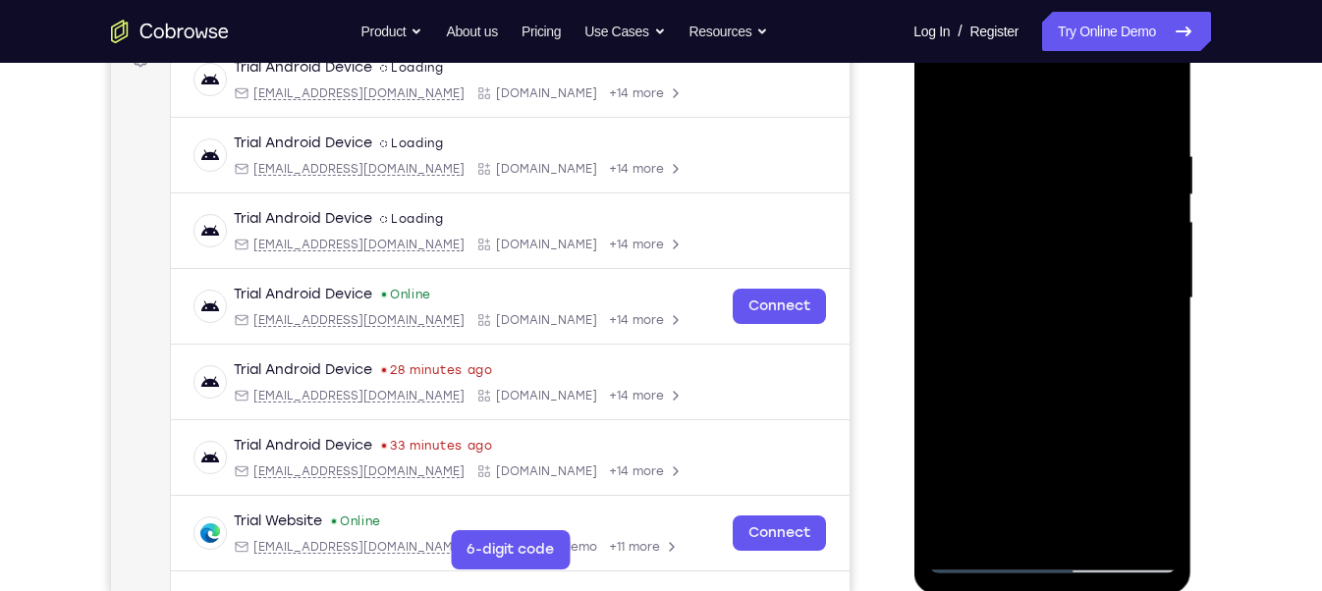
click at [1167, 504] on div at bounding box center [1052, 299] width 248 height 550
click at [1089, 534] on div at bounding box center [1052, 299] width 248 height 550
click at [1015, 261] on div at bounding box center [1052, 299] width 248 height 550
click at [989, 519] on div at bounding box center [1052, 299] width 248 height 550
click at [1004, 346] on div at bounding box center [1052, 299] width 248 height 550
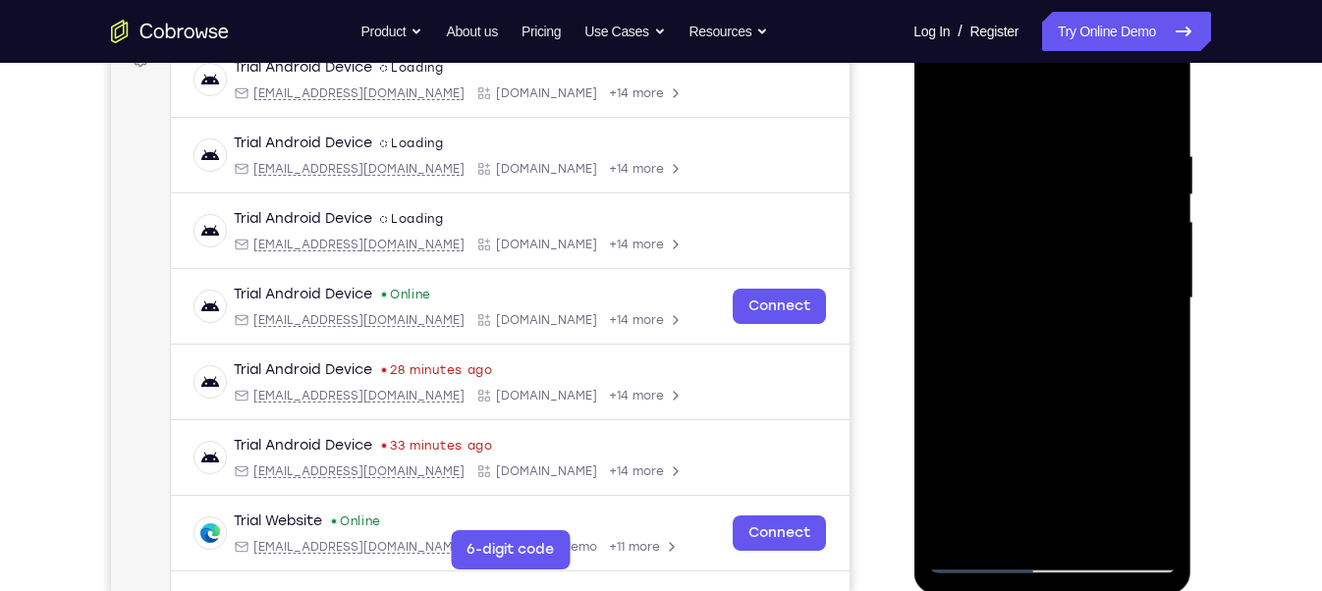
click at [1014, 346] on div at bounding box center [1052, 299] width 248 height 550
click at [1014, 353] on div at bounding box center [1052, 299] width 248 height 550
drag, startPoint x: 93, startPoint y: 336, endPoint x: 1213, endPoint y: 306, distance: 1120.1
click at [1213, 306] on div "Your Support Agent Your Customer Web iOS Android Next Steps We’d be happy to gi…" at bounding box center [660, 395] width 1257 height 1296
click at [1008, 347] on div at bounding box center [1052, 299] width 248 height 550
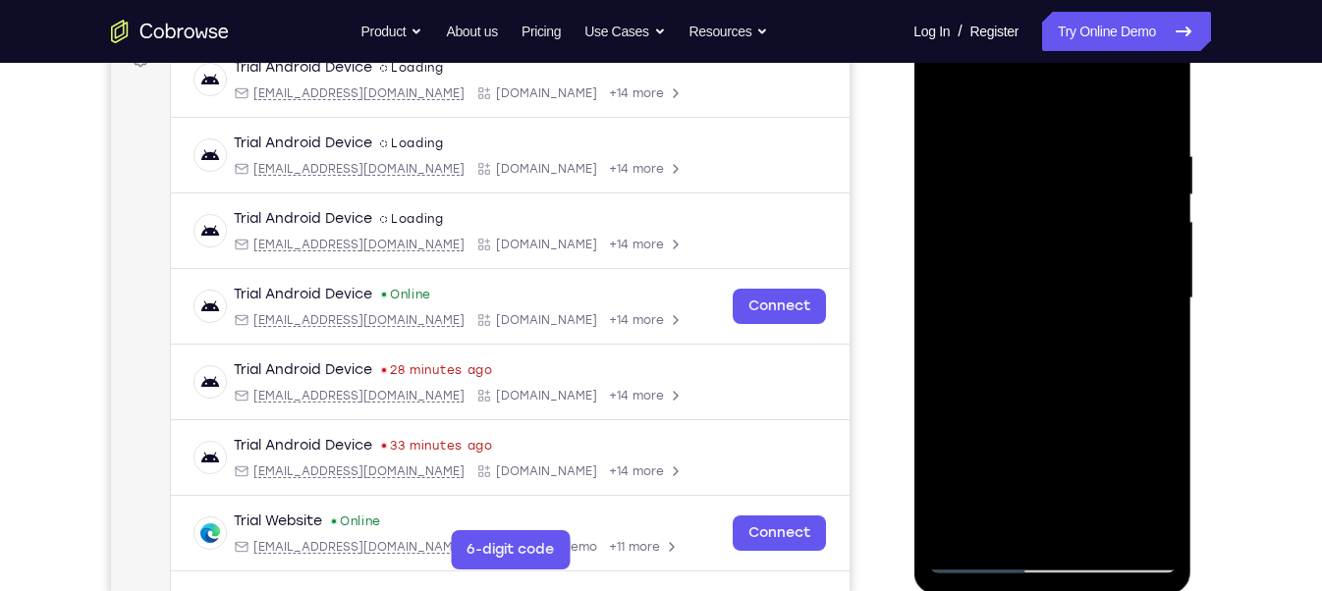
click at [1008, 347] on div at bounding box center [1052, 299] width 248 height 550
click at [1149, 346] on div at bounding box center [1052, 299] width 248 height 550
click at [948, 103] on div at bounding box center [1052, 299] width 248 height 550
drag, startPoint x: 1065, startPoint y: 228, endPoint x: 1084, endPoint y: 524, distance: 297.3
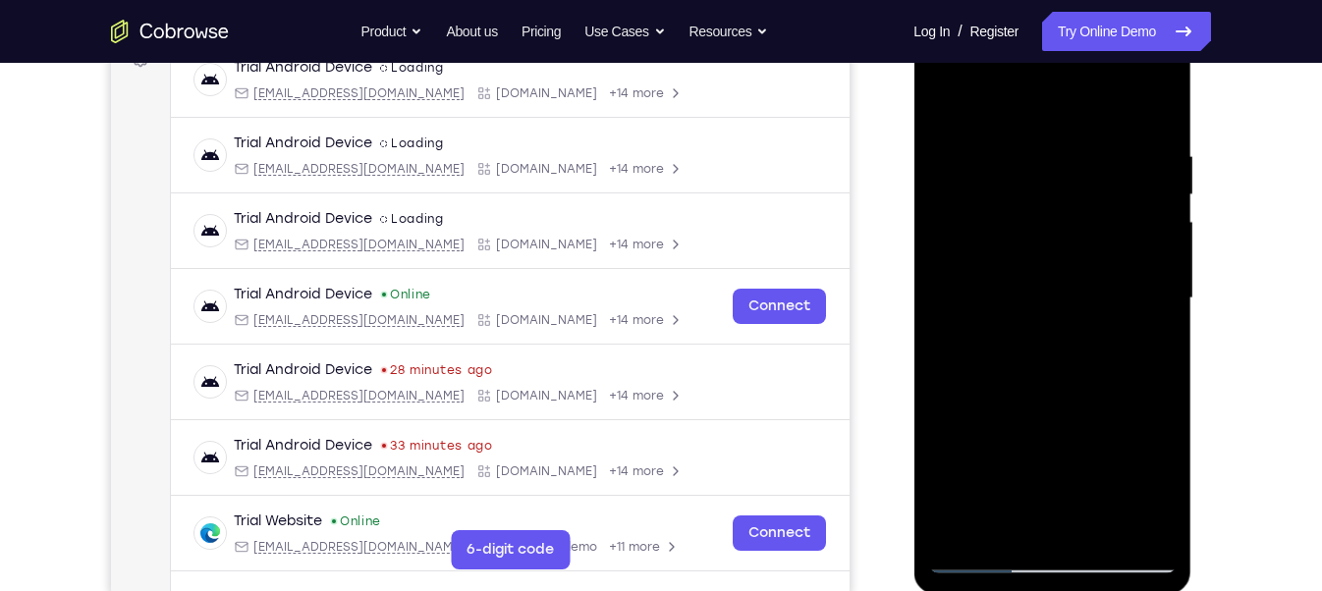
click at [1084, 524] on div at bounding box center [1052, 299] width 248 height 550
click at [1015, 532] on div at bounding box center [1052, 299] width 248 height 550
click at [1069, 93] on div at bounding box center [1052, 299] width 248 height 550
drag, startPoint x: 155, startPoint y: 84, endPoint x: 1309, endPoint y: 248, distance: 1165.5
click at [1309, 248] on div "Your Support Agent Your Customer Web iOS Android Next Steps We’d be happy to gi…" at bounding box center [661, 395] width 1322 height 1296
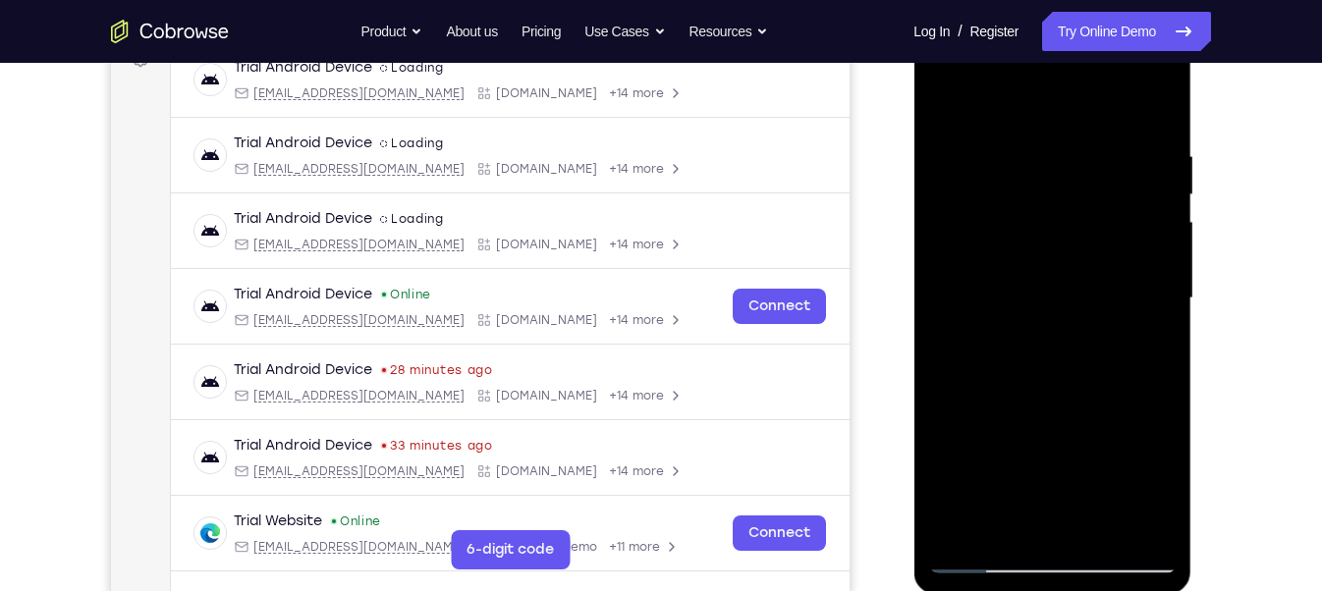
drag, startPoint x: 1054, startPoint y: 96, endPoint x: 1074, endPoint y: 97, distance: 19.7
click at [1074, 97] on div at bounding box center [1052, 299] width 248 height 550
click at [973, 556] on div at bounding box center [1052, 299] width 248 height 550
click at [1099, 524] on div at bounding box center [1052, 299] width 248 height 550
click at [1089, 274] on div at bounding box center [1052, 299] width 248 height 550
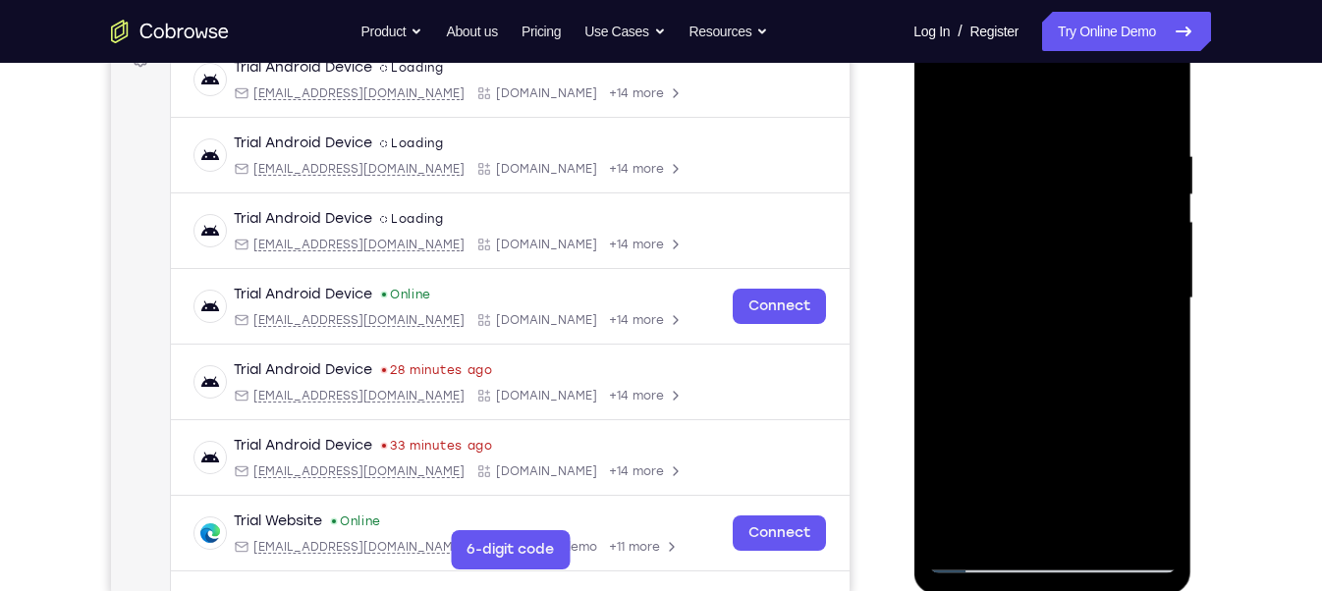
click at [1147, 346] on div at bounding box center [1052, 299] width 248 height 550
click at [946, 103] on div at bounding box center [1052, 299] width 248 height 550
click at [1038, 271] on div at bounding box center [1052, 299] width 248 height 550
click at [947, 108] on div at bounding box center [1052, 299] width 248 height 550
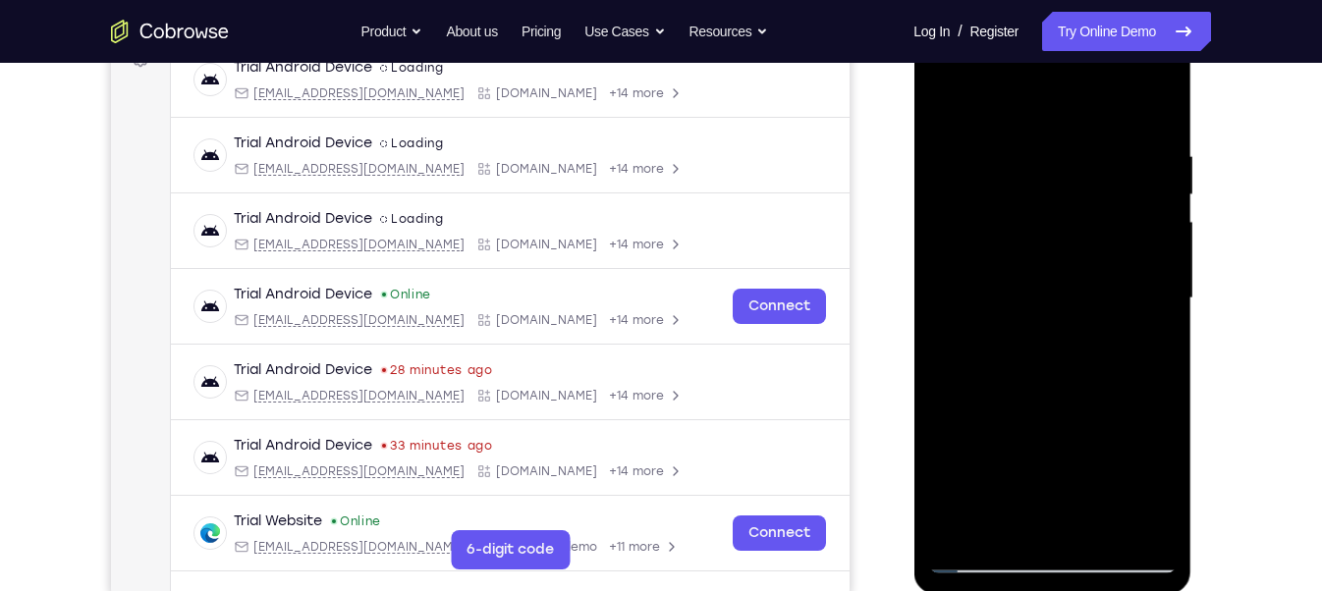
drag, startPoint x: 1074, startPoint y: 264, endPoint x: 1085, endPoint y: 496, distance: 232.1
click at [1085, 496] on div at bounding box center [1052, 299] width 248 height 550
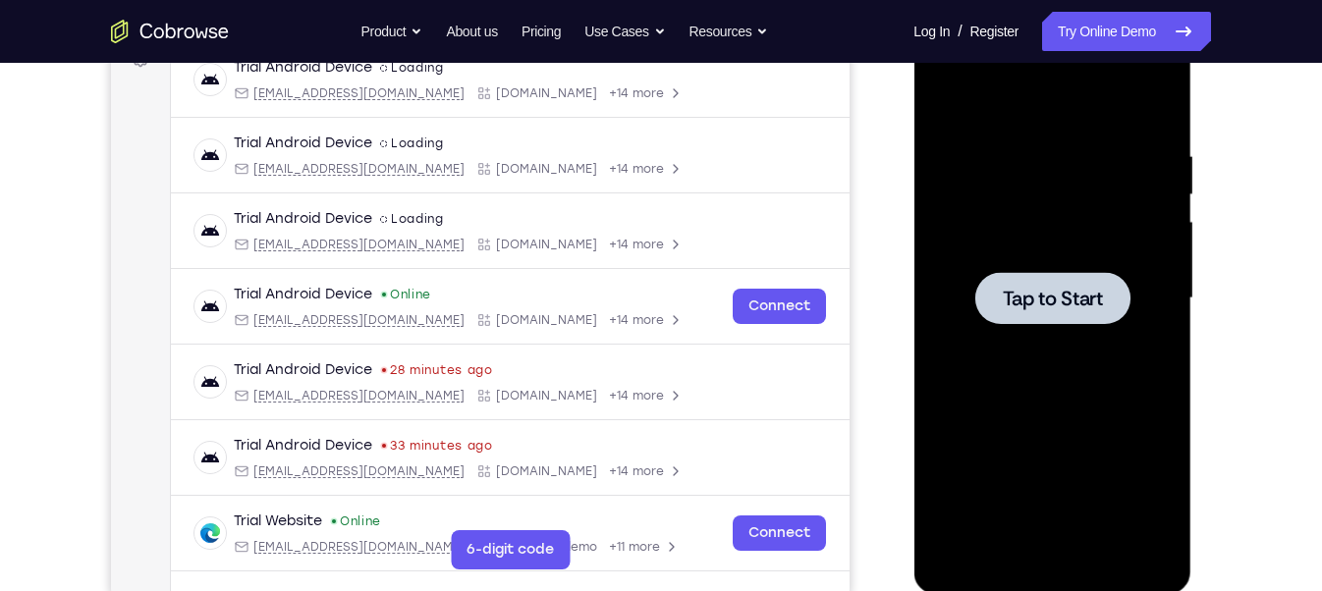
click at [1079, 322] on div at bounding box center [1051, 298] width 155 height 52
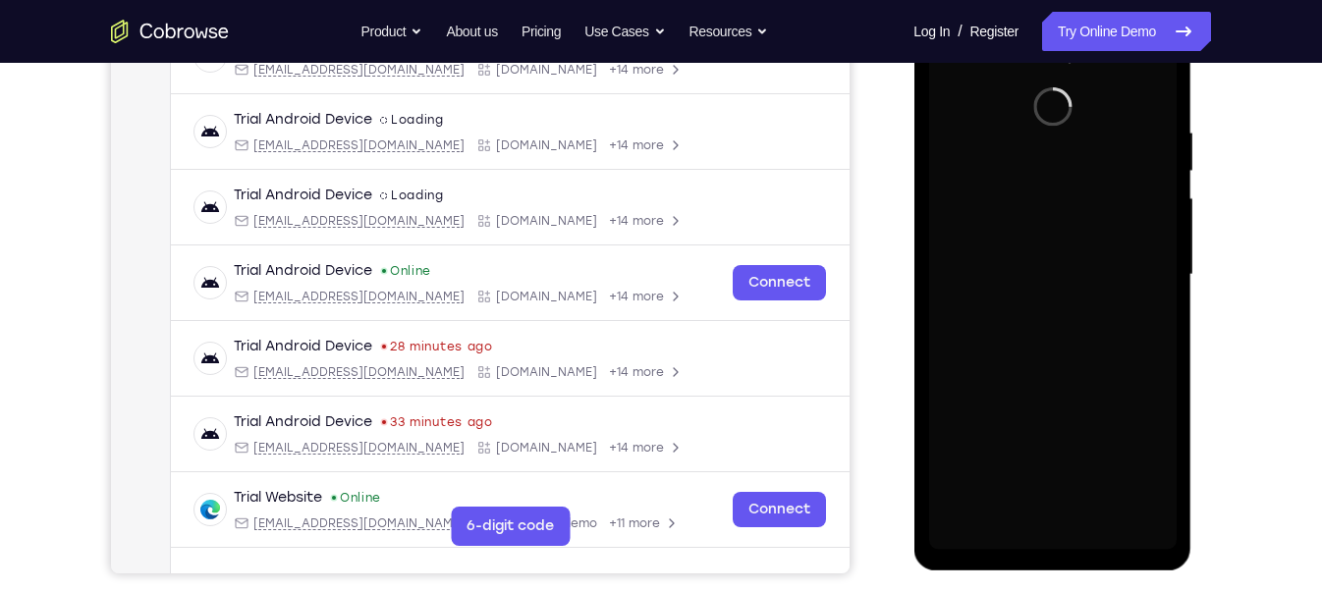
scroll to position [342, 0]
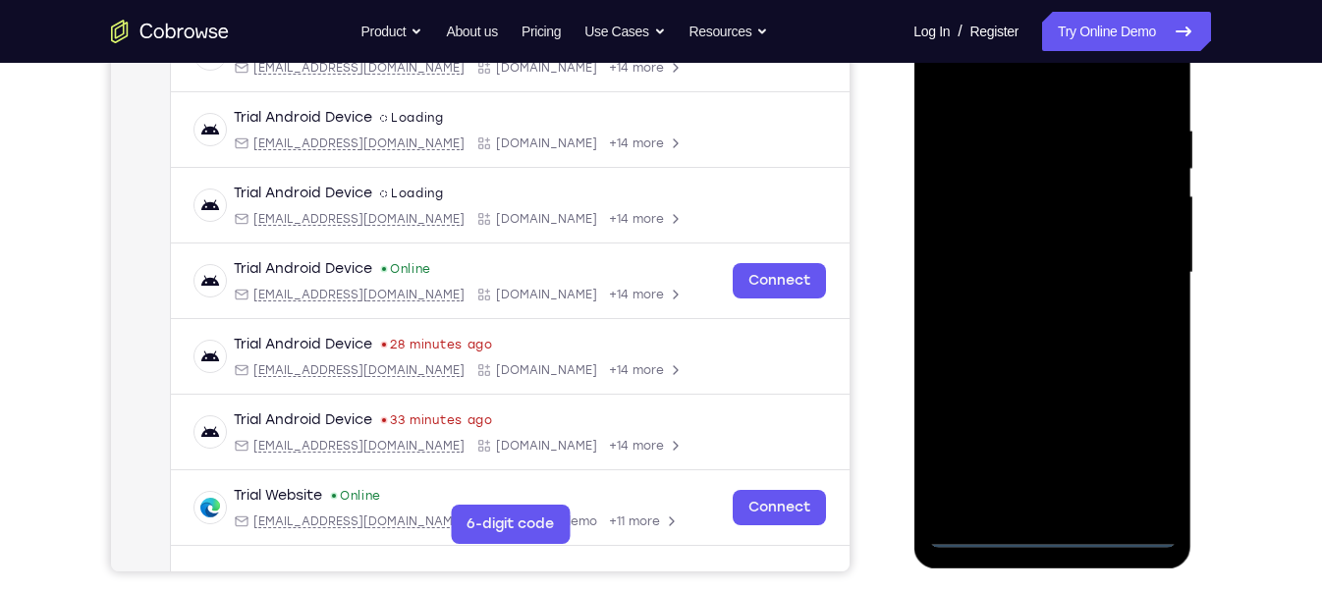
click at [1057, 526] on div at bounding box center [1052, 273] width 248 height 550
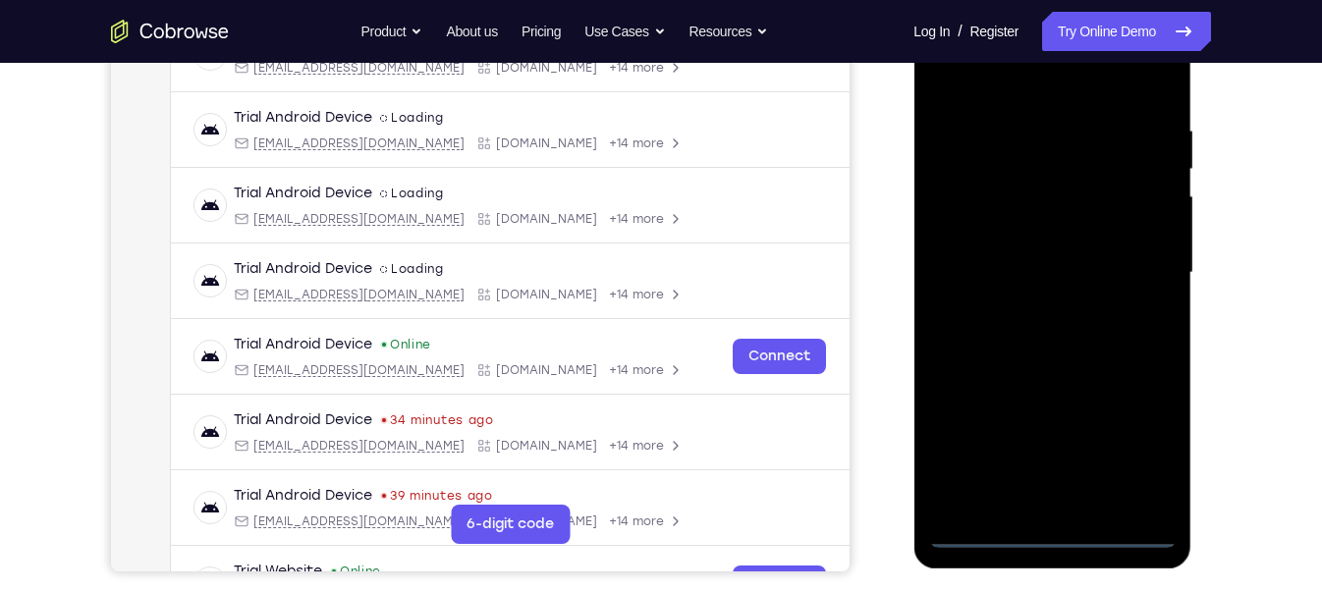
click at [1056, 539] on div at bounding box center [1052, 273] width 248 height 550
click at [1141, 465] on div at bounding box center [1052, 273] width 248 height 550
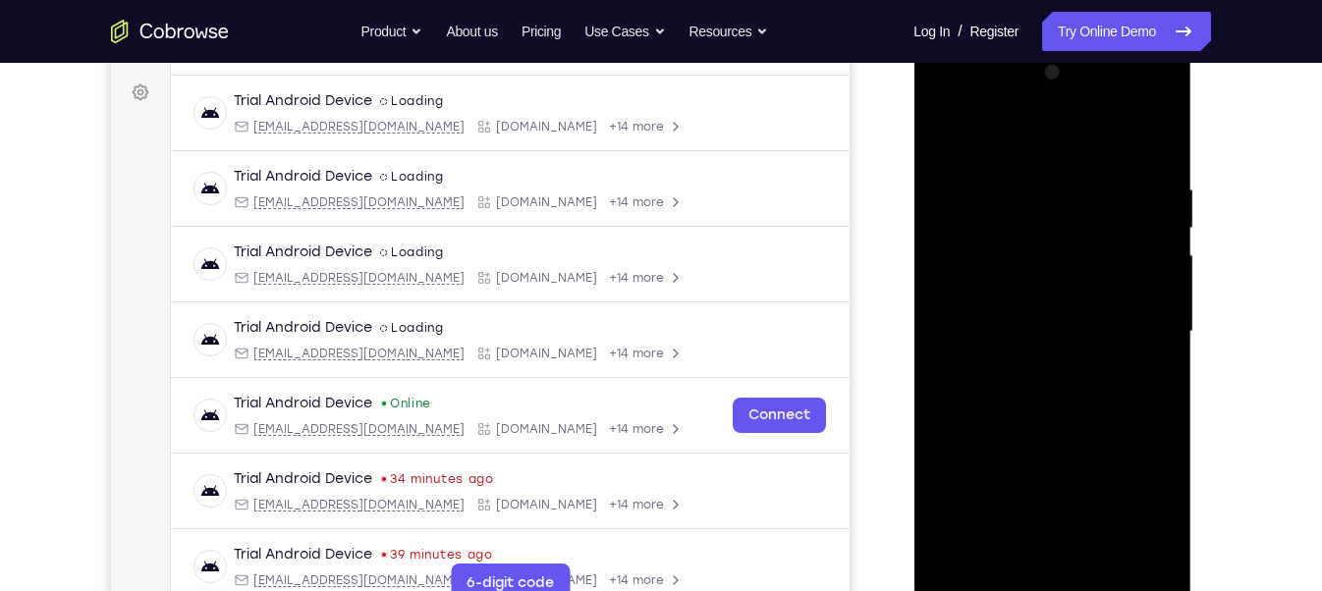
scroll to position [295, 0]
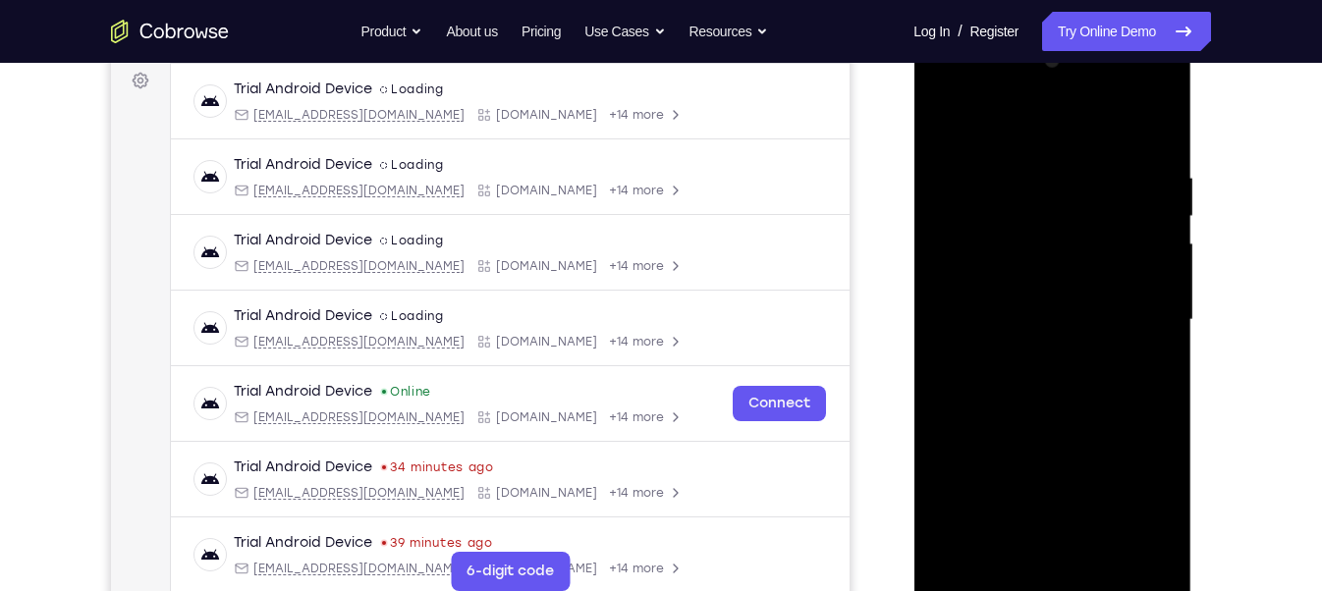
click at [992, 131] on div at bounding box center [1052, 320] width 248 height 550
click at [1147, 305] on div at bounding box center [1052, 320] width 248 height 550
click at [1029, 352] on div at bounding box center [1052, 320] width 248 height 550
click at [1074, 299] on div at bounding box center [1052, 320] width 248 height 550
click at [1082, 270] on div at bounding box center [1052, 320] width 248 height 550
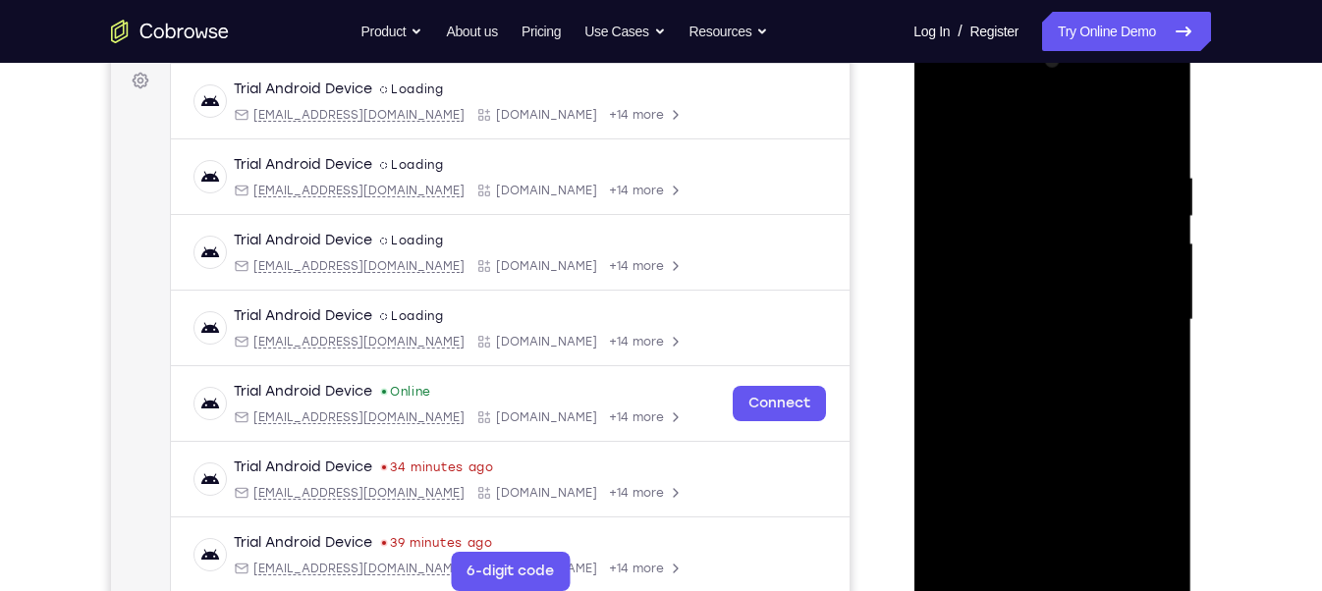
click at [1053, 308] on div at bounding box center [1052, 320] width 248 height 550
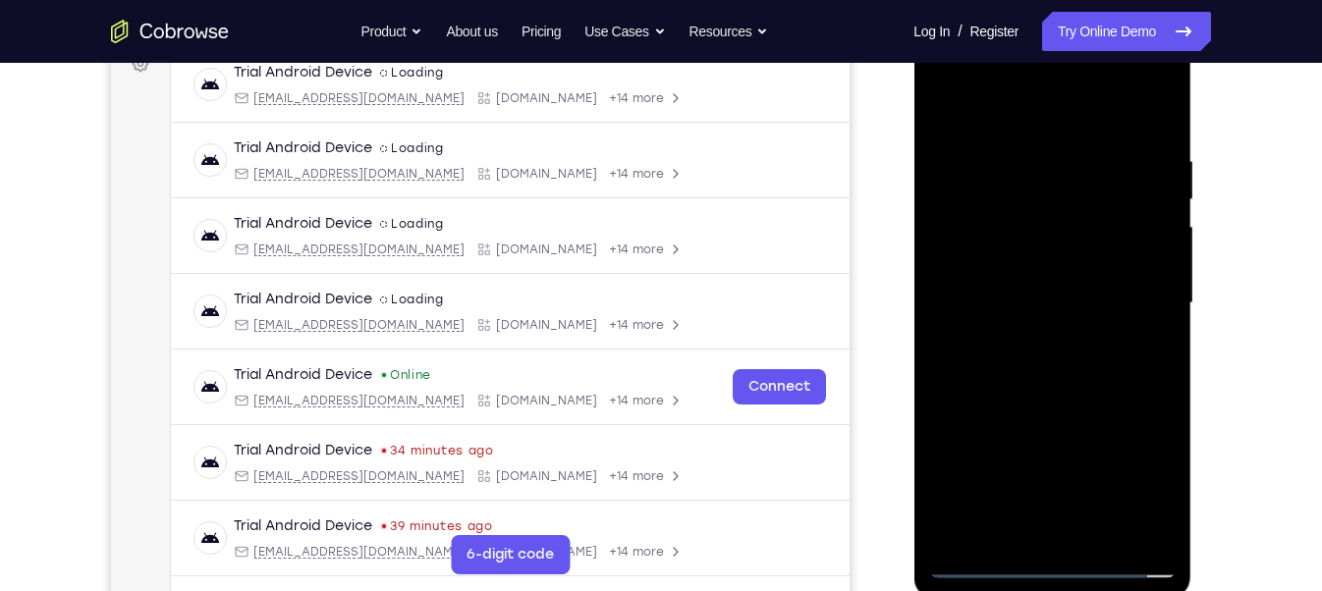
scroll to position [311, 0]
click at [1075, 374] on div at bounding box center [1052, 303] width 248 height 550
click at [1086, 393] on div at bounding box center [1052, 303] width 248 height 550
click at [1102, 537] on div at bounding box center [1052, 303] width 248 height 550
click at [1056, 406] on div at bounding box center [1052, 303] width 248 height 550
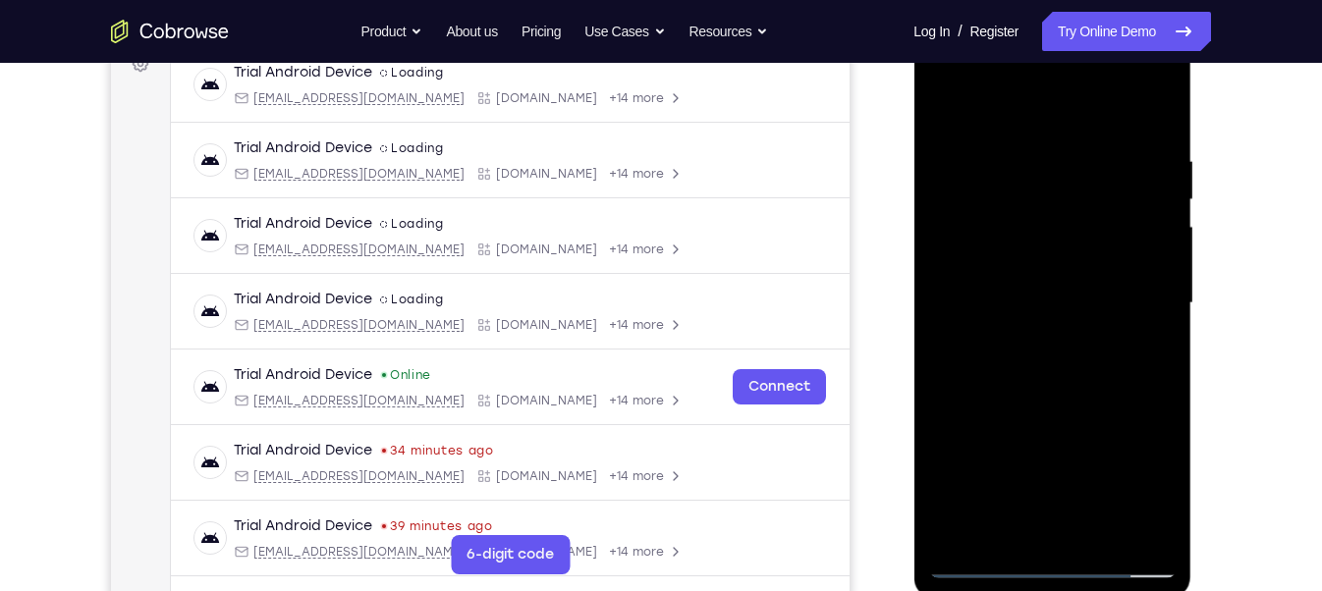
click at [1022, 284] on div at bounding box center [1052, 303] width 248 height 550
click at [1149, 354] on div at bounding box center [1052, 303] width 248 height 550
click at [1141, 353] on div at bounding box center [1052, 303] width 248 height 550
click at [942, 110] on div at bounding box center [1052, 303] width 248 height 550
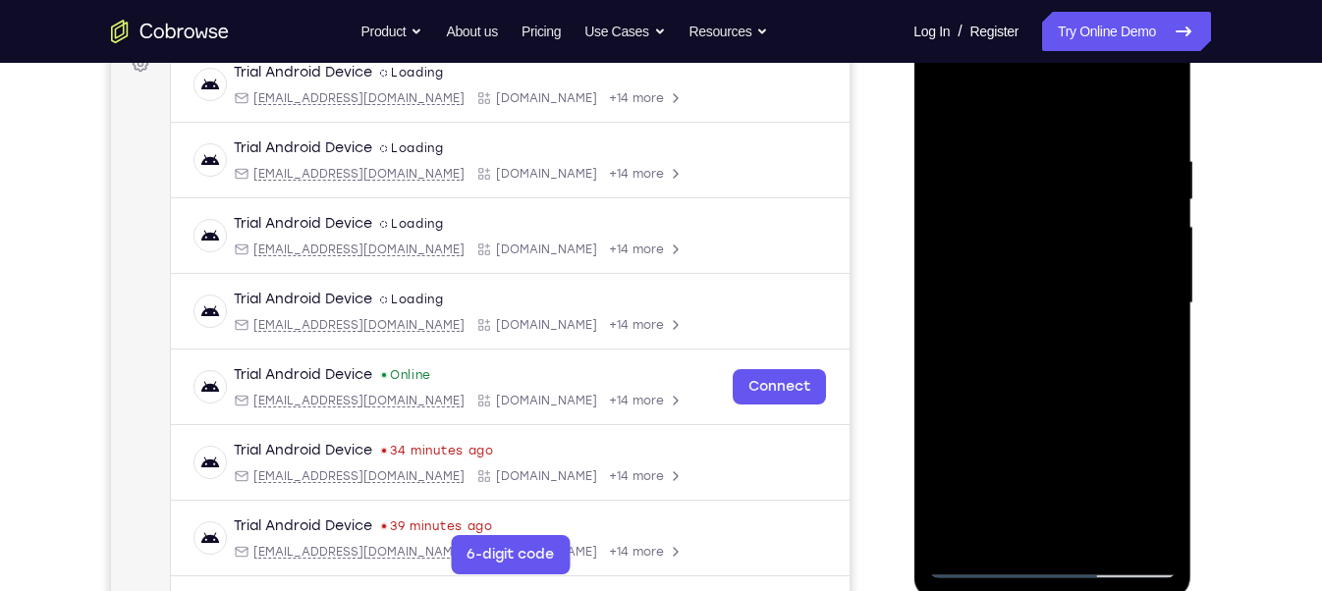
drag, startPoint x: 1048, startPoint y: 230, endPoint x: 1069, endPoint y: 456, distance: 226.8
click at [1069, 456] on div at bounding box center [1052, 303] width 248 height 550
click at [1029, 157] on div at bounding box center [1052, 303] width 248 height 550
click at [1152, 267] on div at bounding box center [1052, 303] width 248 height 550
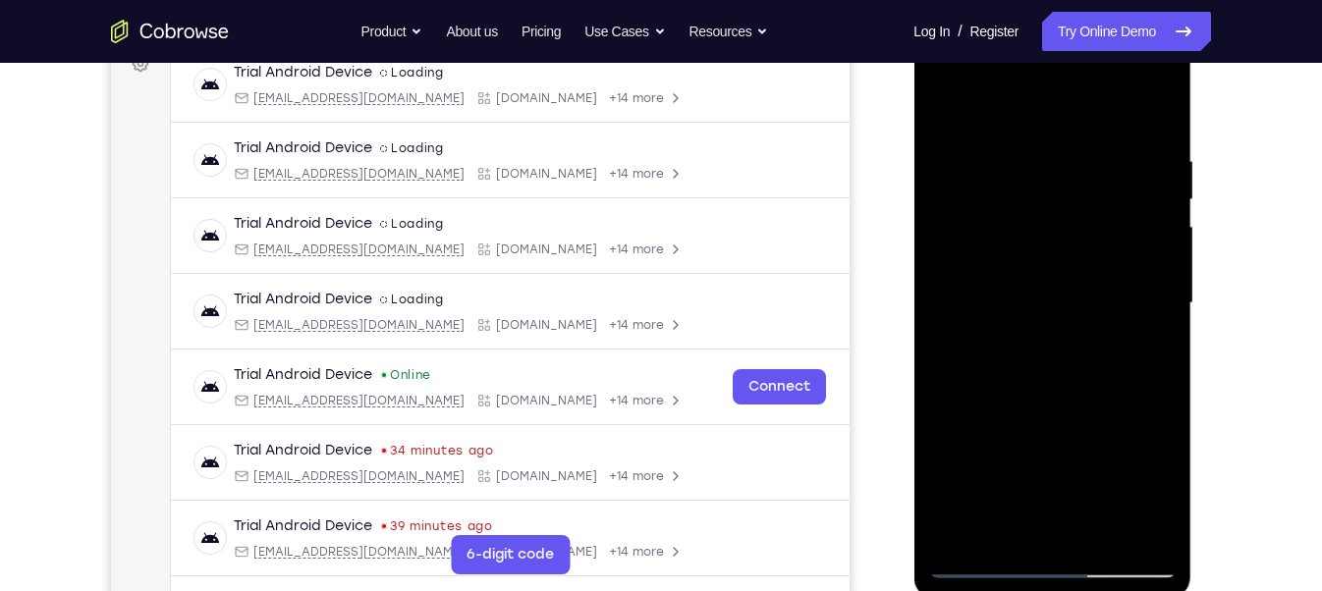
click at [1152, 267] on div at bounding box center [1052, 303] width 248 height 550
click at [1161, 320] on div at bounding box center [1052, 303] width 248 height 550
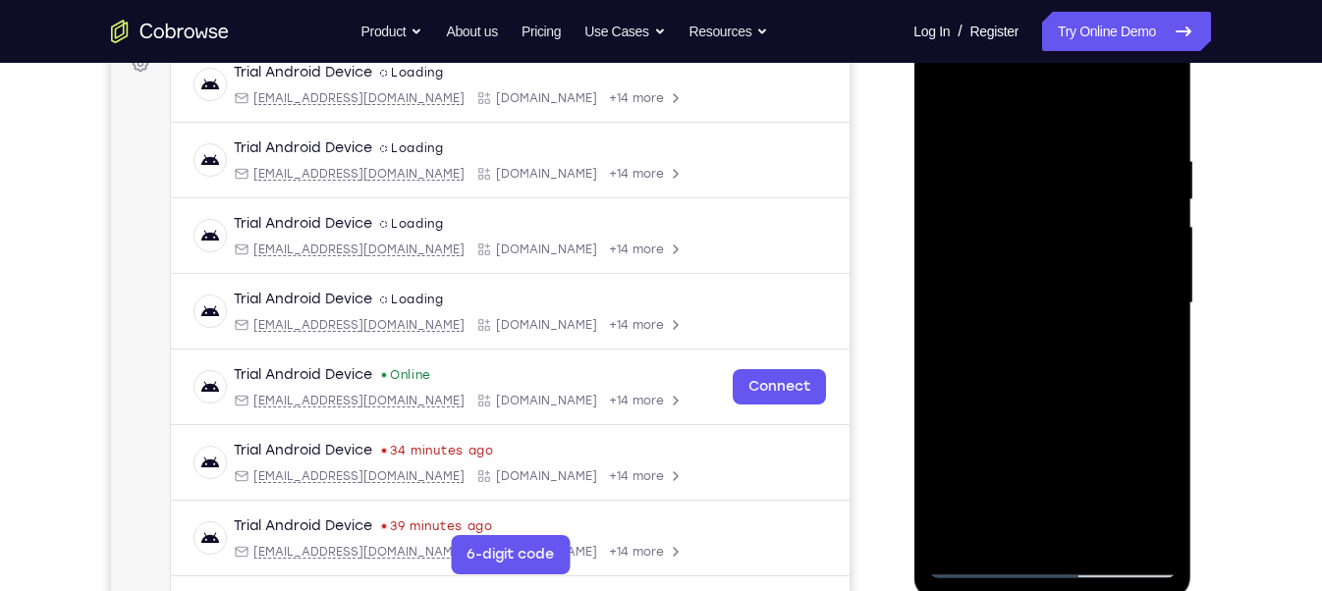
click at [1147, 318] on div at bounding box center [1052, 303] width 248 height 550
click at [1144, 107] on div at bounding box center [1052, 303] width 248 height 550
click at [1012, 524] on div at bounding box center [1052, 303] width 248 height 550
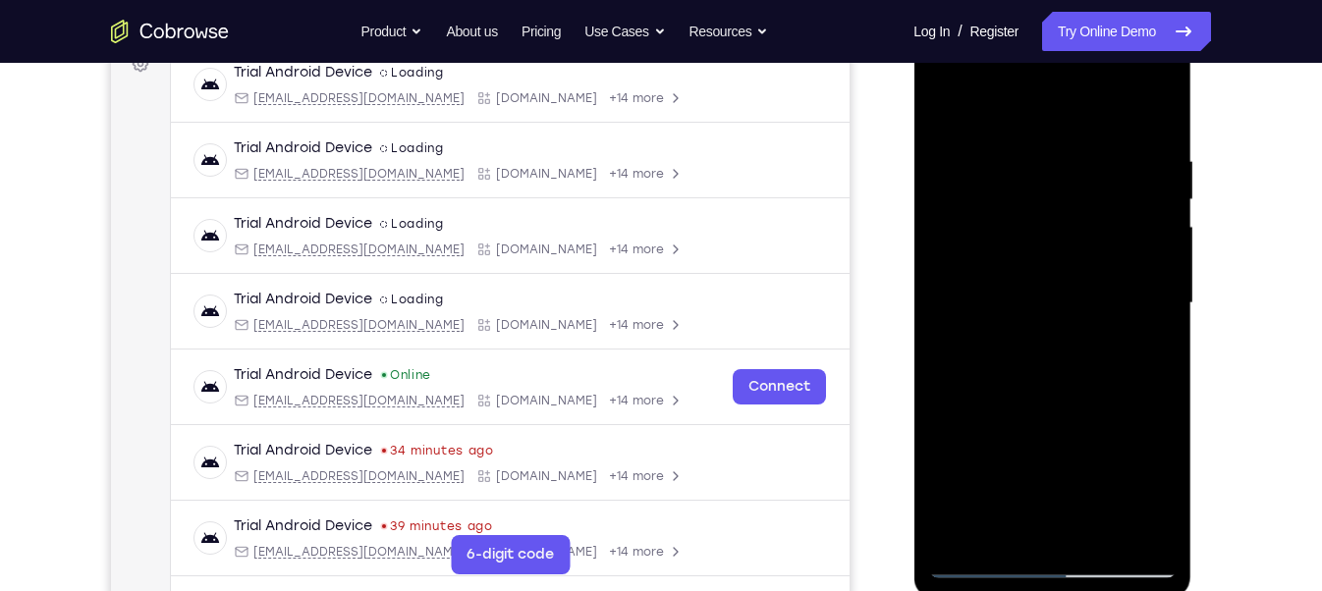
click at [974, 253] on div at bounding box center [1052, 303] width 248 height 550
click at [1169, 315] on div at bounding box center [1052, 303] width 248 height 550
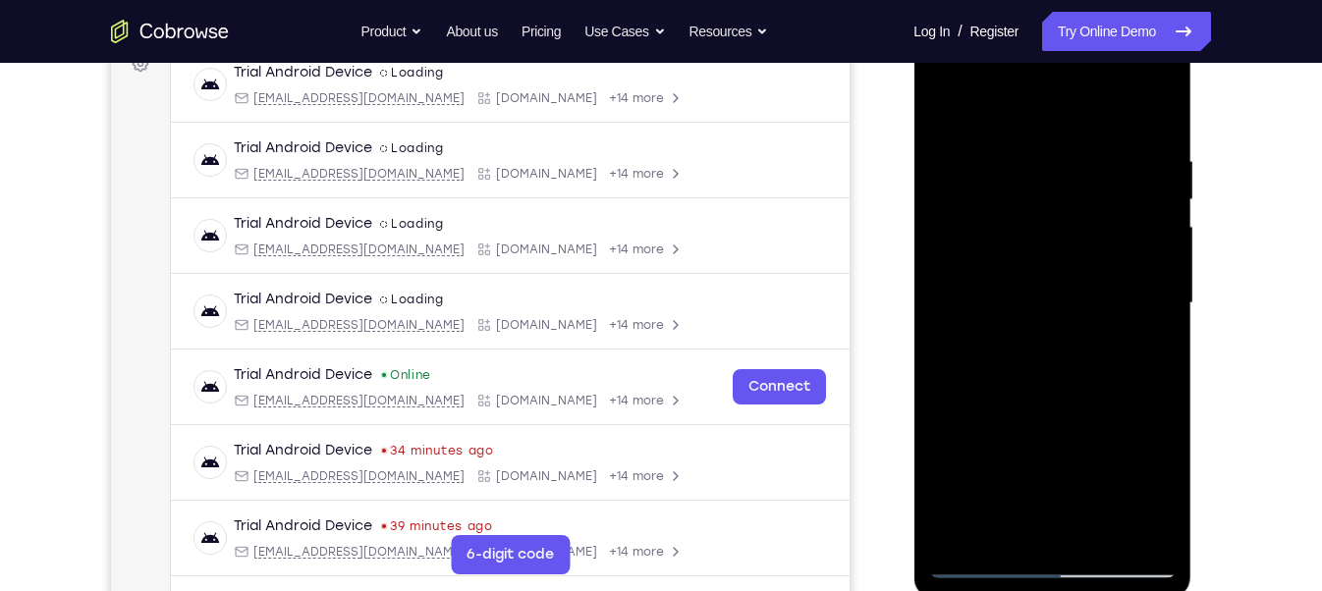
click at [967, 531] on div at bounding box center [1052, 303] width 248 height 550
drag, startPoint x: 1057, startPoint y: 285, endPoint x: 1066, endPoint y: 467, distance: 181.9
click at [1066, 467] on div at bounding box center [1052, 303] width 248 height 550
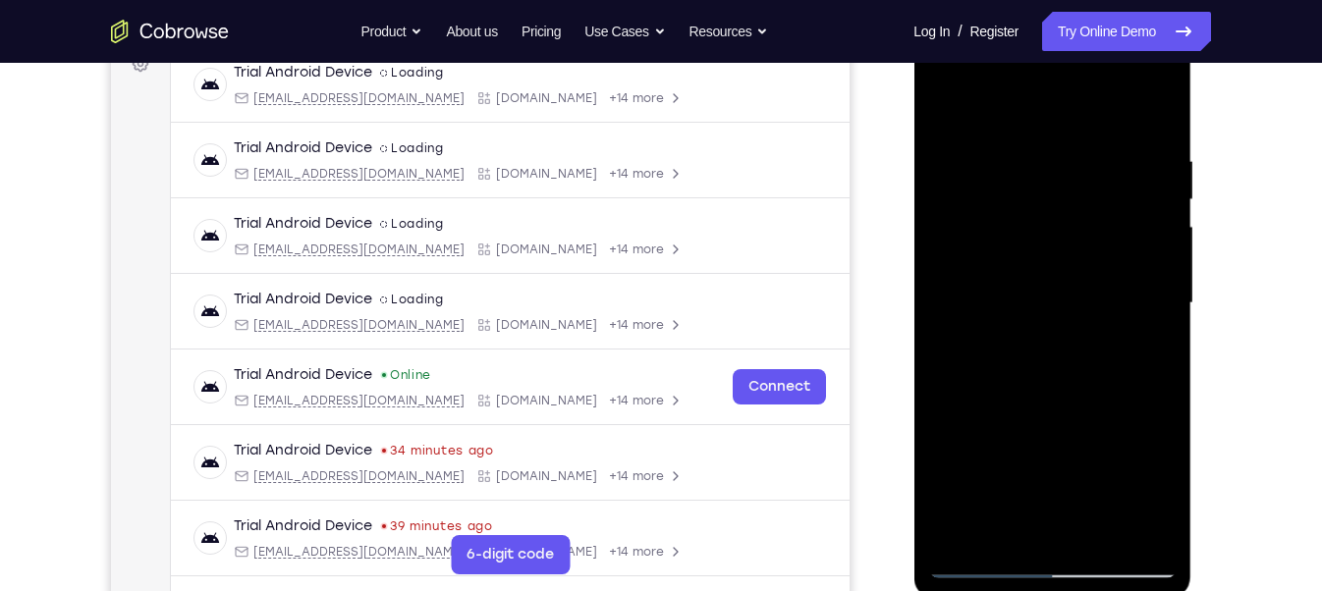
click at [1014, 146] on div at bounding box center [1052, 303] width 248 height 550
click at [948, 390] on div at bounding box center [1052, 303] width 248 height 550
click at [1000, 531] on div at bounding box center [1052, 303] width 248 height 550
click at [1147, 112] on div at bounding box center [1052, 303] width 248 height 550
drag, startPoint x: 1061, startPoint y: 228, endPoint x: 1072, endPoint y: 489, distance: 261.5
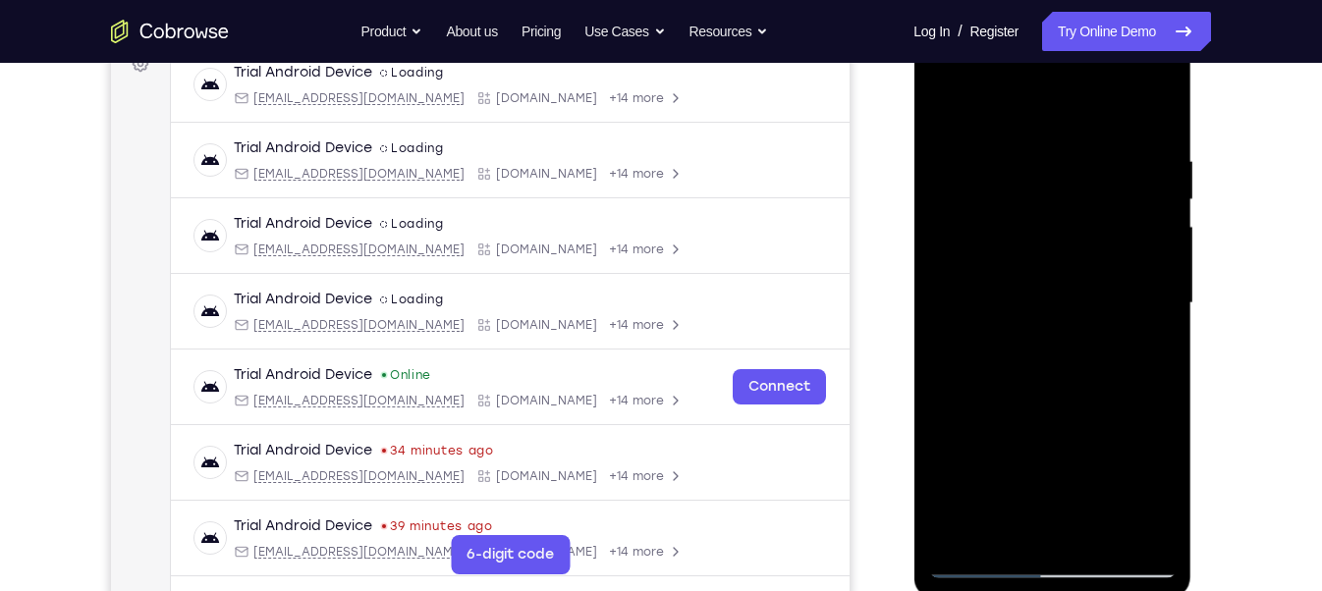
click at [1072, 489] on div at bounding box center [1052, 303] width 248 height 550
click at [1141, 374] on div at bounding box center [1052, 303] width 248 height 550
click at [1012, 531] on div at bounding box center [1052, 303] width 248 height 550
click at [1164, 513] on div at bounding box center [1052, 303] width 248 height 550
drag, startPoint x: 984, startPoint y: 425, endPoint x: 1010, endPoint y: 291, distance: 137.0
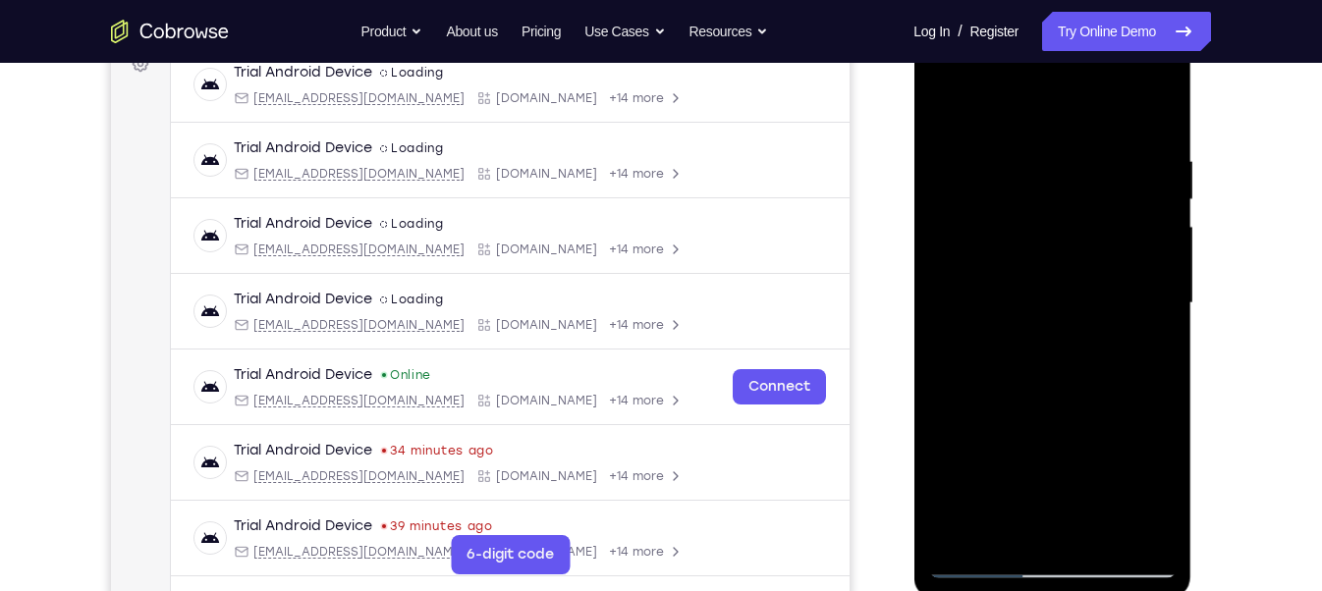
click at [1010, 291] on div at bounding box center [1052, 303] width 248 height 550
click at [1133, 205] on div at bounding box center [1052, 303] width 248 height 550
drag, startPoint x: 1108, startPoint y: 217, endPoint x: 1108, endPoint y: 396, distance: 178.8
click at [1108, 396] on div at bounding box center [1052, 303] width 248 height 550
drag, startPoint x: 1110, startPoint y: 338, endPoint x: 1105, endPoint y: 509, distance: 171.0
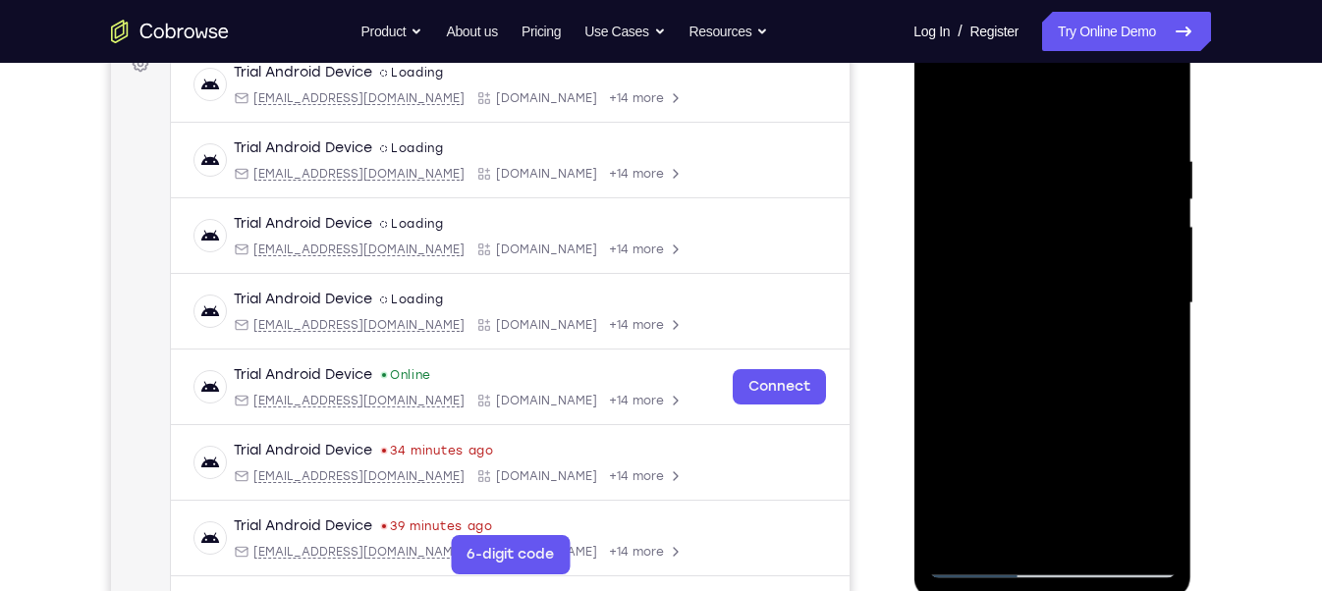
click at [1105, 509] on div at bounding box center [1052, 303] width 248 height 550
drag, startPoint x: 1094, startPoint y: 426, endPoint x: 1102, endPoint y: 102, distance: 324.2
click at [1102, 102] on div at bounding box center [1052, 303] width 248 height 550
drag, startPoint x: 1093, startPoint y: 315, endPoint x: 1093, endPoint y: 187, distance: 128.7
click at [1093, 187] on div at bounding box center [1052, 303] width 248 height 550
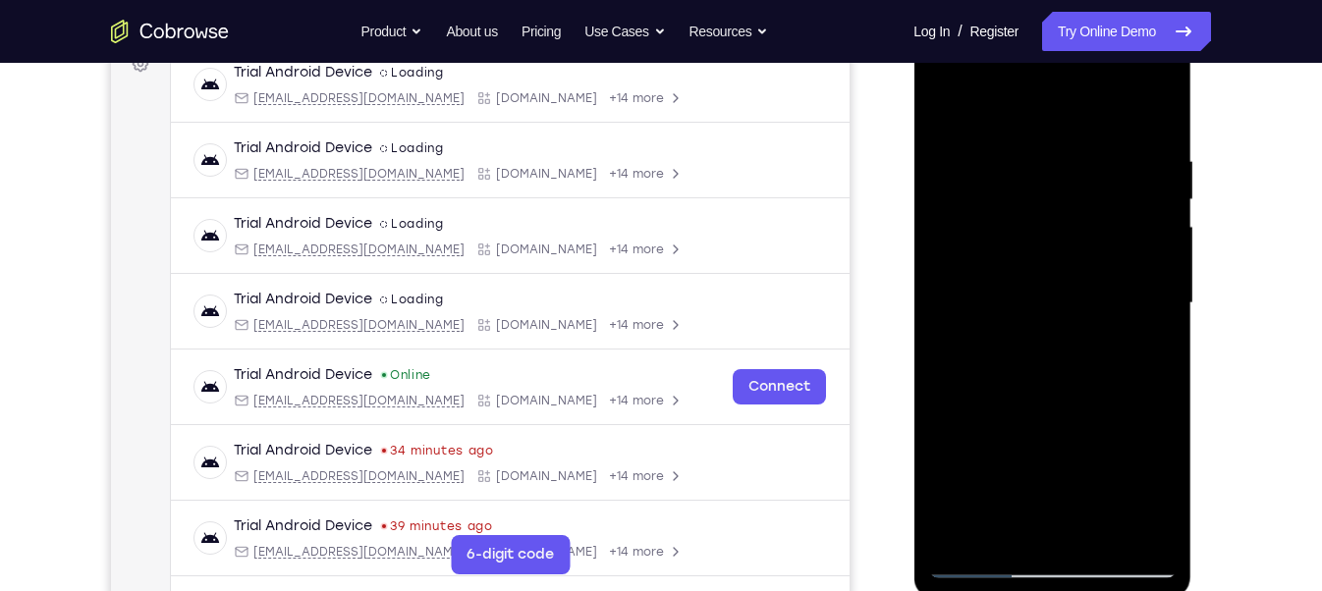
drag, startPoint x: 1077, startPoint y: 354, endPoint x: 1065, endPoint y: 206, distance: 147.9
click at [1065, 206] on div at bounding box center [1052, 303] width 248 height 550
drag, startPoint x: 1043, startPoint y: 363, endPoint x: 1006, endPoint y: 190, distance: 177.8
click at [1006, 190] on div at bounding box center [1052, 303] width 248 height 550
drag, startPoint x: 1045, startPoint y: 373, endPoint x: 1029, endPoint y: 200, distance: 173.6
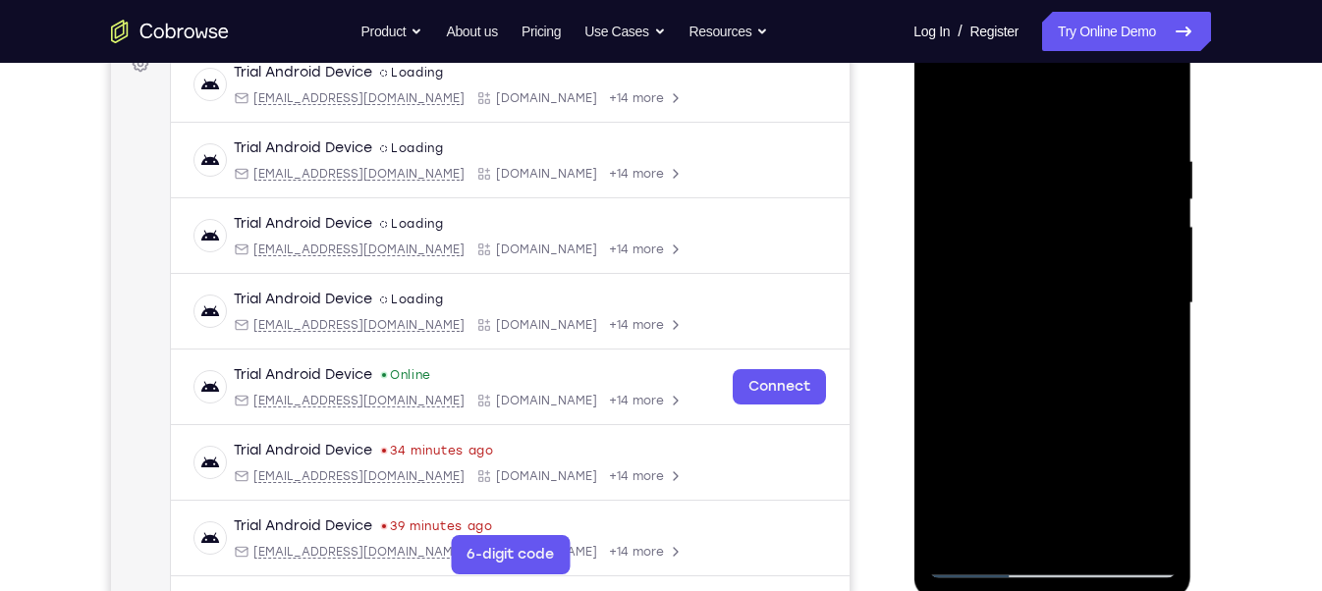
click at [1029, 200] on div at bounding box center [1052, 303] width 248 height 550
drag, startPoint x: 1060, startPoint y: 440, endPoint x: 1050, endPoint y: 272, distance: 168.2
click at [1050, 272] on div at bounding box center [1052, 303] width 248 height 550
drag, startPoint x: 1053, startPoint y: 400, endPoint x: 1043, endPoint y: 197, distance: 202.6
click at [1043, 197] on div at bounding box center [1052, 303] width 248 height 550
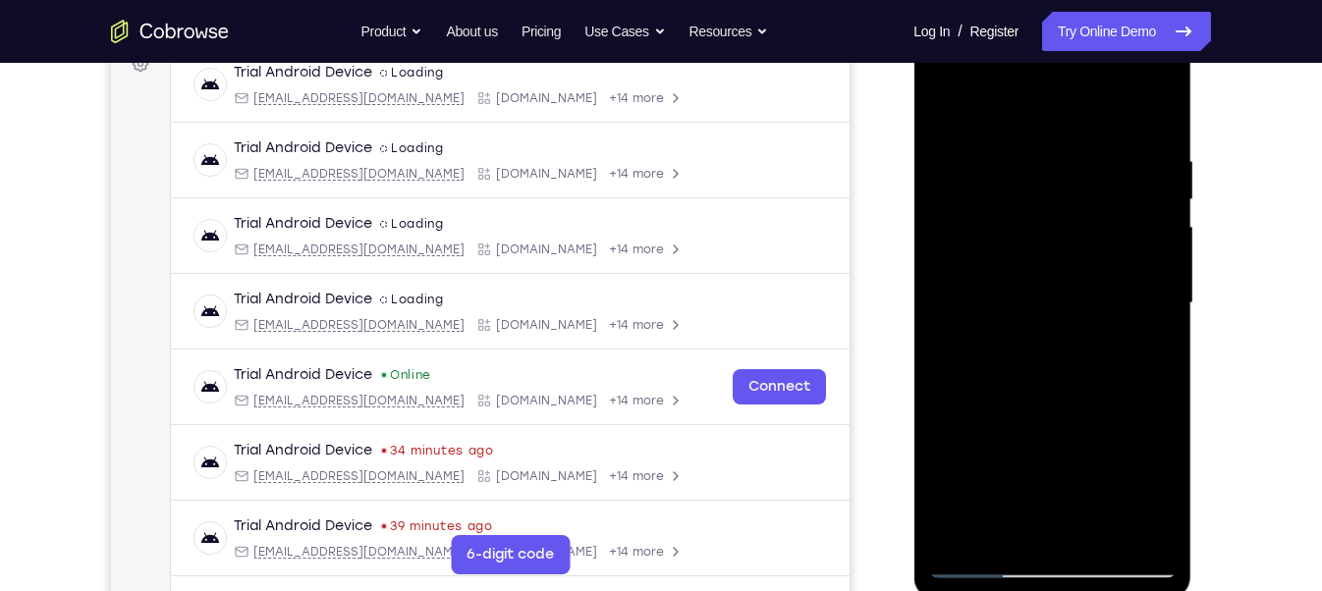
click at [1161, 335] on div at bounding box center [1052, 303] width 248 height 550
click at [1164, 330] on div at bounding box center [1052, 303] width 248 height 550
click at [962, 538] on div at bounding box center [1052, 303] width 248 height 550
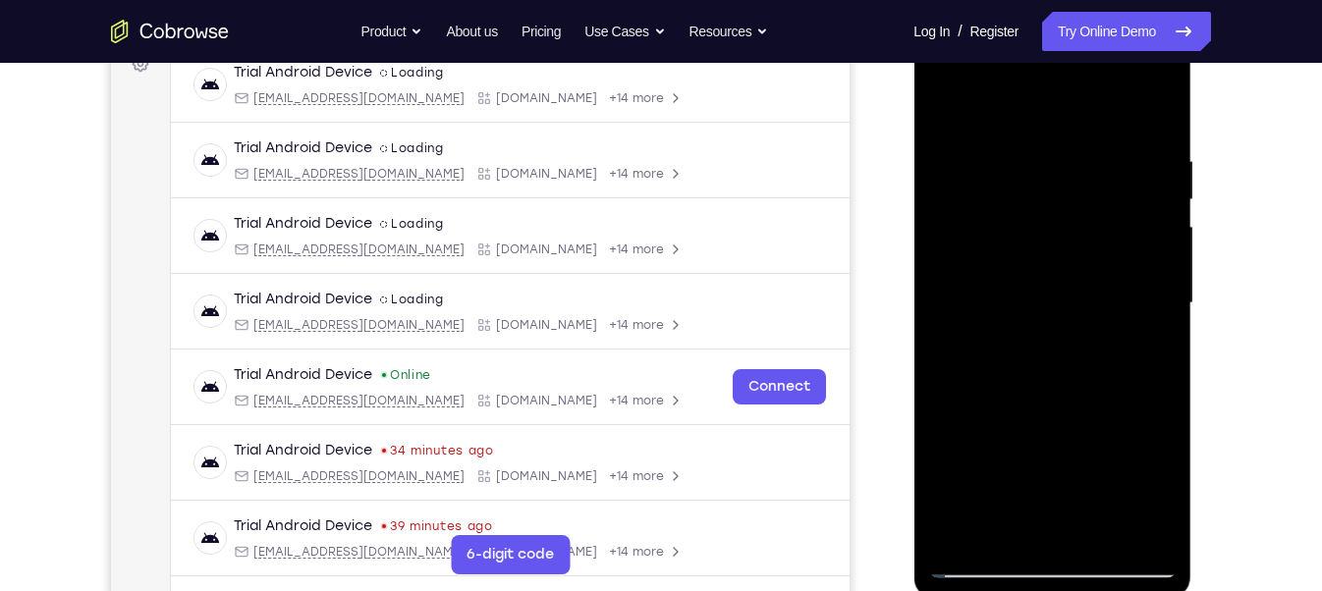
click at [962, 538] on div at bounding box center [1052, 303] width 248 height 550
click at [1028, 170] on div at bounding box center [1052, 303] width 248 height 550
click at [1152, 293] on div at bounding box center [1052, 303] width 248 height 550
click at [945, 309] on div at bounding box center [1052, 303] width 248 height 550
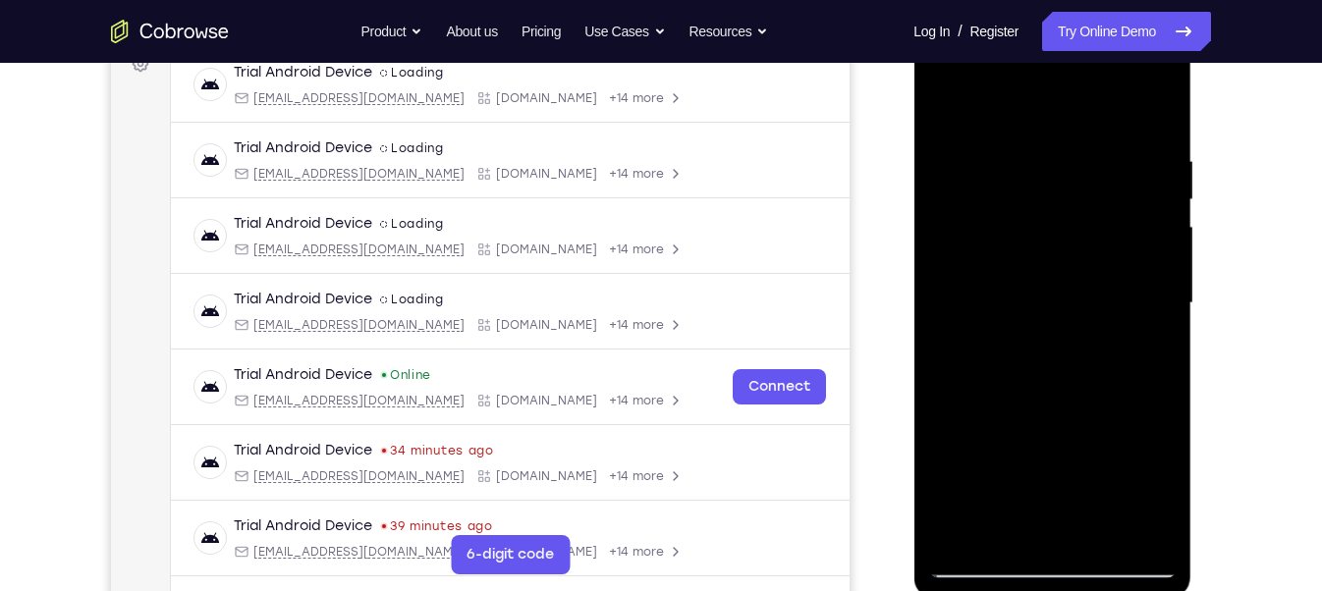
click at [1149, 327] on div at bounding box center [1052, 303] width 248 height 550
click at [1152, 116] on div at bounding box center [1052, 303] width 248 height 550
click at [1103, 534] on div at bounding box center [1052, 303] width 248 height 550
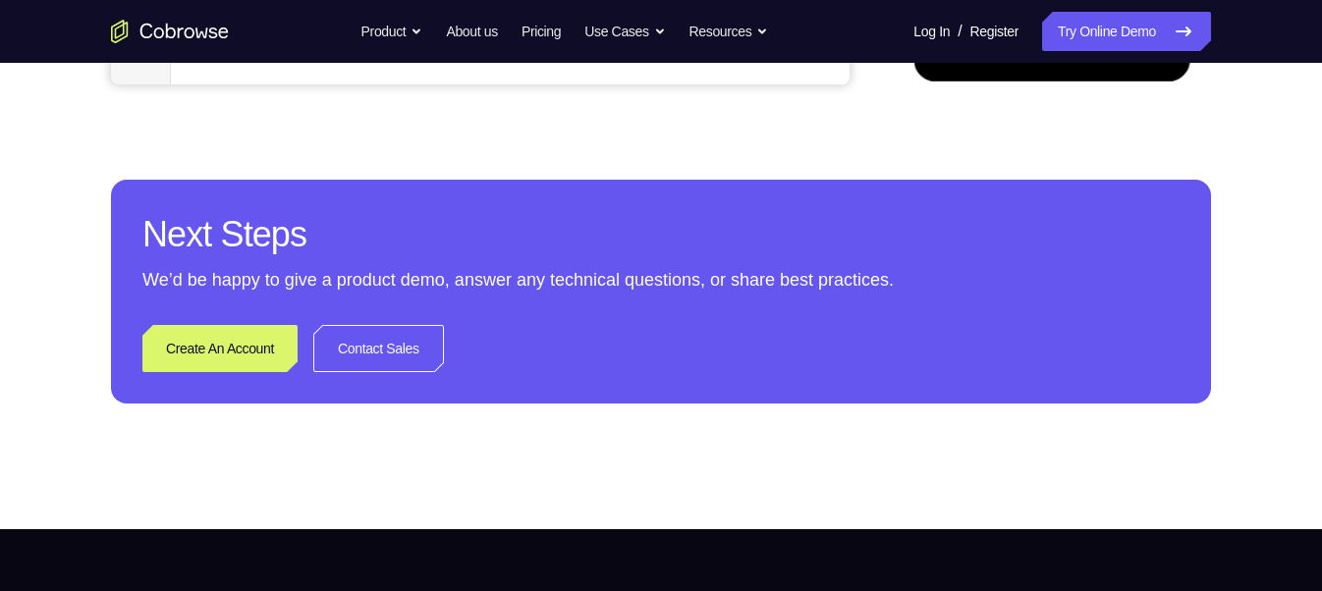
scroll to position [763, 0]
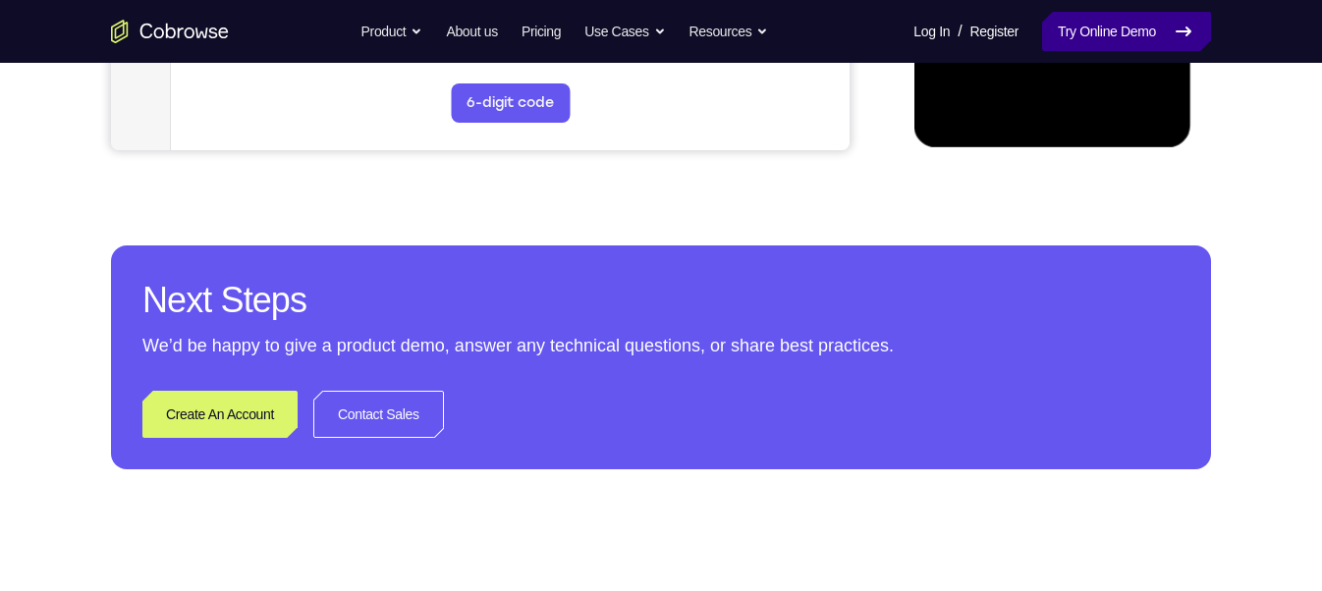
click at [1123, 34] on link "Try Online Demo" at bounding box center [1126, 31] width 169 height 39
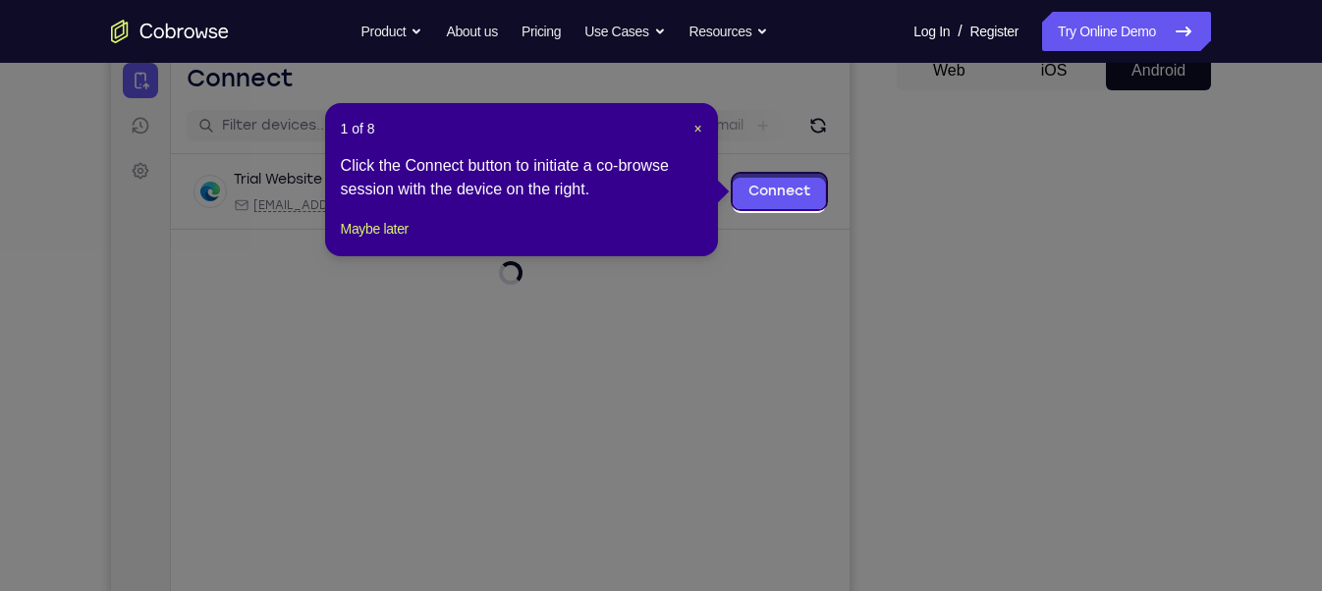
scroll to position [199, 0]
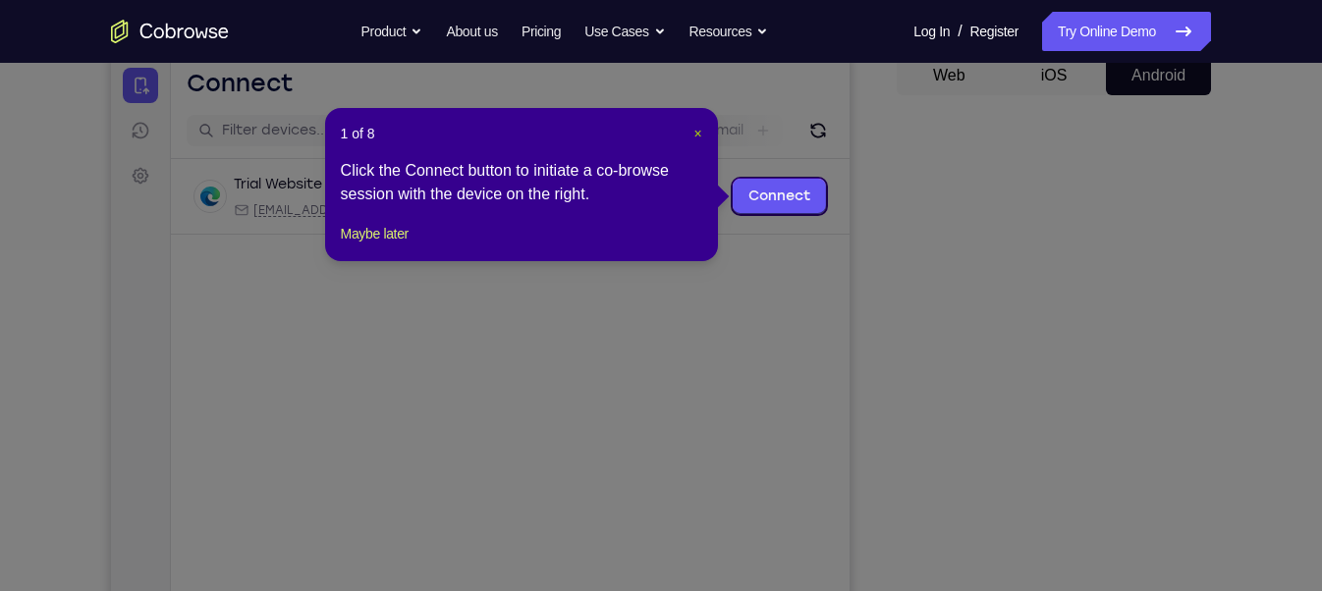
click at [699, 130] on span "×" at bounding box center [697, 134] width 8 height 16
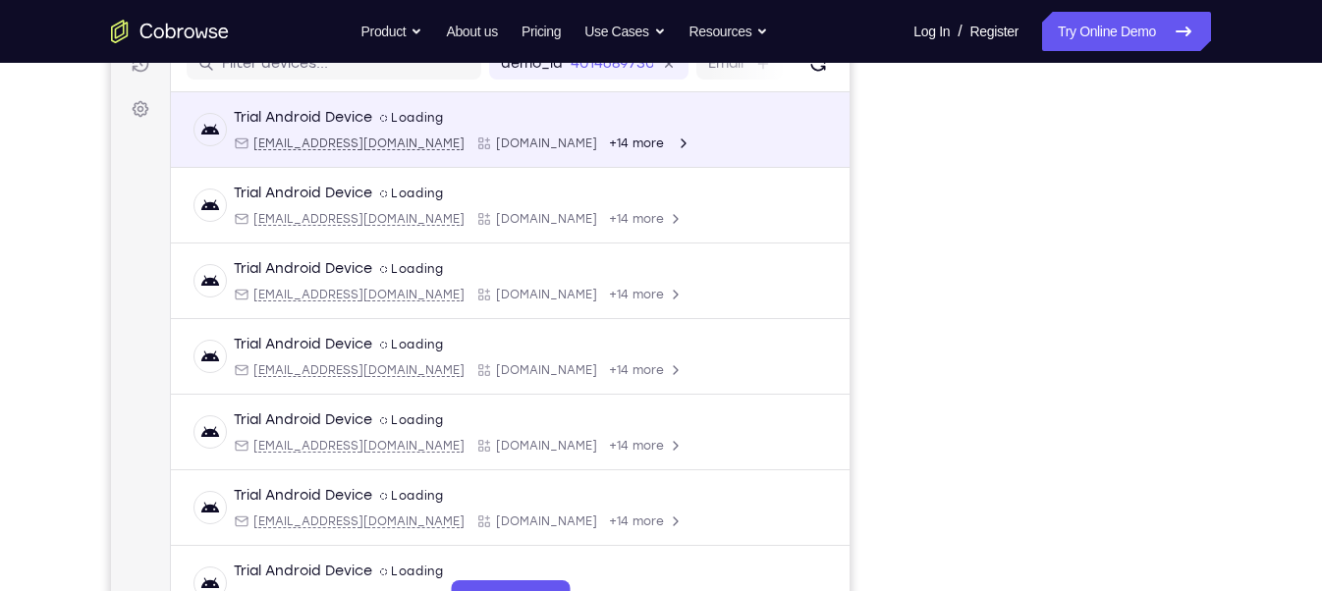
scroll to position [270, 0]
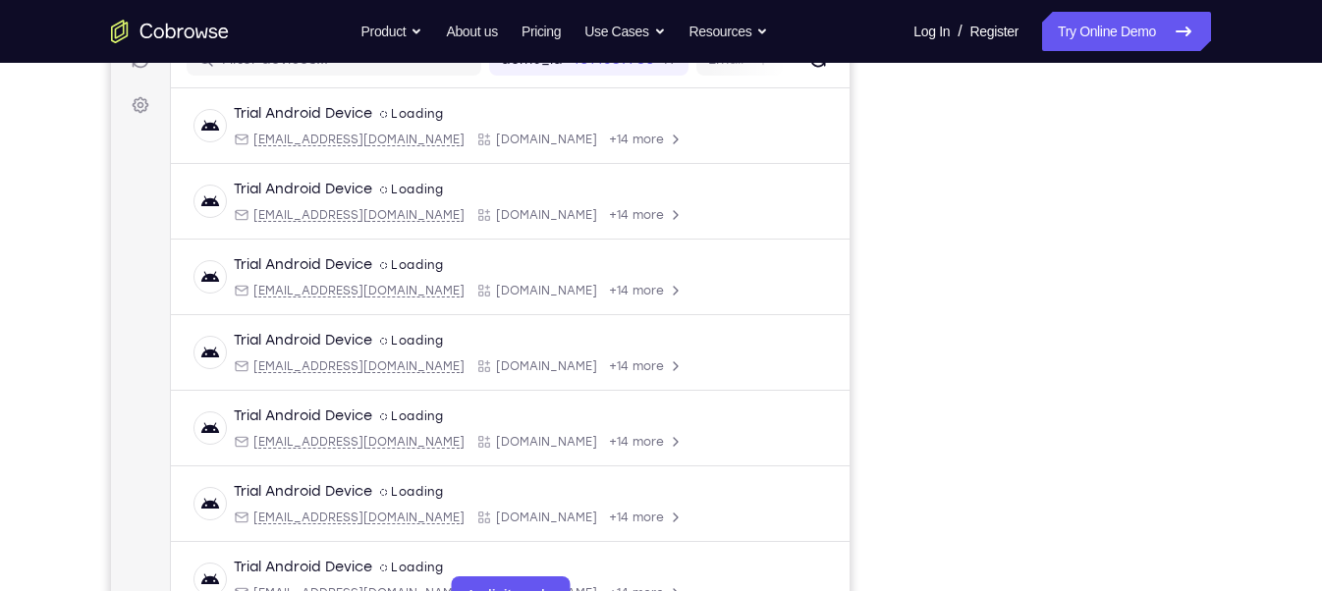
click at [1214, 342] on div "Your Support Agent Your Customer Web iOS Android Next Steps We’d be happy to gi…" at bounding box center [660, 441] width 1257 height 1296
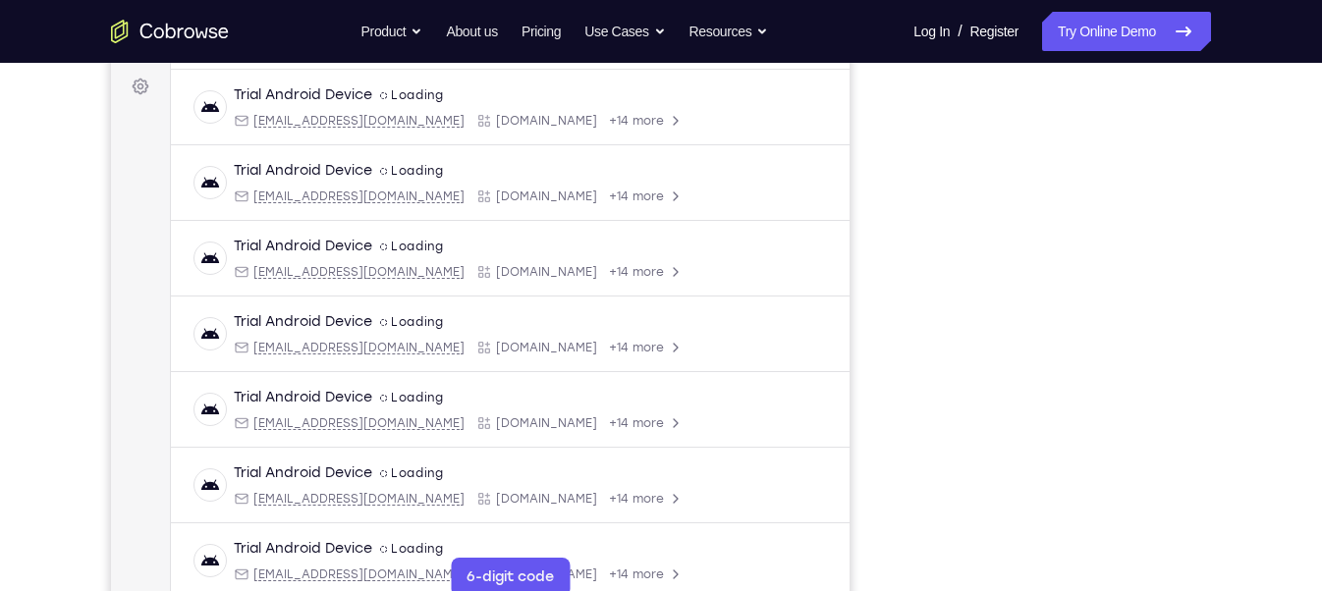
scroll to position [307, 0]
